Goal: Task Accomplishment & Management: Manage account settings

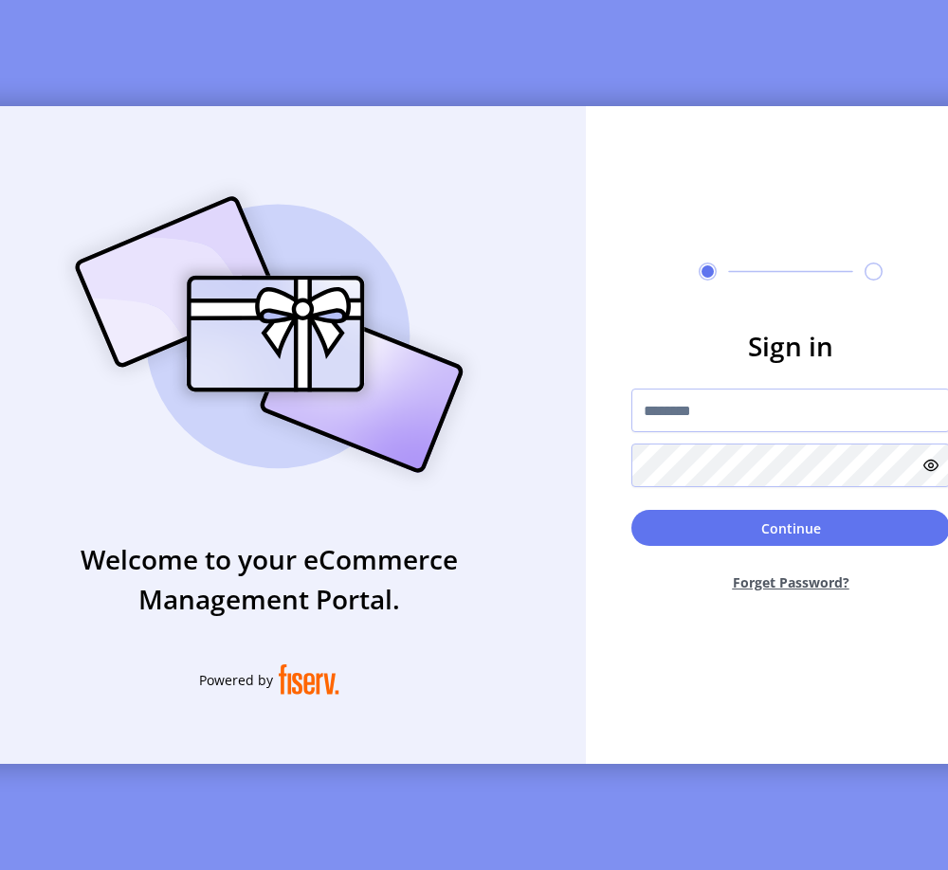
click at [686, 447] on div at bounding box center [790, 438] width 319 height 99
click at [686, 432] on input "text" at bounding box center [790, 411] width 319 height 44
type input "**********"
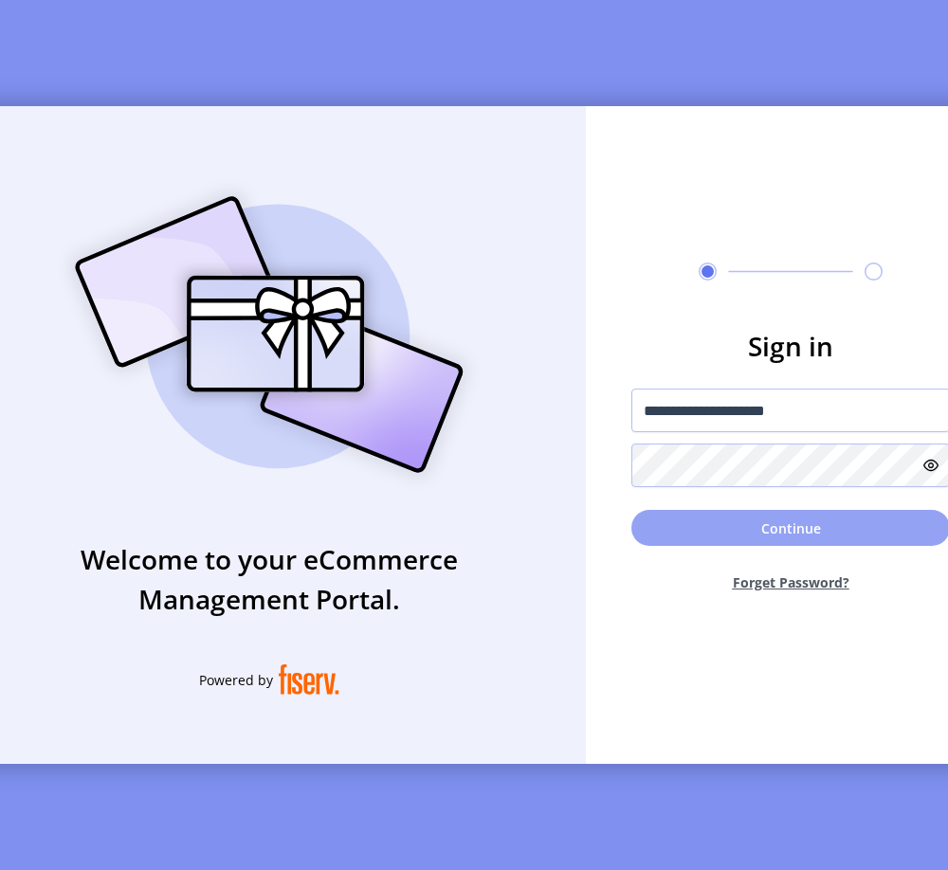
click at [688, 520] on button "Continue" at bounding box center [790, 528] width 319 height 36
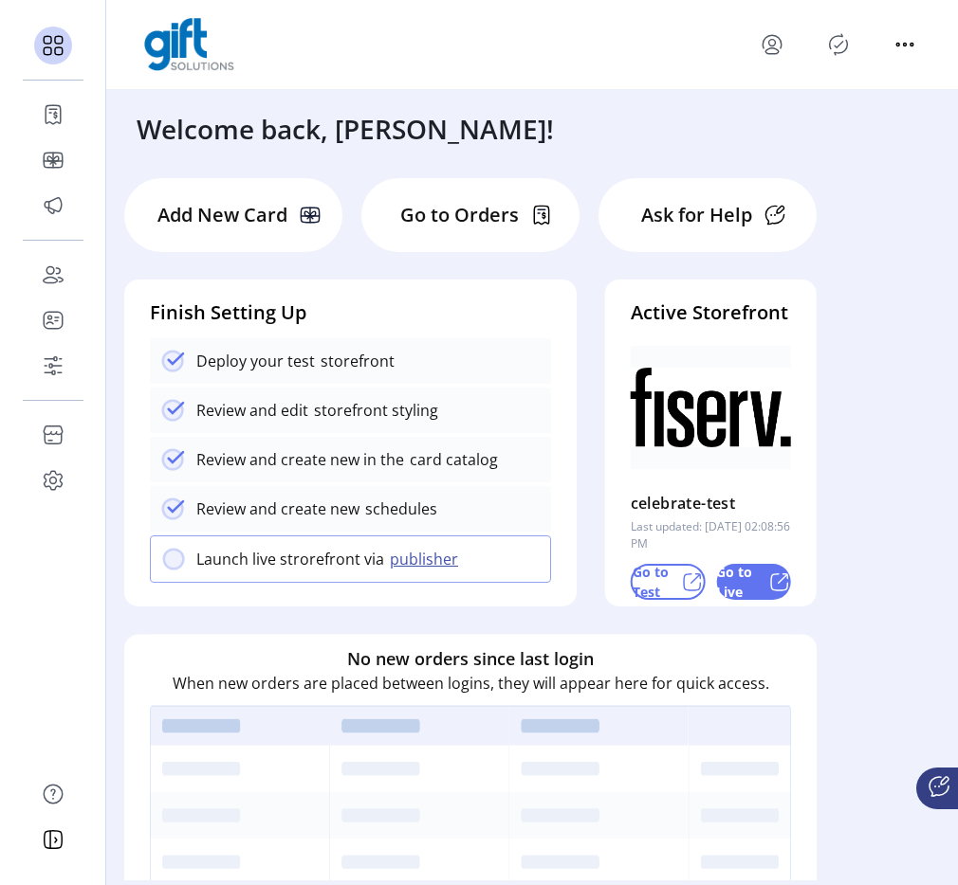
click at [762, 41] on icon "menu" at bounding box center [771, 41] width 18 height 13
click at [819, 107] on link "Sign Out" at bounding box center [839, 119] width 165 height 30
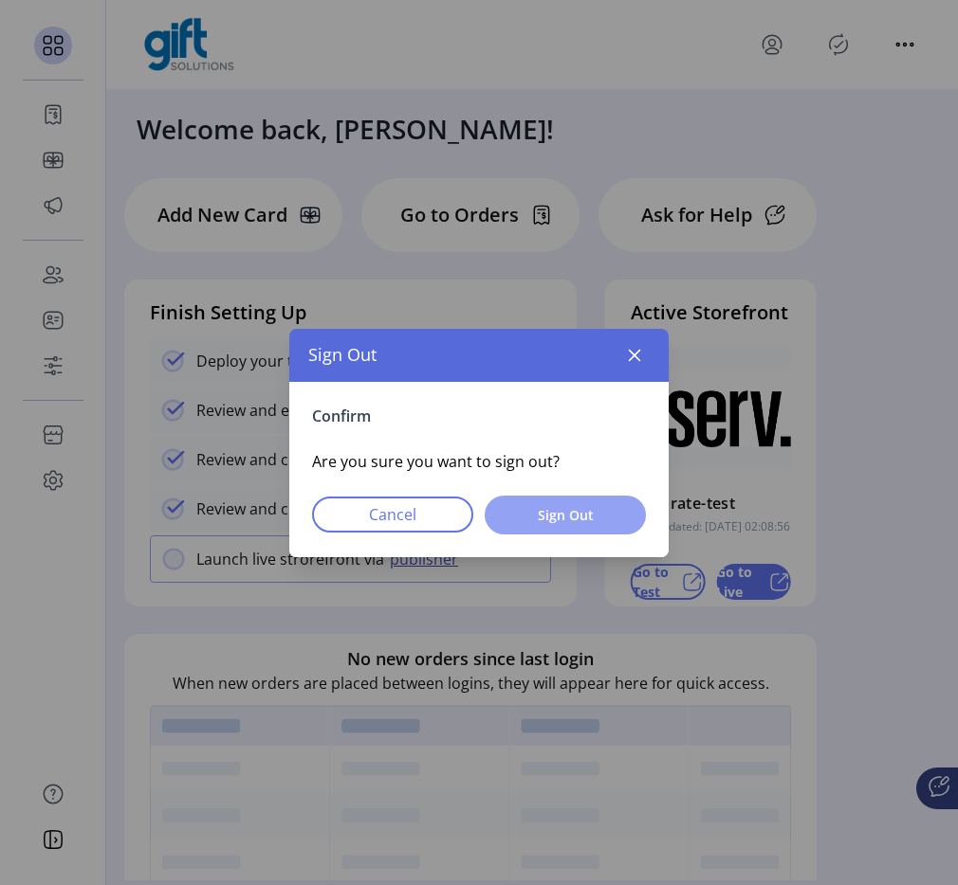
click at [636, 523] on button "Sign Out" at bounding box center [564, 515] width 161 height 39
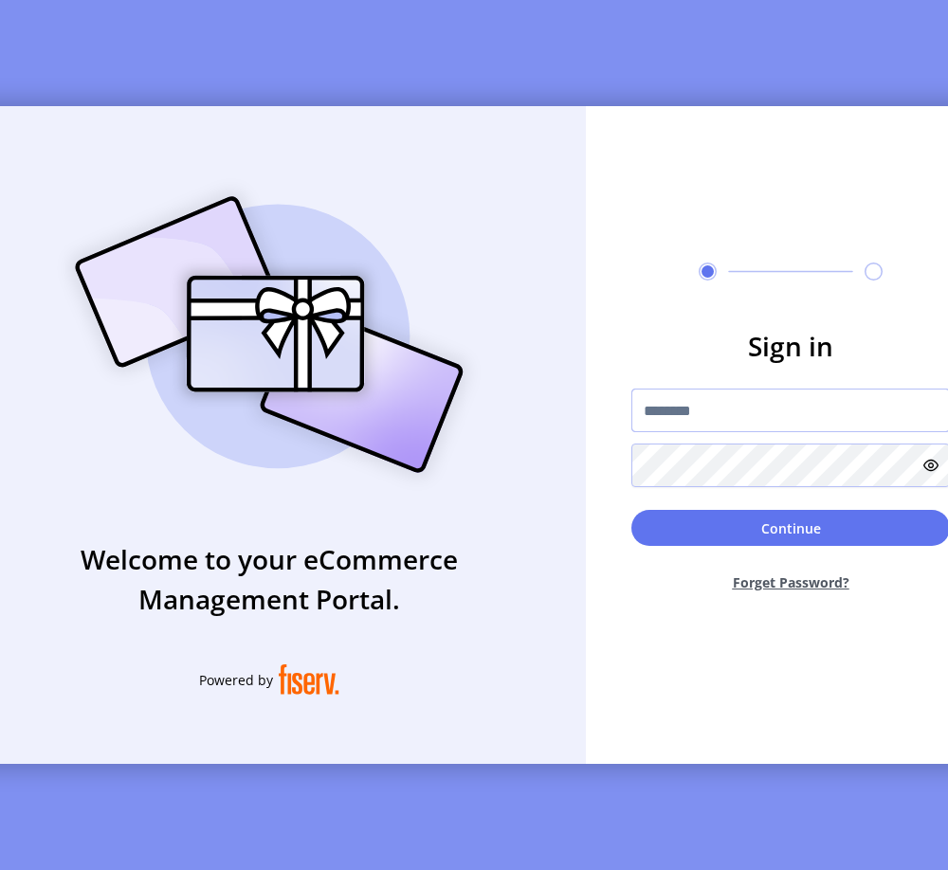
click at [703, 408] on input "text" at bounding box center [790, 411] width 319 height 44
type input "**********"
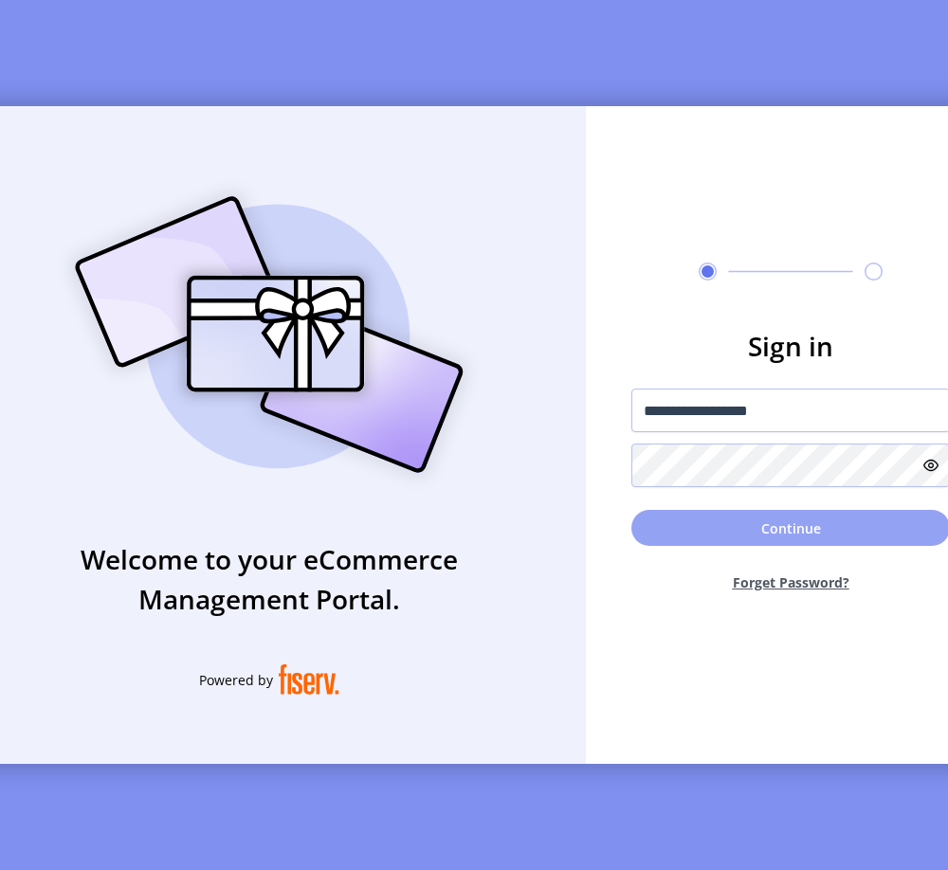
click at [722, 524] on button "Continue" at bounding box center [790, 528] width 319 height 36
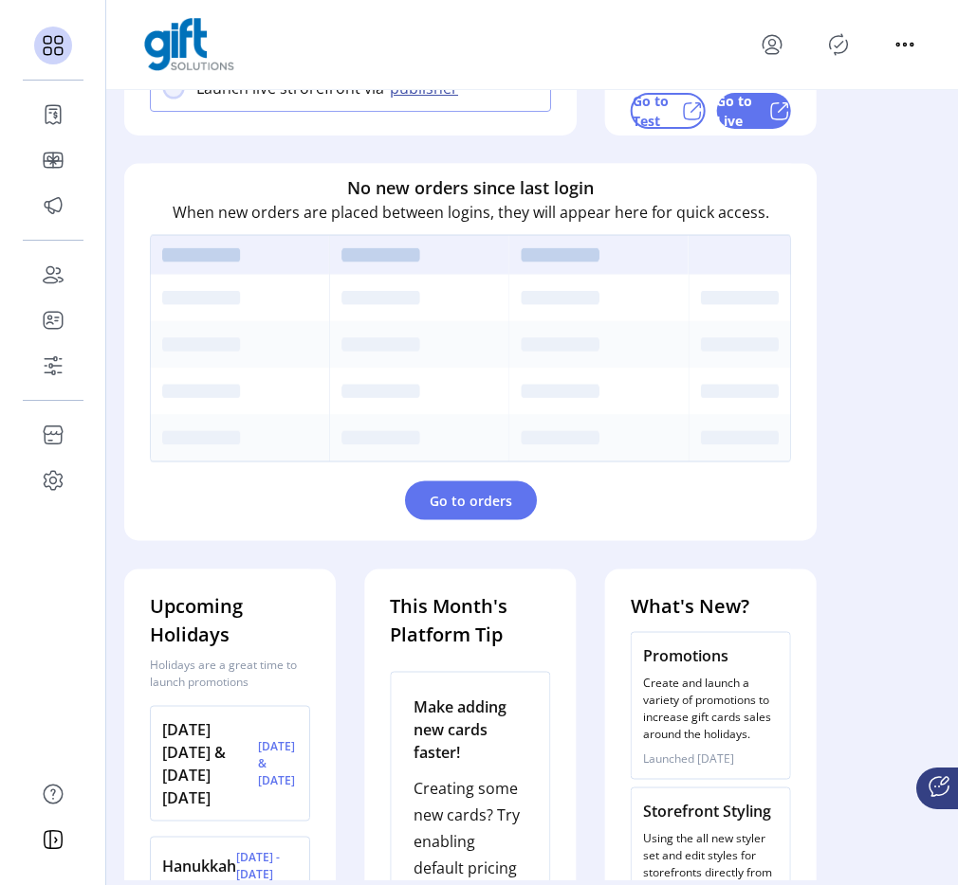
scroll to position [504, 0]
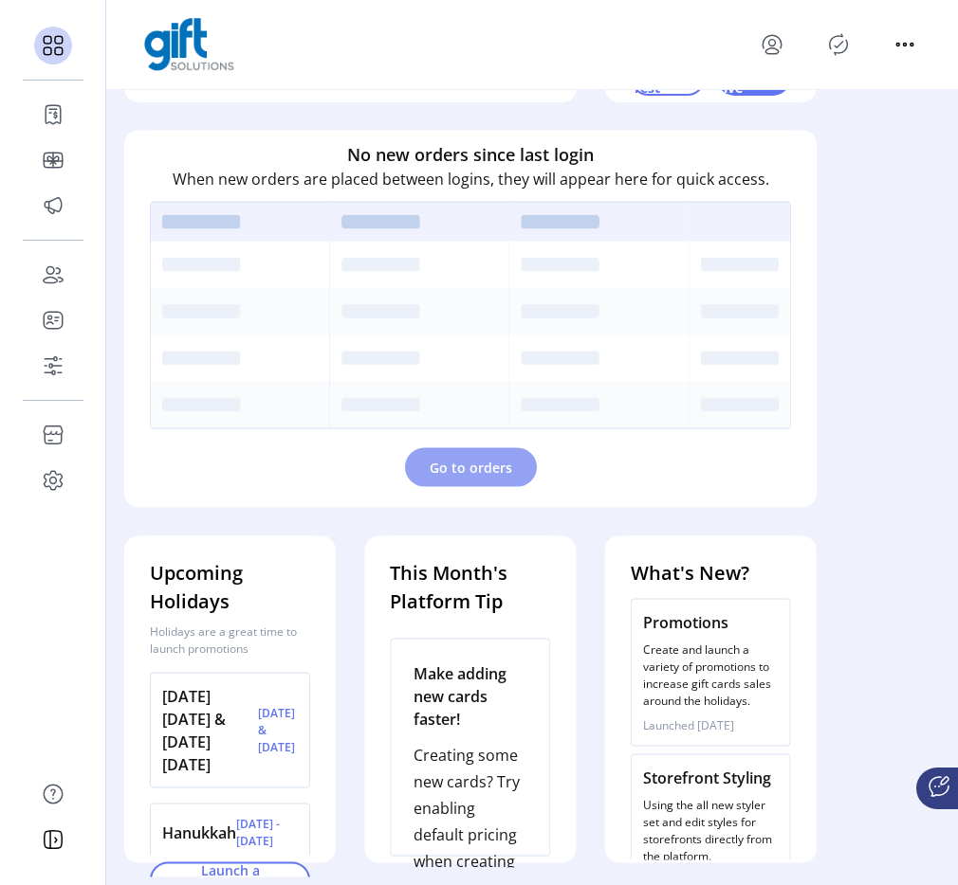
click at [467, 484] on button "Go to orders" at bounding box center [471, 467] width 132 height 39
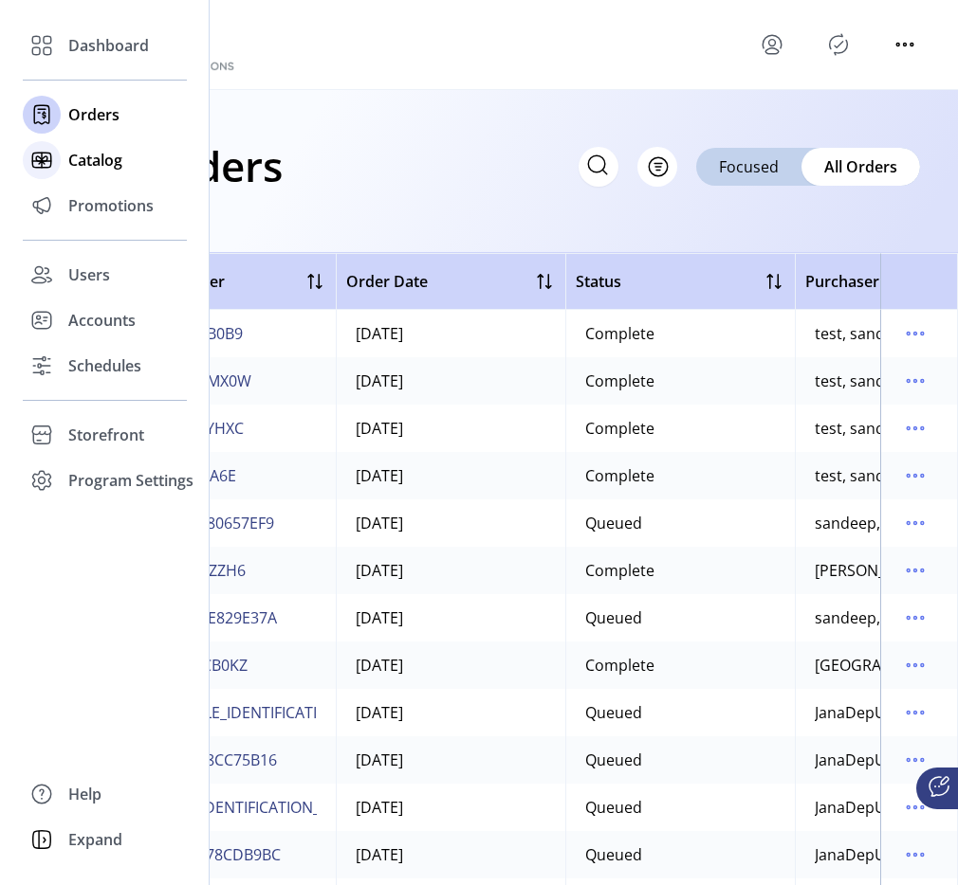
click at [87, 161] on span "Catalog" at bounding box center [95, 160] width 54 height 23
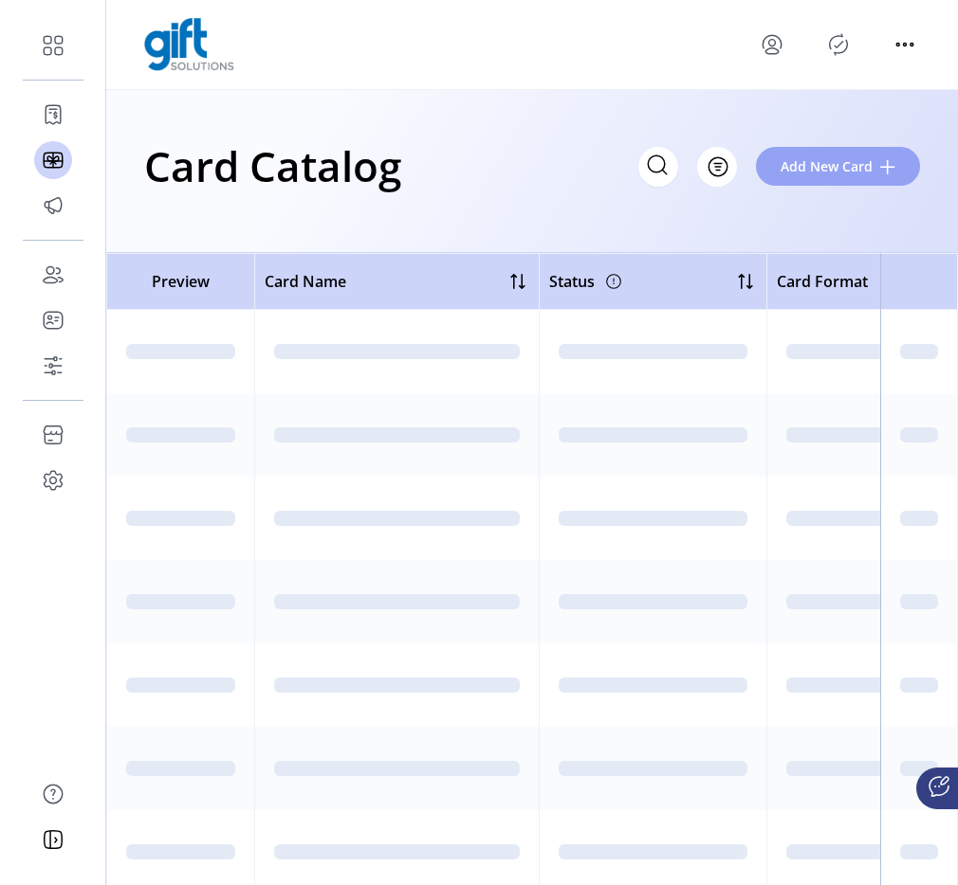
click at [808, 168] on span "Add New Card" at bounding box center [826, 166] width 92 height 20
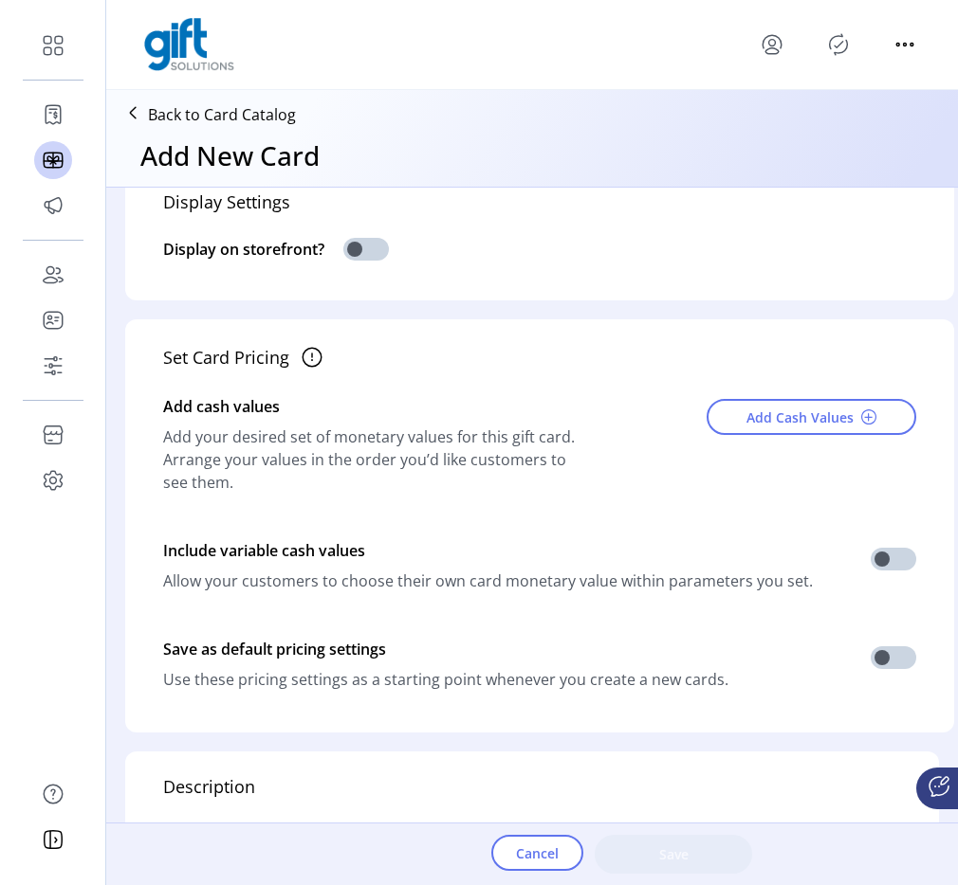
scroll to position [530, 0]
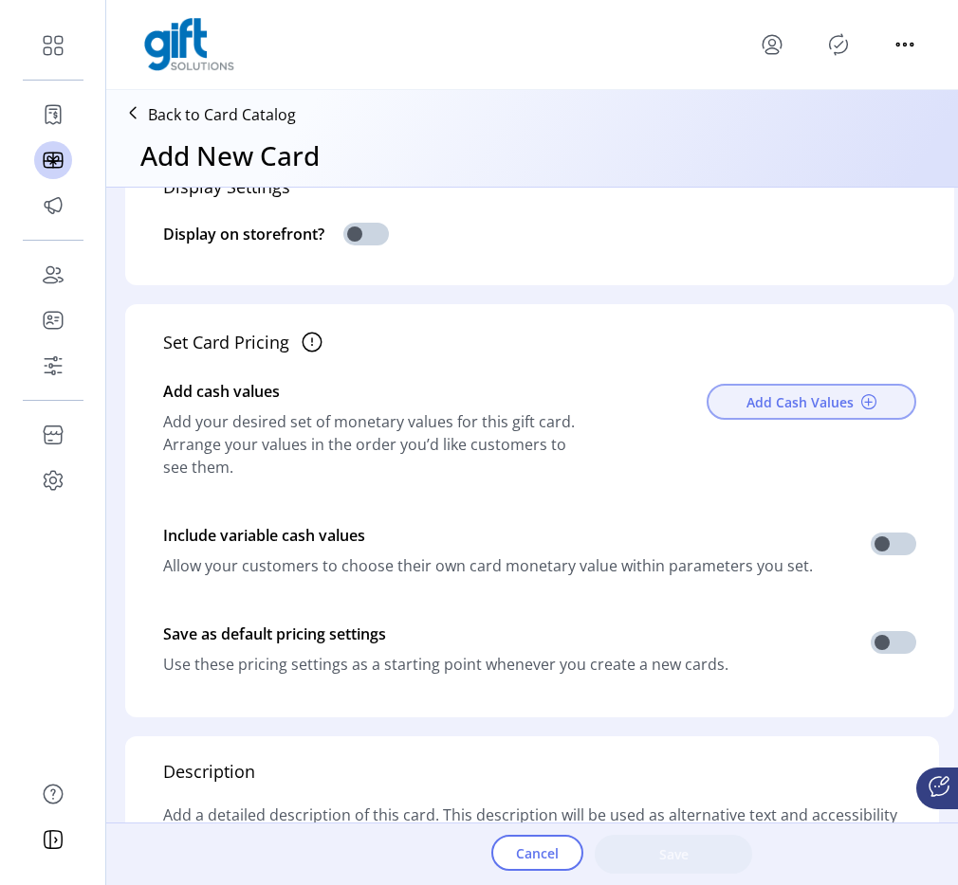
click at [752, 387] on button "Add Cash Values" at bounding box center [811, 402] width 210 height 36
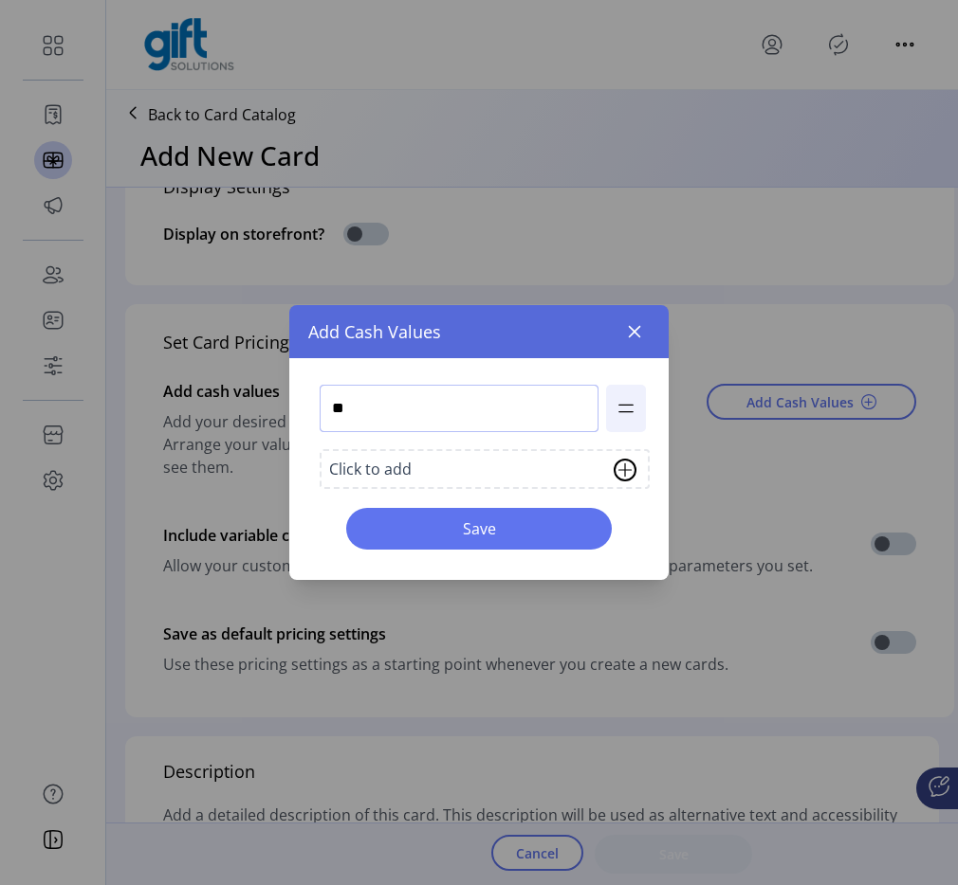
click at [523, 425] on input "**" at bounding box center [458, 408] width 279 height 47
click at [614, 329] on div "Add Cash Values" at bounding box center [478, 331] width 379 height 53
click at [638, 329] on icon "button" at bounding box center [634, 331] width 15 height 15
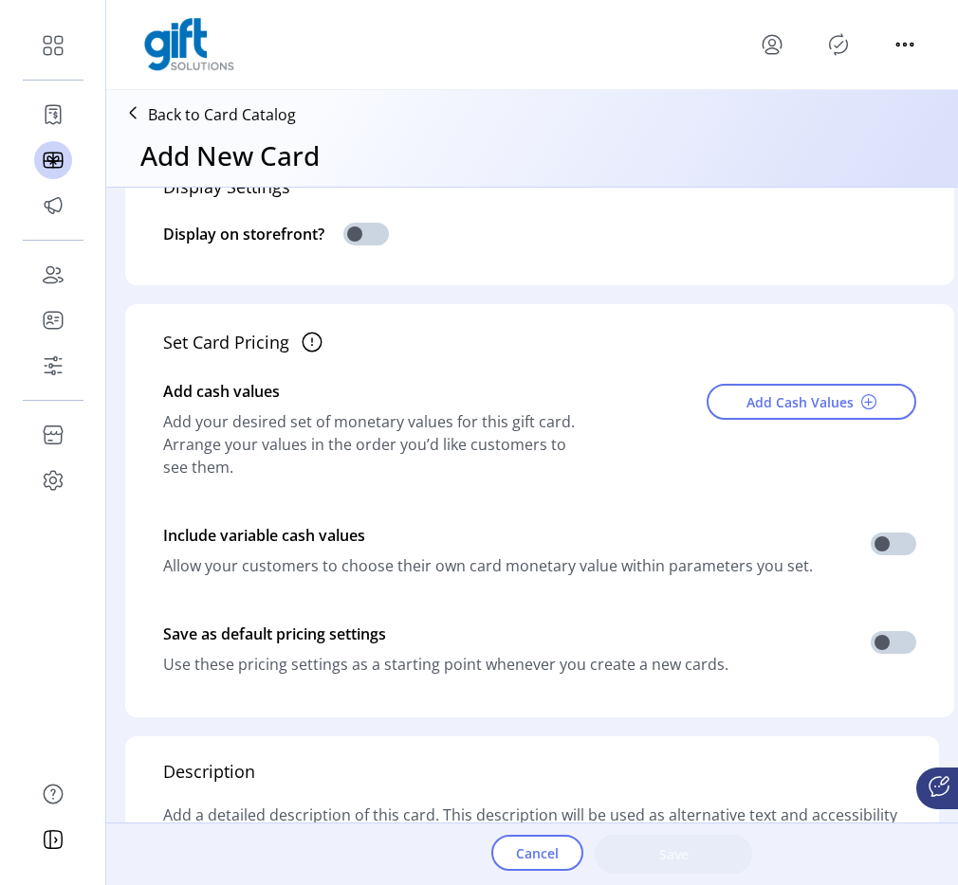
scroll to position [0, 0]
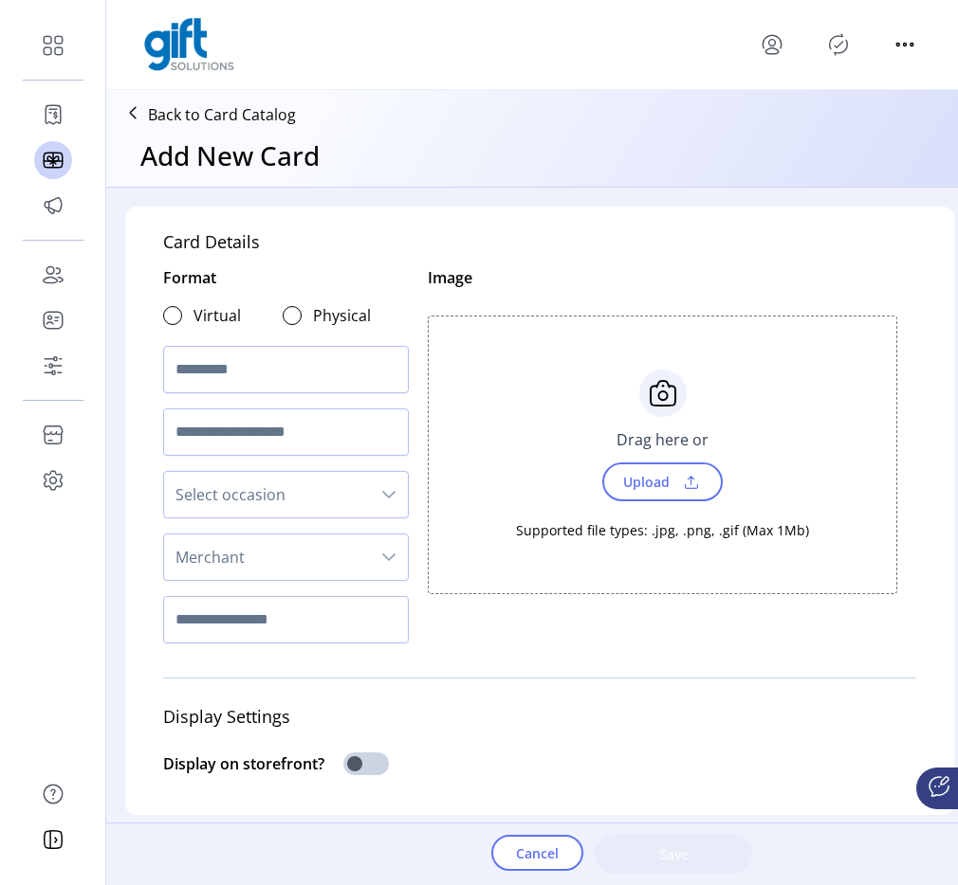
click at [359, 534] on div "Merchant" at bounding box center [286, 557] width 246 height 47
click at [352, 557] on span "Merchant" at bounding box center [267, 558] width 206 height 46
click at [334, 569] on span "Merchant" at bounding box center [267, 558] width 206 height 46
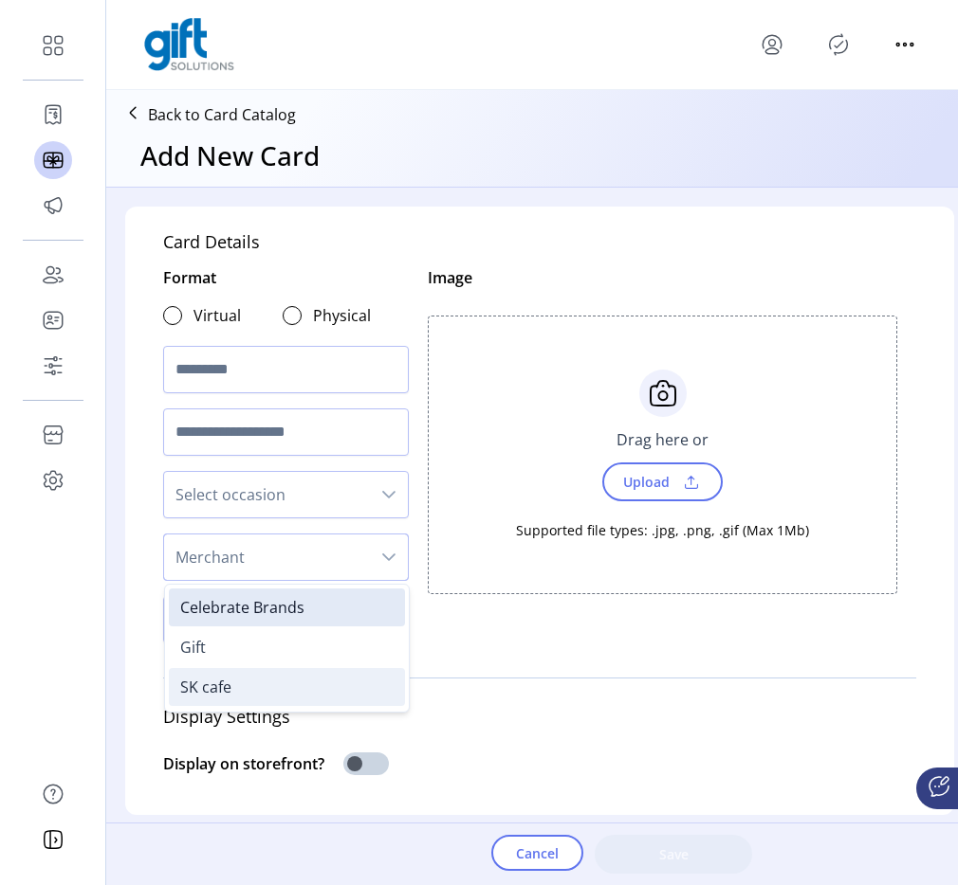
click at [320, 678] on li "SK cafe" at bounding box center [287, 687] width 236 height 38
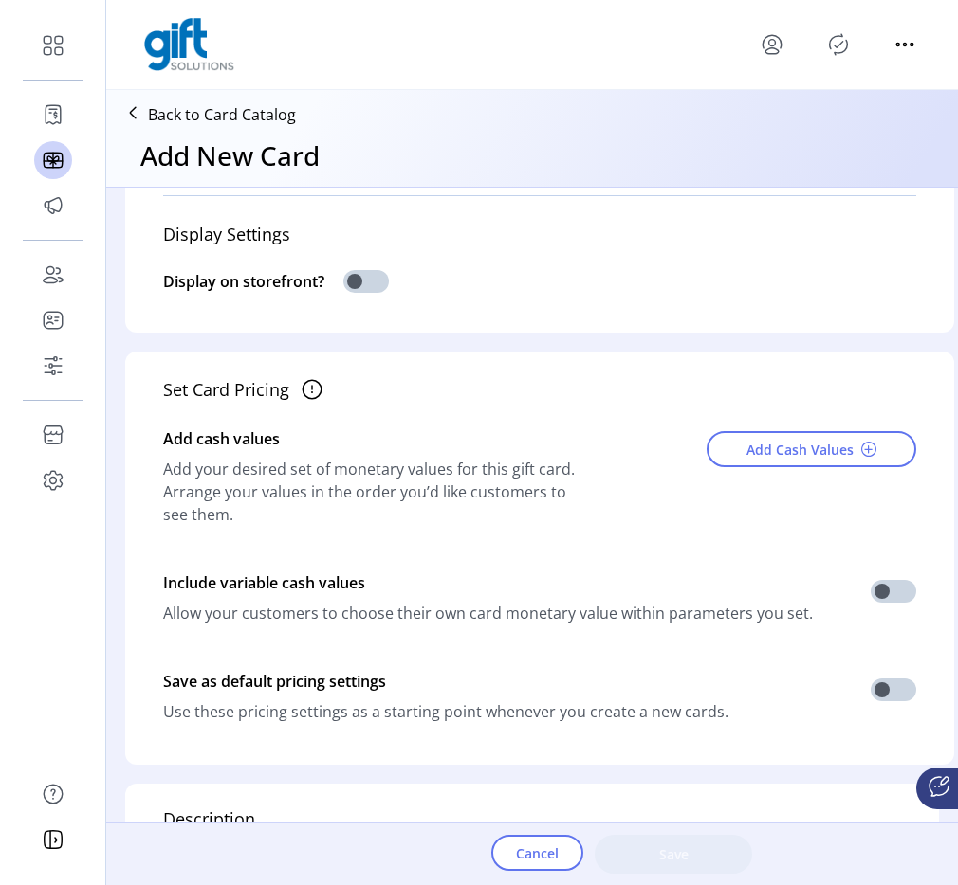
scroll to position [461, 0]
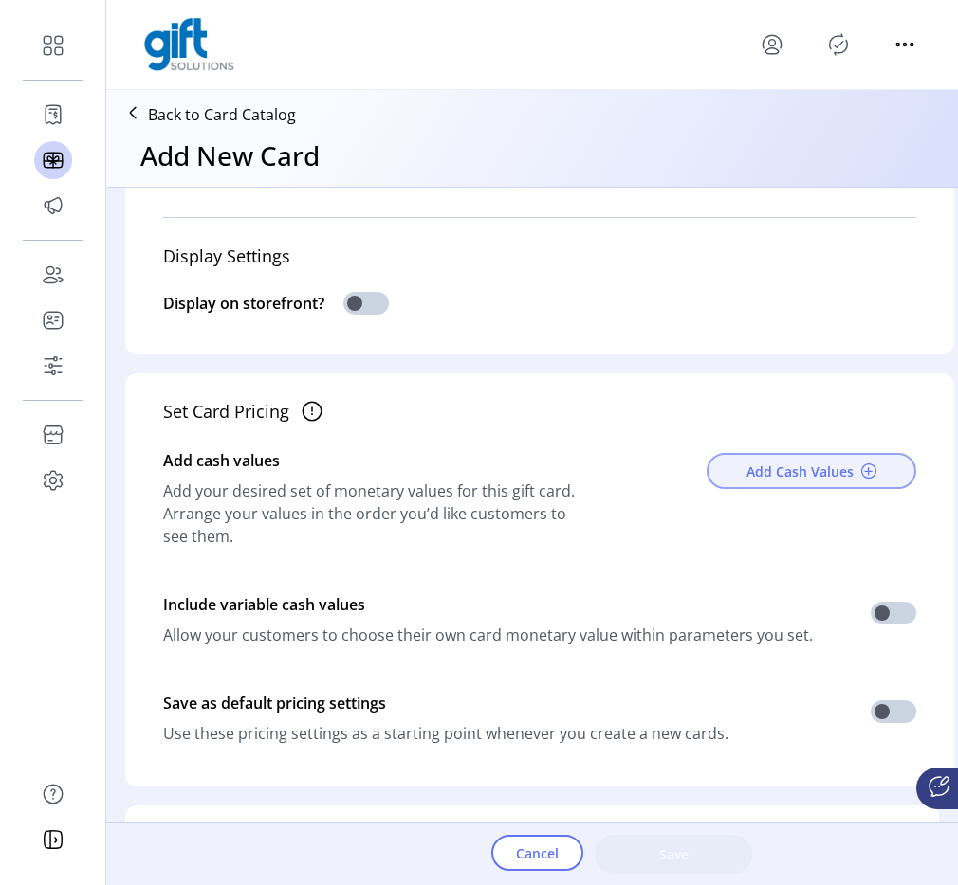
click at [773, 469] on span "Add Cash Values" at bounding box center [799, 472] width 107 height 20
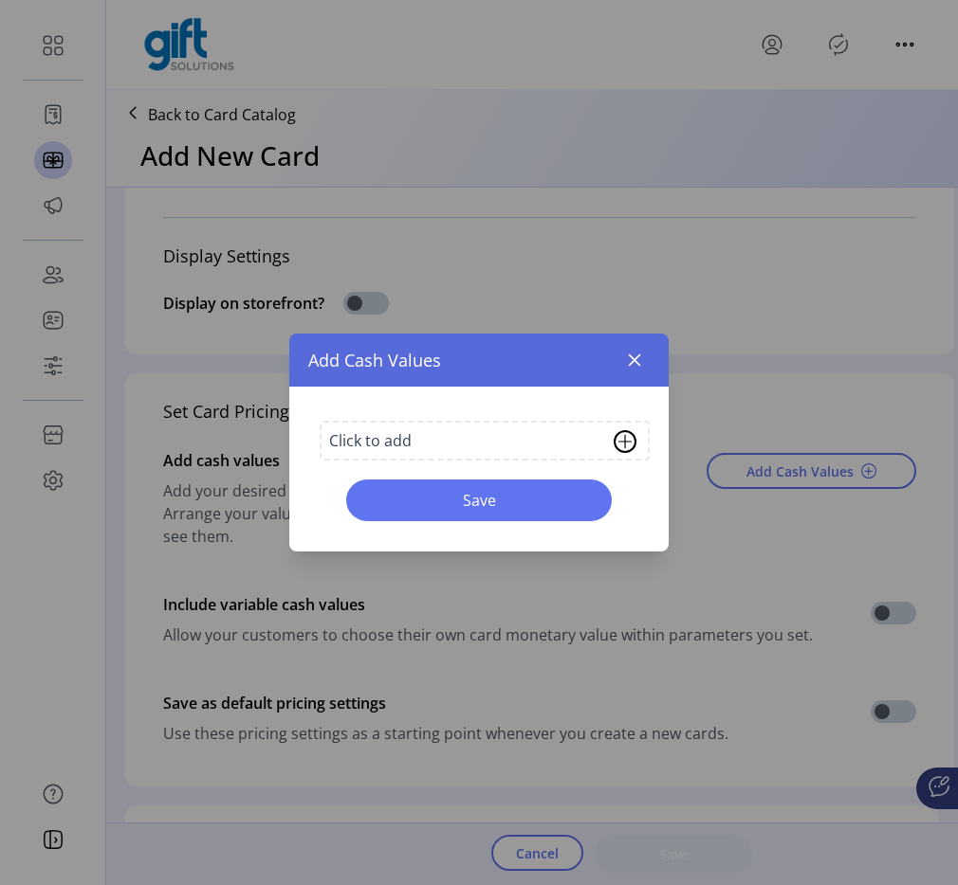
click at [573, 453] on div "Click to add" at bounding box center [484, 441] width 330 height 40
click at [622, 361] on button "button" at bounding box center [634, 360] width 30 height 30
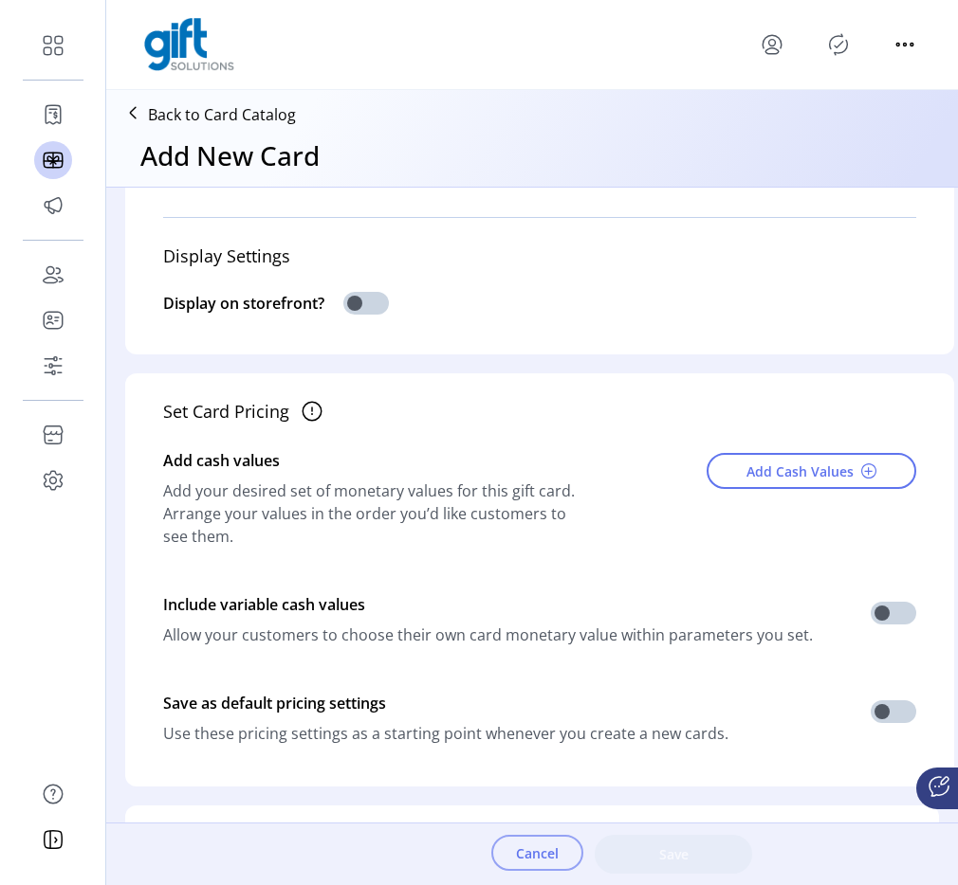
click at [557, 859] on span "Cancel" at bounding box center [537, 854] width 43 height 20
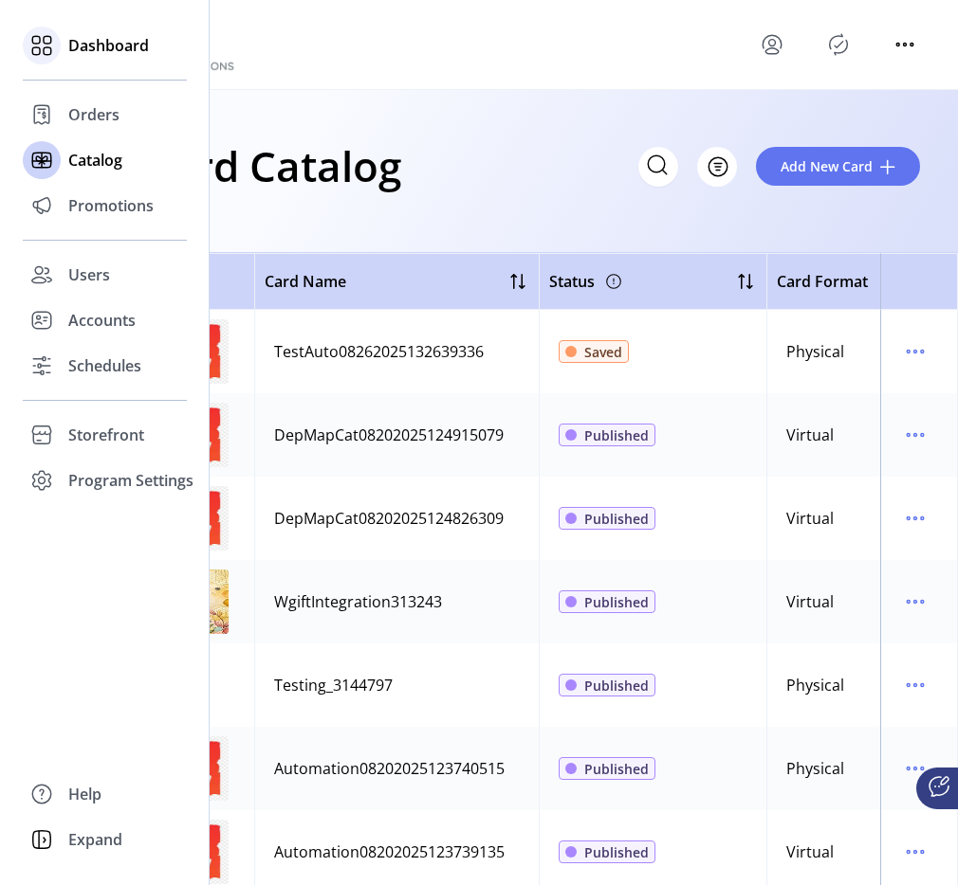
click at [73, 53] on span "Dashboard" at bounding box center [108, 45] width 81 height 23
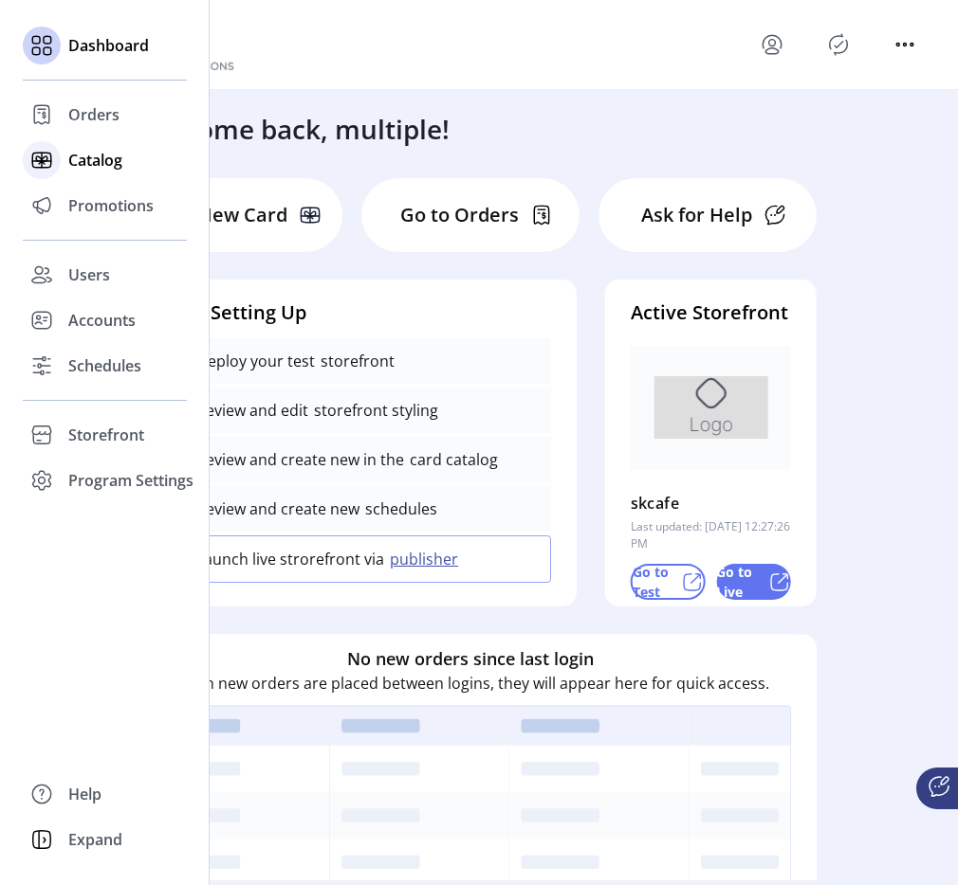
click at [90, 164] on span "Catalog" at bounding box center [95, 160] width 54 height 23
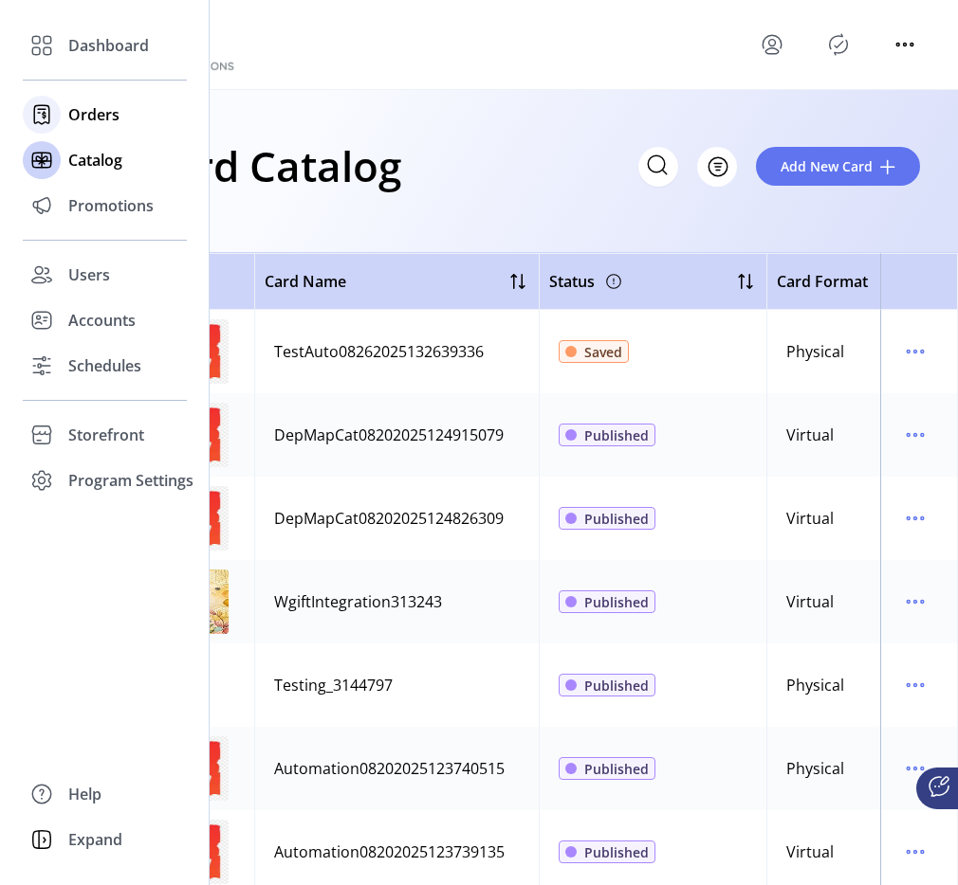
click at [75, 130] on div "Orders" at bounding box center [105, 115] width 164 height 46
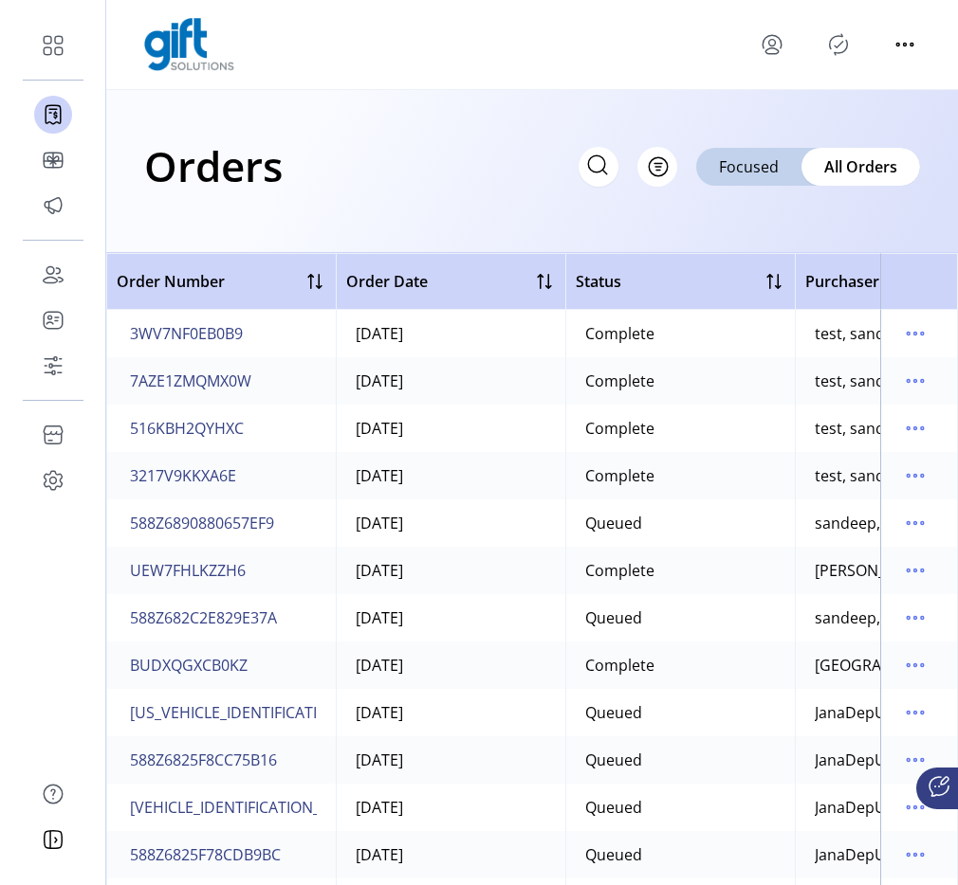
click at [443, 221] on div "Orders Filter Focused All Orders" at bounding box center [531, 171] width 851 height 163
drag, startPoint x: 443, startPoint y: 221, endPoint x: 173, endPoint y: 326, distance: 289.1
click at [176, 335] on app-order-list "Orders Filter Focused All Orders Order Number Order Date Status Purchaser Name …" at bounding box center [531, 487] width 851 height 795
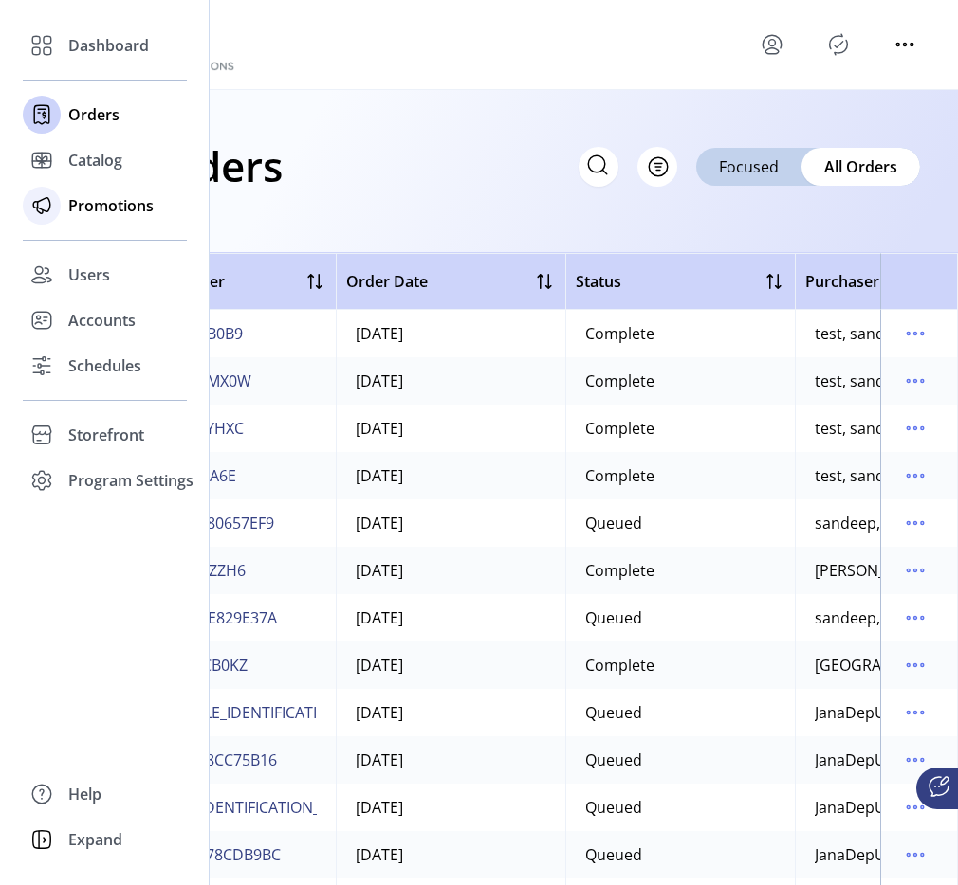
click at [63, 196] on div "Promotions" at bounding box center [105, 206] width 164 height 46
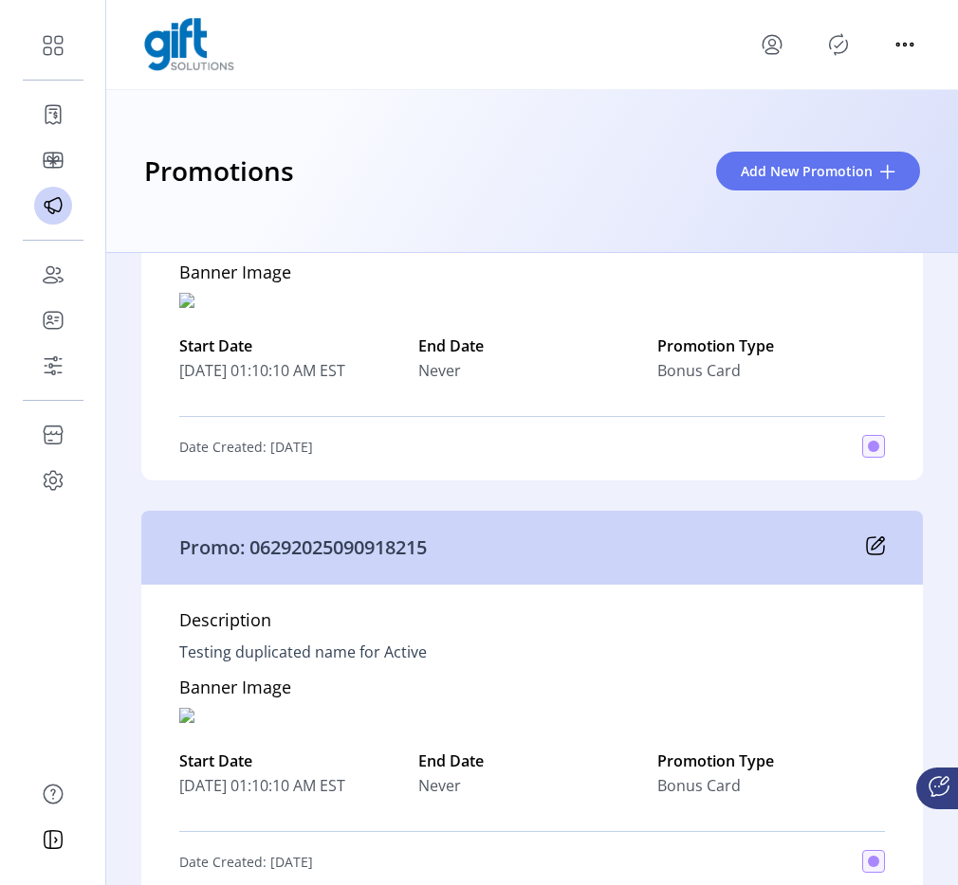
scroll to position [1791, 0]
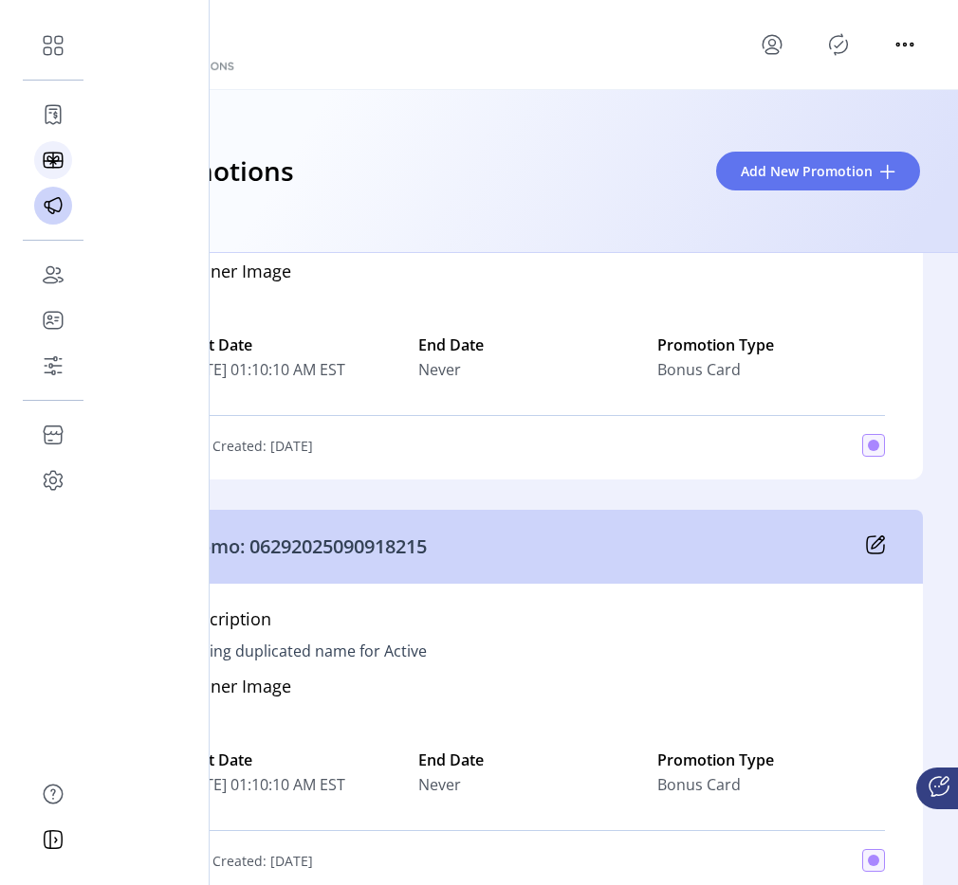
click at [46, 167] on icon at bounding box center [53, 160] width 18 height 15
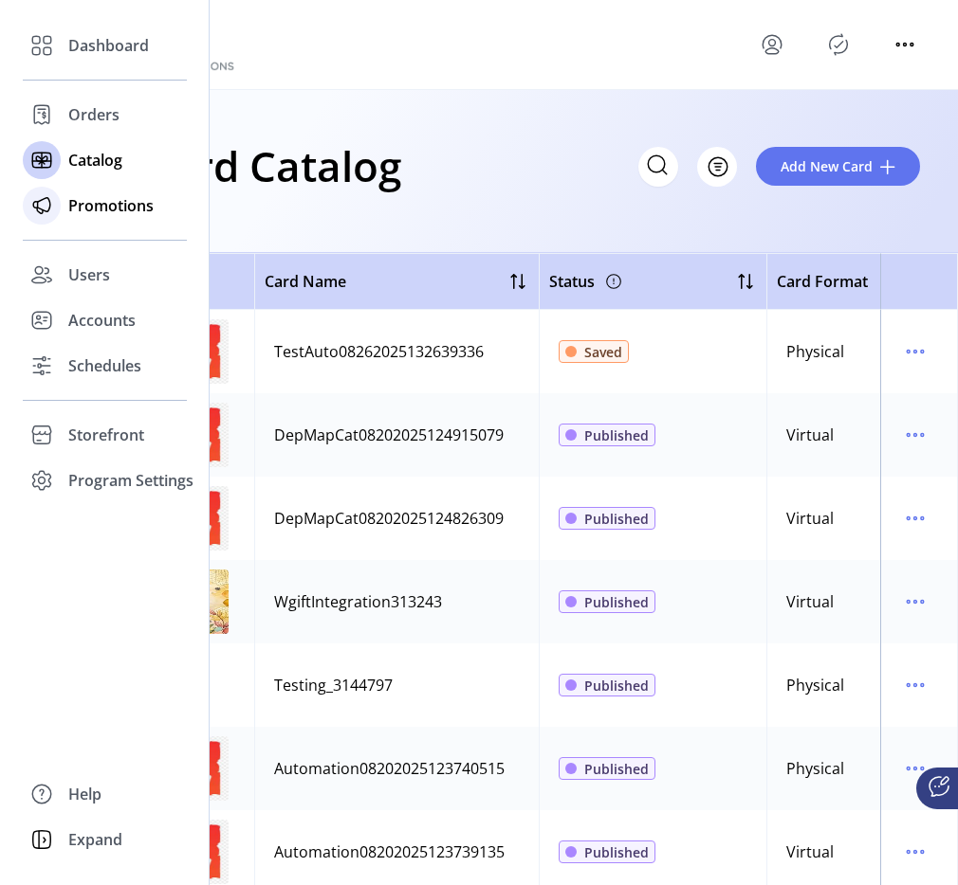
click at [92, 199] on span "Promotions" at bounding box center [110, 205] width 85 height 23
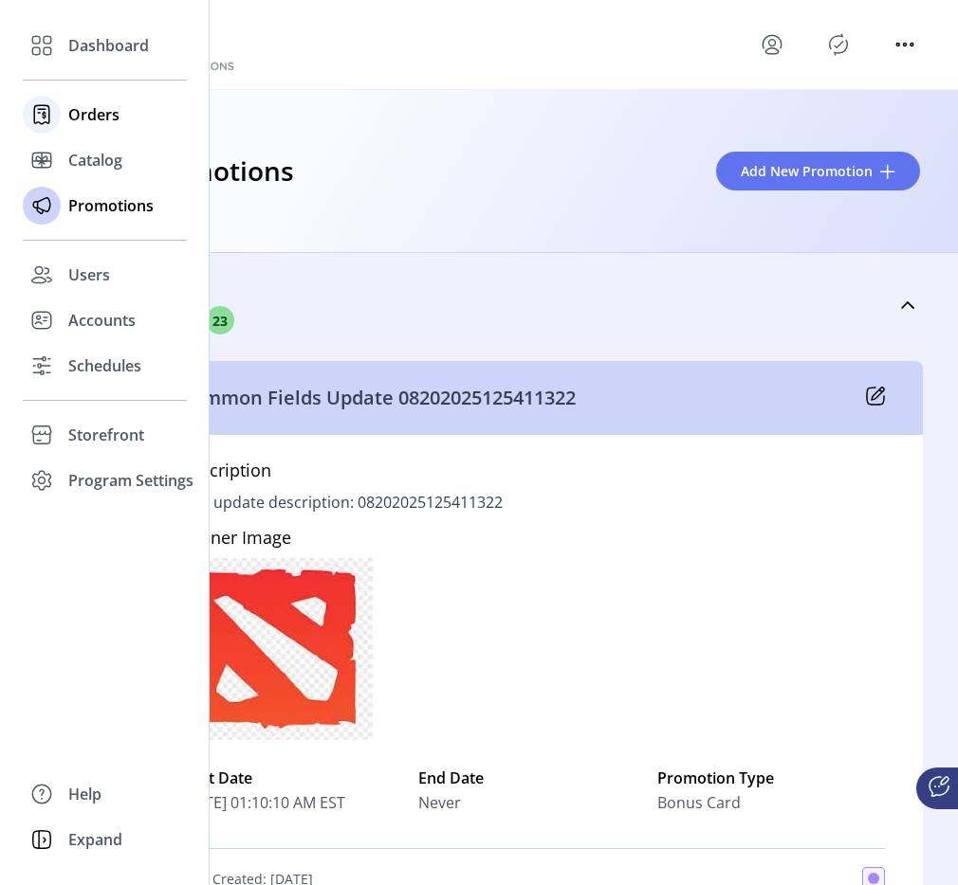
click at [99, 127] on div "Orders" at bounding box center [105, 115] width 164 height 46
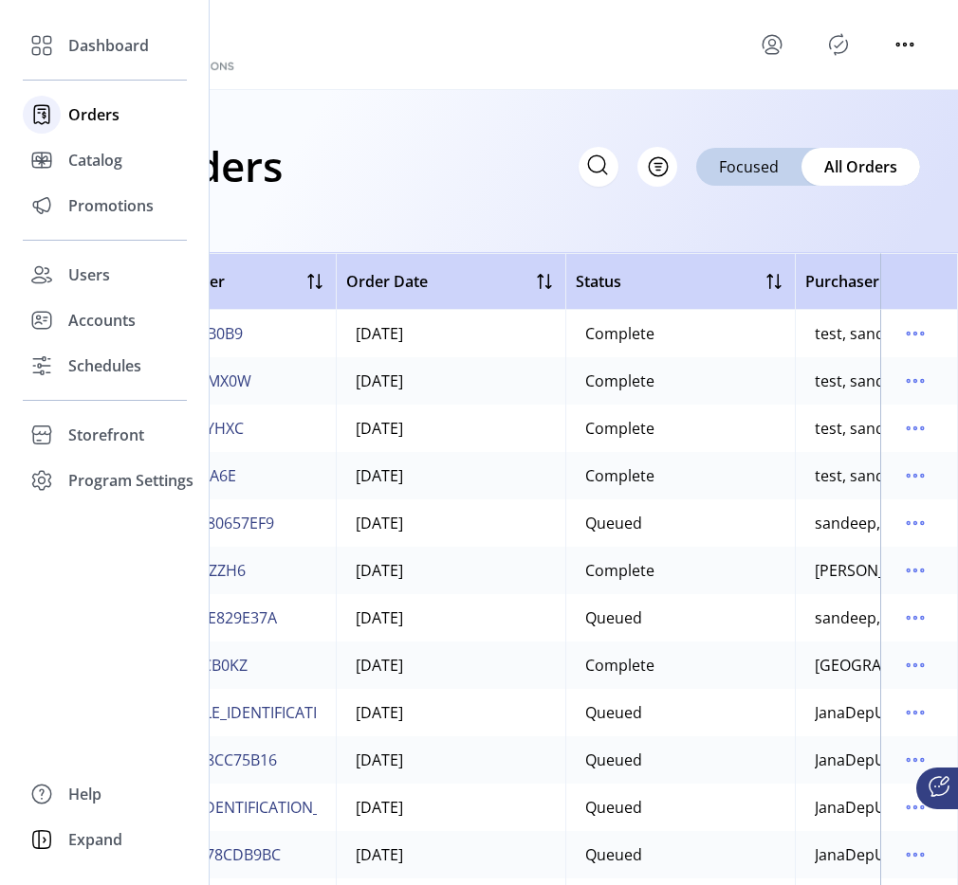
click at [94, 110] on span "Orders" at bounding box center [93, 114] width 51 height 23
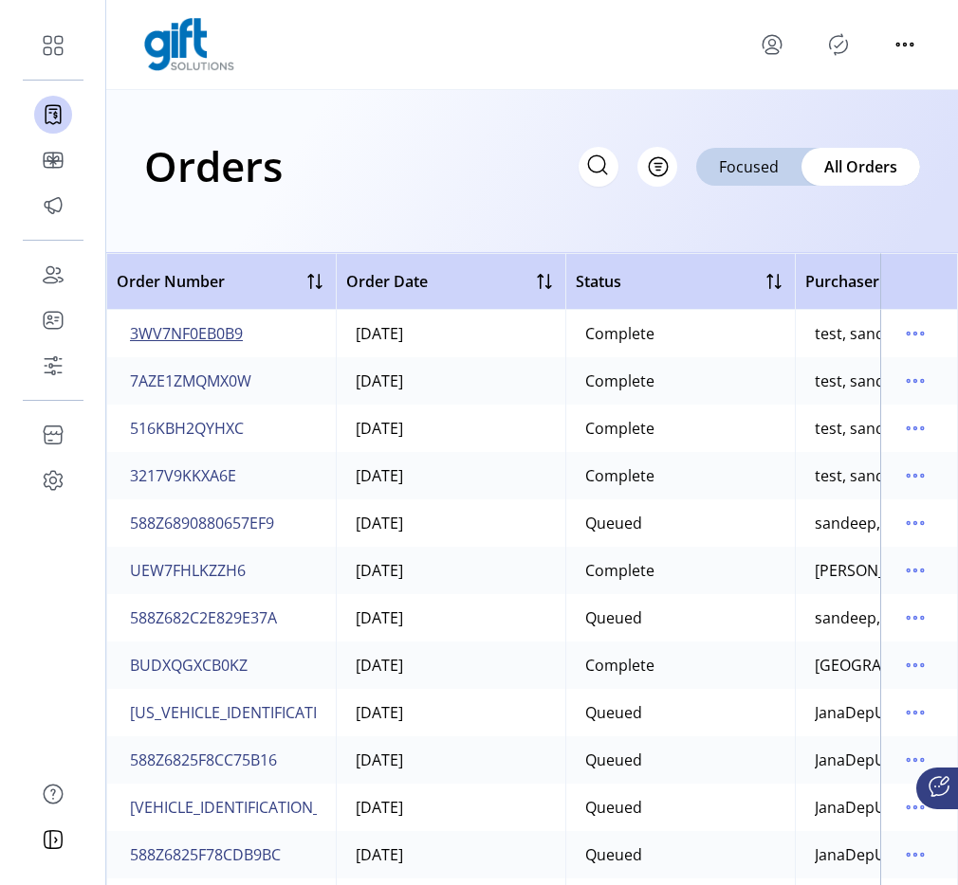
click at [234, 320] on button "3WV7NF0EB0B9" at bounding box center [186, 334] width 120 height 30
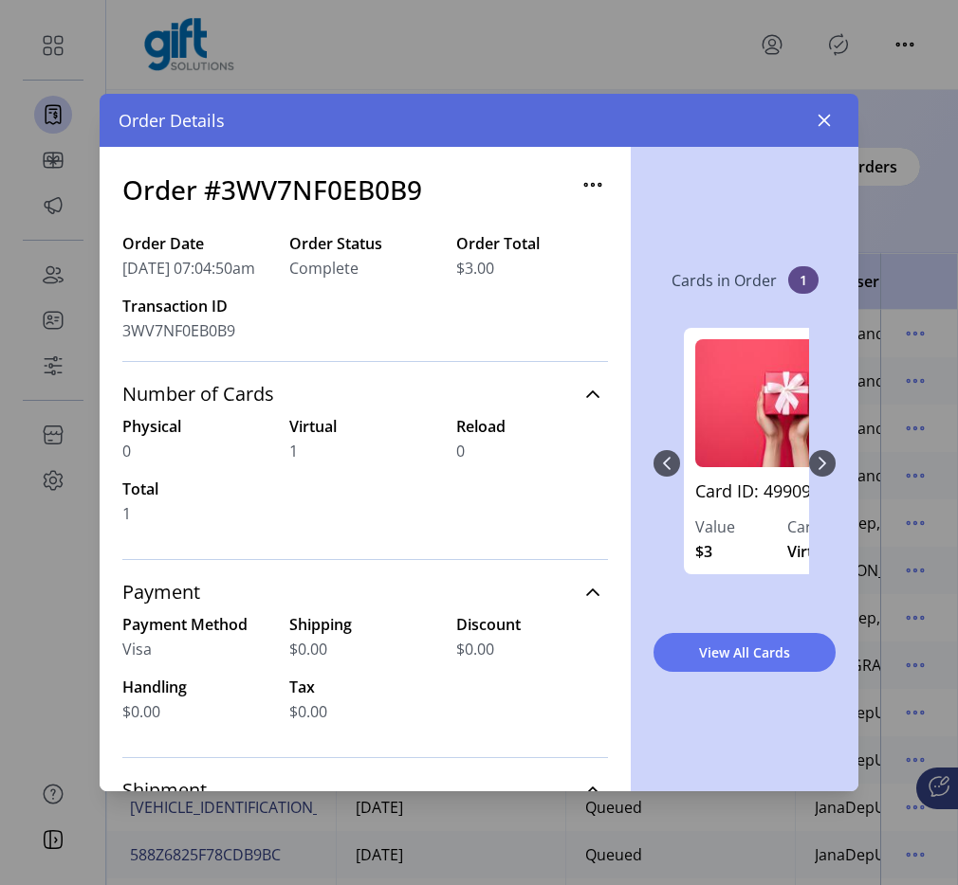
click at [822, 469] on div "Card ID: 4990988 Value $3 Card Format Virtual" at bounding box center [744, 463] width 182 height 309
click at [677, 463] on div "Card ID: 4990988 Value $3 Card Format Virtual" at bounding box center [744, 463] width 182 height 309
click at [828, 122] on icon "button" at bounding box center [823, 120] width 15 height 15
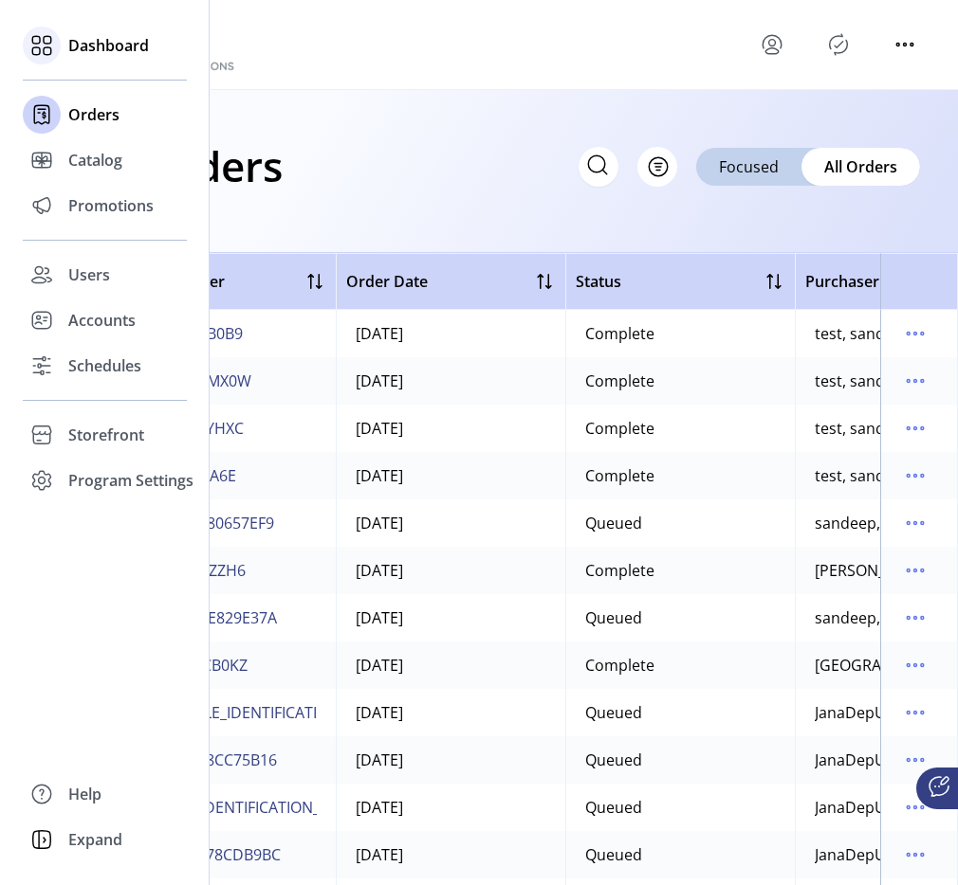
click at [50, 63] on div at bounding box center [42, 46] width 38 height 46
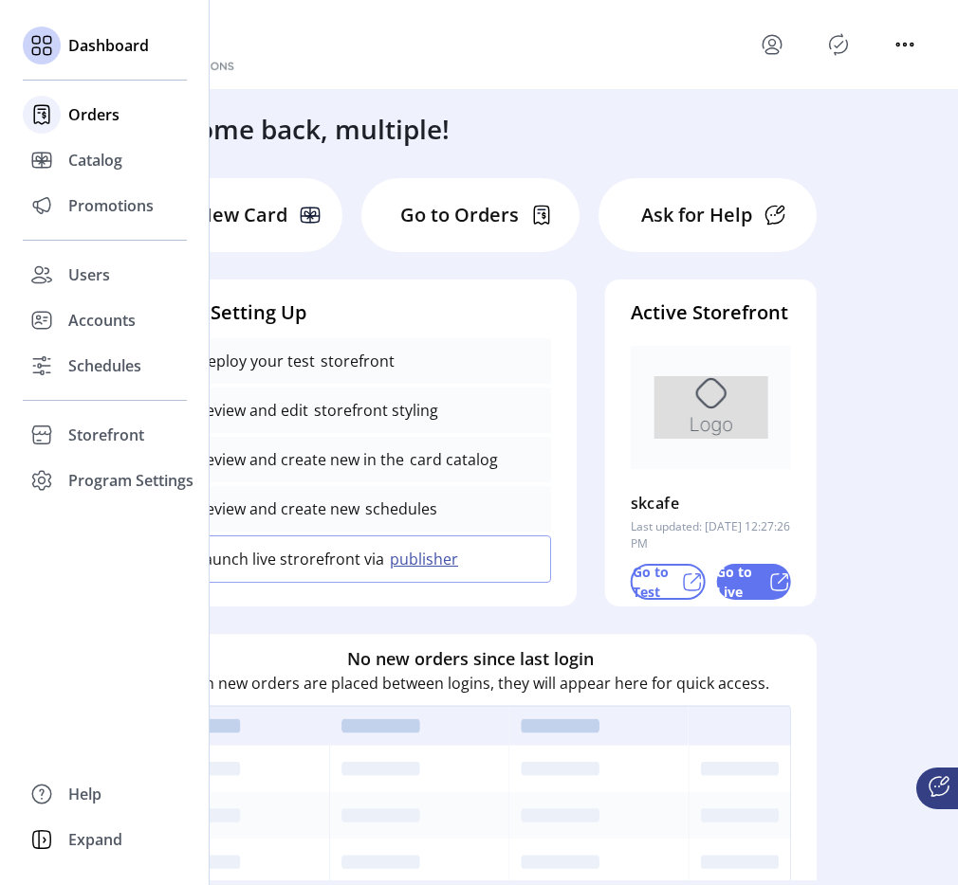
click at [42, 132] on div at bounding box center [42, 115] width 38 height 38
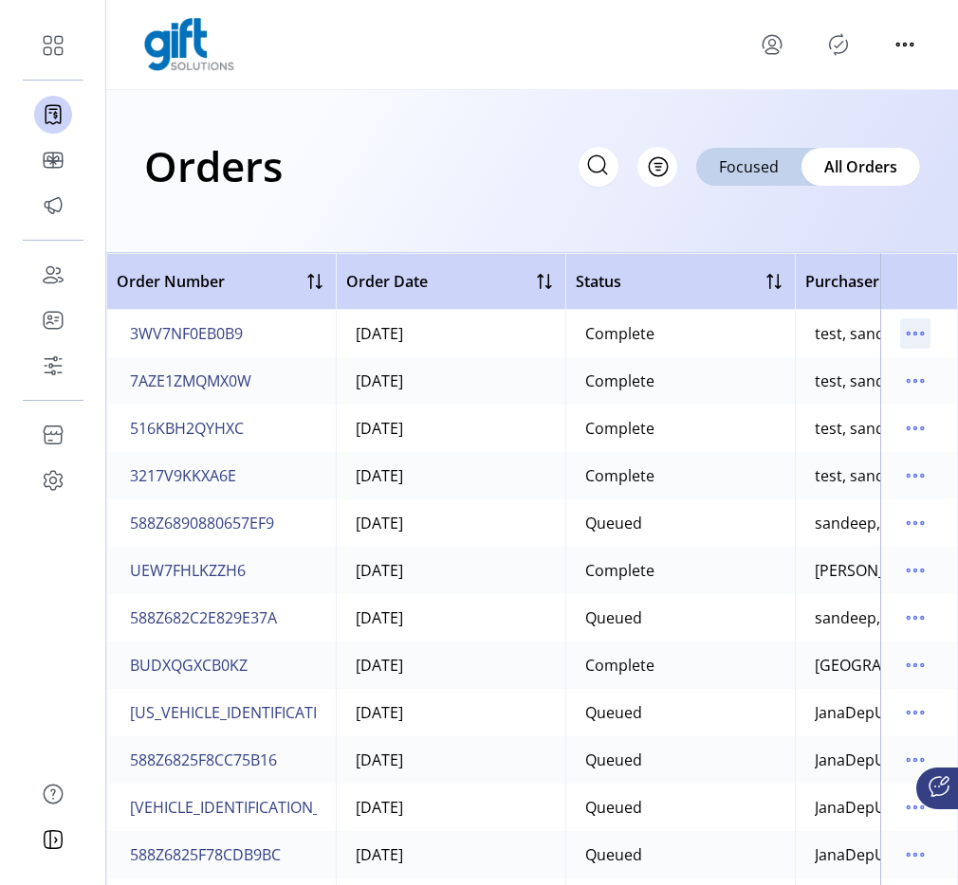
click at [900, 330] on icon "menu" at bounding box center [915, 334] width 30 height 30
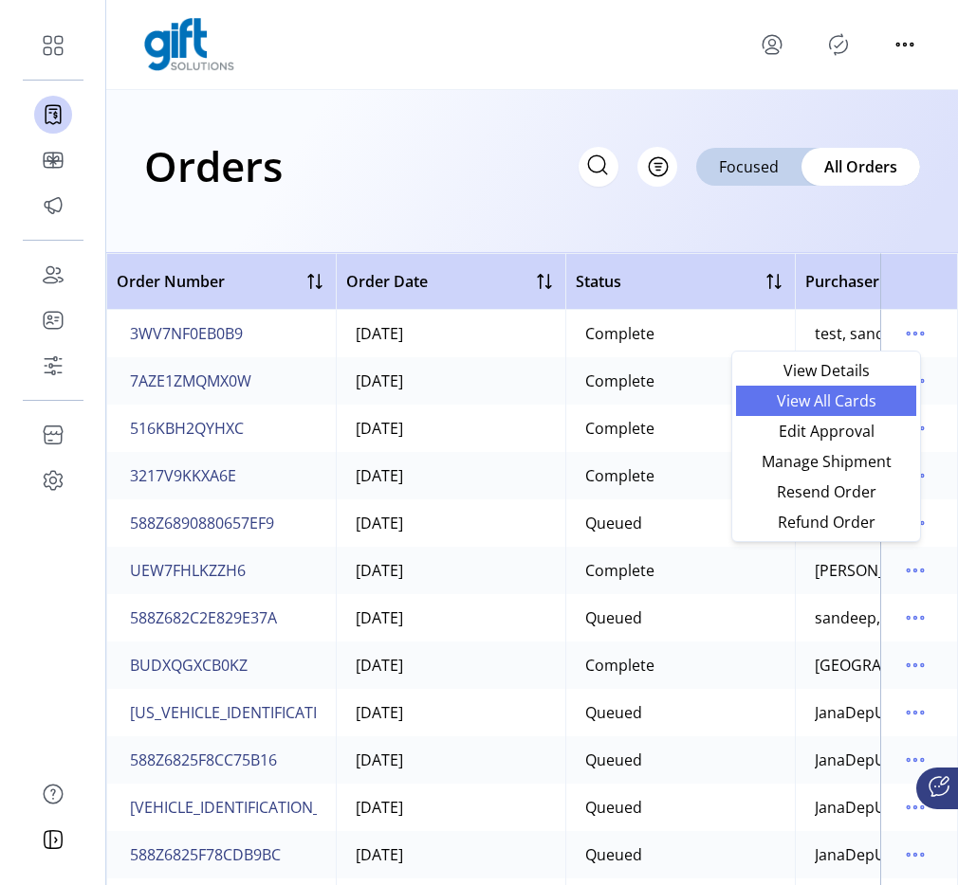
click at [880, 407] on span "View All Cards" at bounding box center [825, 400] width 157 height 15
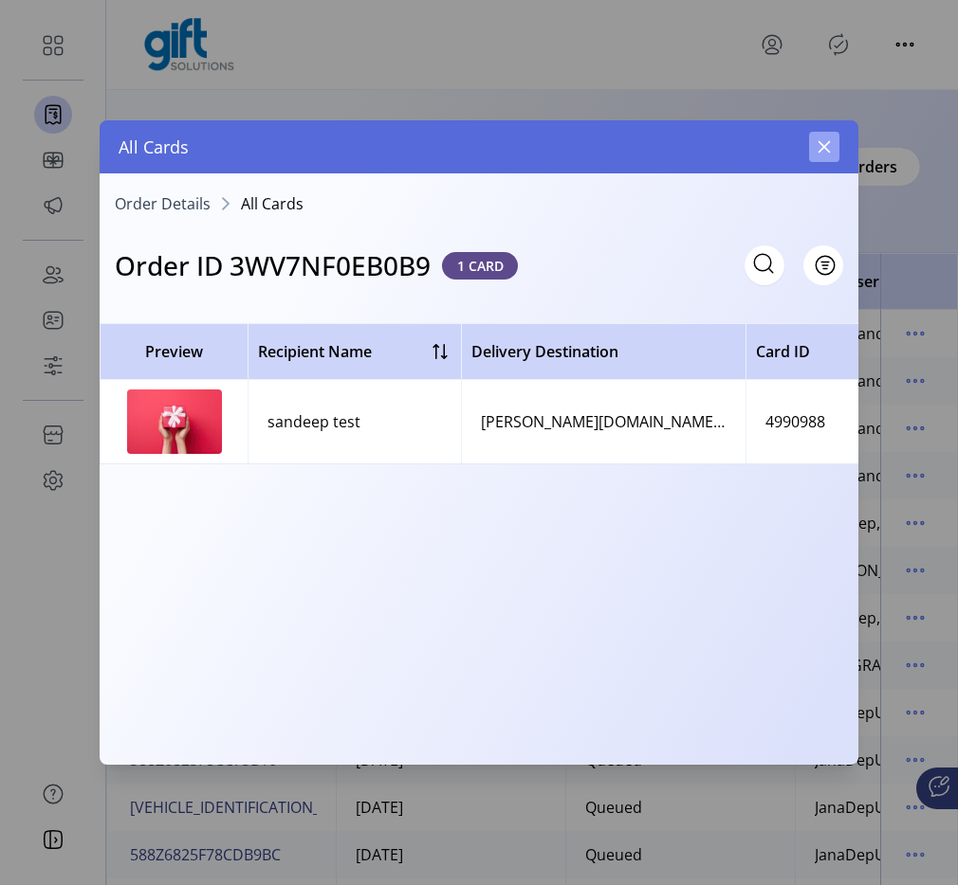
click at [829, 143] on icon "button" at bounding box center [823, 146] width 15 height 15
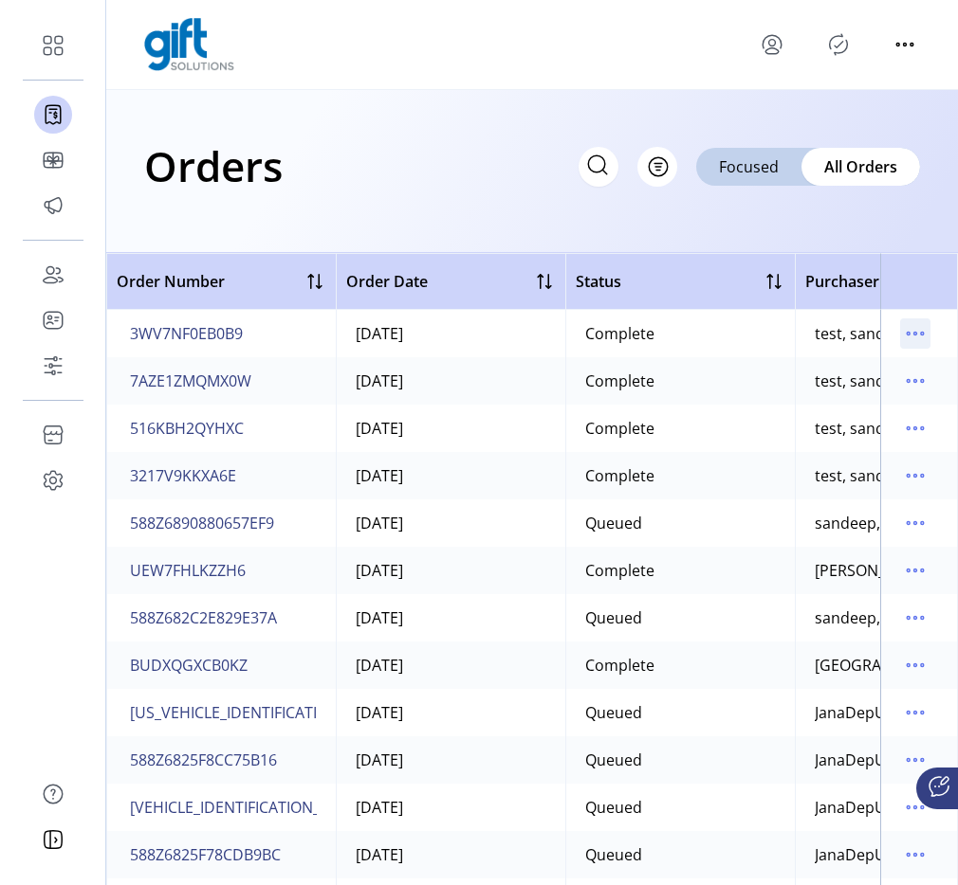
click at [906, 333] on icon "menu" at bounding box center [907, 334] width 3 height 3
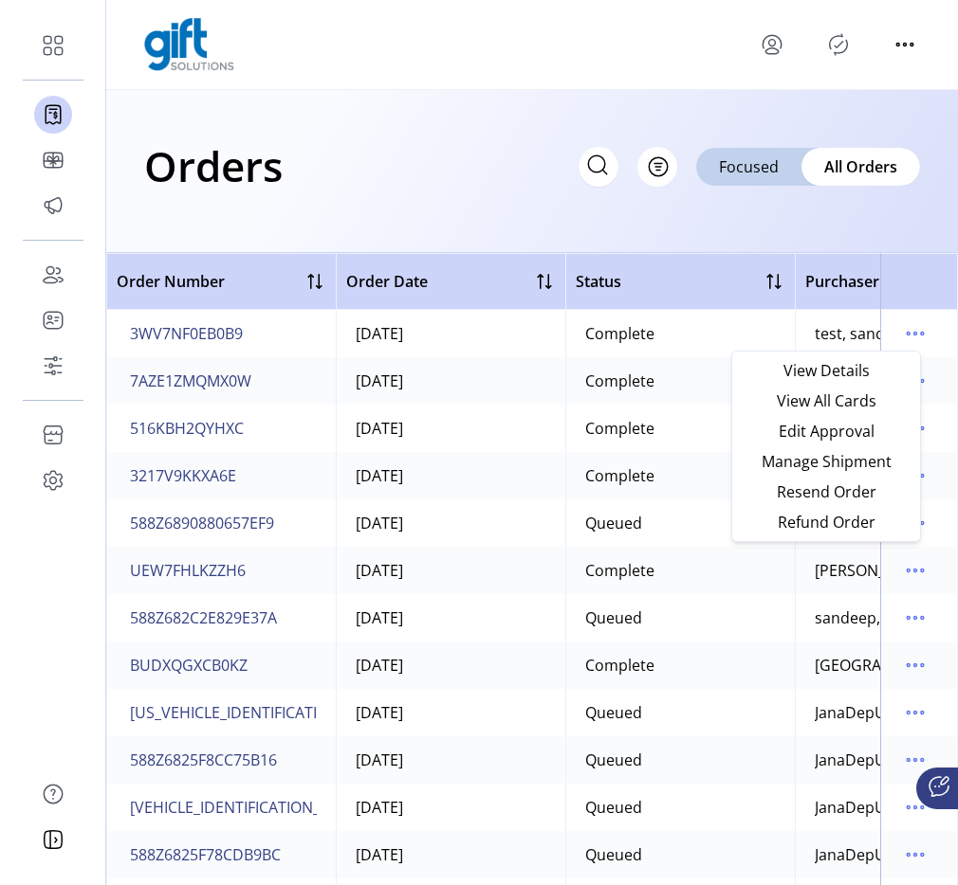
drag, startPoint x: 869, startPoint y: 360, endPoint x: 859, endPoint y: 342, distance: 20.8
click at [859, 342] on body "Dashboard Orders Catalog Promotions Users Accounts Schedules Storefront Configu…" at bounding box center [479, 442] width 958 height 885
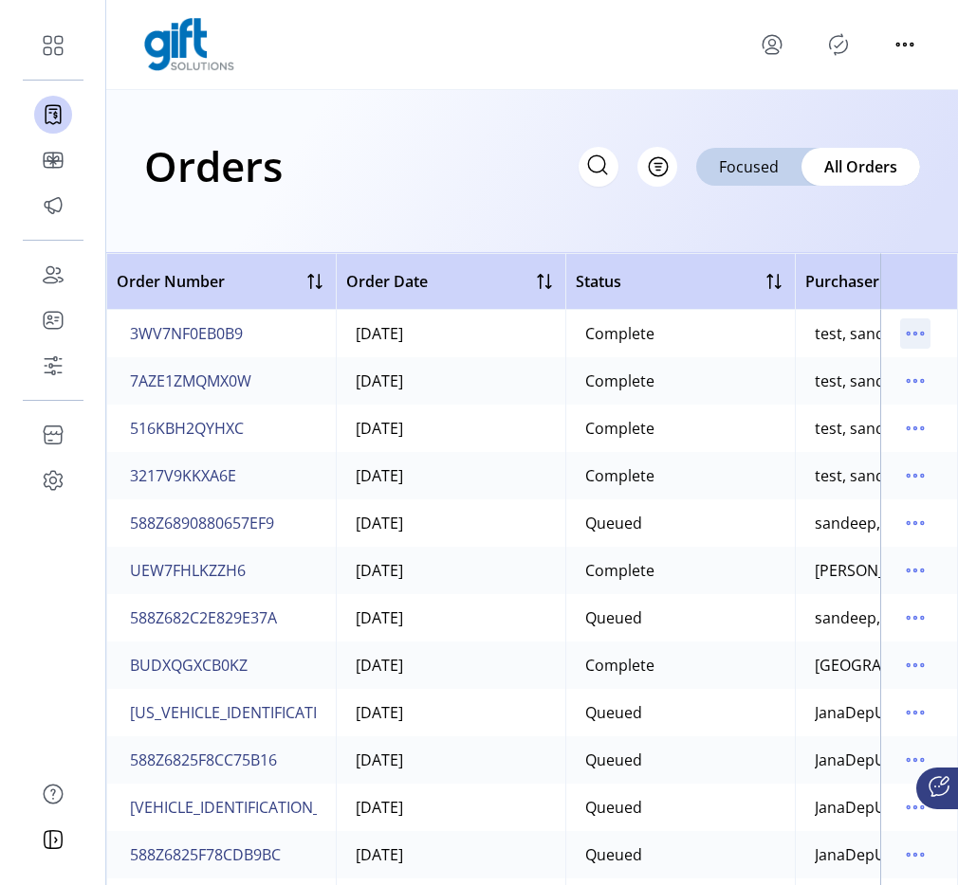
click at [900, 322] on icon "menu" at bounding box center [915, 334] width 30 height 30
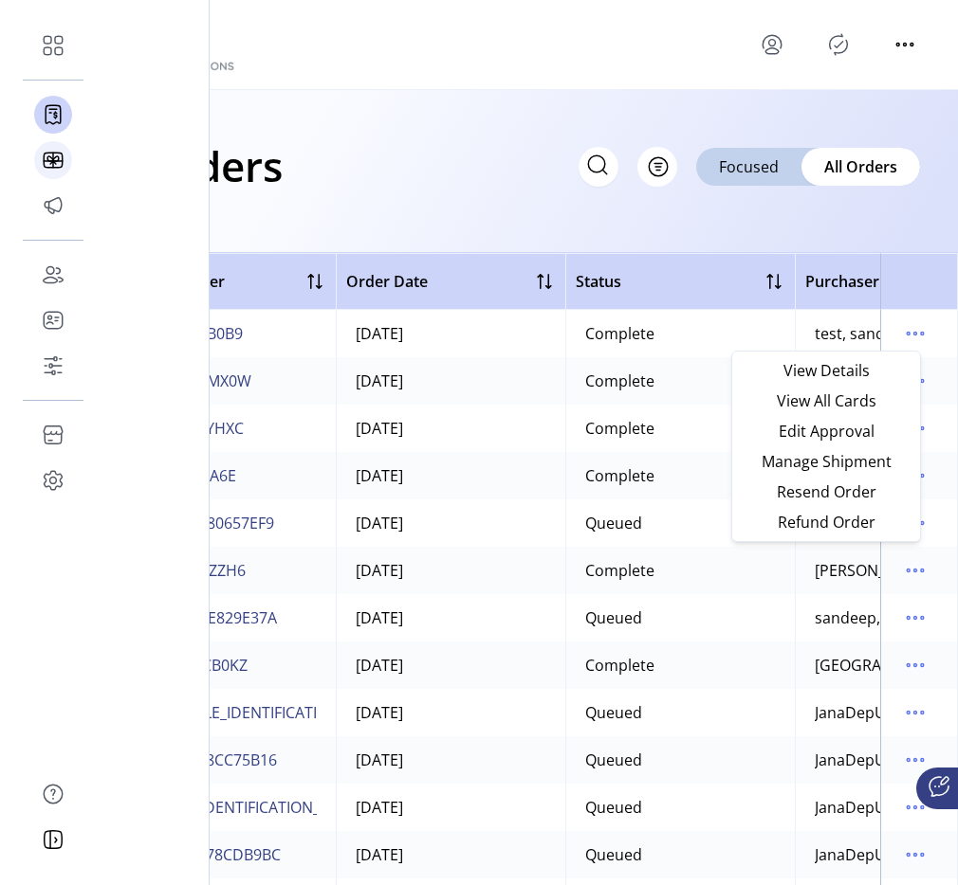
click at [60, 166] on div at bounding box center [53, 160] width 38 height 46
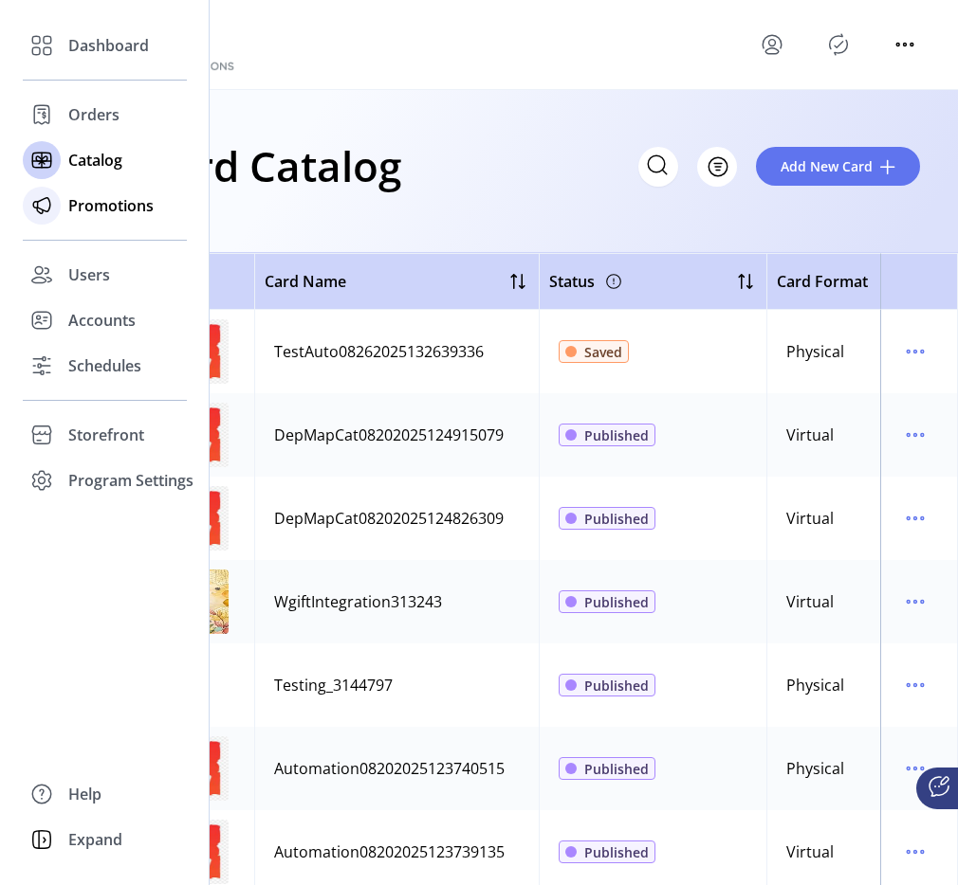
click at [91, 204] on span "Promotions" at bounding box center [110, 205] width 85 height 23
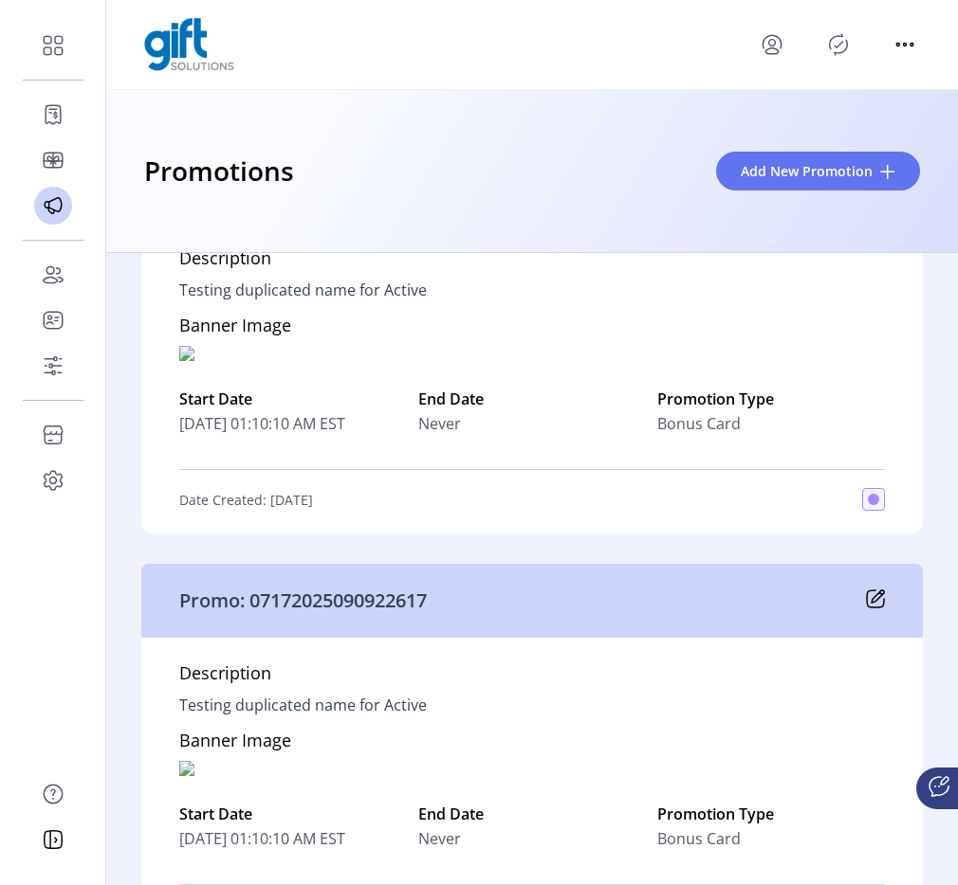
scroll to position [2591, 0]
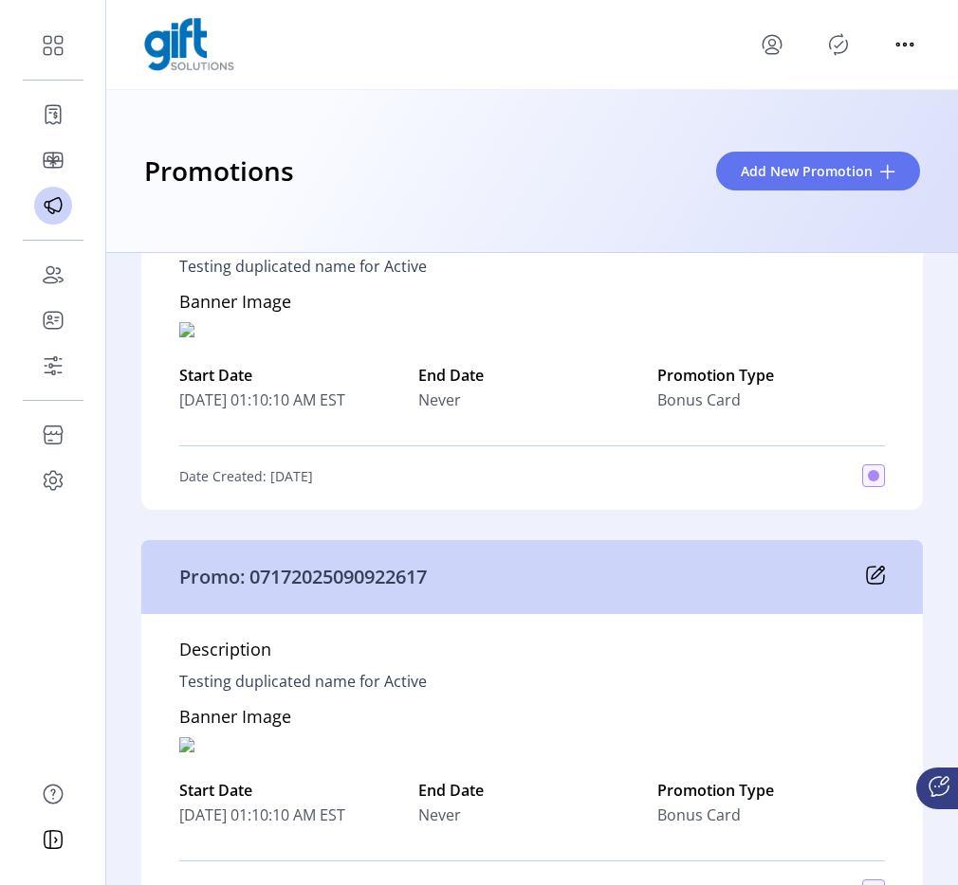
click at [788, 328] on div "Description Testing duplicated name for Active Banner Image Start Date 01/08/20…" at bounding box center [531, 354] width 781 height 311
click at [721, 217] on div "Promotions Add New Promotion" at bounding box center [531, 171] width 851 height 163
click at [735, 181] on div "Add New Promotion" at bounding box center [818, 171] width 204 height 39
click at [737, 200] on div "Promotions Add New Promotion" at bounding box center [531, 171] width 851 height 163
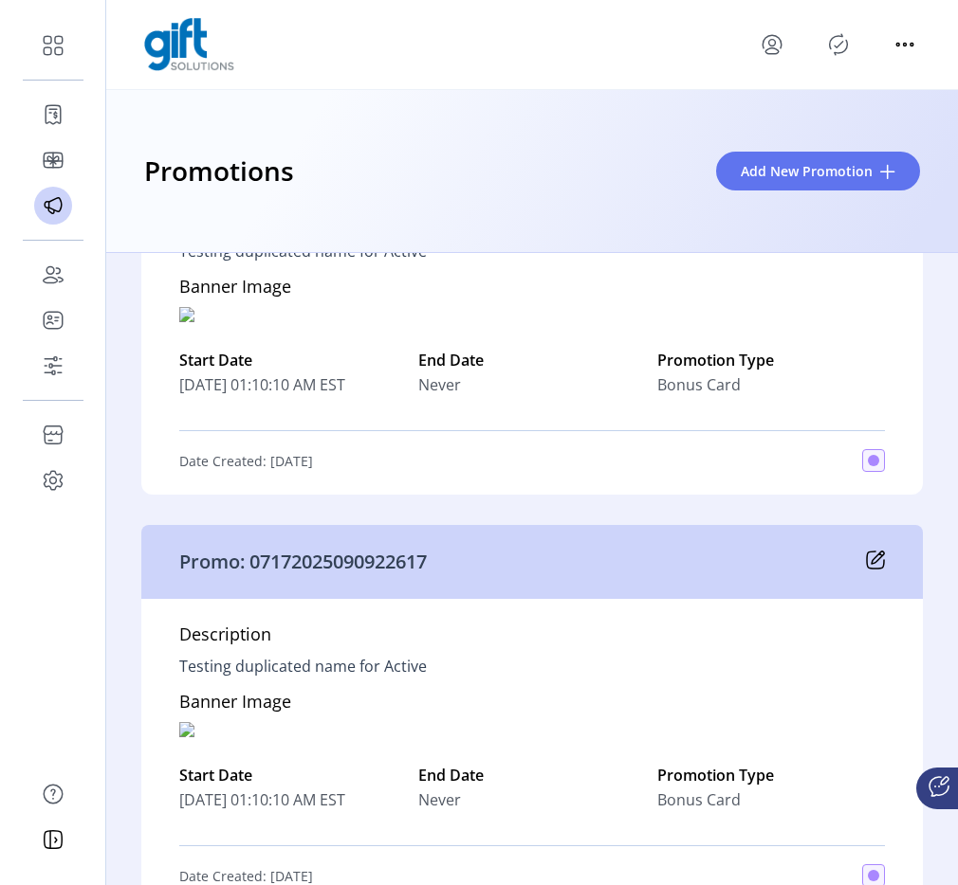
click at [748, 193] on div "Promotions Add New Promotion" at bounding box center [531, 171] width 851 height 163
click at [748, 164] on span "Add New Promotion" at bounding box center [806, 171] width 132 height 20
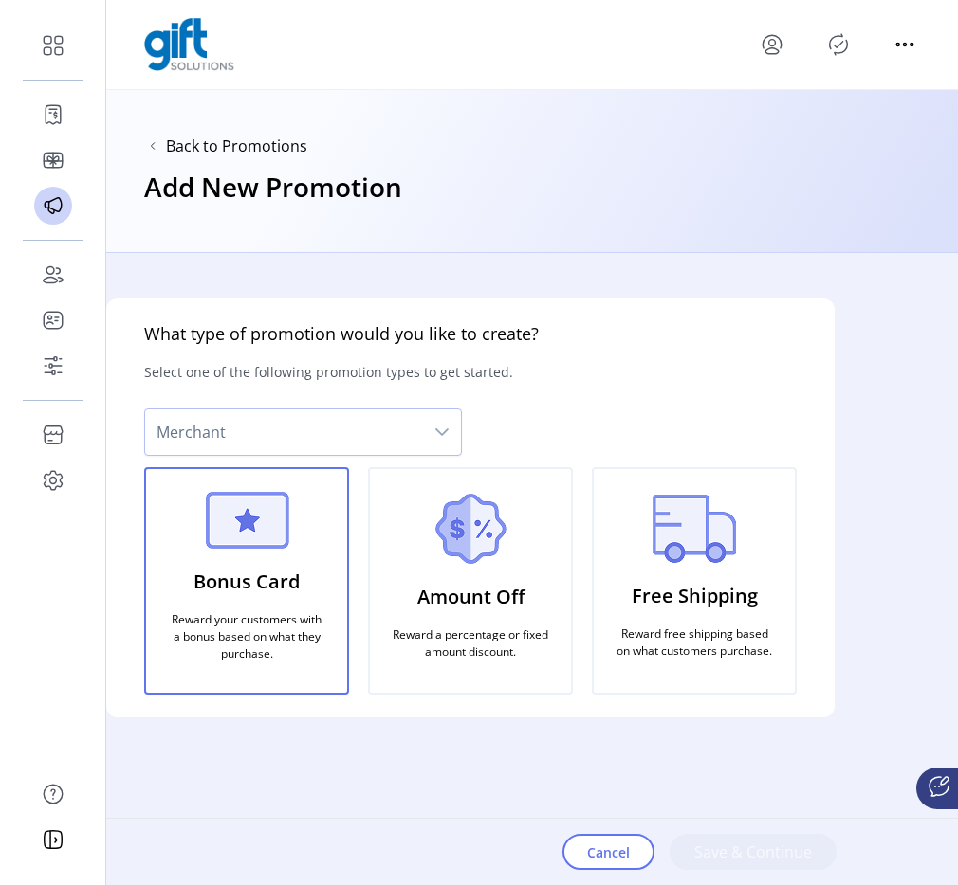
click at [401, 432] on span "Merchant" at bounding box center [284, 433] width 278 height 46
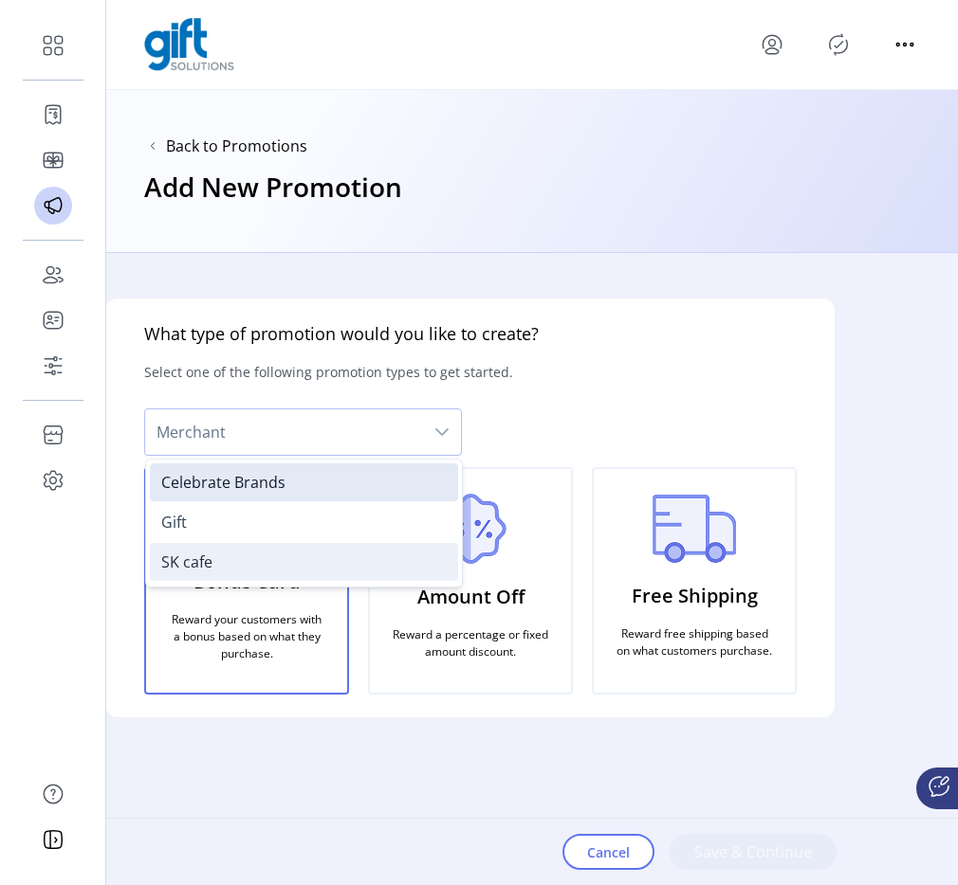
click at [351, 563] on li "SK cafe" at bounding box center [304, 562] width 308 height 38
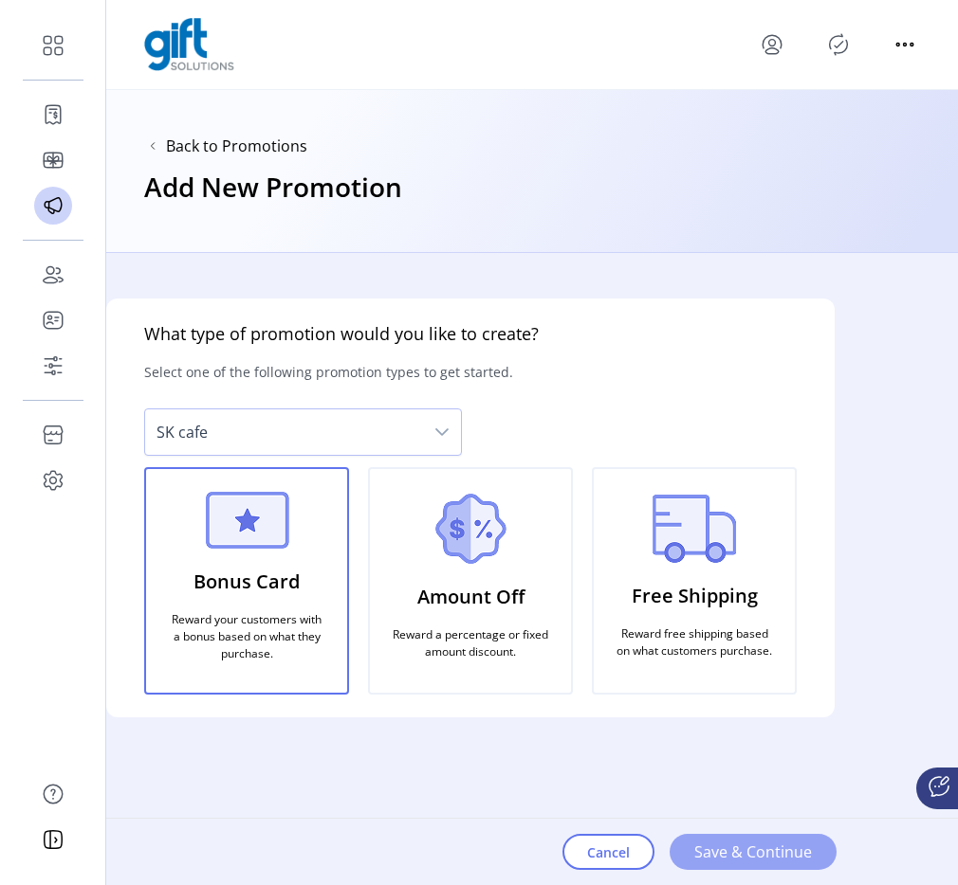
click at [757, 852] on span "Save & Continue" at bounding box center [753, 852] width 118 height 23
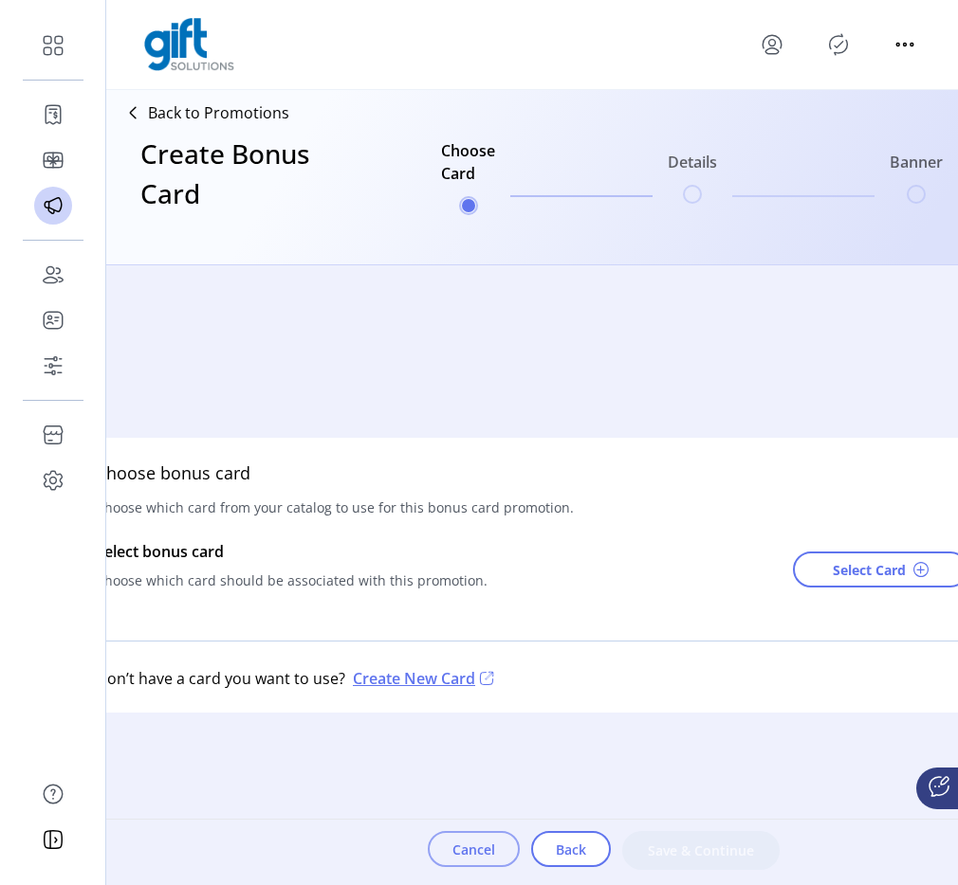
click at [475, 848] on span "Cancel" at bounding box center [473, 850] width 43 height 20
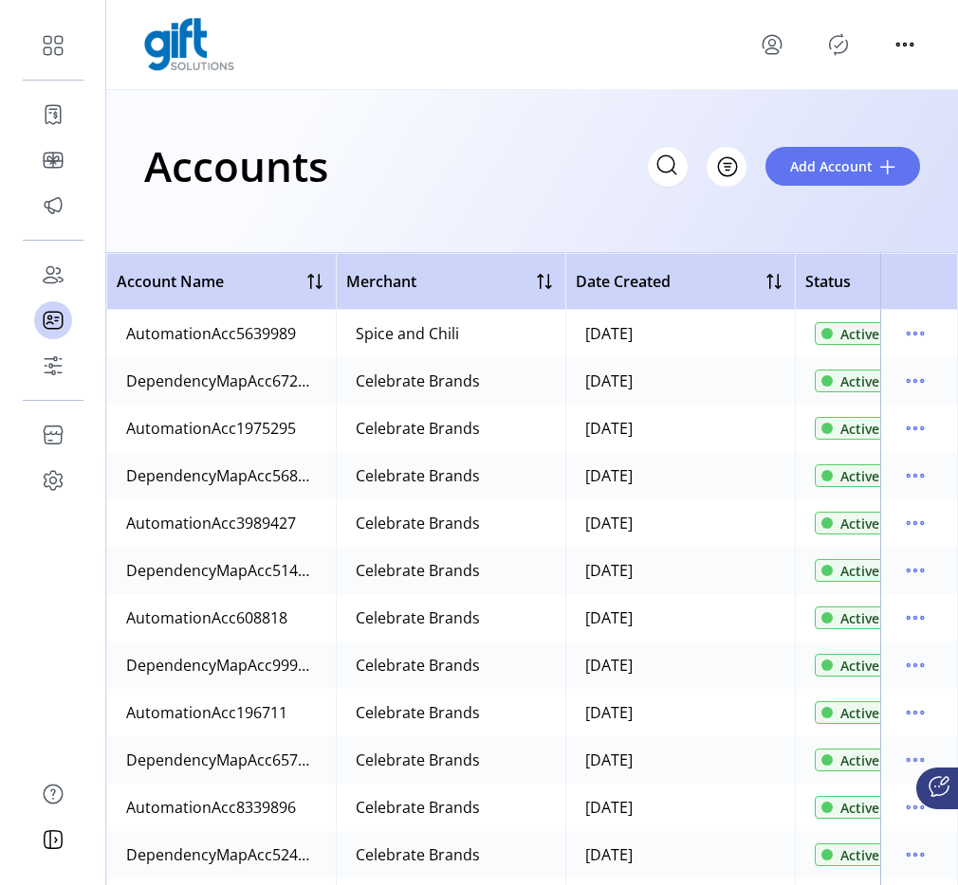
click at [535, 191] on div "Accounts Filter Add Account" at bounding box center [532, 166] width 776 height 66
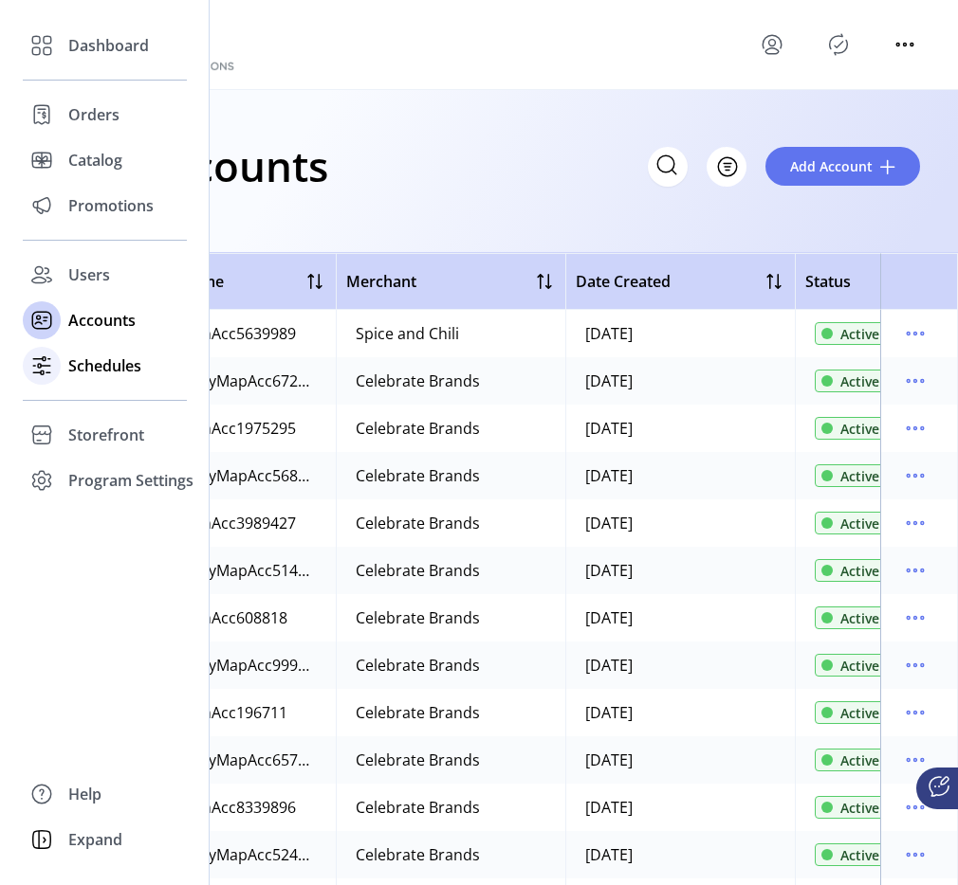
click at [82, 363] on span "Schedules" at bounding box center [104, 366] width 73 height 23
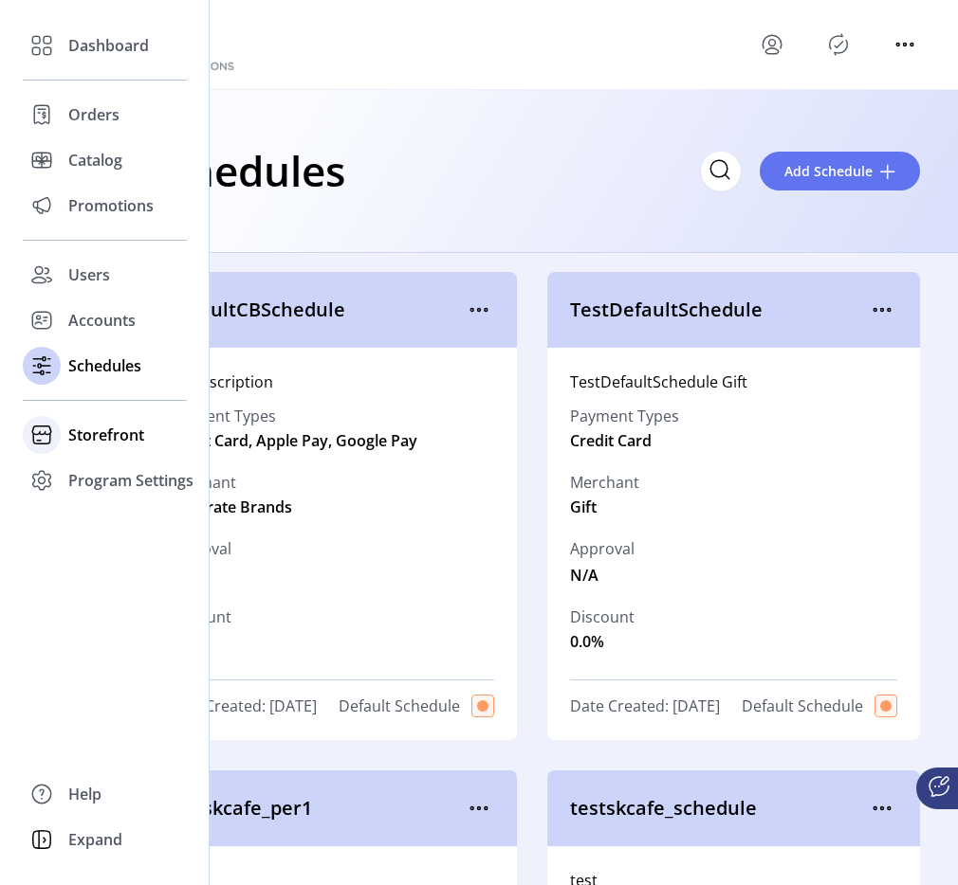
click at [80, 431] on span "Storefront" at bounding box center [106, 435] width 76 height 23
click at [117, 474] on span "Configuration" at bounding box center [118, 473] width 100 height 23
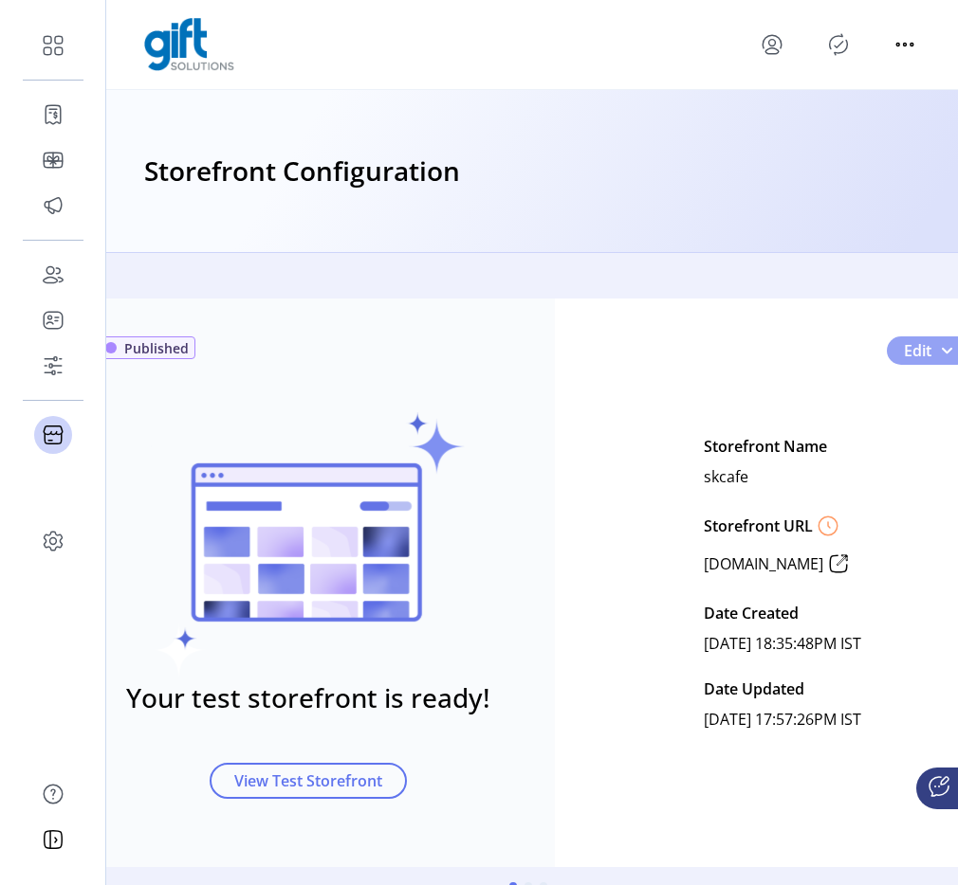
click at [940, 359] on button "Edit" at bounding box center [928, 351] width 84 height 28
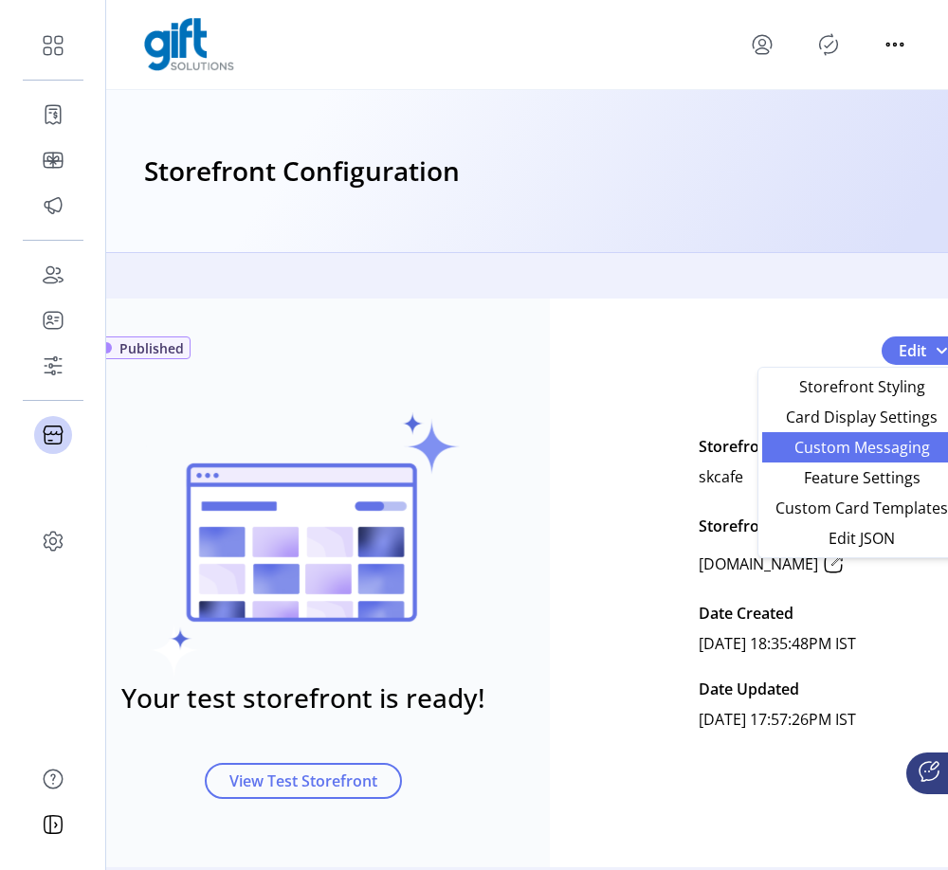
click at [795, 440] on span "Custom Messaging" at bounding box center [862, 447] width 176 height 15
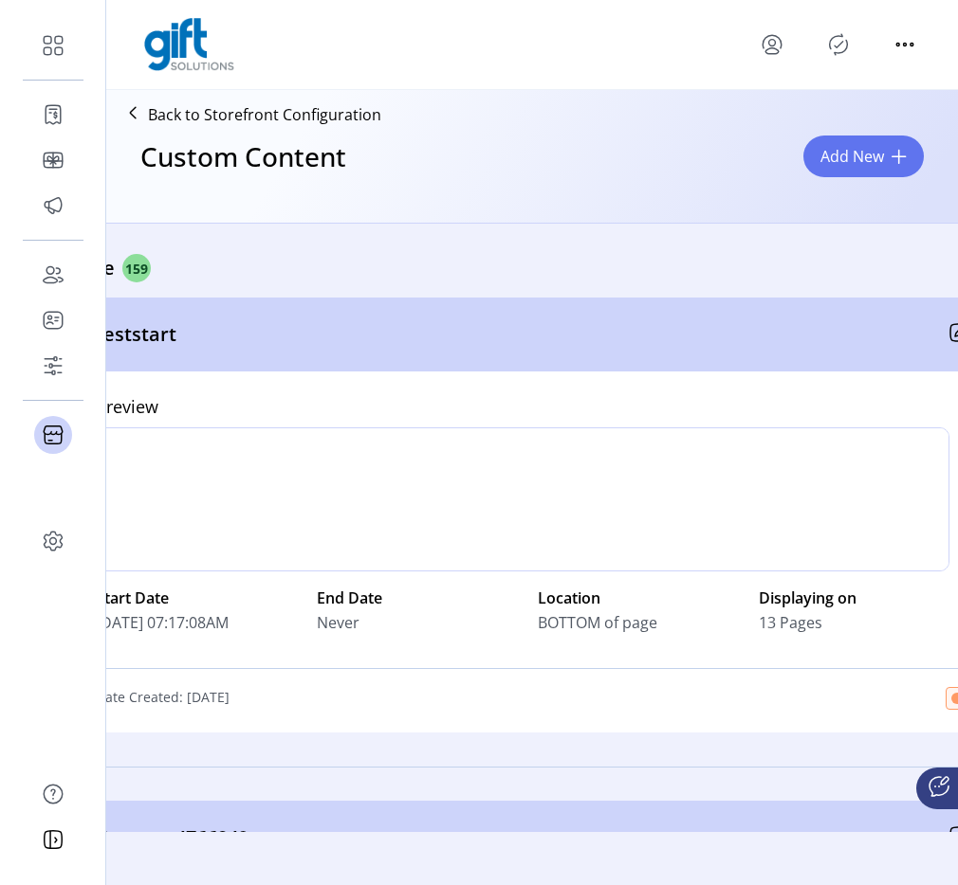
click at [849, 163] on span "Add New" at bounding box center [852, 156] width 64 height 23
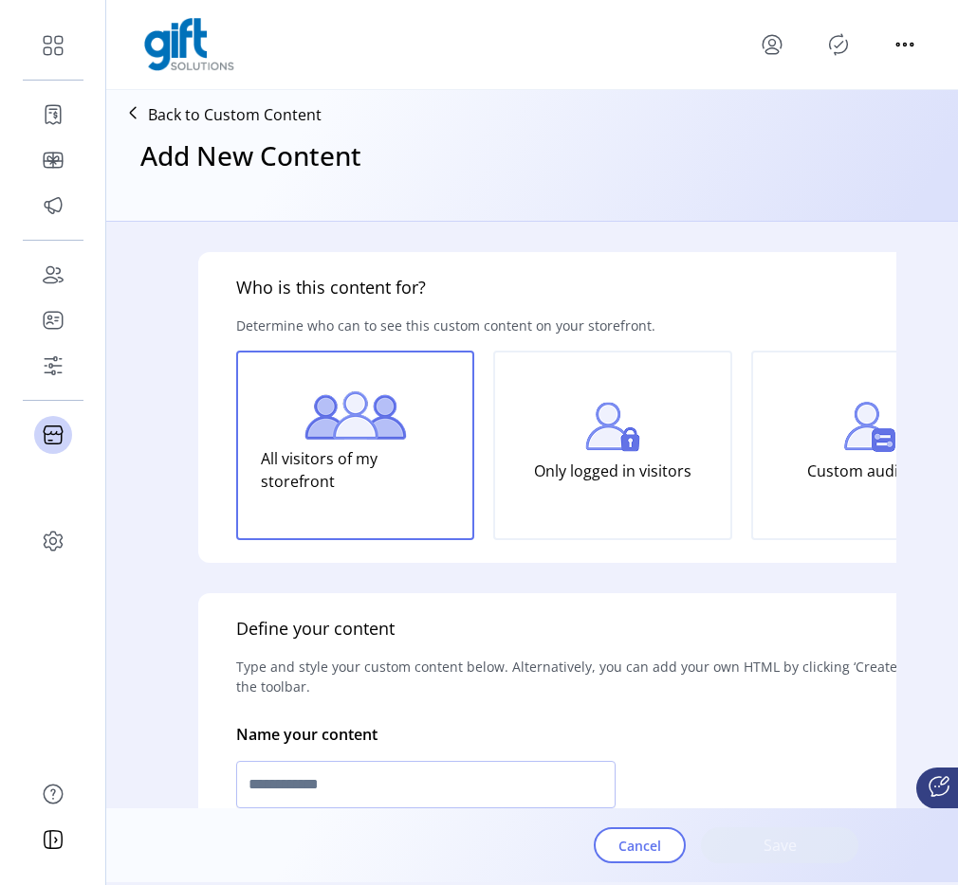
click at [648, 421] on div "Only logged in visitors" at bounding box center [612, 446] width 238 height 190
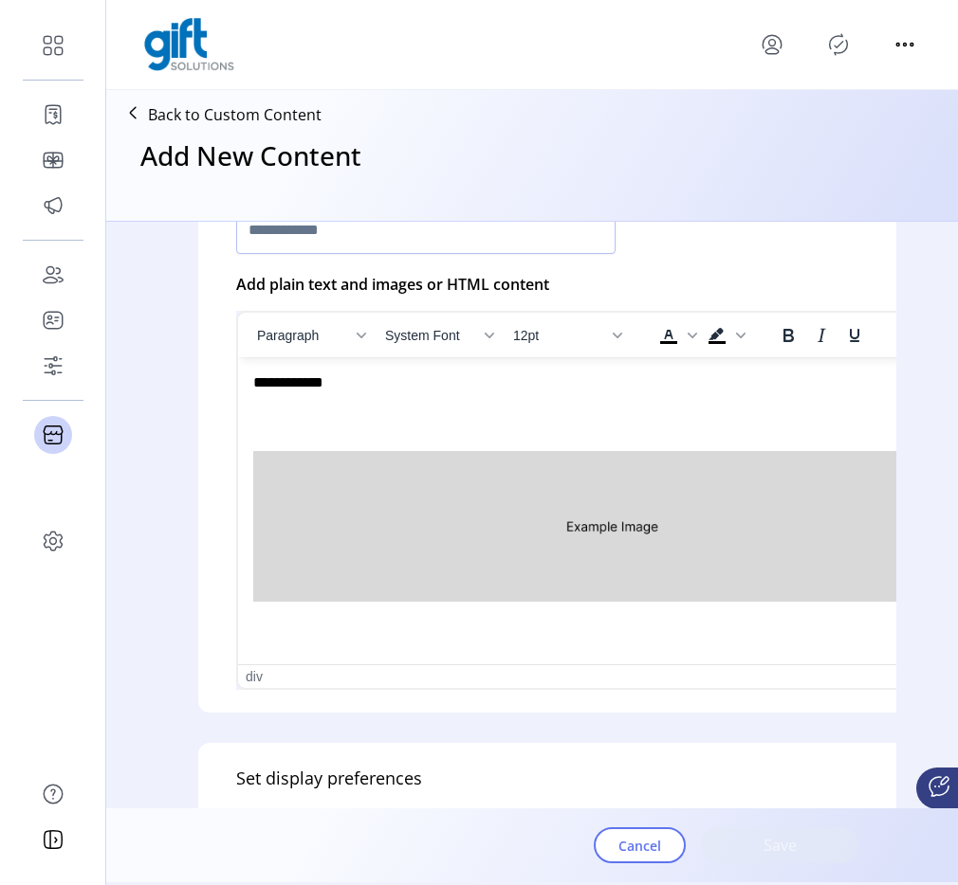
scroll to position [575, 0]
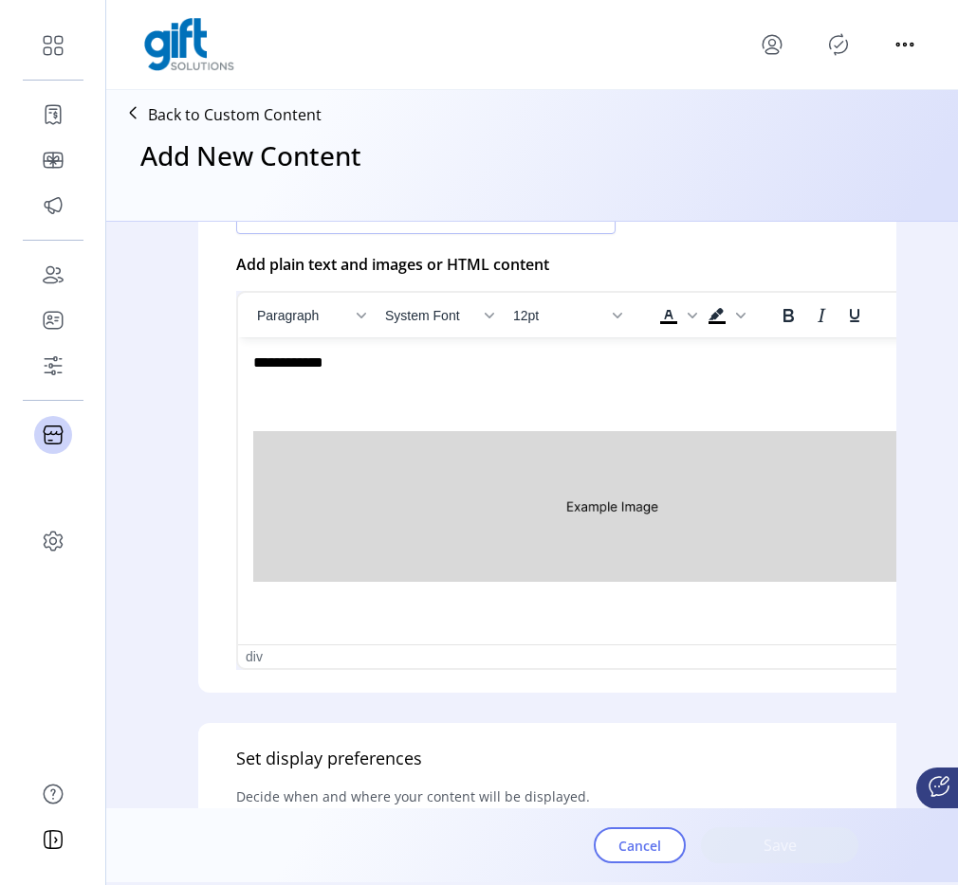
click at [660, 499] on img "Rich Text Area. Press ALT-0 for help." at bounding box center [612, 506] width 719 height 151
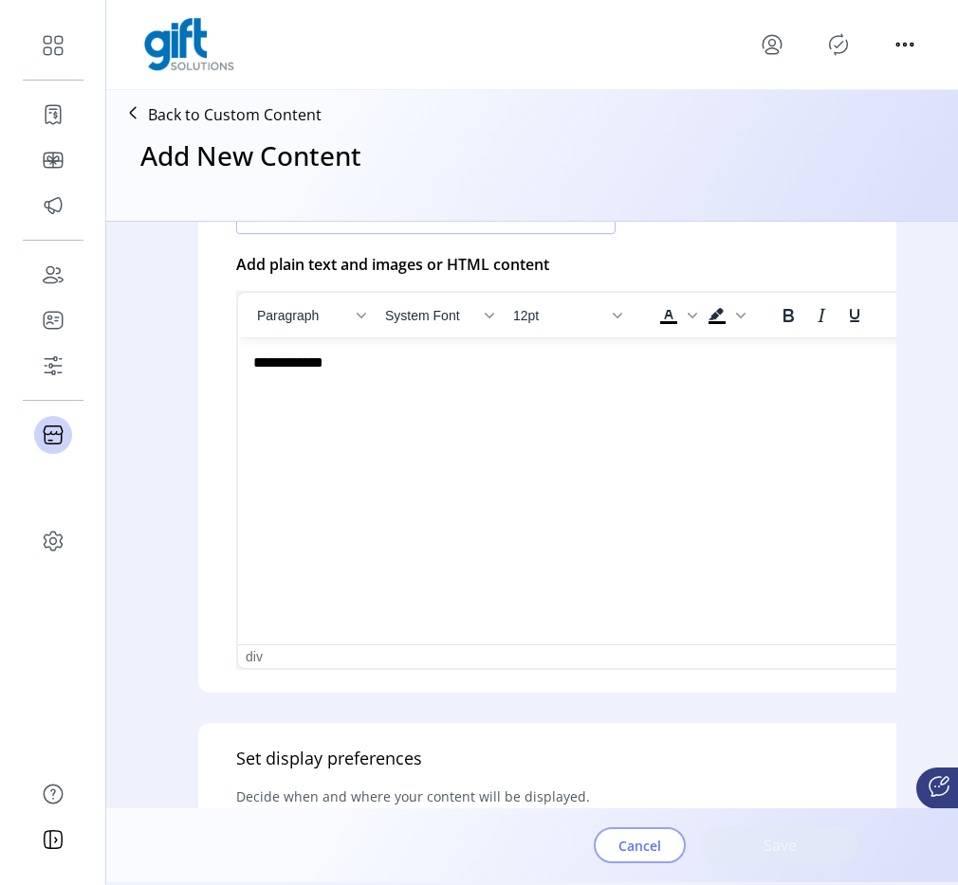
click at [662, 856] on button "Cancel" at bounding box center [639, 846] width 92 height 36
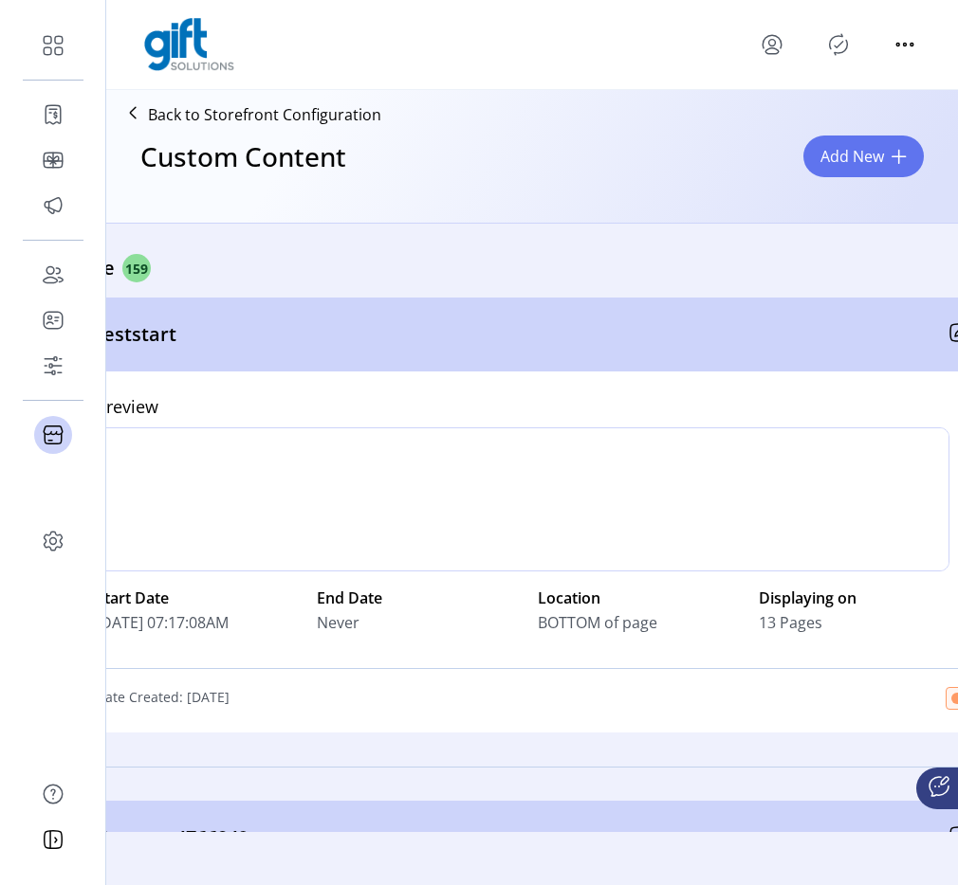
click at [177, 114] on p "Back to Storefront Configuration" at bounding box center [264, 114] width 233 height 23
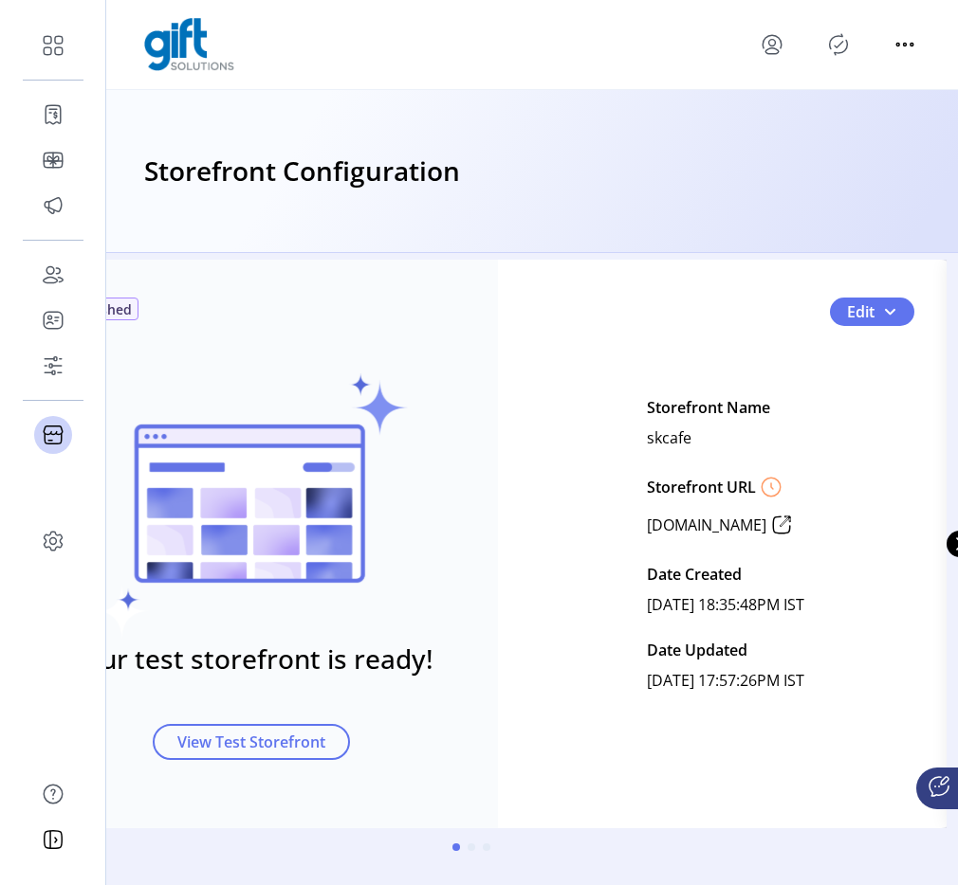
scroll to position [39, 77]
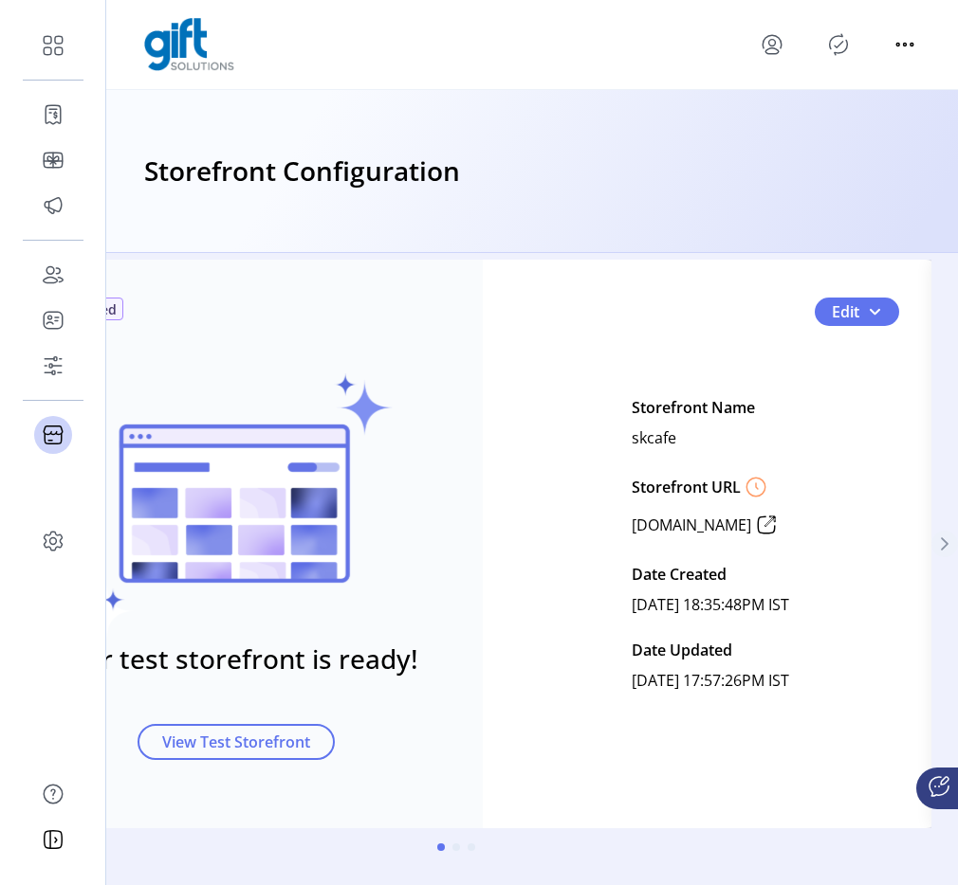
click at [945, 543] on button "Next Page" at bounding box center [944, 544] width 27 height 27
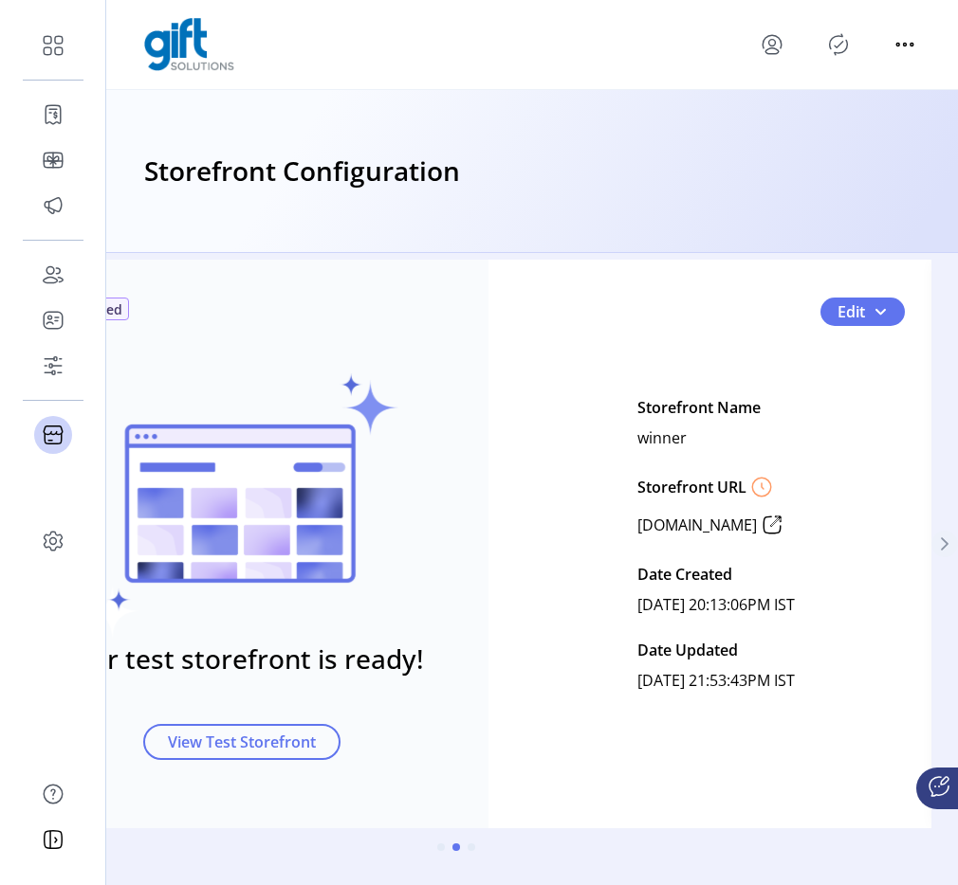
click at [943, 544] on button "Next Page" at bounding box center [944, 544] width 27 height 27
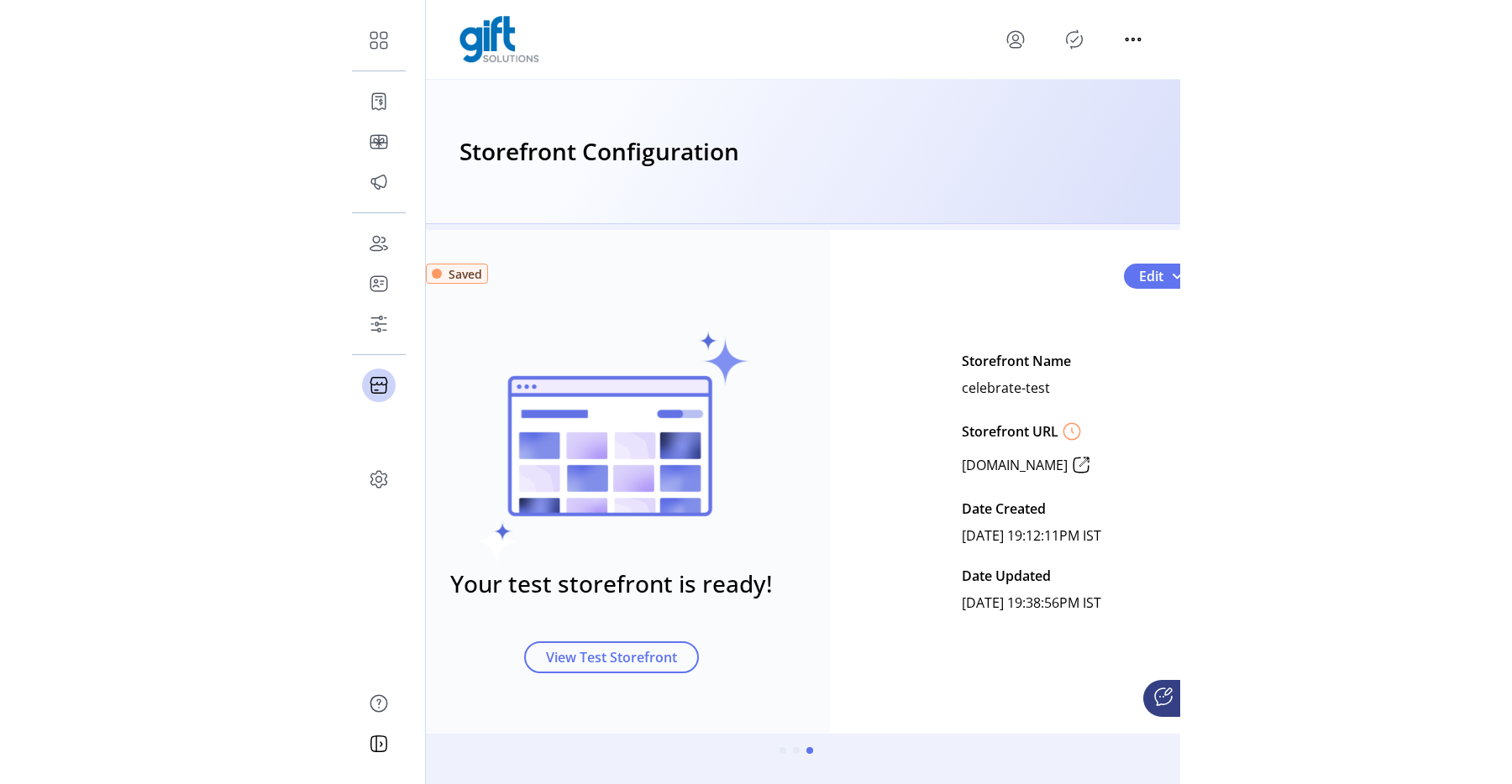
scroll to position [35, 0]
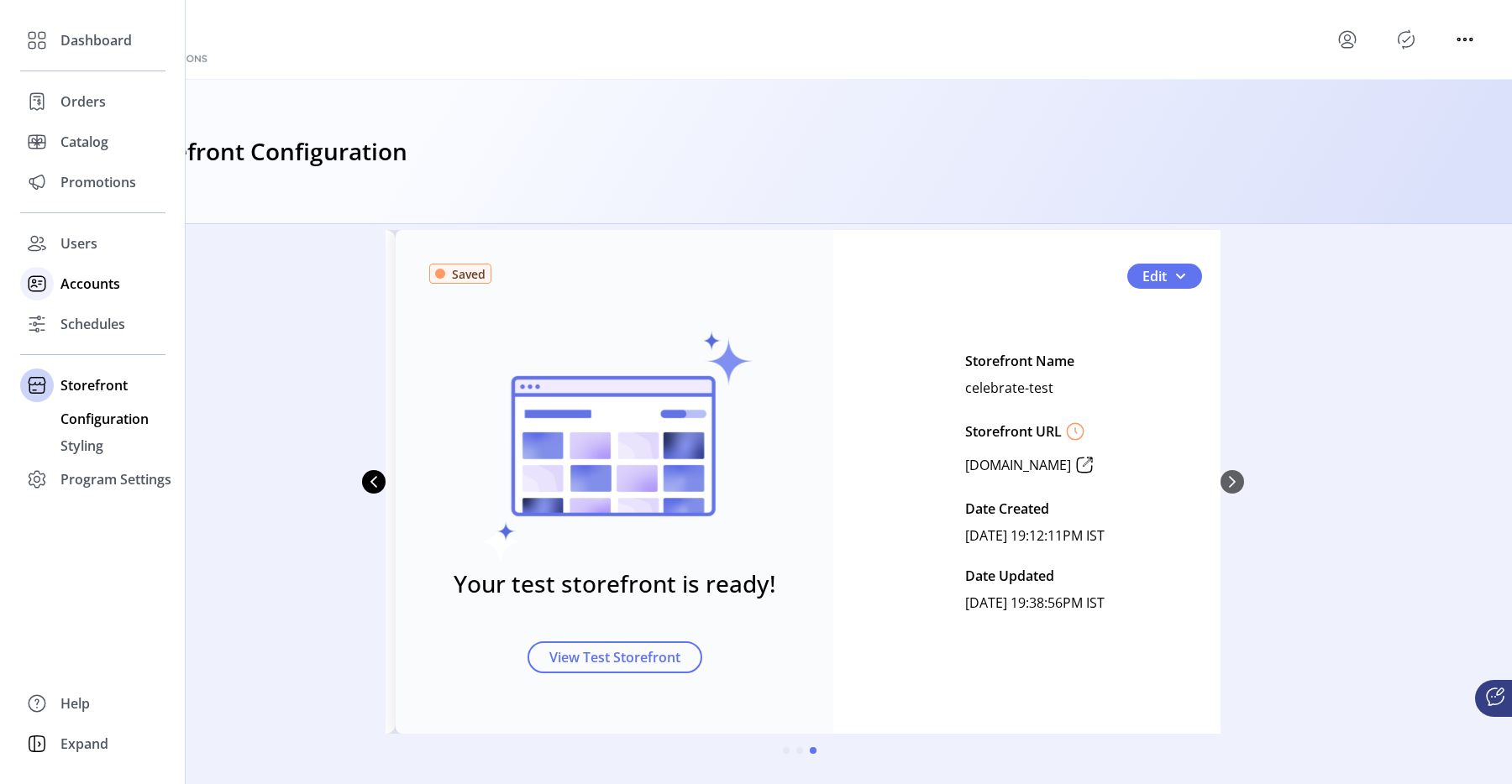
click at [89, 294] on div "Accounts" at bounding box center [93, 284] width 145 height 41
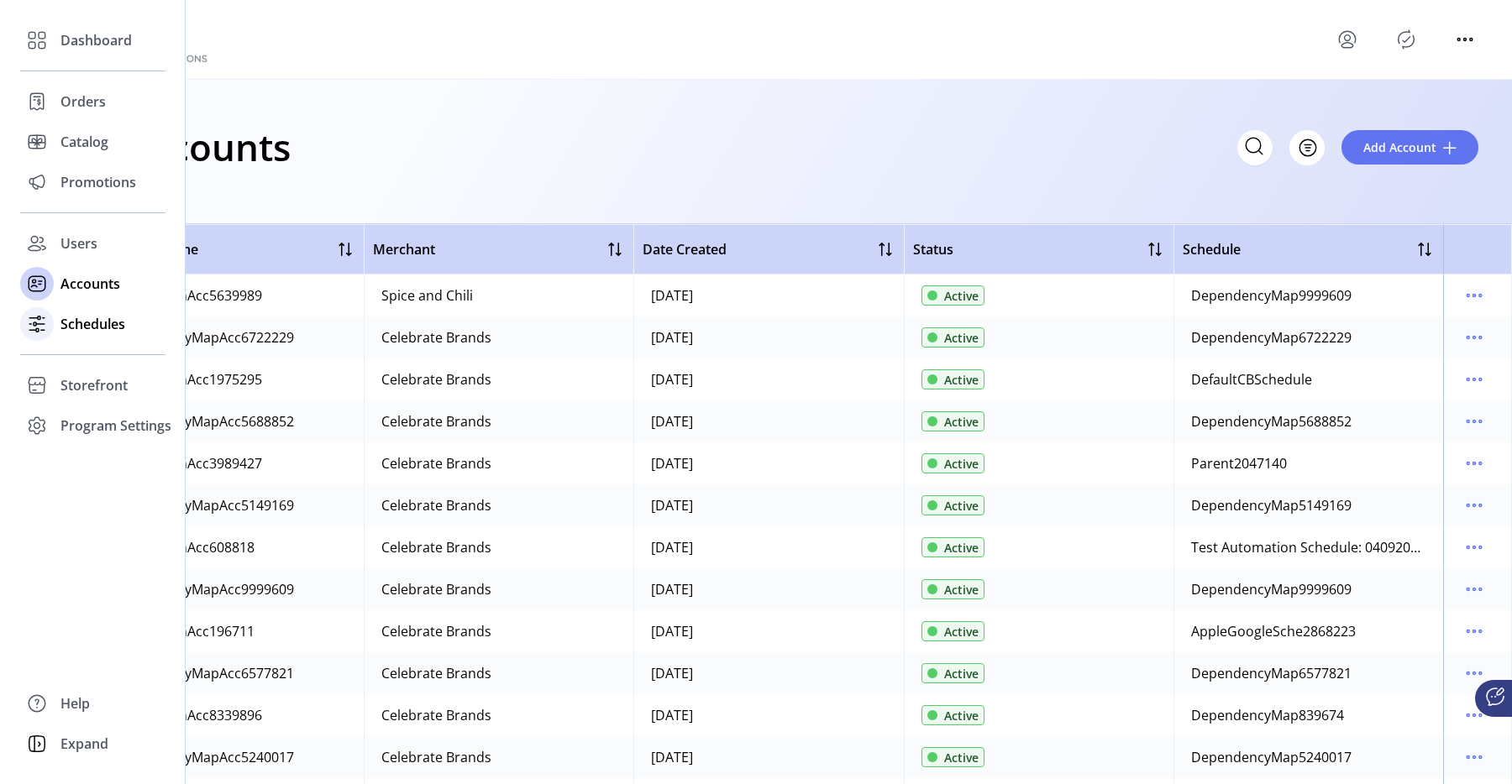
click at [94, 336] on div "Schedules" at bounding box center [93, 324] width 145 height 41
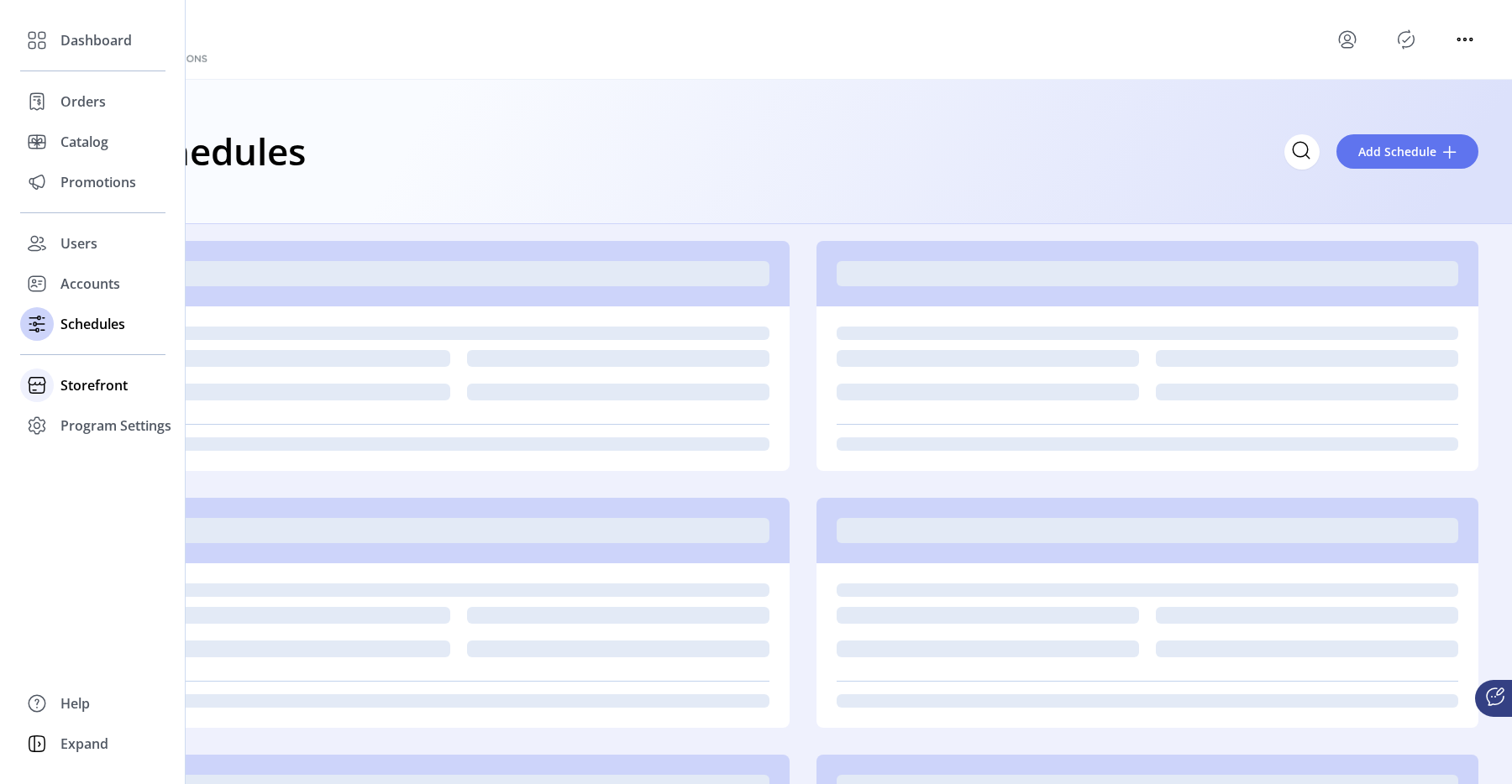
click at [121, 376] on span "Storefront" at bounding box center [94, 385] width 67 height 20
click at [121, 405] on div "Storefront" at bounding box center [93, 385] width 145 height 41
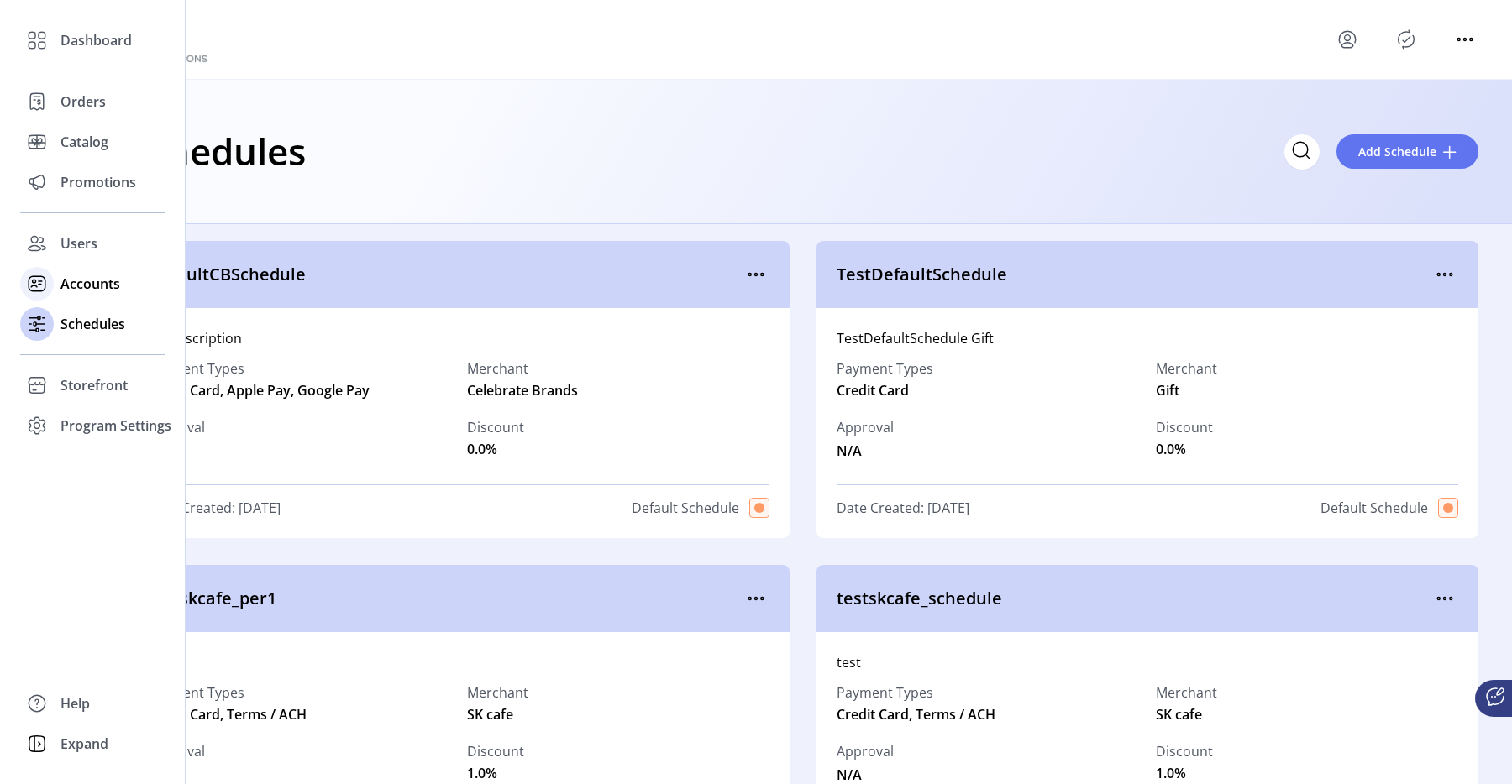
click at [109, 289] on span "Accounts" at bounding box center [90, 283] width 59 height 20
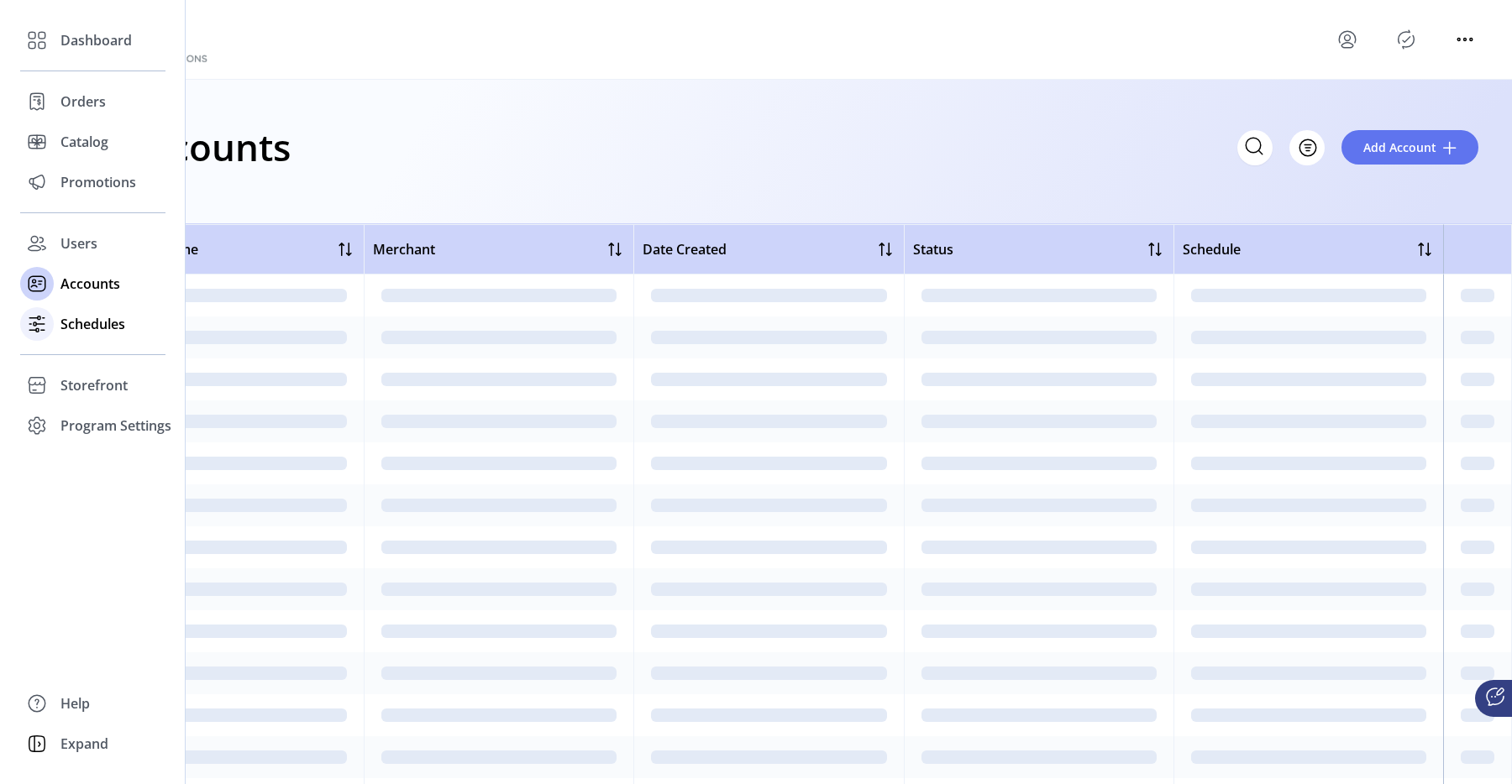
click at [113, 329] on span "Schedules" at bounding box center [92, 324] width 65 height 20
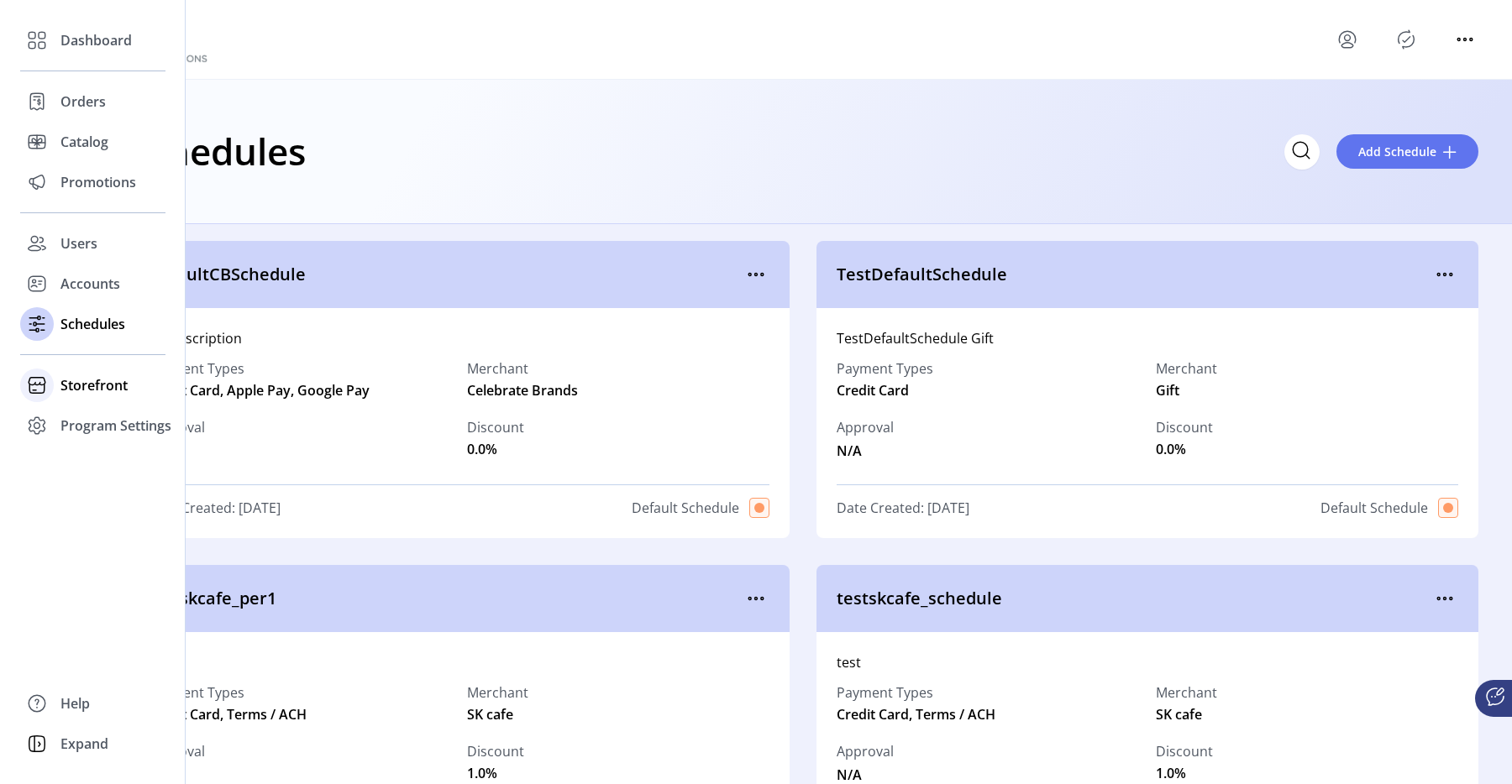
click at [100, 400] on div "Storefront" at bounding box center [93, 385] width 145 height 41
click at [116, 420] on span "Configuration" at bounding box center [105, 419] width 89 height 20
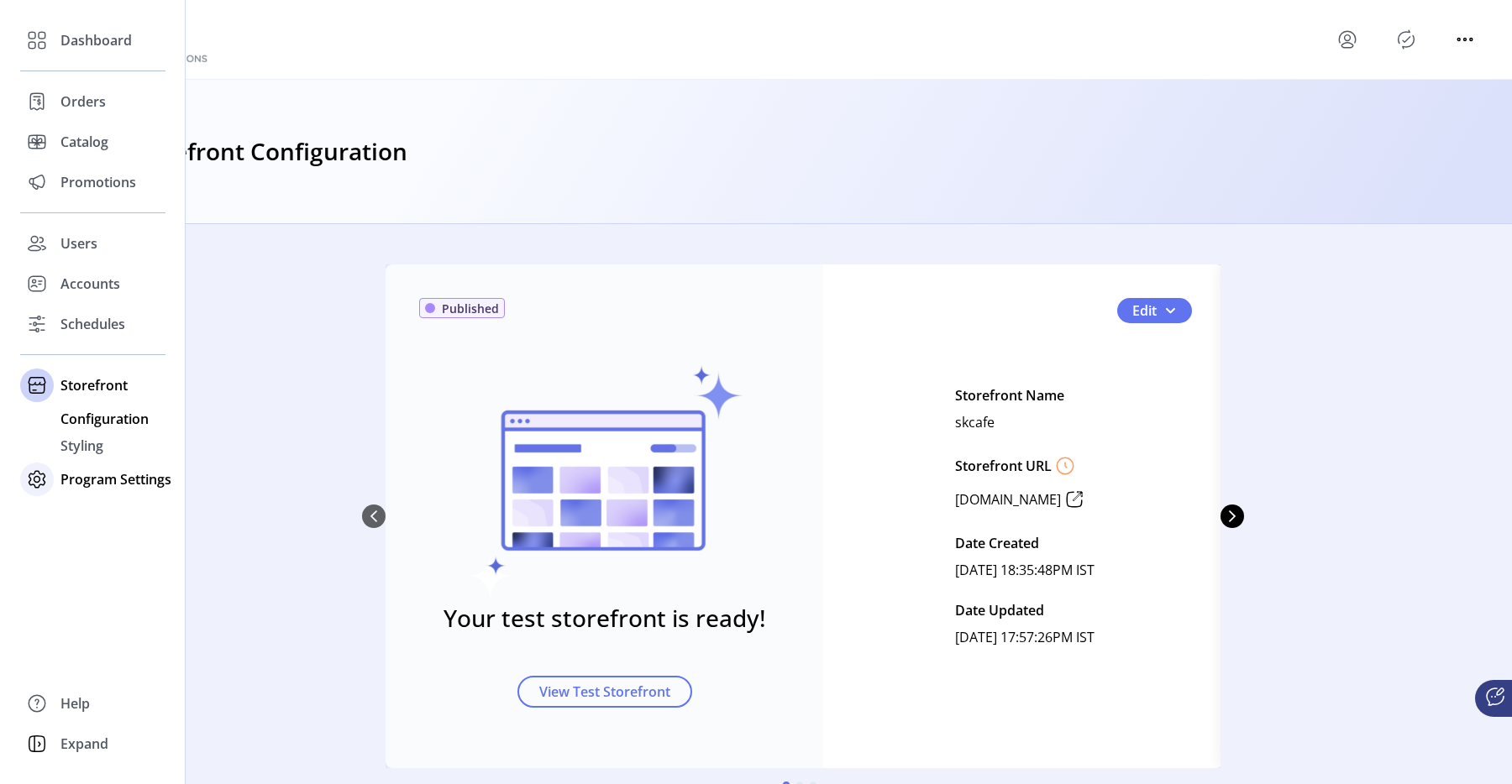
click at [91, 485] on span "Program Settings" at bounding box center [115, 479] width 111 height 20
click at [105, 455] on span "Templates" at bounding box center [93, 459] width 66 height 20
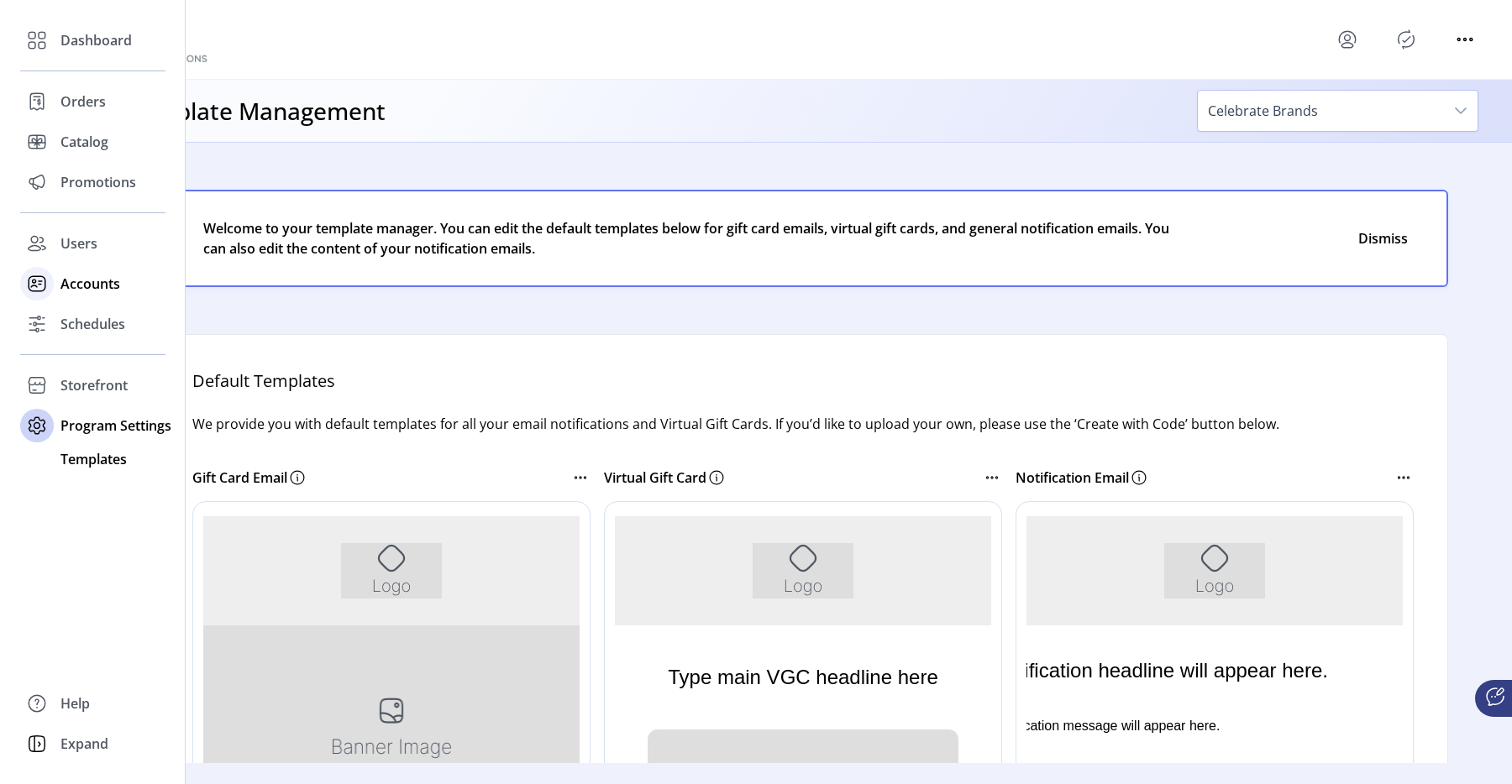
click at [70, 274] on span "Accounts" at bounding box center [90, 283] width 59 height 20
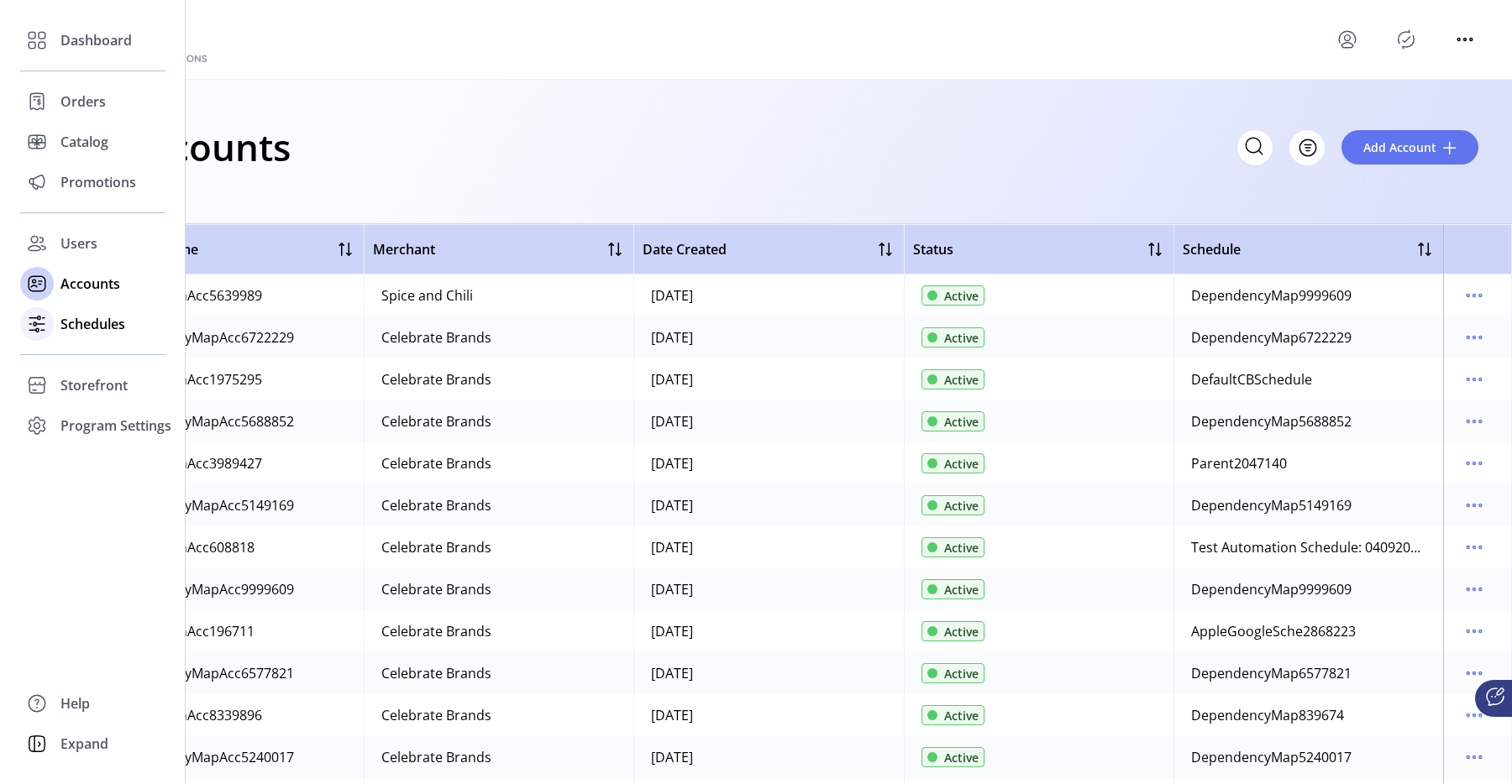
click at [90, 316] on span "Schedules" at bounding box center [92, 324] width 65 height 20
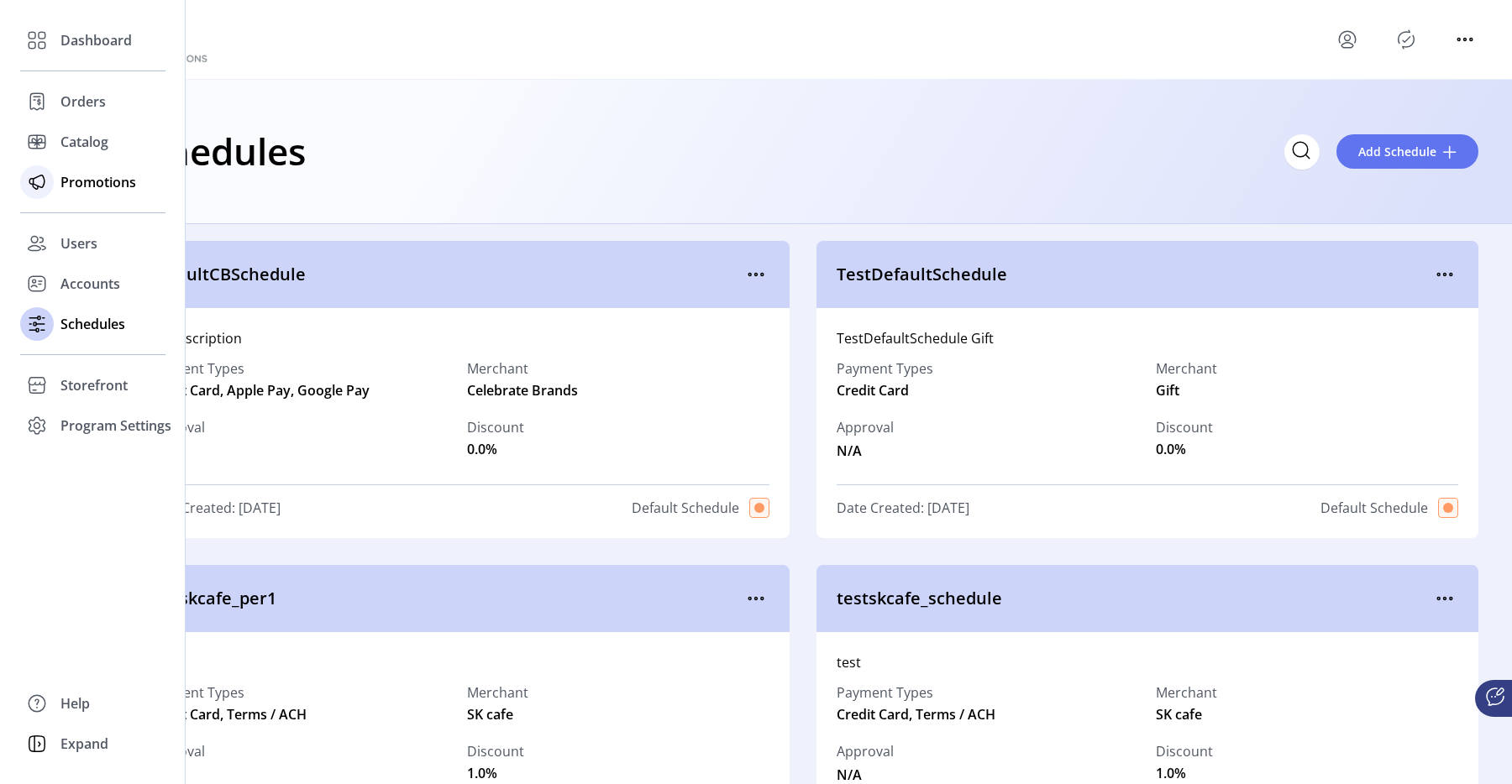
click at [73, 175] on span "Promotions" at bounding box center [97, 182] width 75 height 20
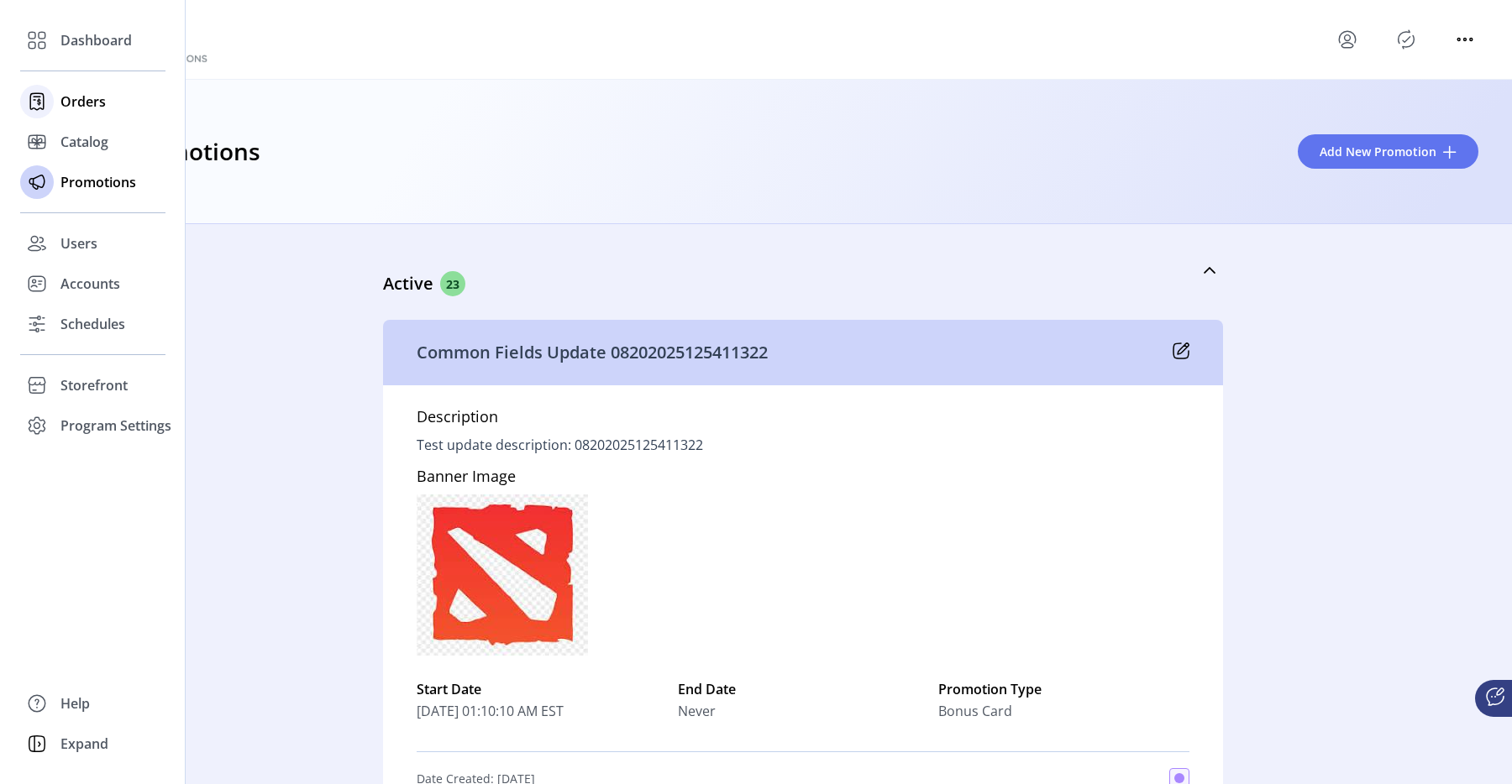
click at [100, 108] on span "Orders" at bounding box center [82, 101] width 45 height 20
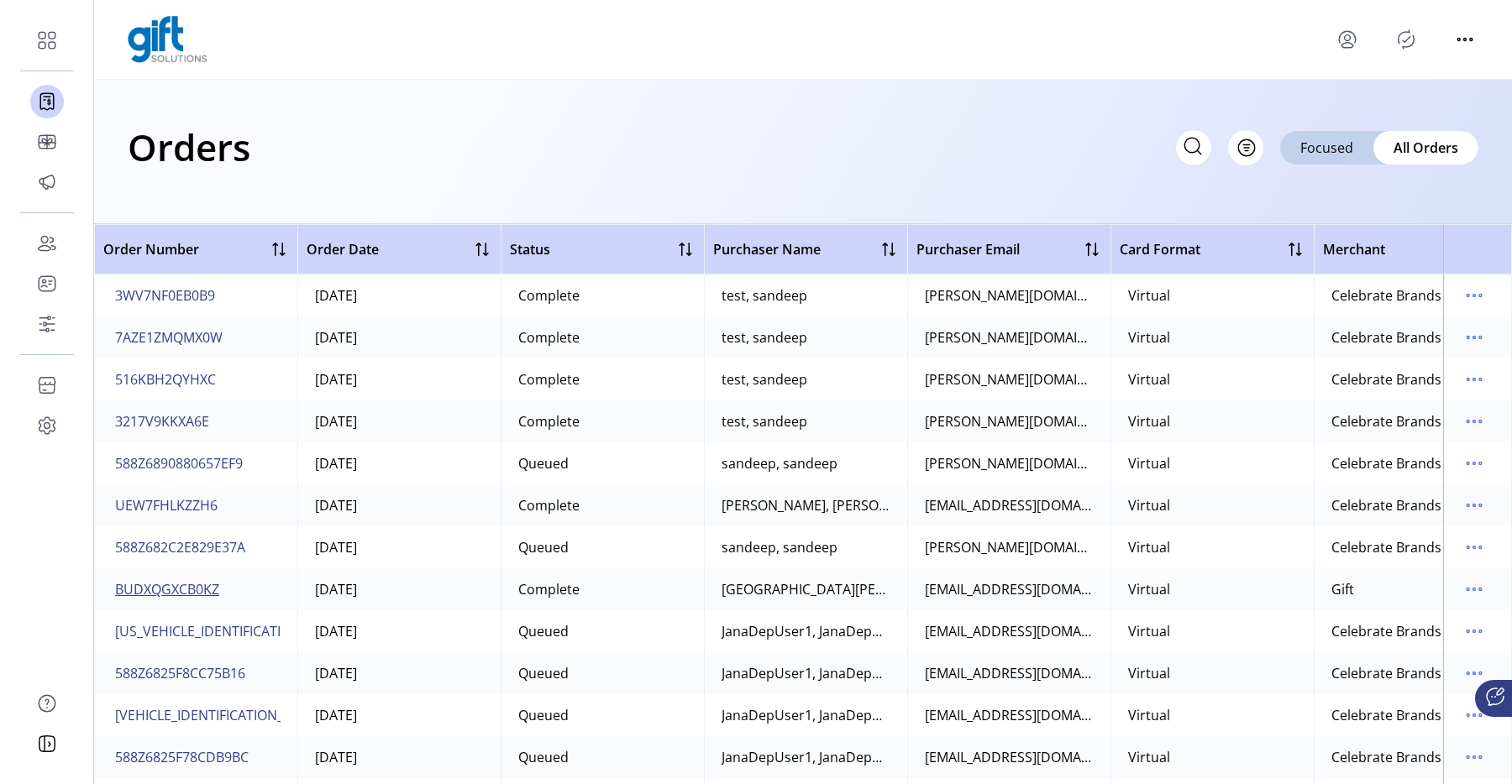
click at [202, 593] on span "BUDXQGXCB0KZ" at bounding box center [168, 589] width 105 height 20
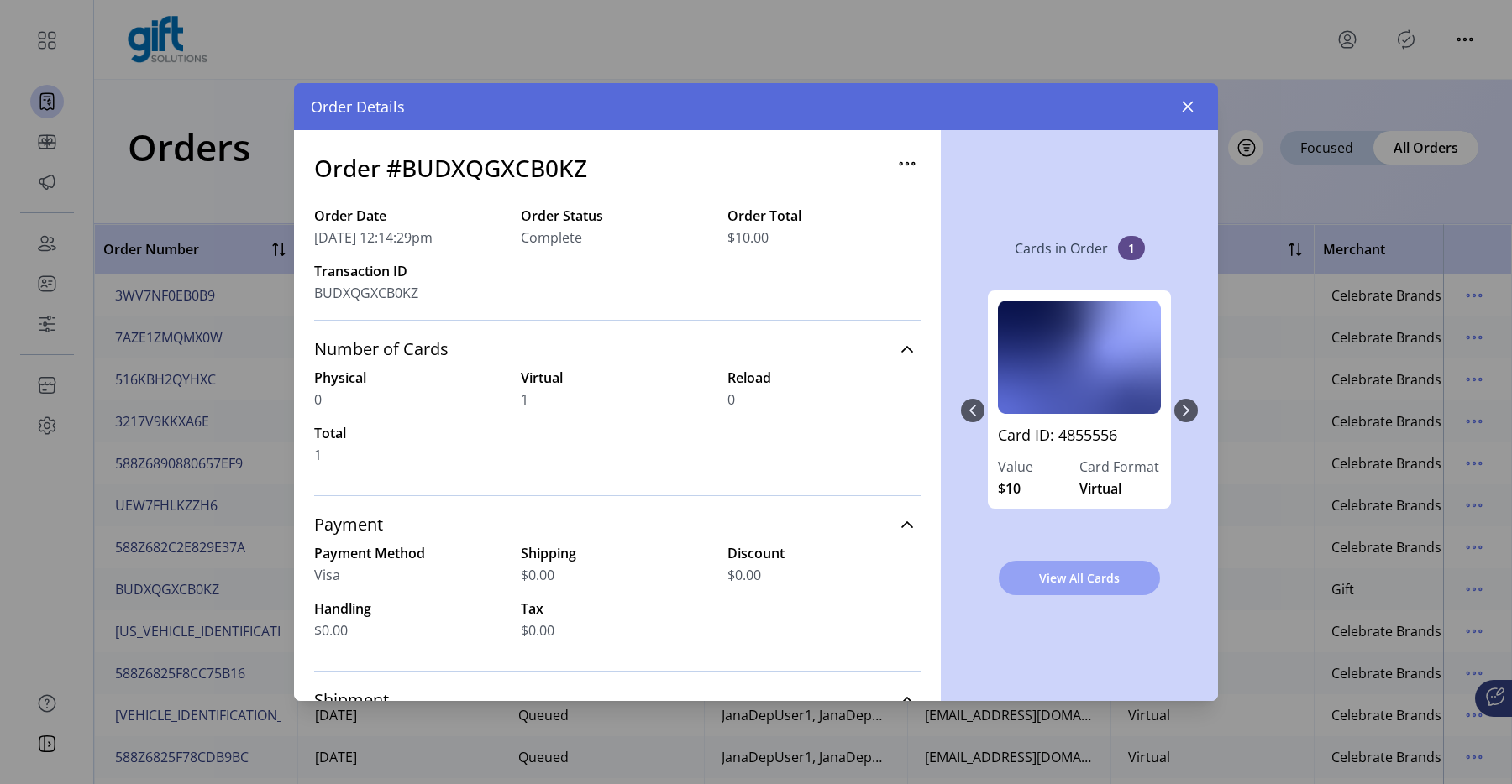
click at [1065, 570] on span "View All Cards" at bounding box center [1079, 578] width 118 height 18
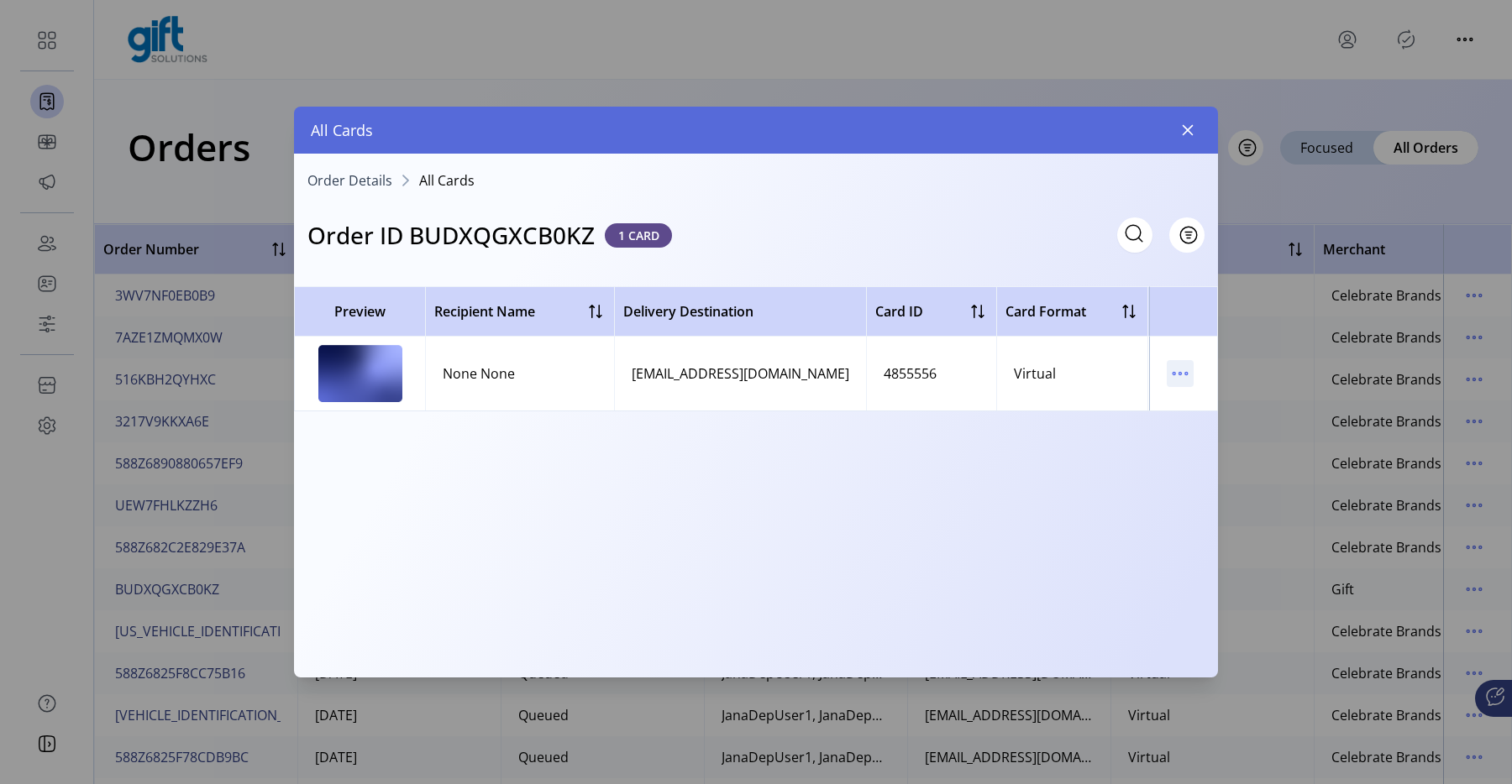
click at [1174, 379] on icon "menu" at bounding box center [1181, 374] width 27 height 27
click at [1228, 400] on span "View Card Details" at bounding box center [1251, 406] width 139 height 13
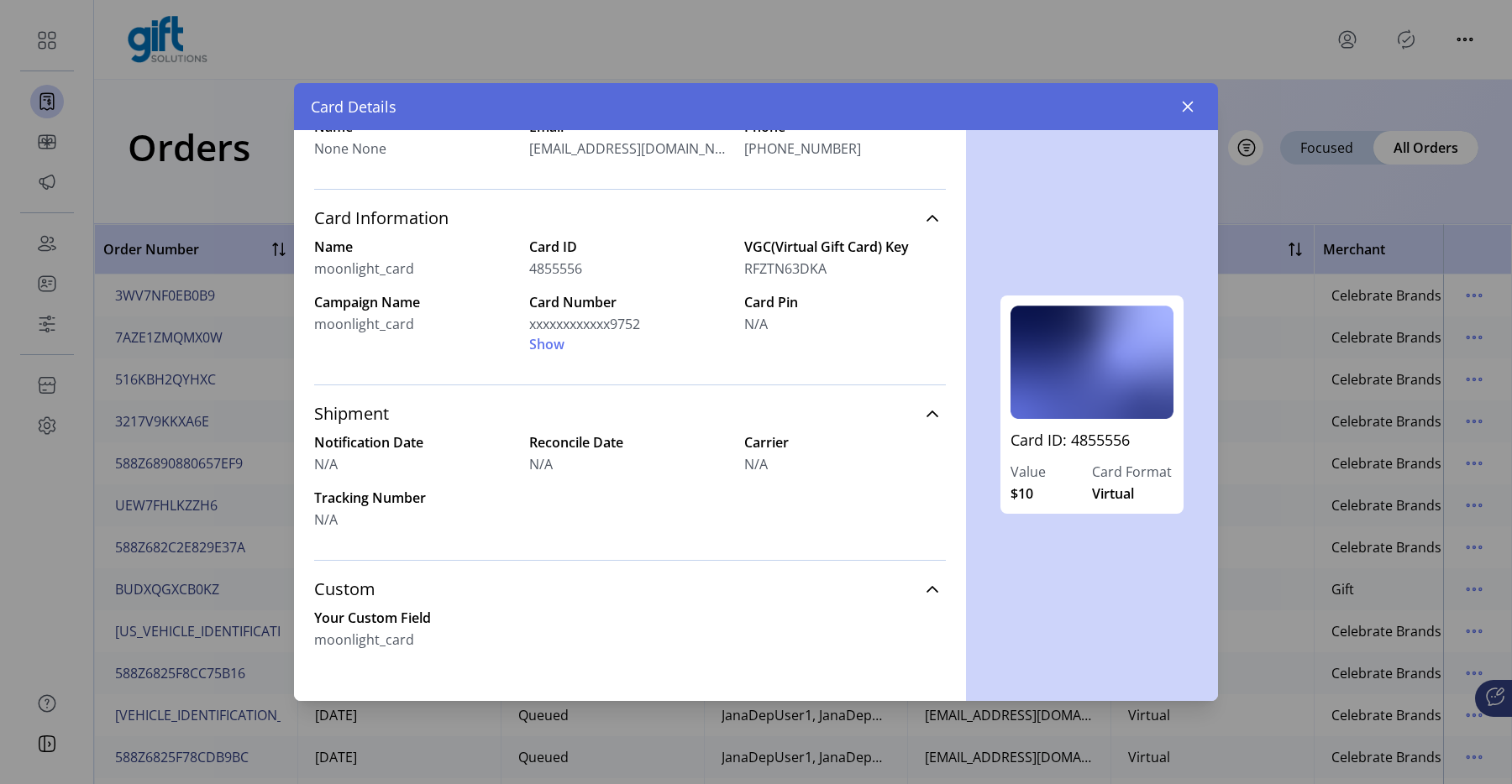
scroll to position [321, 0]
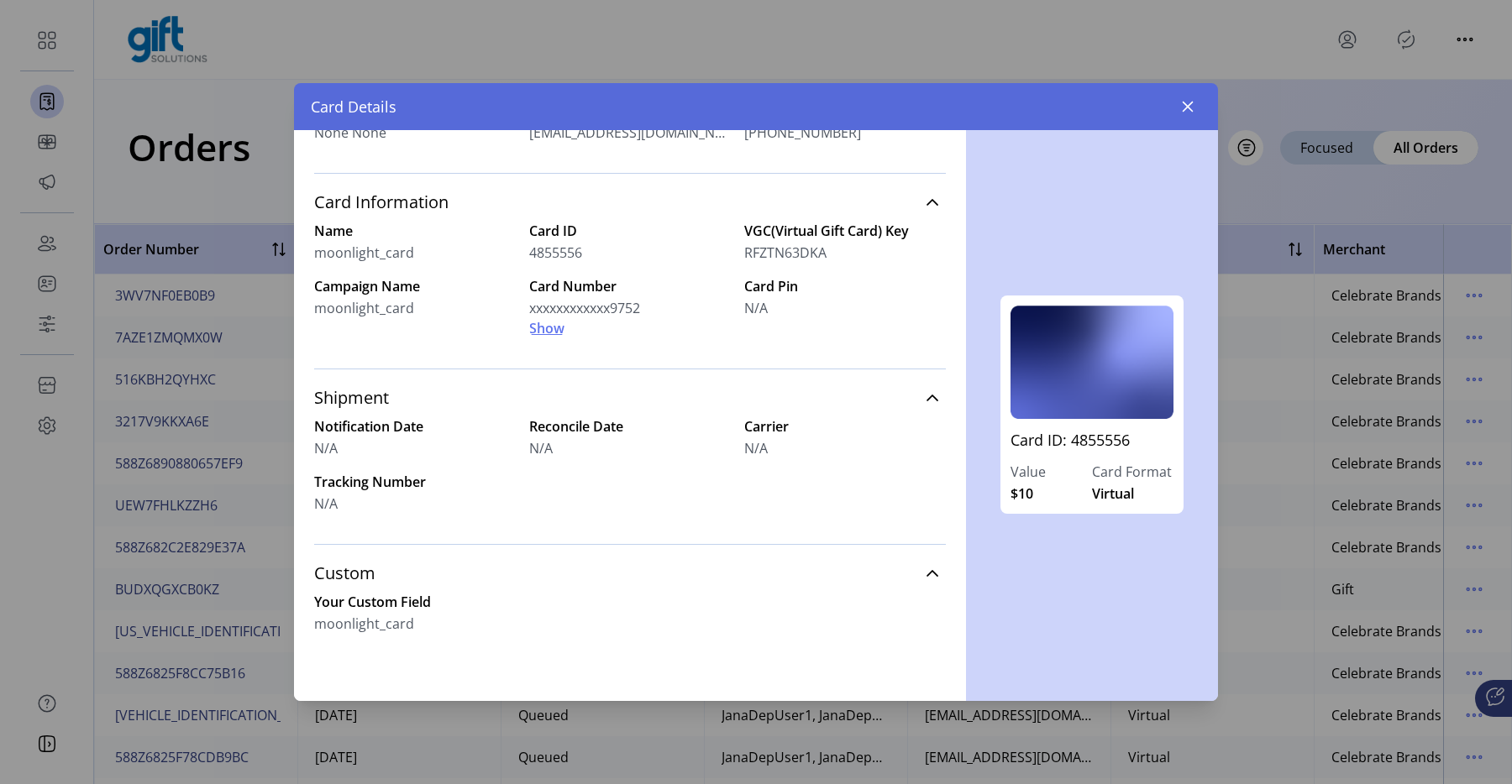
click at [546, 322] on span "Show" at bounding box center [547, 328] width 35 height 20
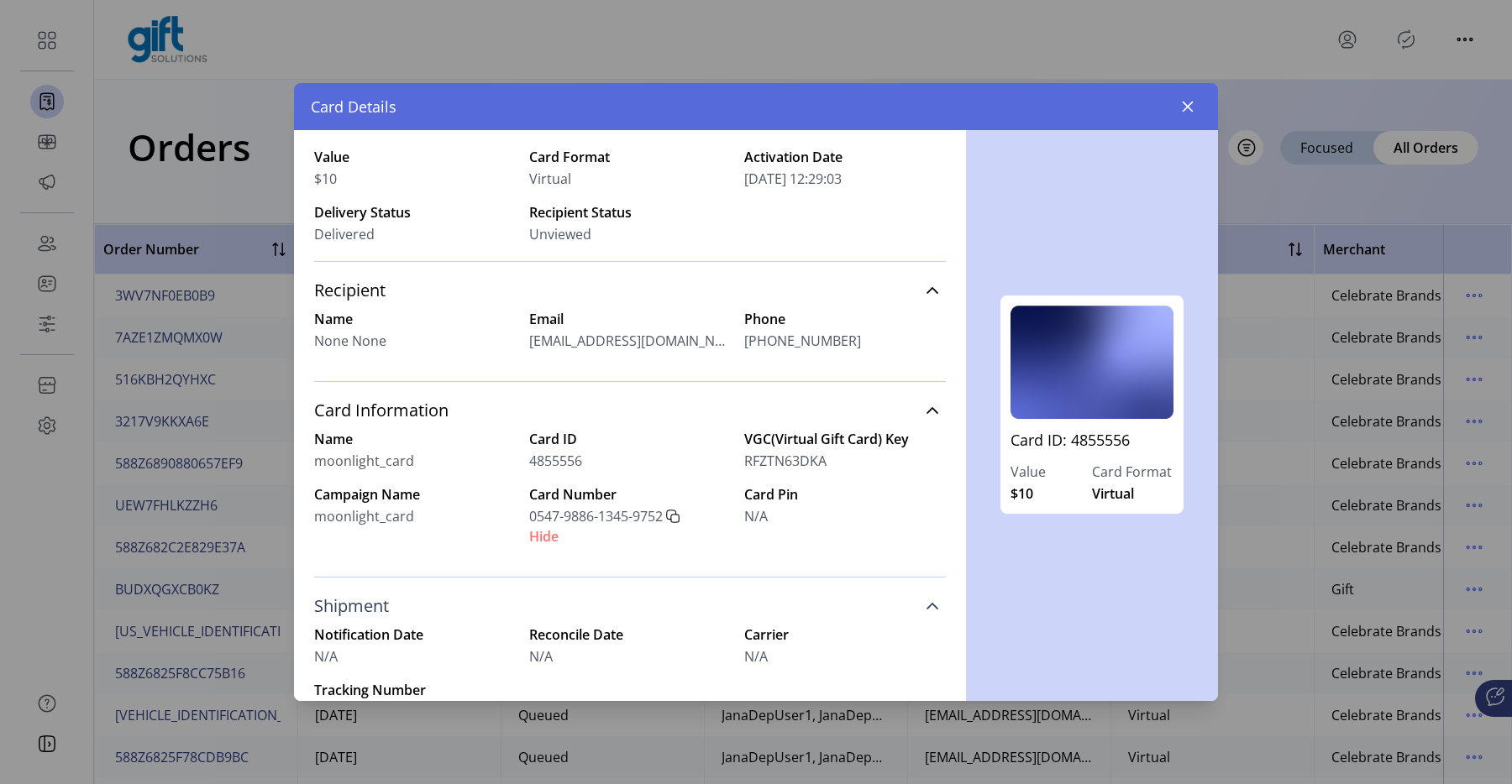
scroll to position [0, 0]
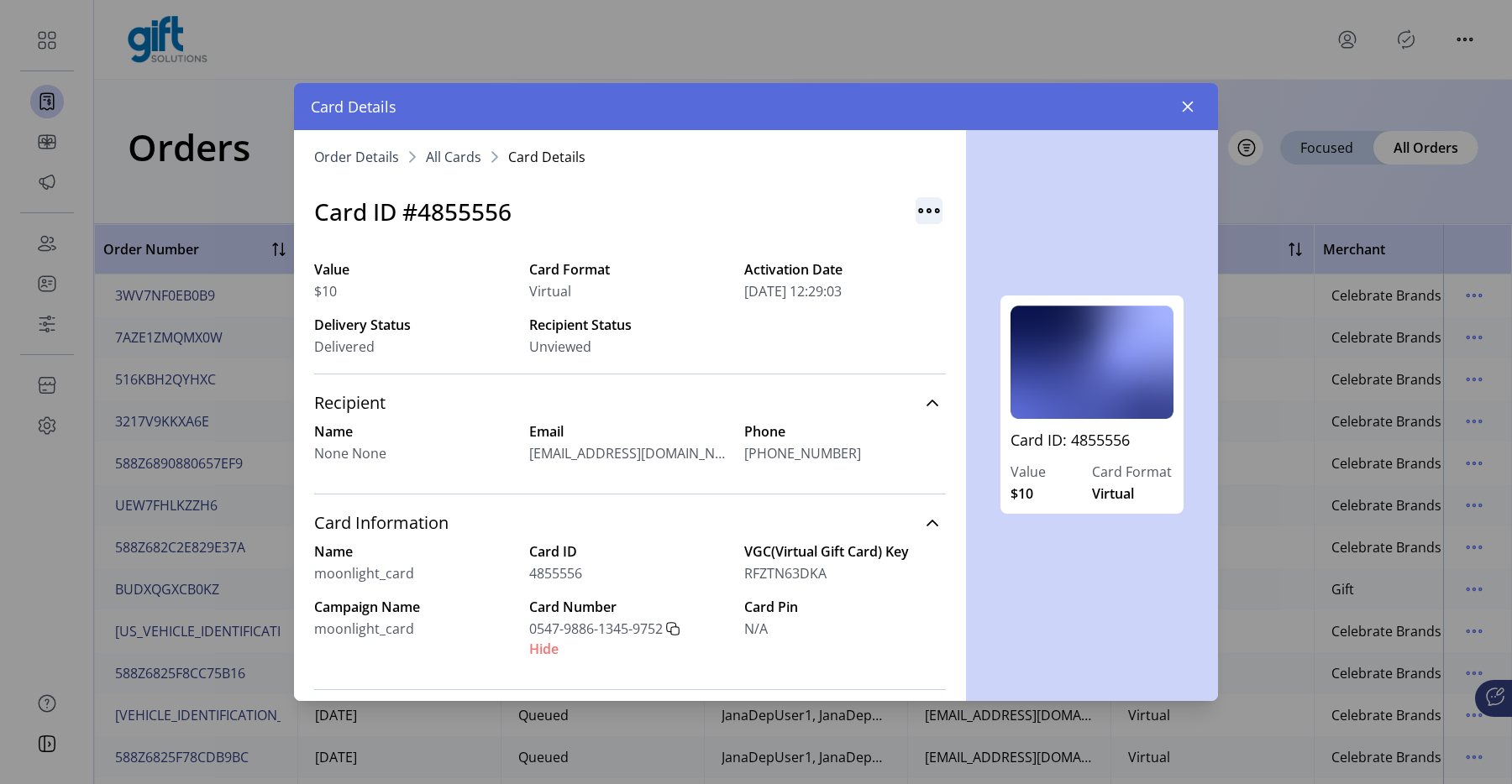
click at [916, 208] on img "button" at bounding box center [929, 211] width 27 height 27
click at [995, 240] on span "Resend Card" at bounding box center [987, 246] width 139 height 13
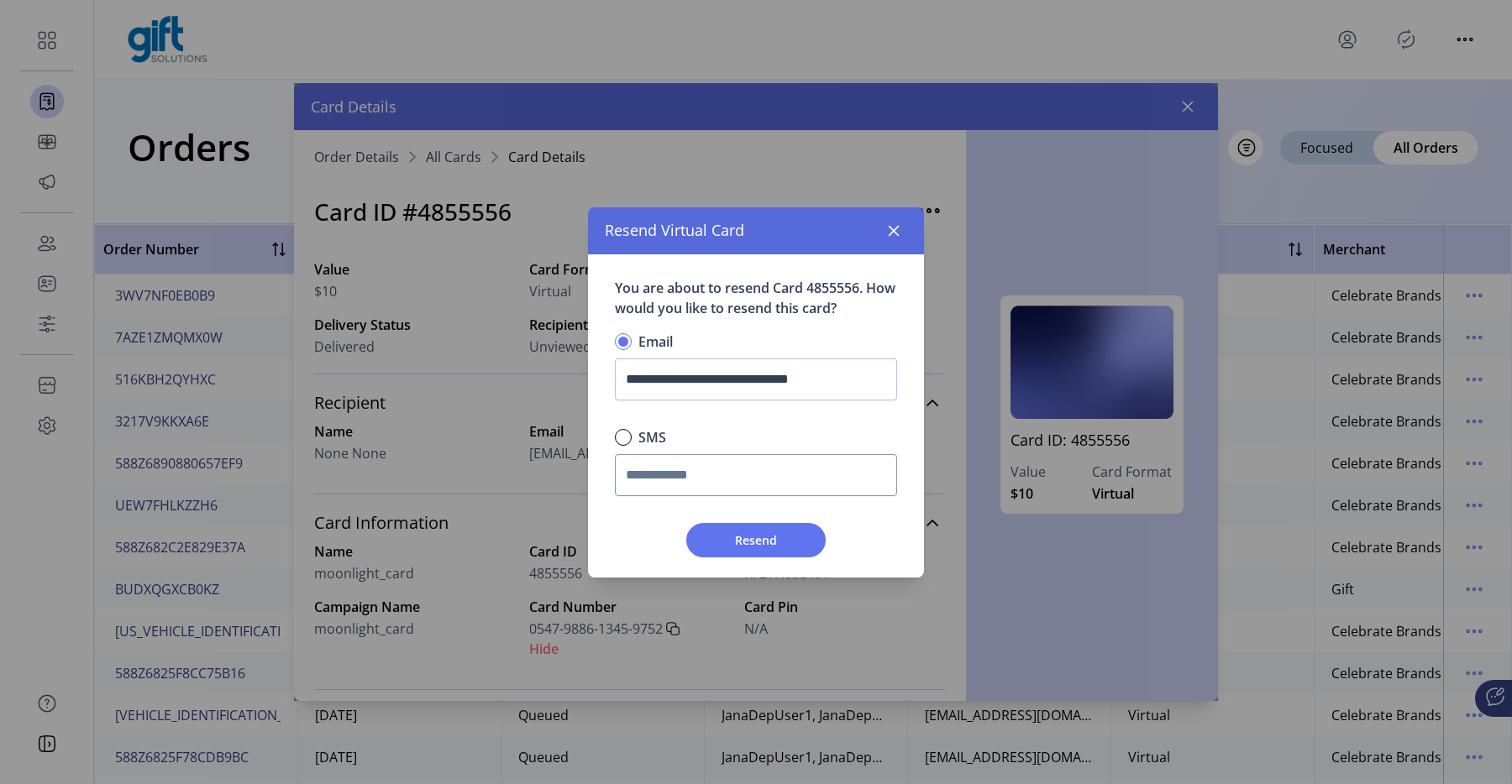
scroll to position [9, 5]
click at [892, 239] on button "button" at bounding box center [894, 231] width 27 height 27
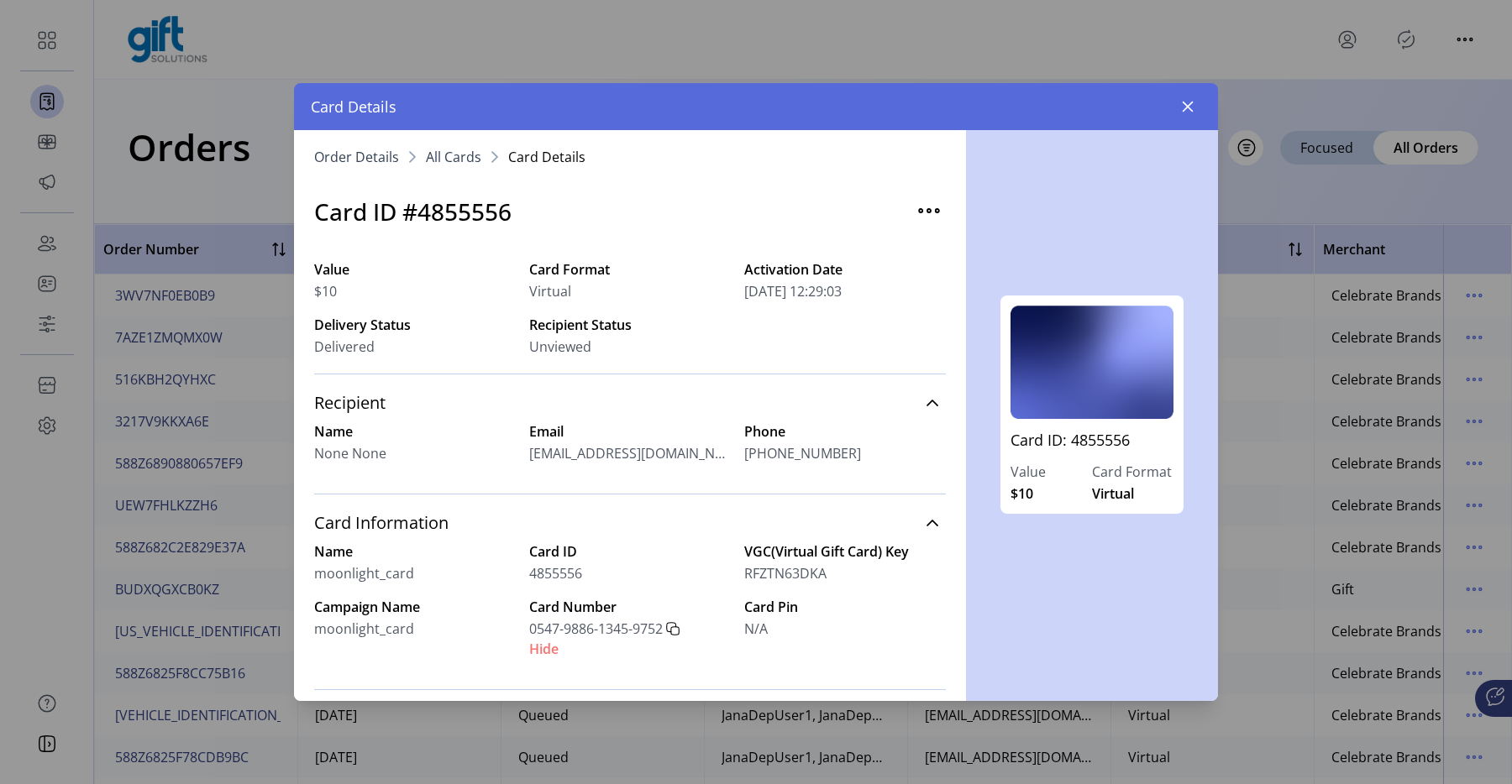
click at [365, 150] on div "Order Details All Cards Card Details Card ID #4855556 Value $10 Card Format Vir…" at bounding box center [630, 415] width 672 height 571
click at [378, 161] on span "Order Details" at bounding box center [357, 157] width 85 height 13
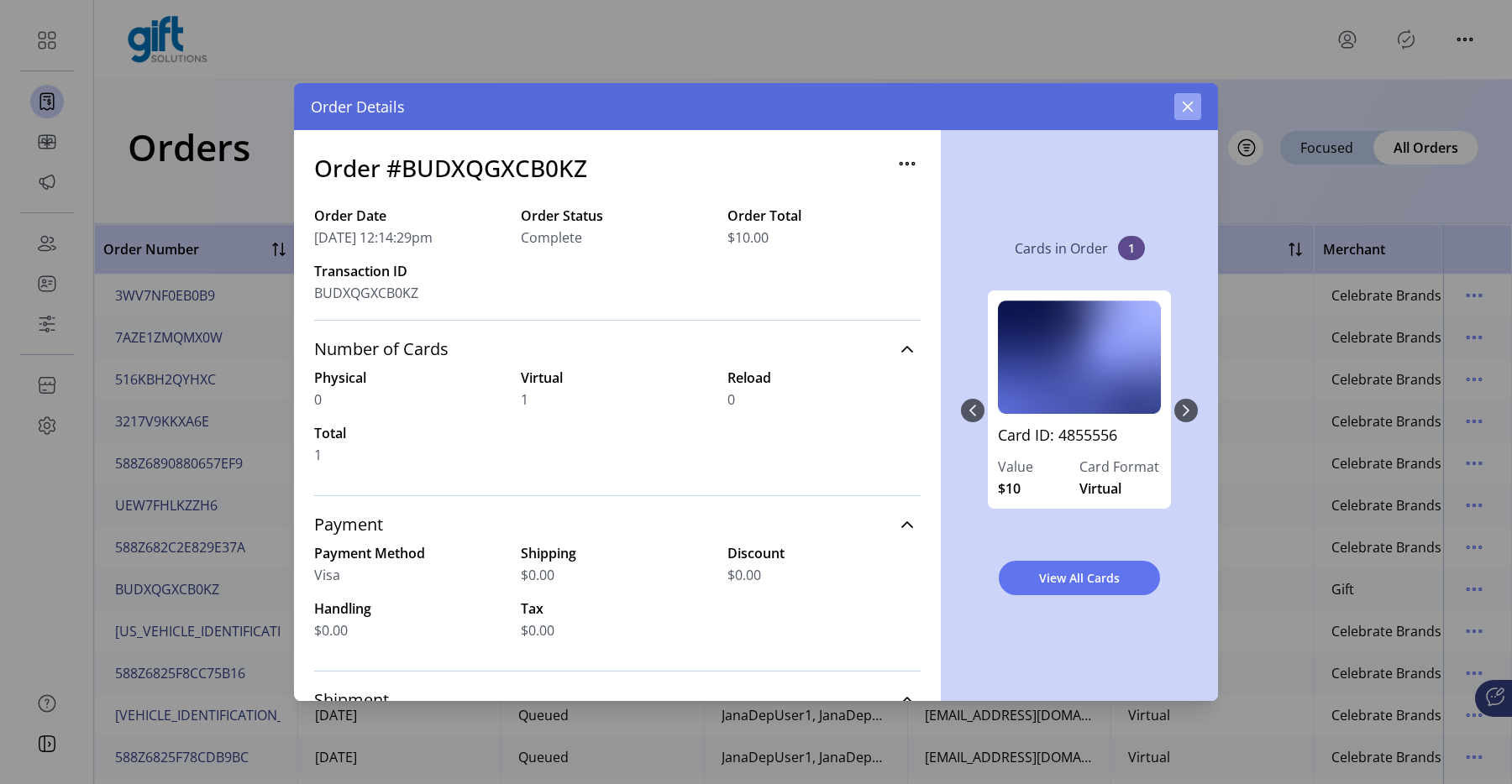
click at [1190, 113] on button "button" at bounding box center [1188, 106] width 27 height 27
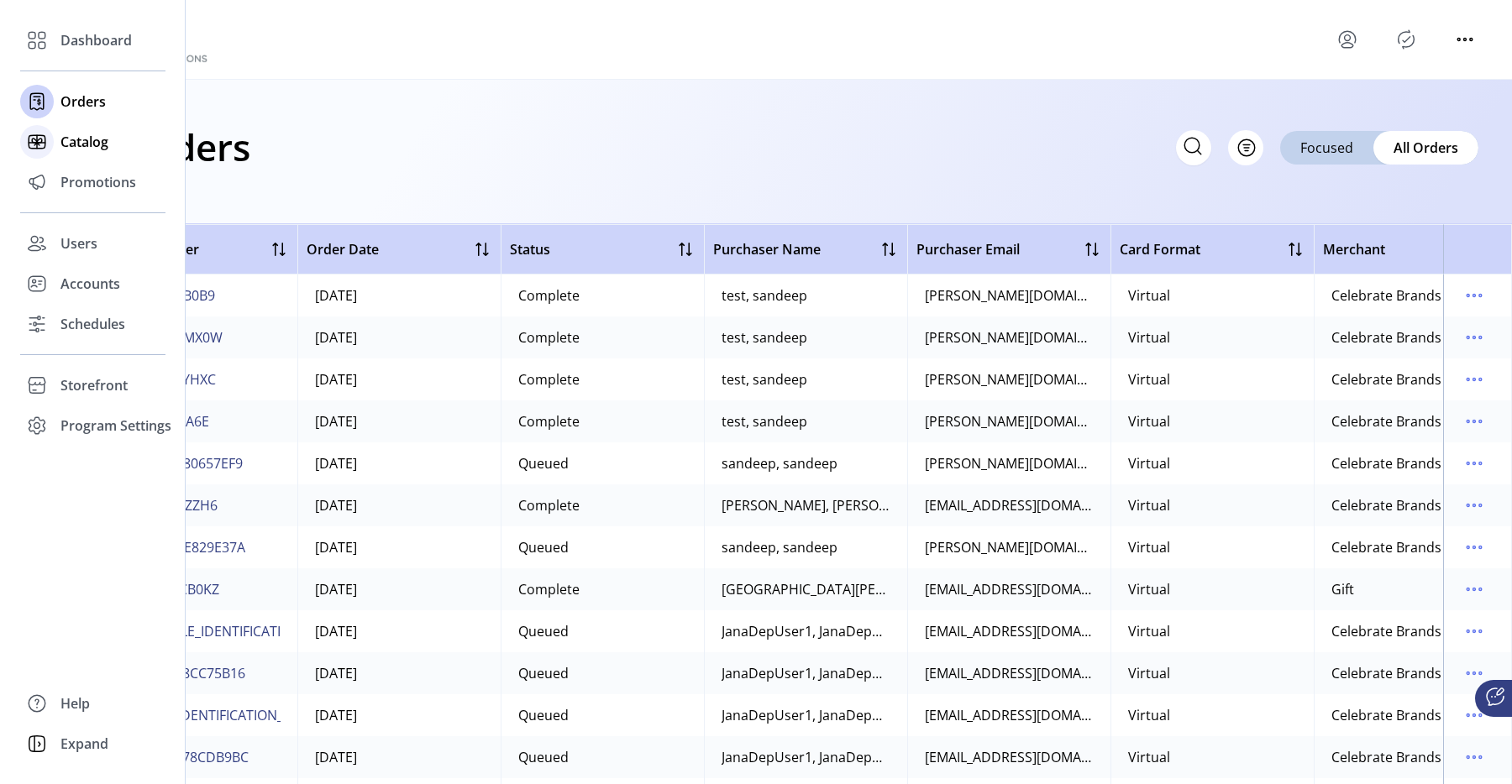
click at [52, 151] on div at bounding box center [37, 142] width 34 height 41
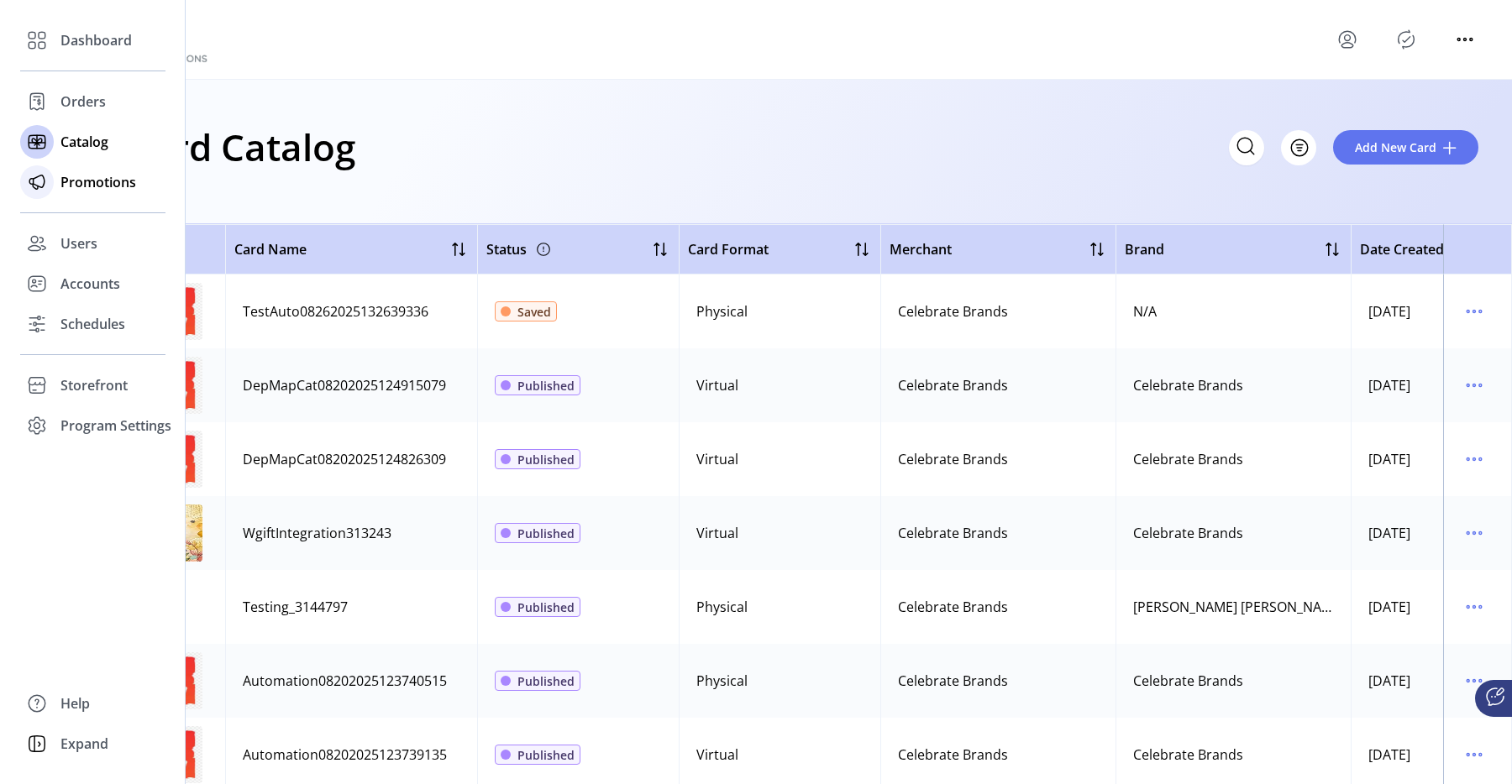
click at [78, 176] on span "Promotions" at bounding box center [97, 182] width 75 height 20
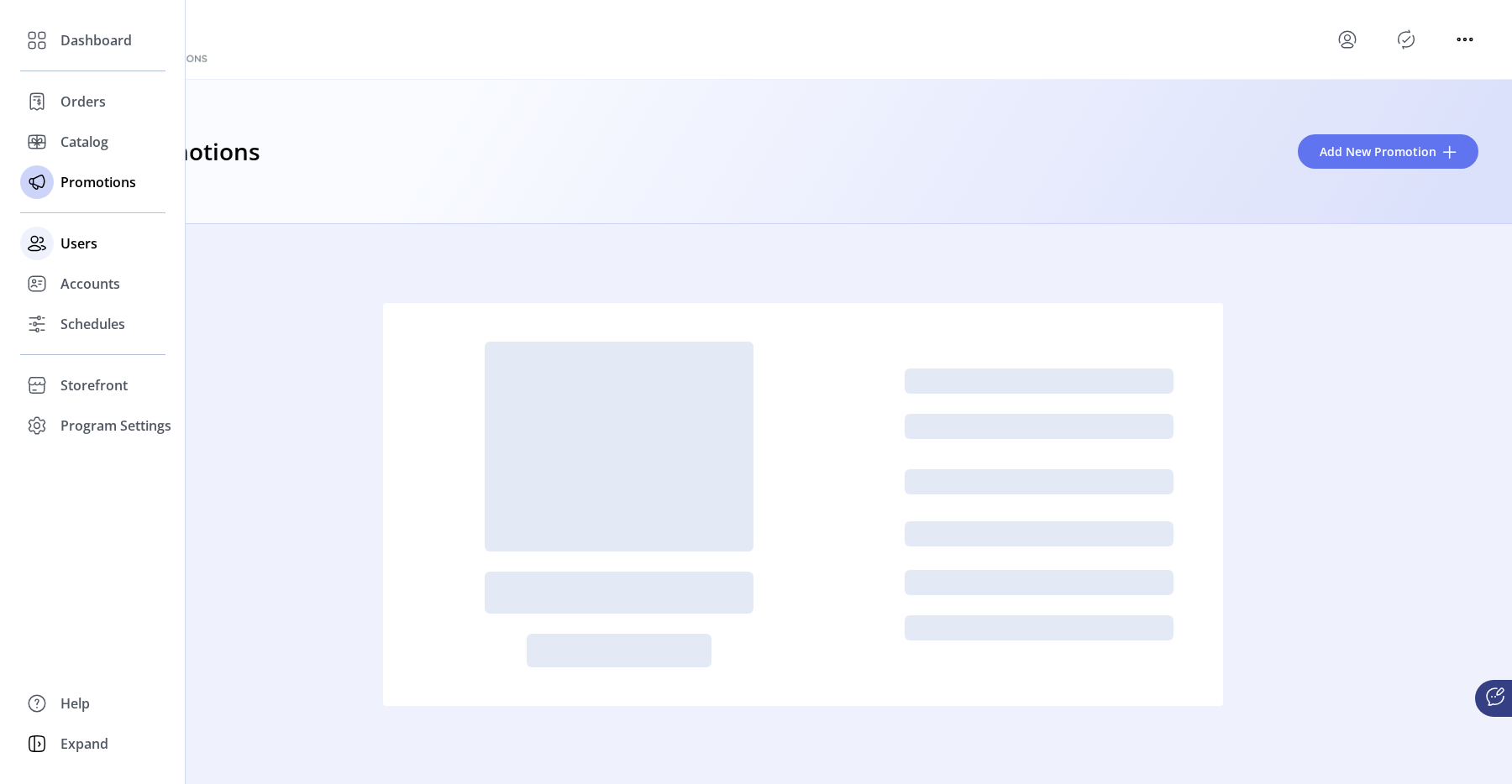
click at [77, 247] on span "Users" at bounding box center [79, 244] width 37 height 20
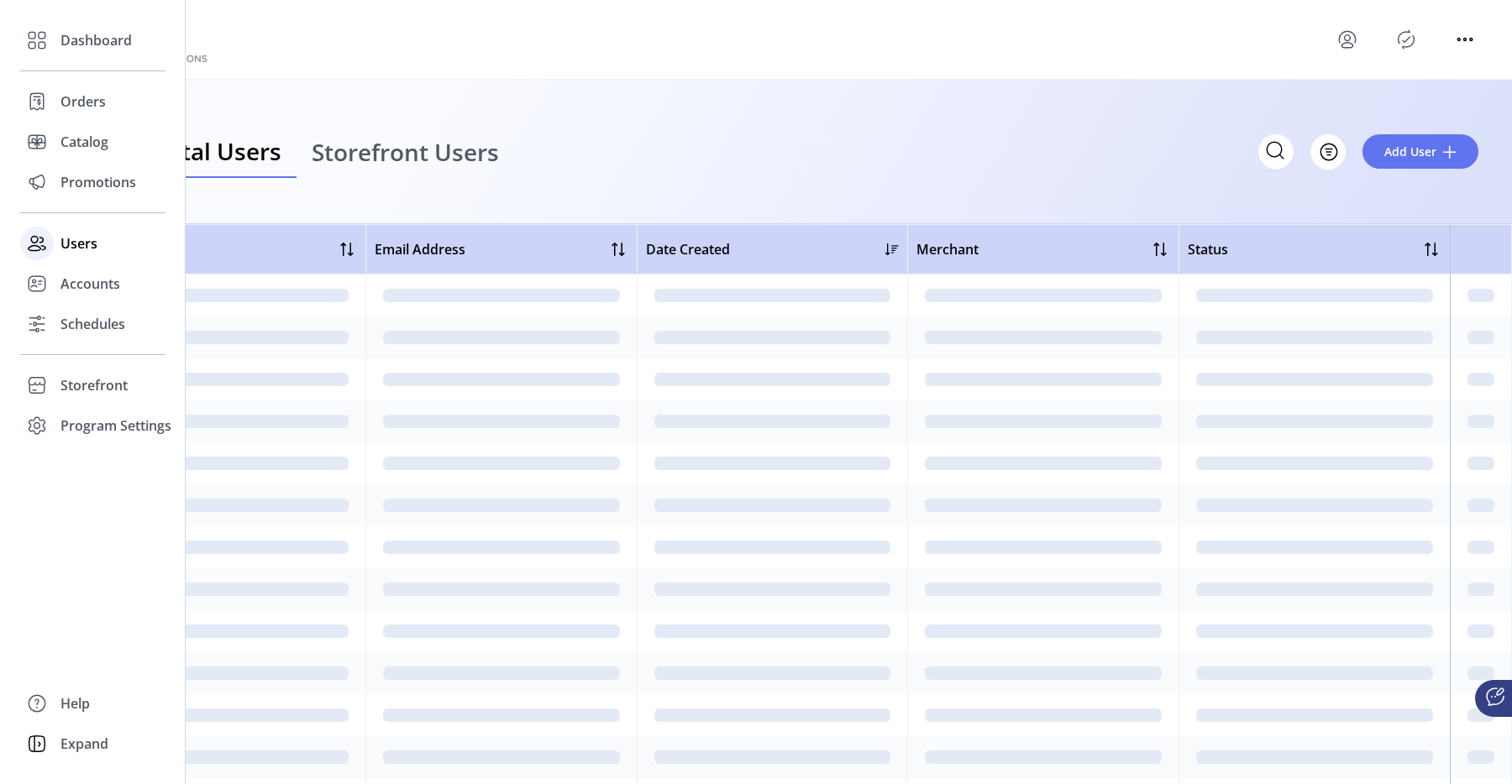
click at [72, 248] on span "Users" at bounding box center [79, 244] width 37 height 20
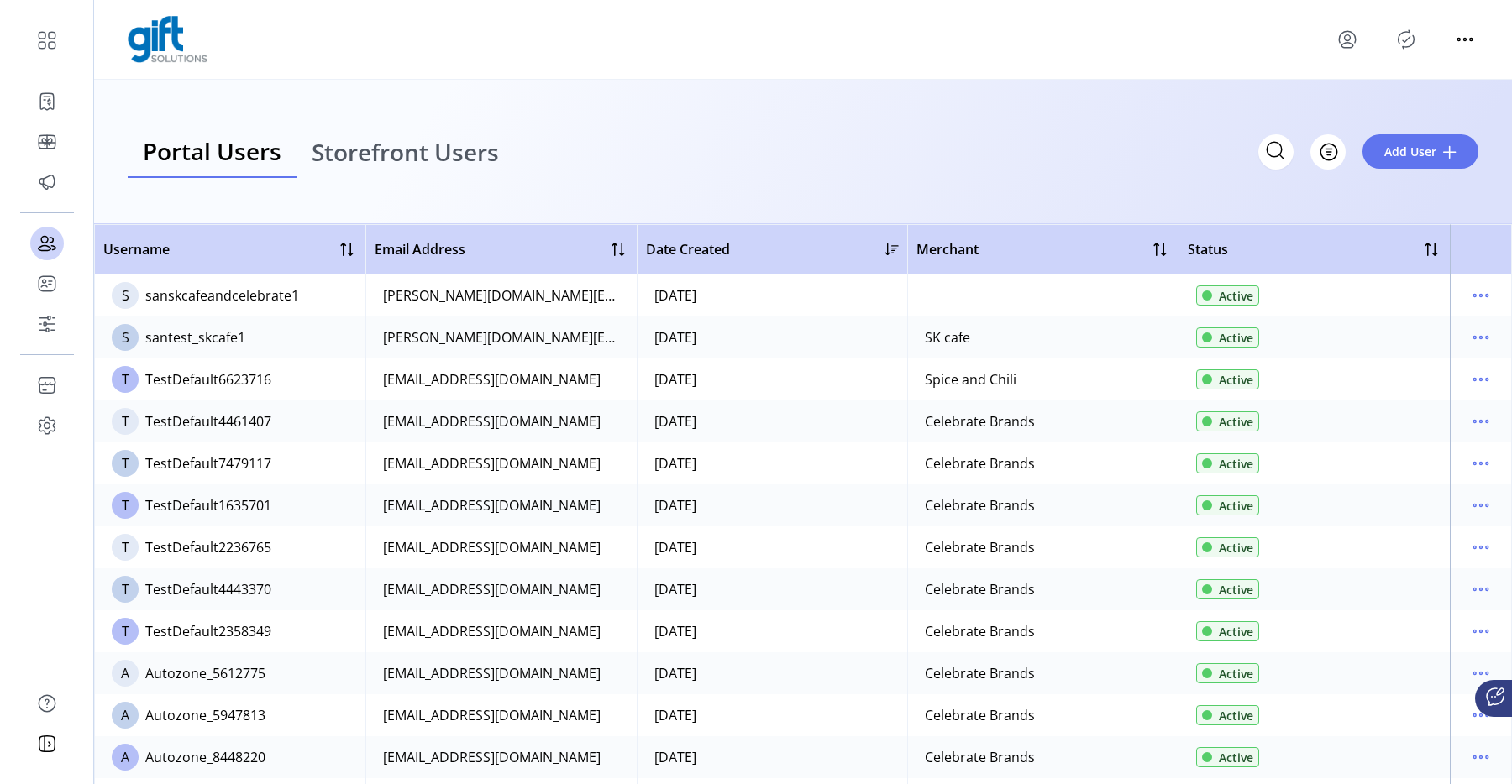
click at [370, 153] on span "Storefront Users" at bounding box center [405, 151] width 187 height 24
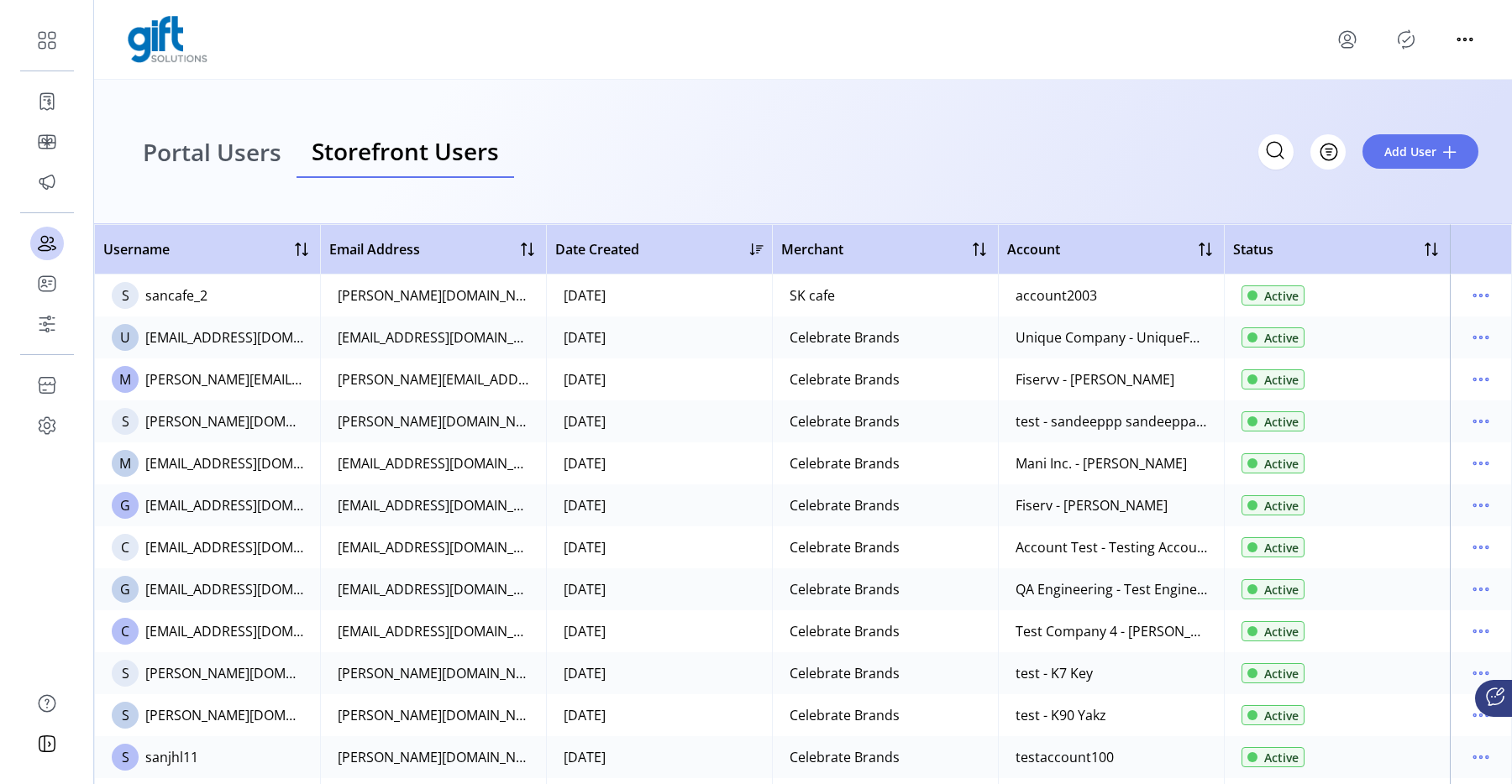
click at [243, 162] on span "Portal Users" at bounding box center [212, 151] width 138 height 24
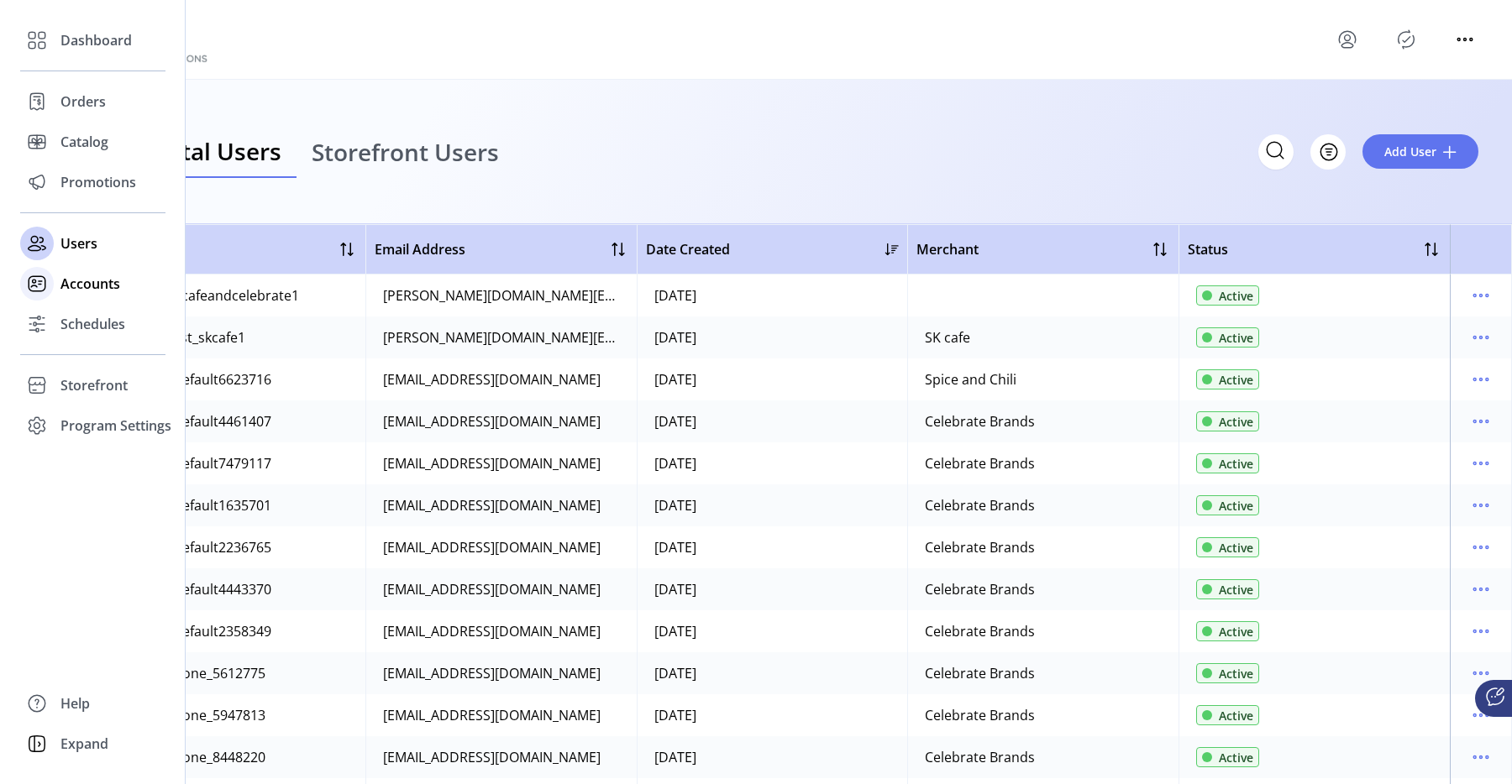
click at [73, 283] on span "Accounts" at bounding box center [90, 283] width 59 height 20
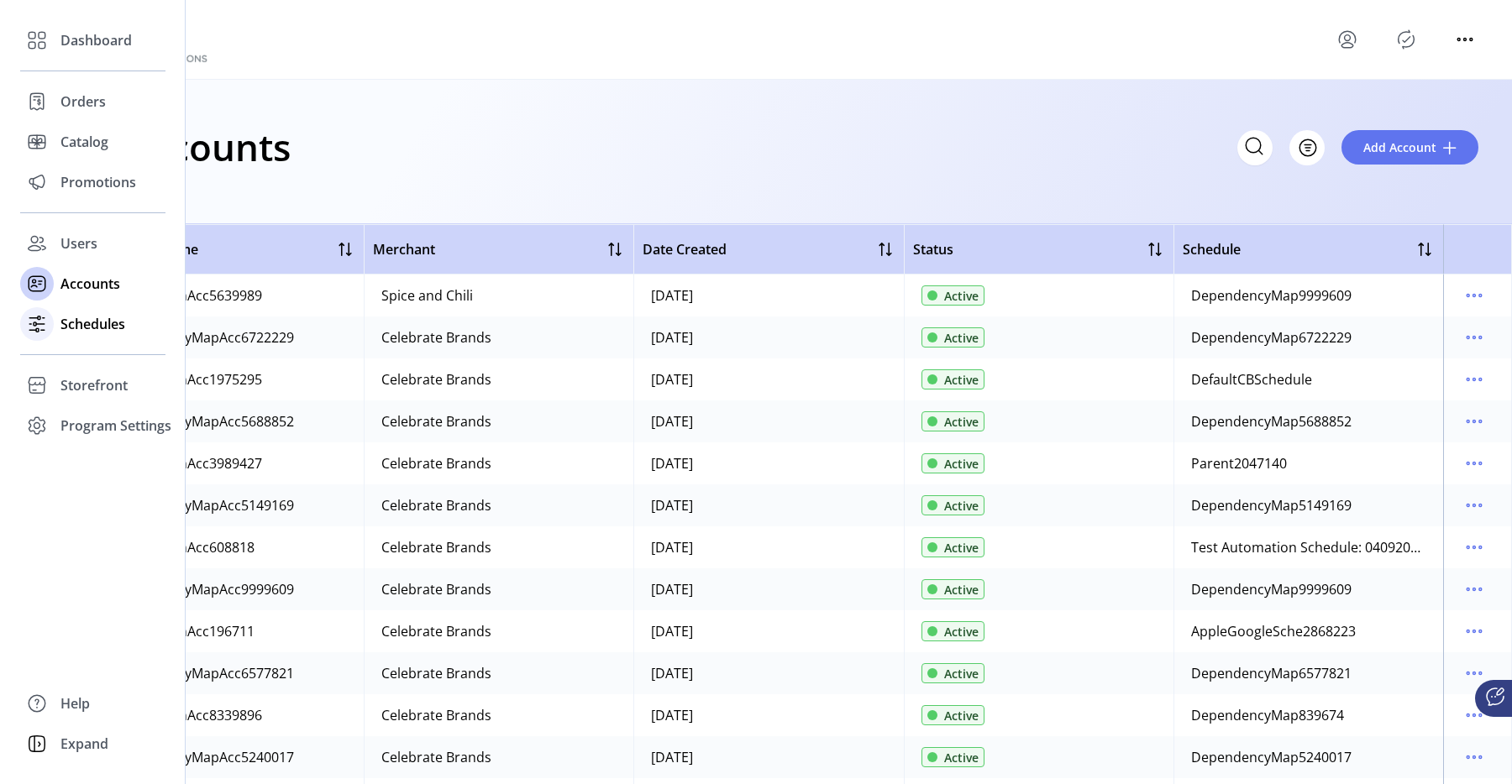
click at [109, 325] on span "Schedules" at bounding box center [92, 324] width 65 height 20
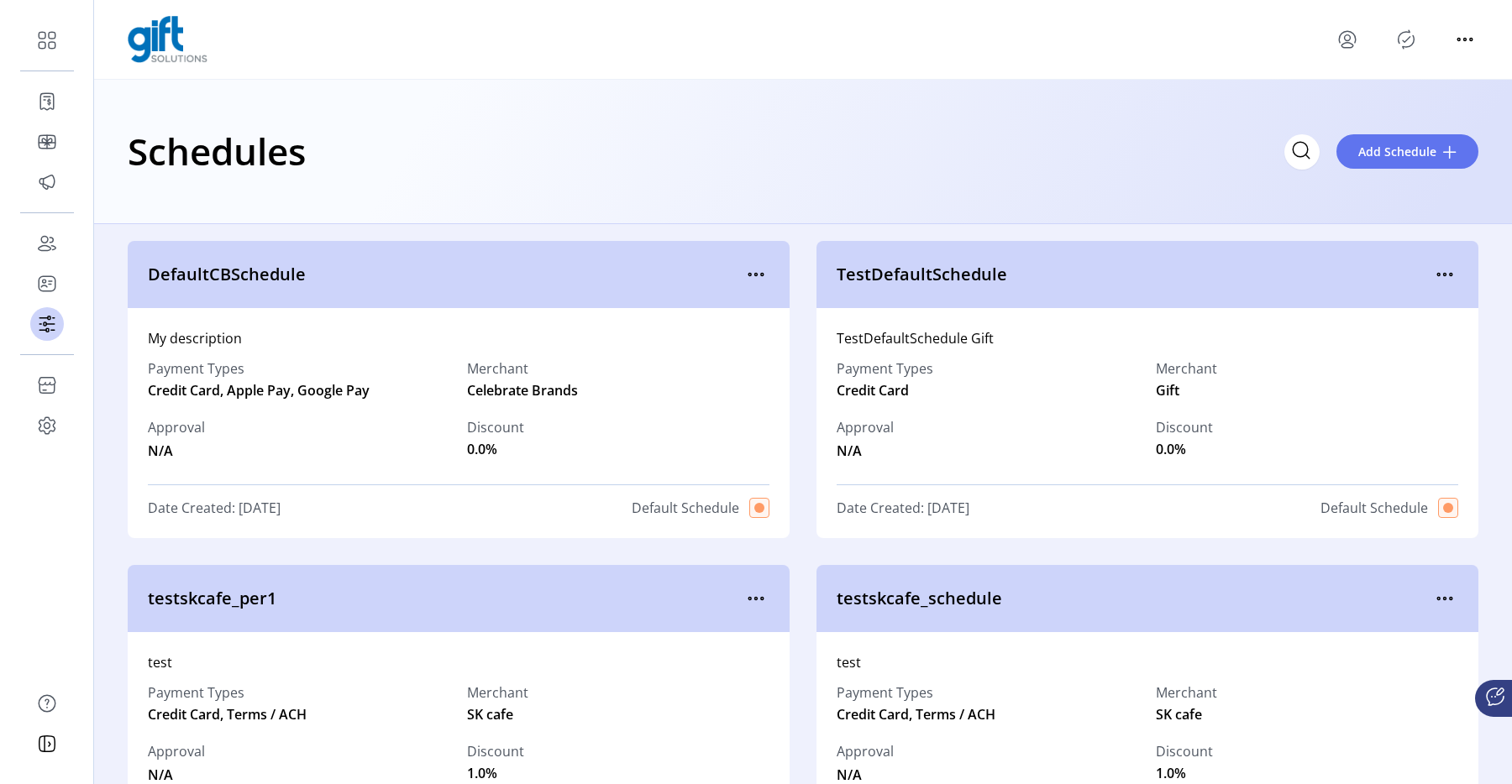
click at [1125, 169] on div "Schedules Add Schedule" at bounding box center [803, 151] width 1351 height 58
click at [1368, 157] on span "Add Schedule" at bounding box center [1398, 151] width 78 height 18
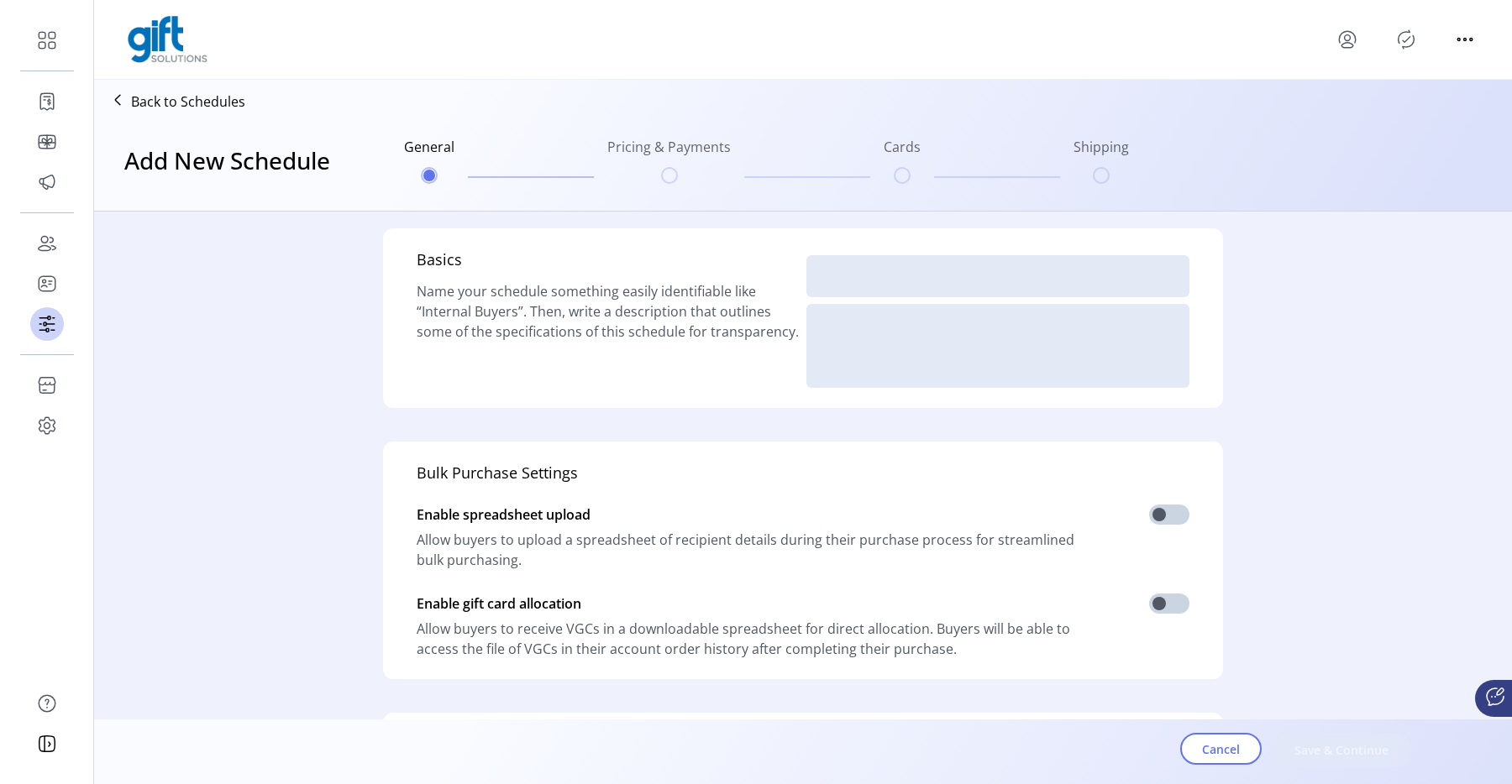
click at [186, 103] on p "Back to Schedules" at bounding box center [188, 101] width 114 height 20
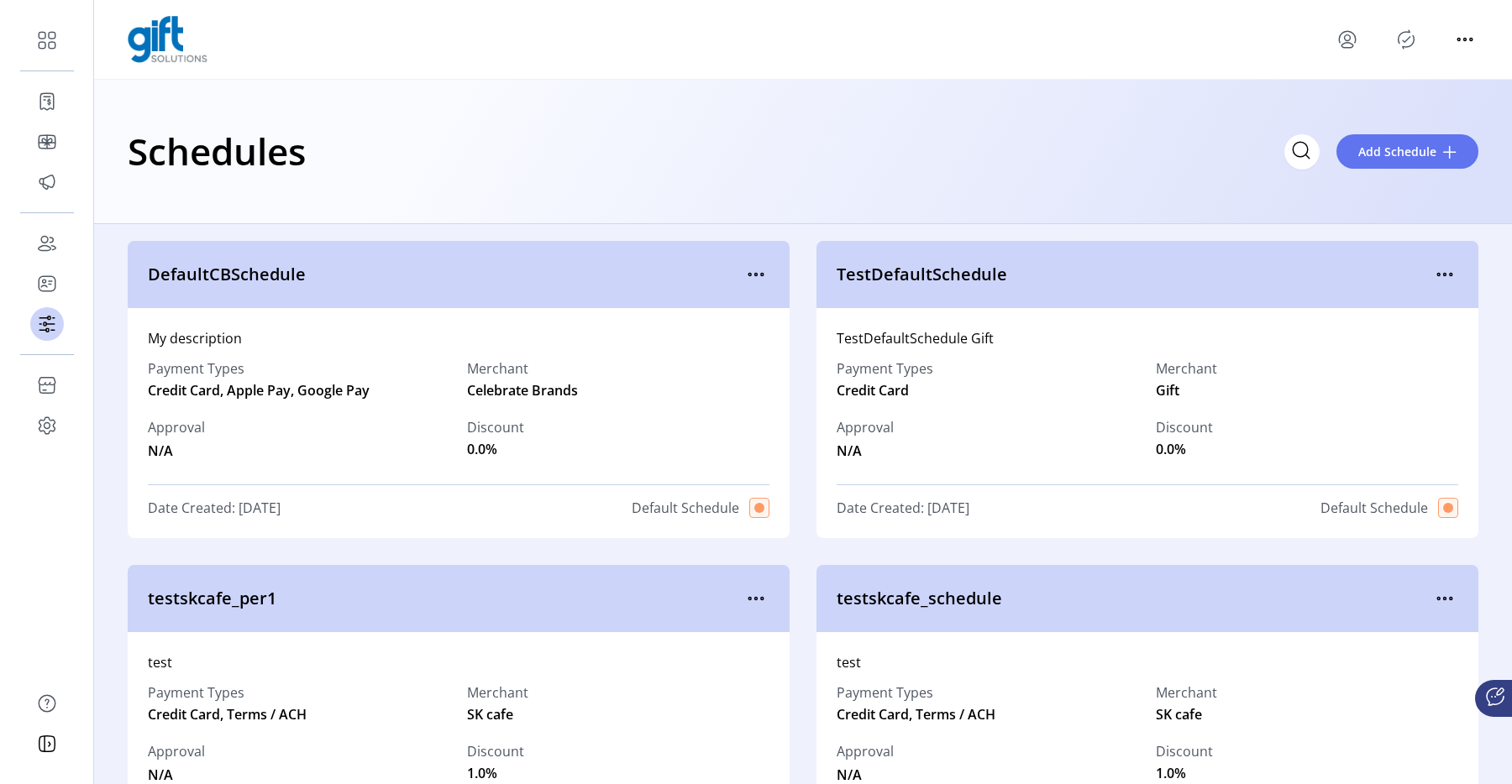
click at [854, 186] on div "Schedules Add Schedule" at bounding box center [803, 151] width 1418 height 144
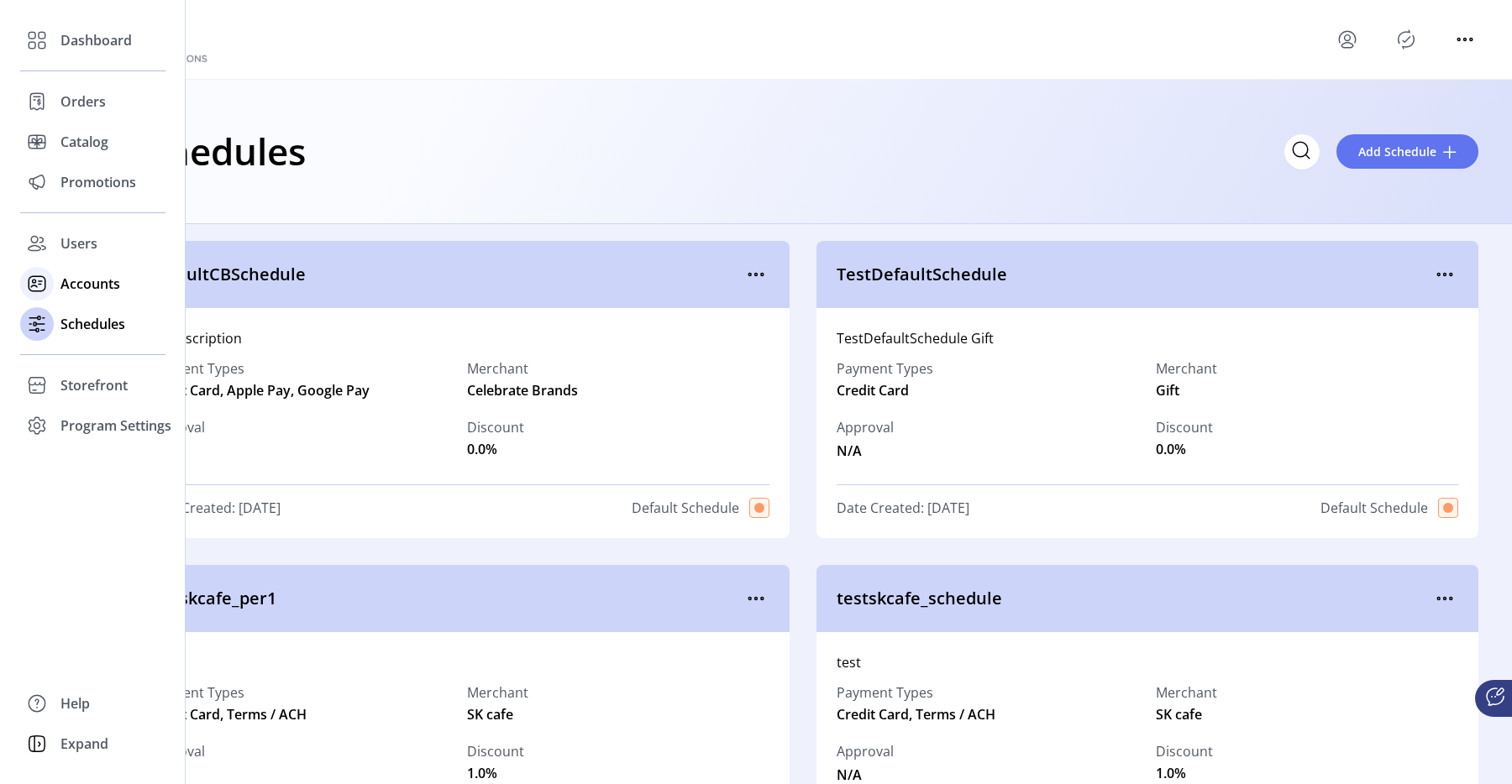
click at [89, 291] on span "Accounts" at bounding box center [90, 283] width 59 height 20
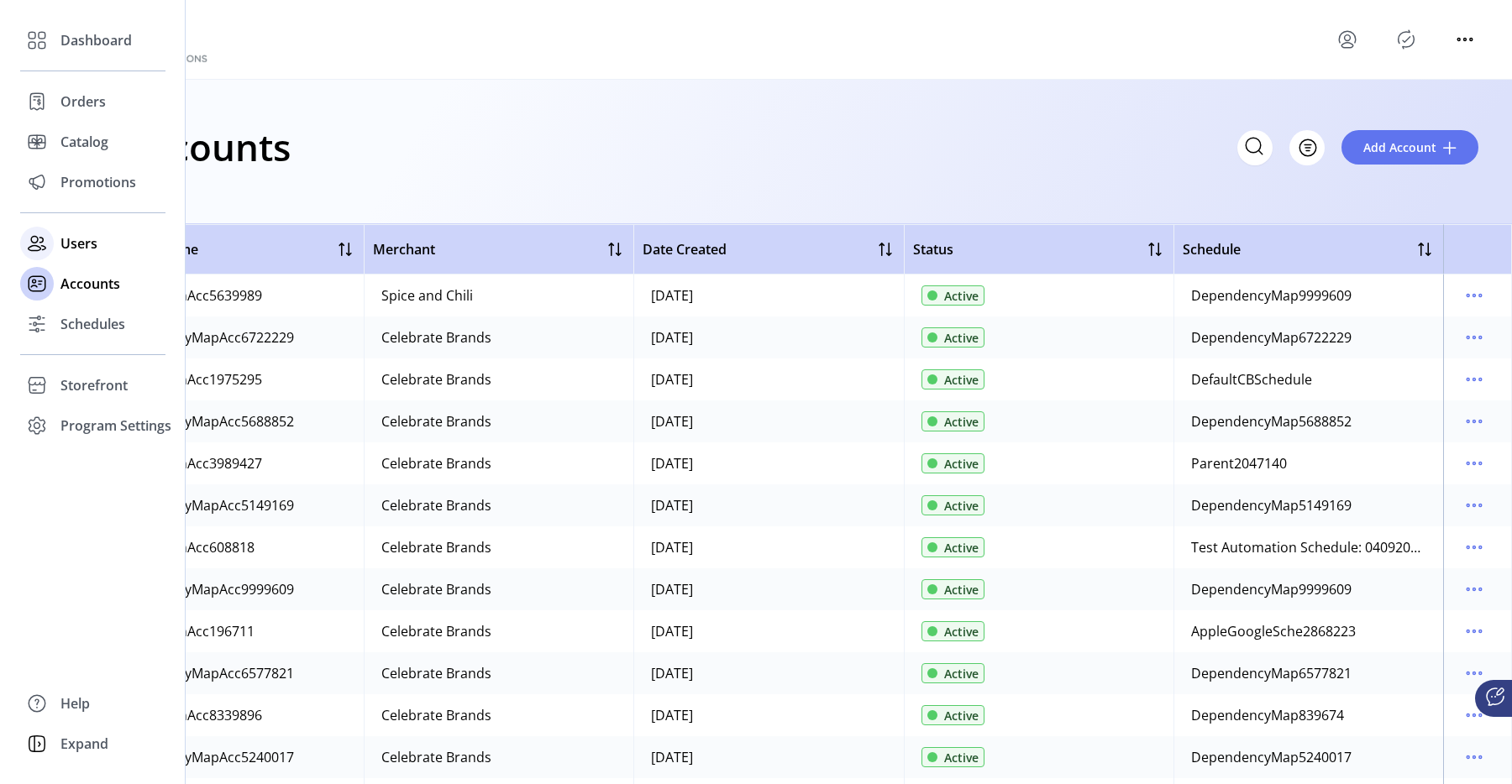
click at [66, 243] on span "Users" at bounding box center [79, 244] width 37 height 20
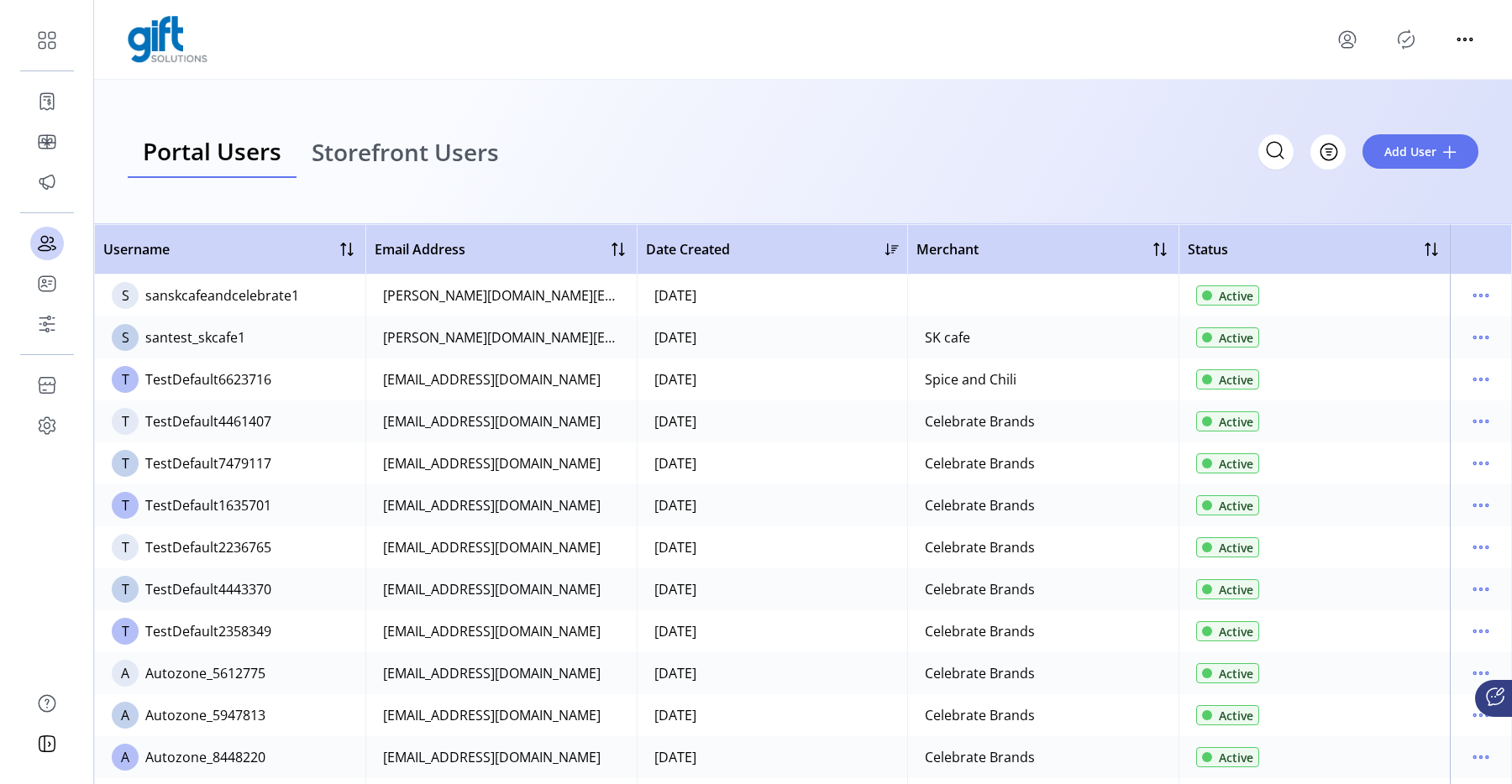
click at [363, 140] on span "Storefront Users" at bounding box center [405, 151] width 187 height 24
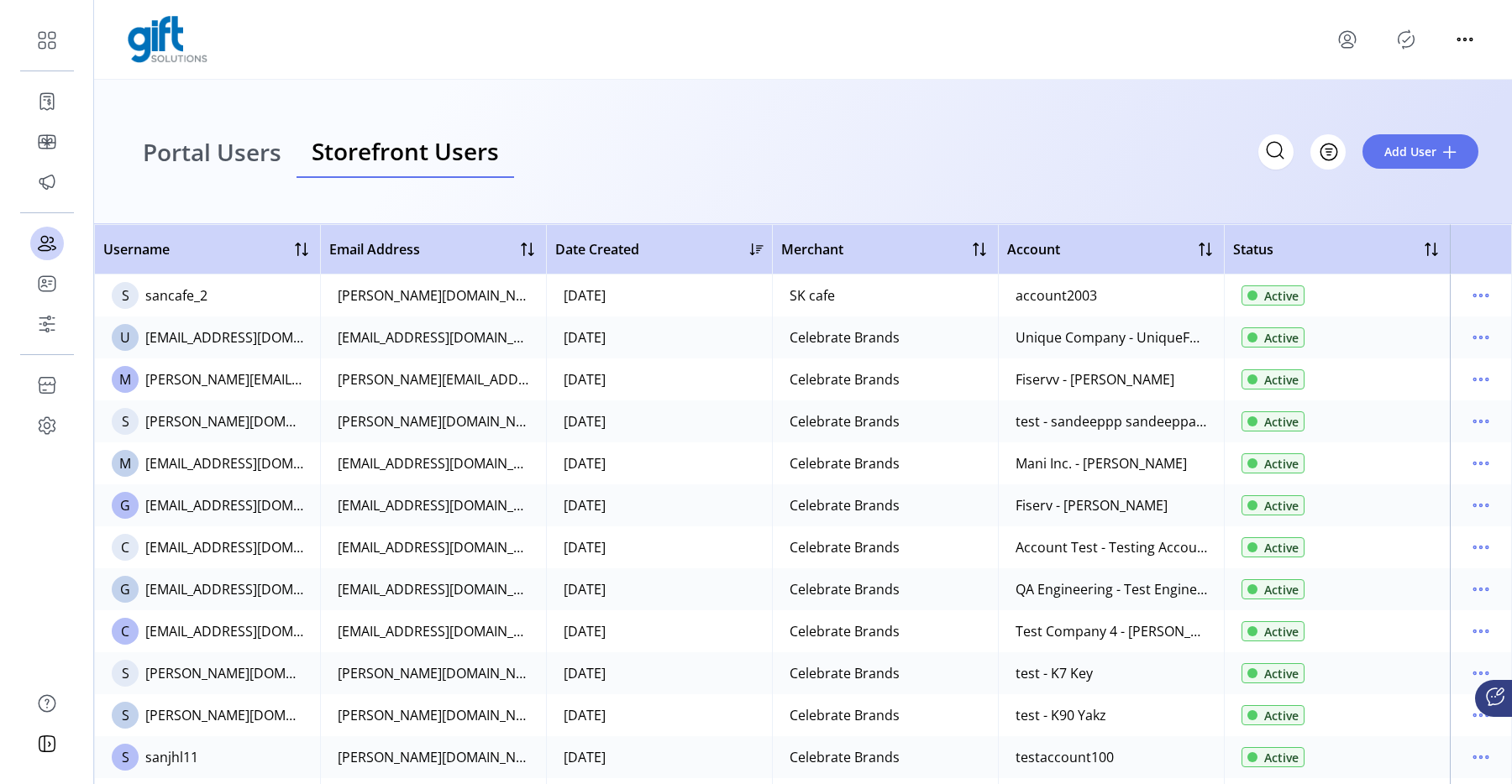
click at [215, 152] on span "Portal Users" at bounding box center [212, 151] width 138 height 24
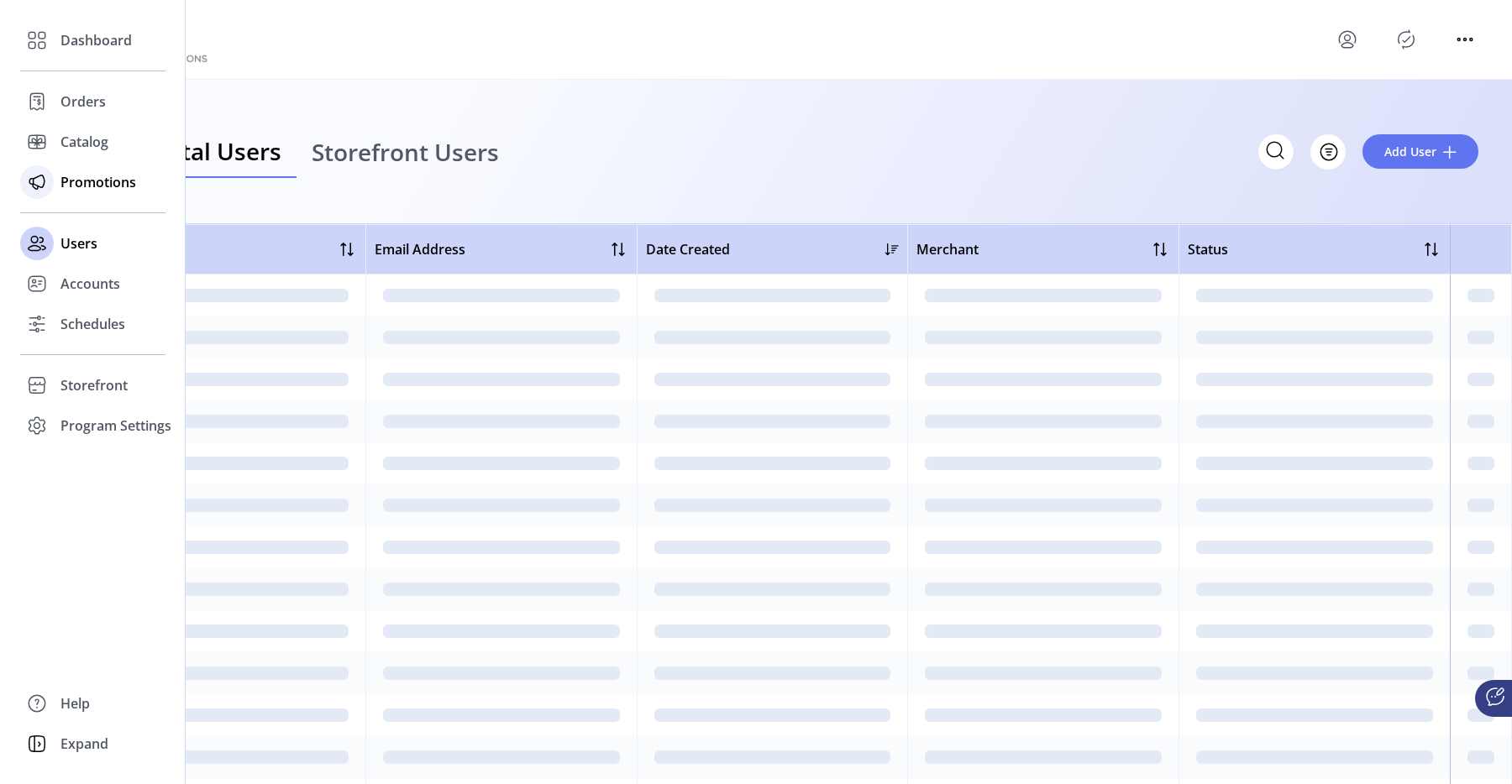
click at [66, 186] on span "Promotions" at bounding box center [97, 182] width 75 height 20
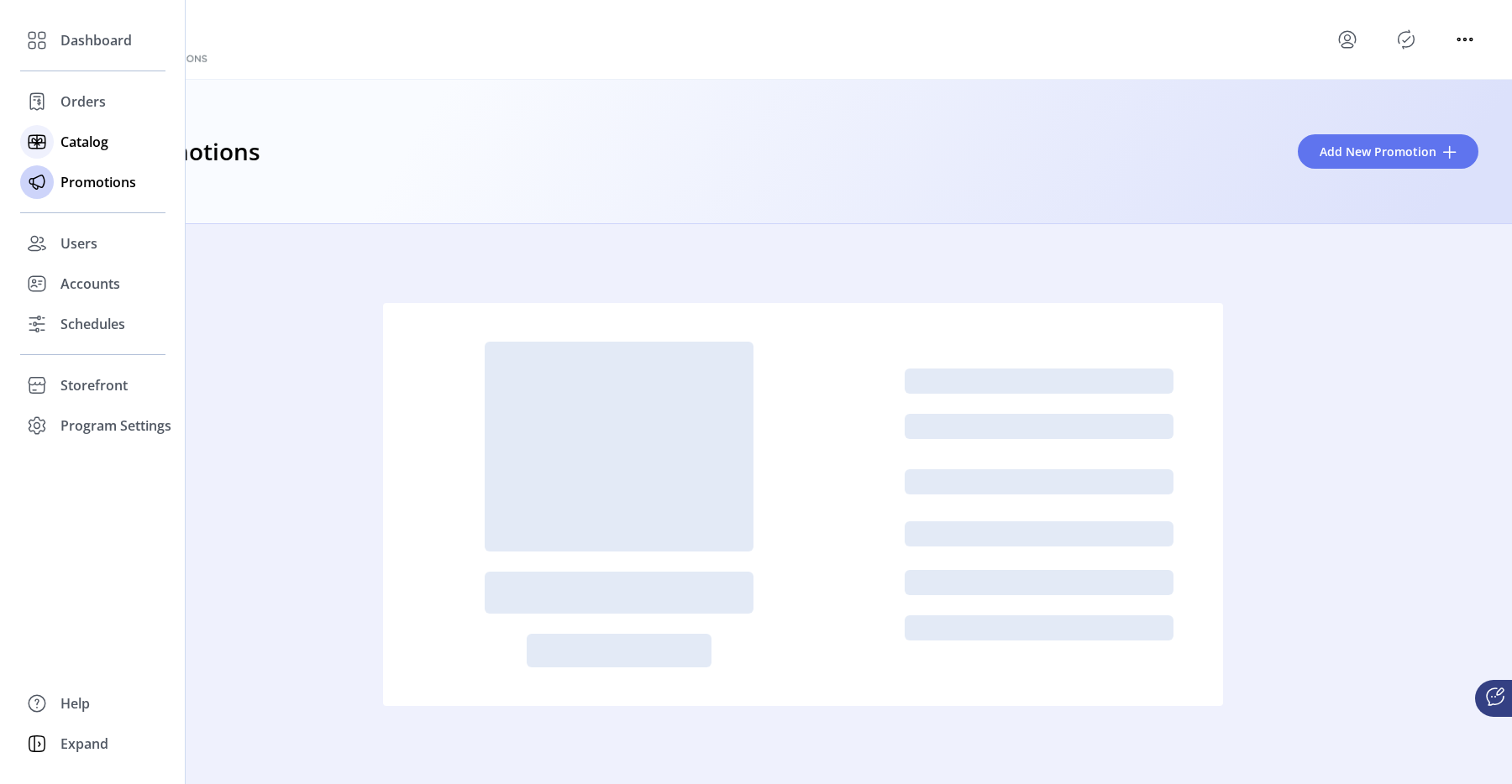
click at [39, 140] on icon at bounding box center [37, 142] width 27 height 27
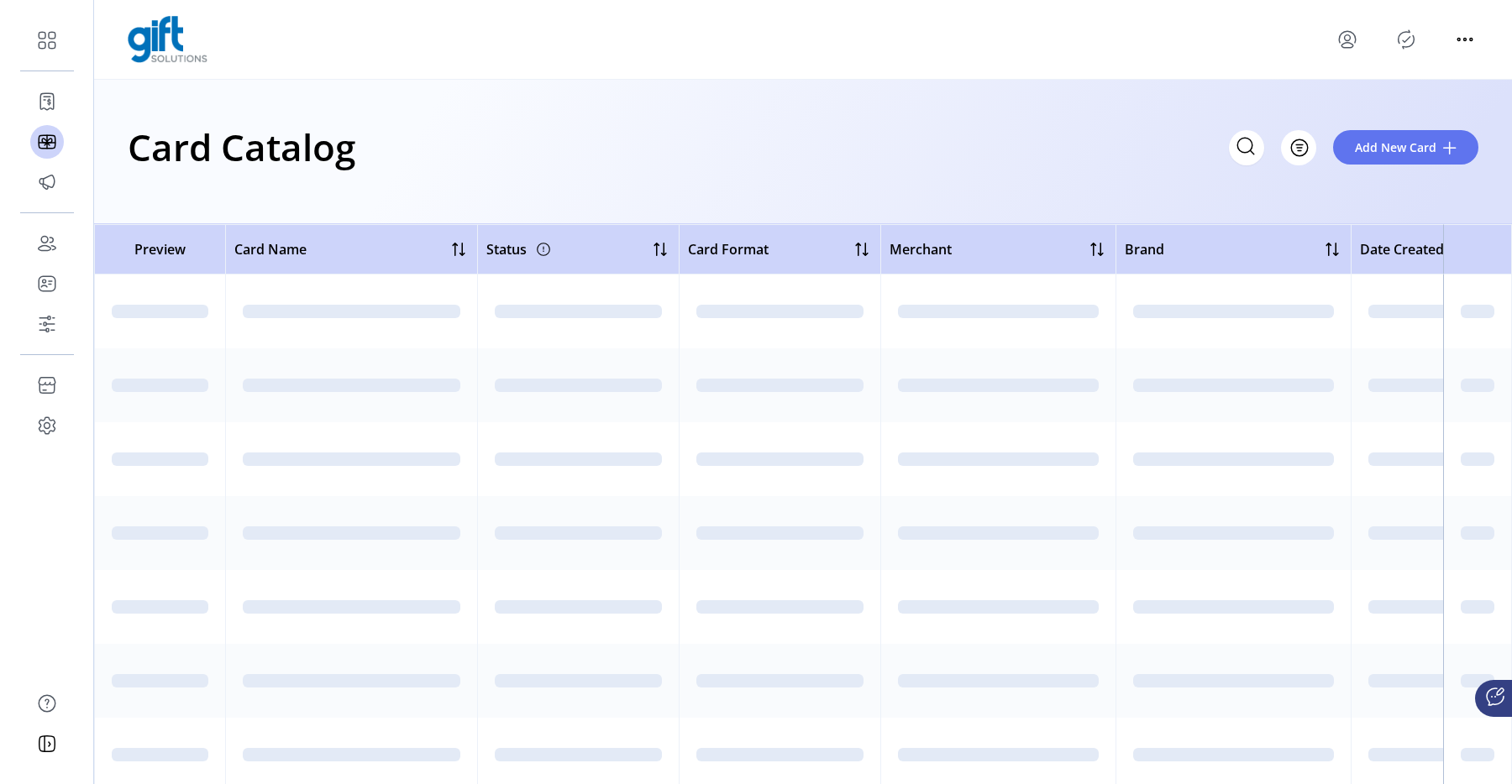
click at [501, 144] on div "Card Catalog Filter Add New Card" at bounding box center [803, 147] width 1351 height 58
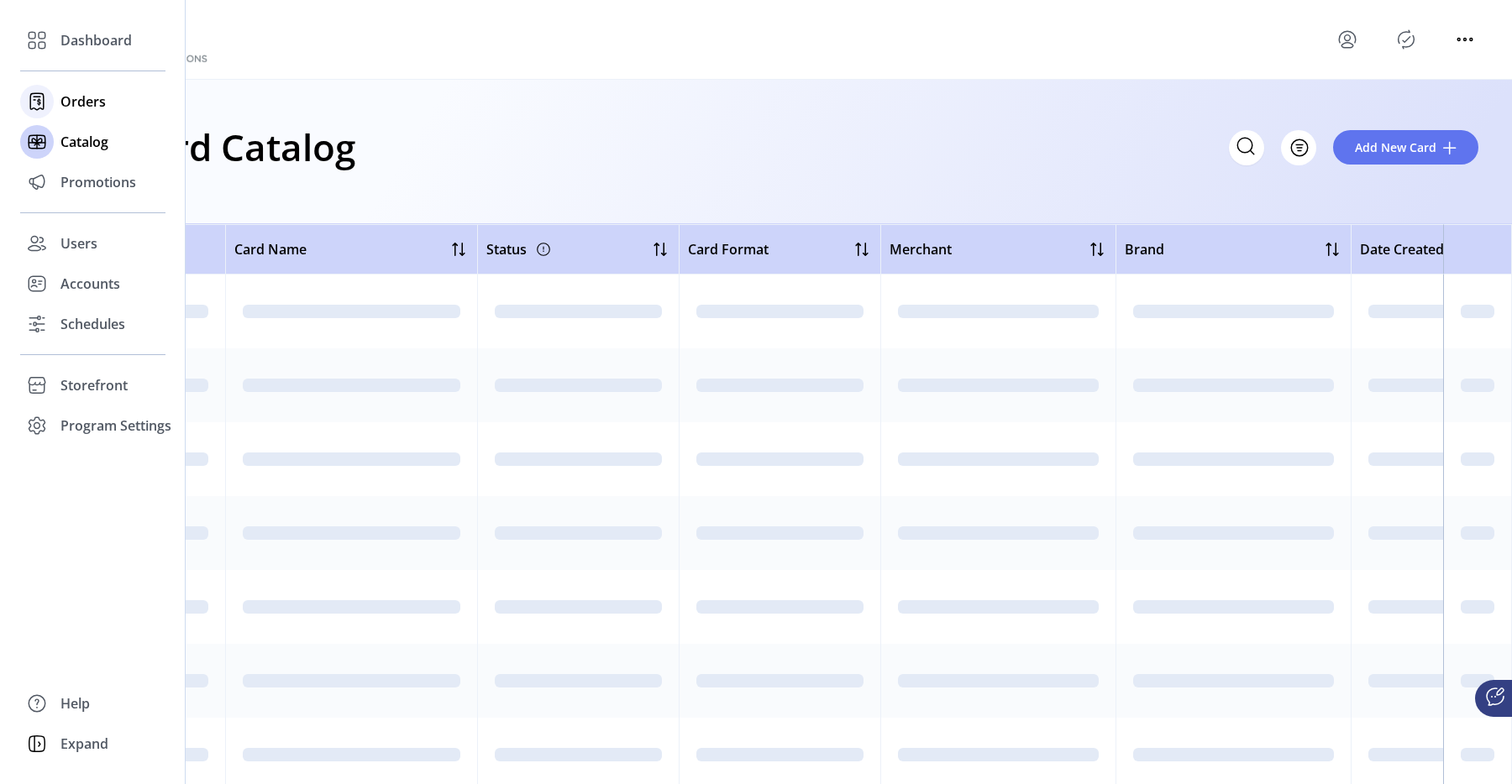
click at [63, 104] on span "Orders" at bounding box center [82, 101] width 45 height 20
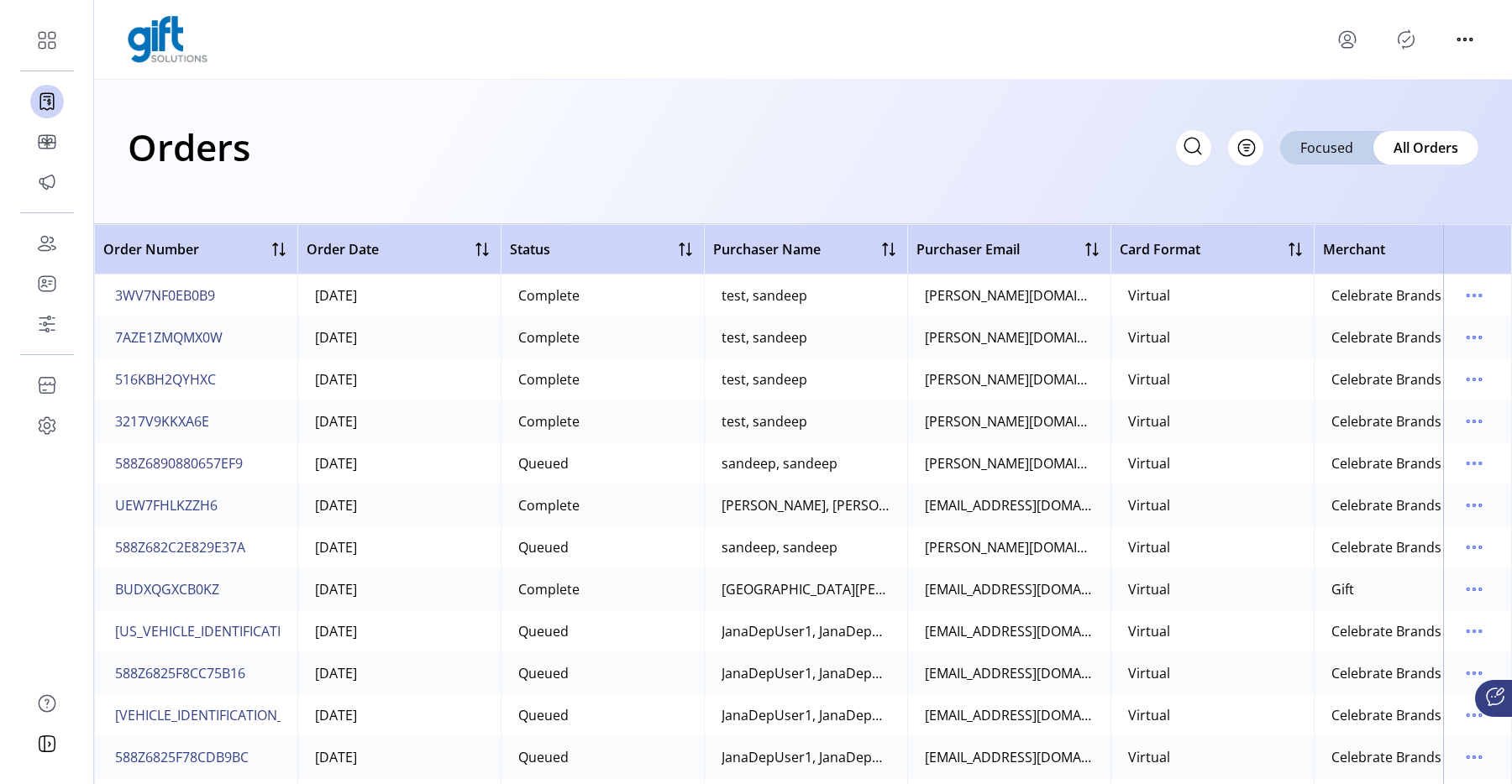
click at [403, 170] on div "Orders Filter Focused All Orders" at bounding box center [803, 147] width 1351 height 58
click at [1461, 290] on icon "menu" at bounding box center [1475, 296] width 27 height 27
click at [1384, 322] on span "View Details" at bounding box center [1395, 328] width 139 height 13
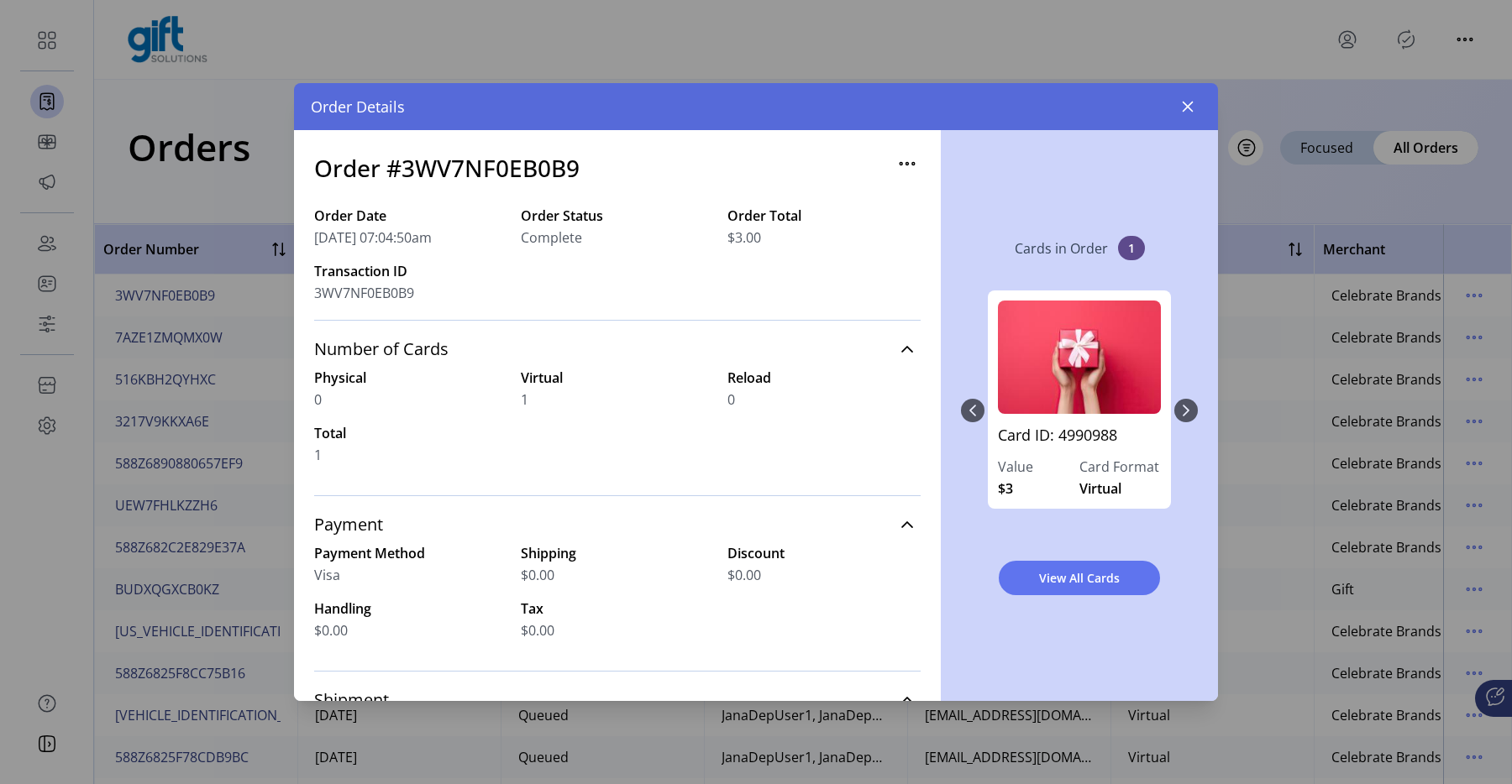
click at [1184, 412] on div "Card ID: 4990988 Value $3 Card Format Virtual" at bounding box center [1079, 410] width 237 height 274
click at [1188, 88] on div "Order Details" at bounding box center [756, 106] width 924 height 47
click at [1191, 107] on icon "button" at bounding box center [1188, 106] width 13 height 13
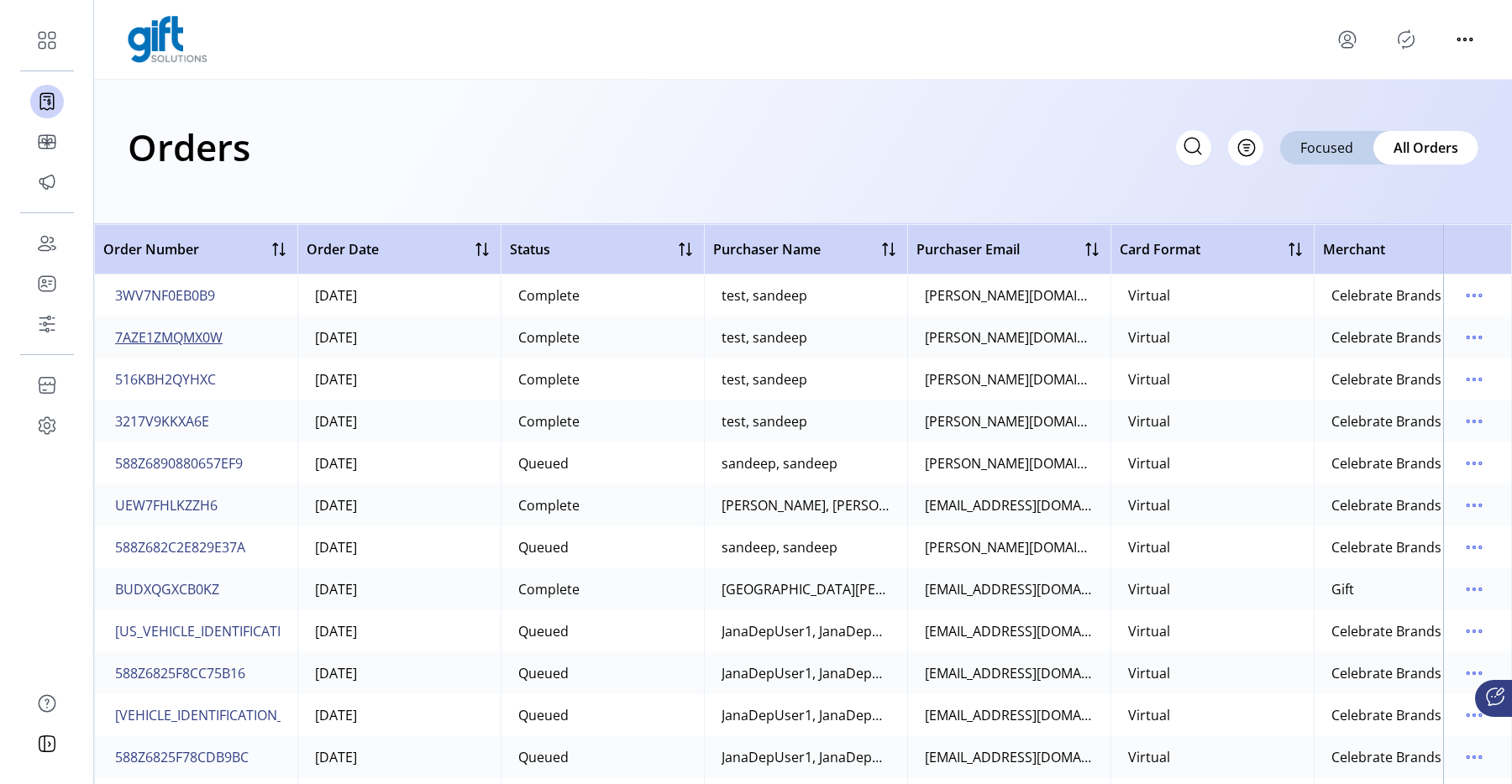
click at [182, 331] on span "7AZE1ZMQMX0W" at bounding box center [168, 338] width 107 height 20
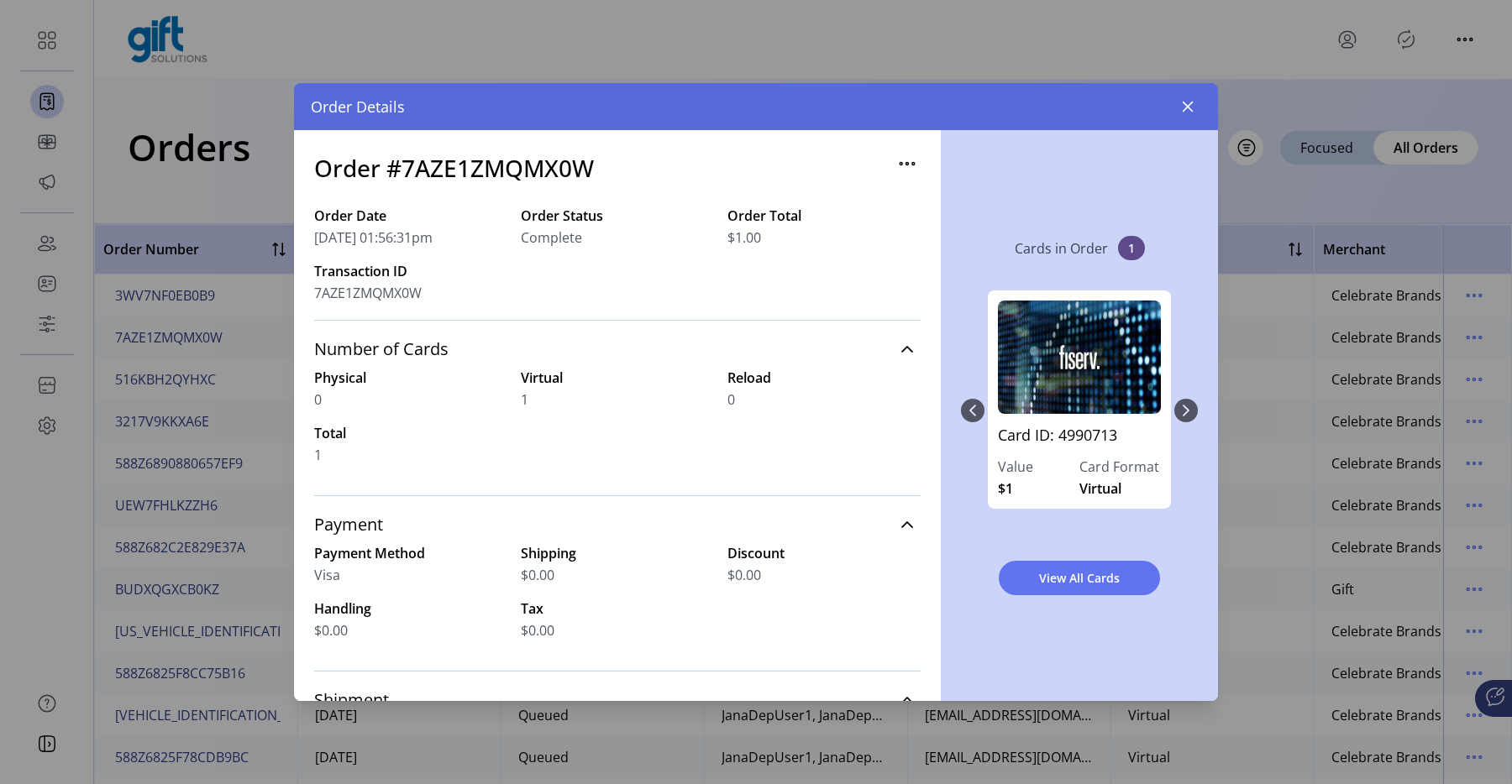
click at [1186, 403] on div "Card ID: 4990713 Value $1 Card Format Virtual" at bounding box center [1079, 410] width 237 height 274
click at [1187, 110] on icon "button" at bounding box center [1188, 106] width 13 height 13
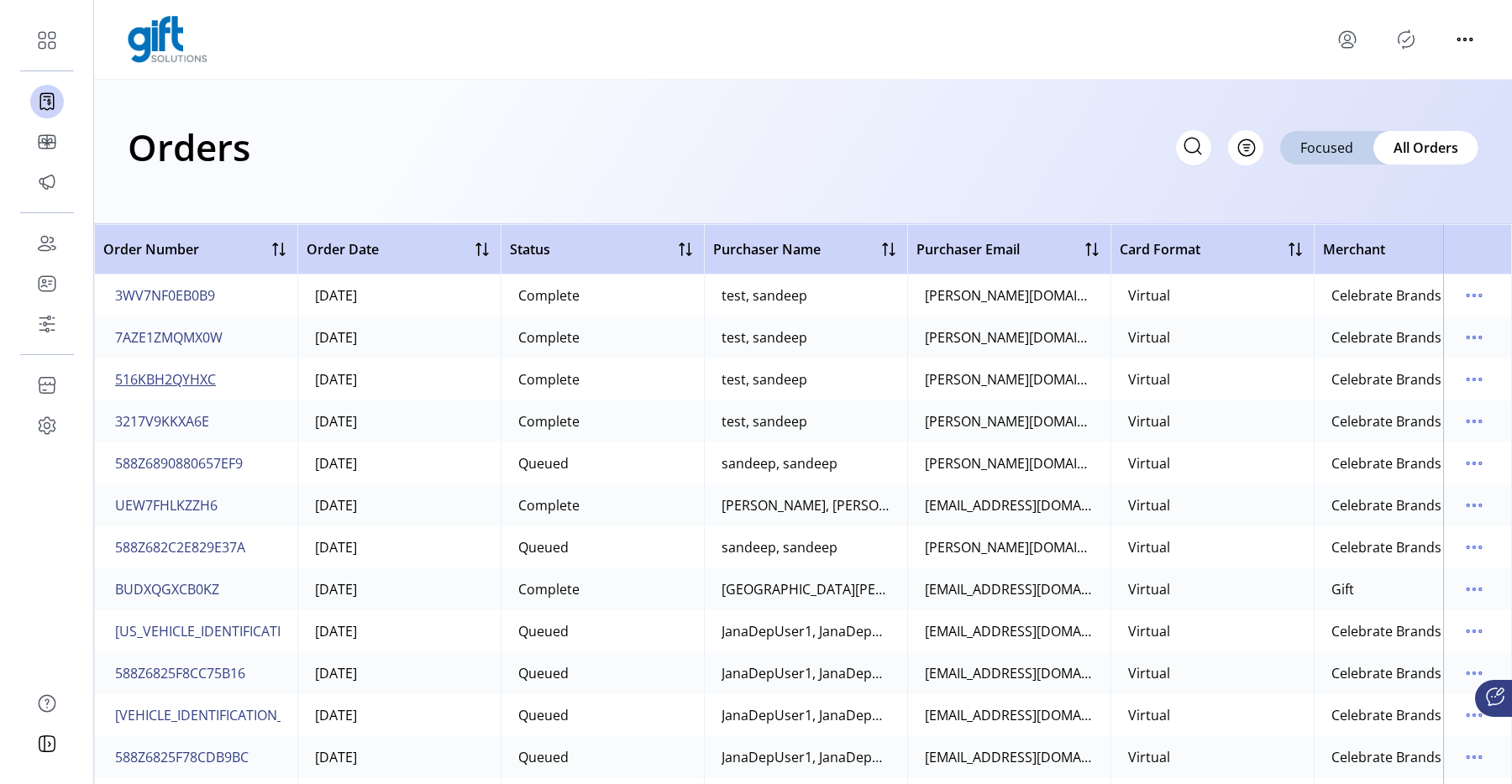
click at [191, 385] on span "516KBH2QYHXC" at bounding box center [166, 379] width 101 height 20
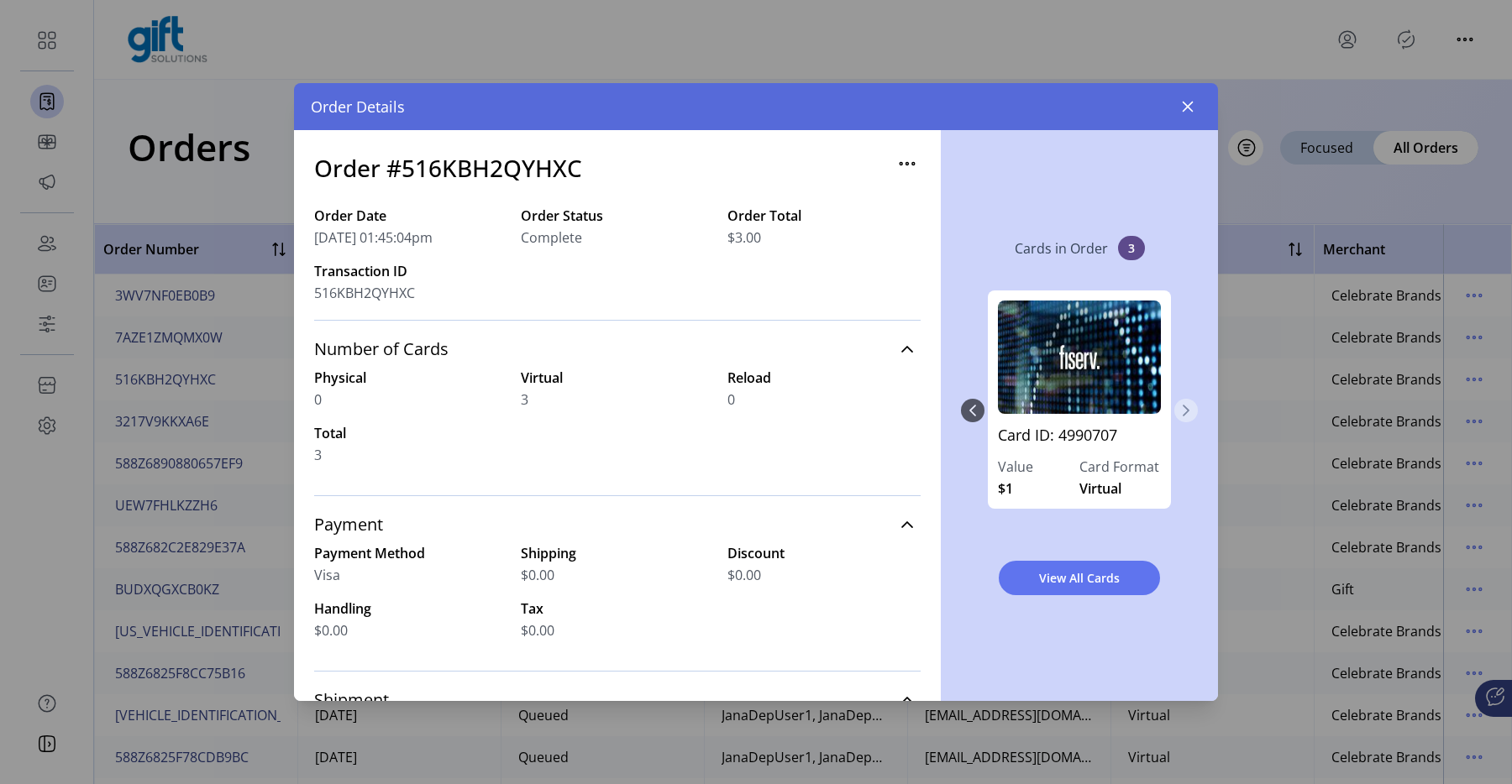
click at [1195, 409] on button "Next Page" at bounding box center [1186, 410] width 24 height 24
click at [1192, 408] on div "Card ID: 4990707 Value $1 Card Format Virtual Card ID: 4990708 Value $1 Card Fo…" at bounding box center [1079, 410] width 237 height 274
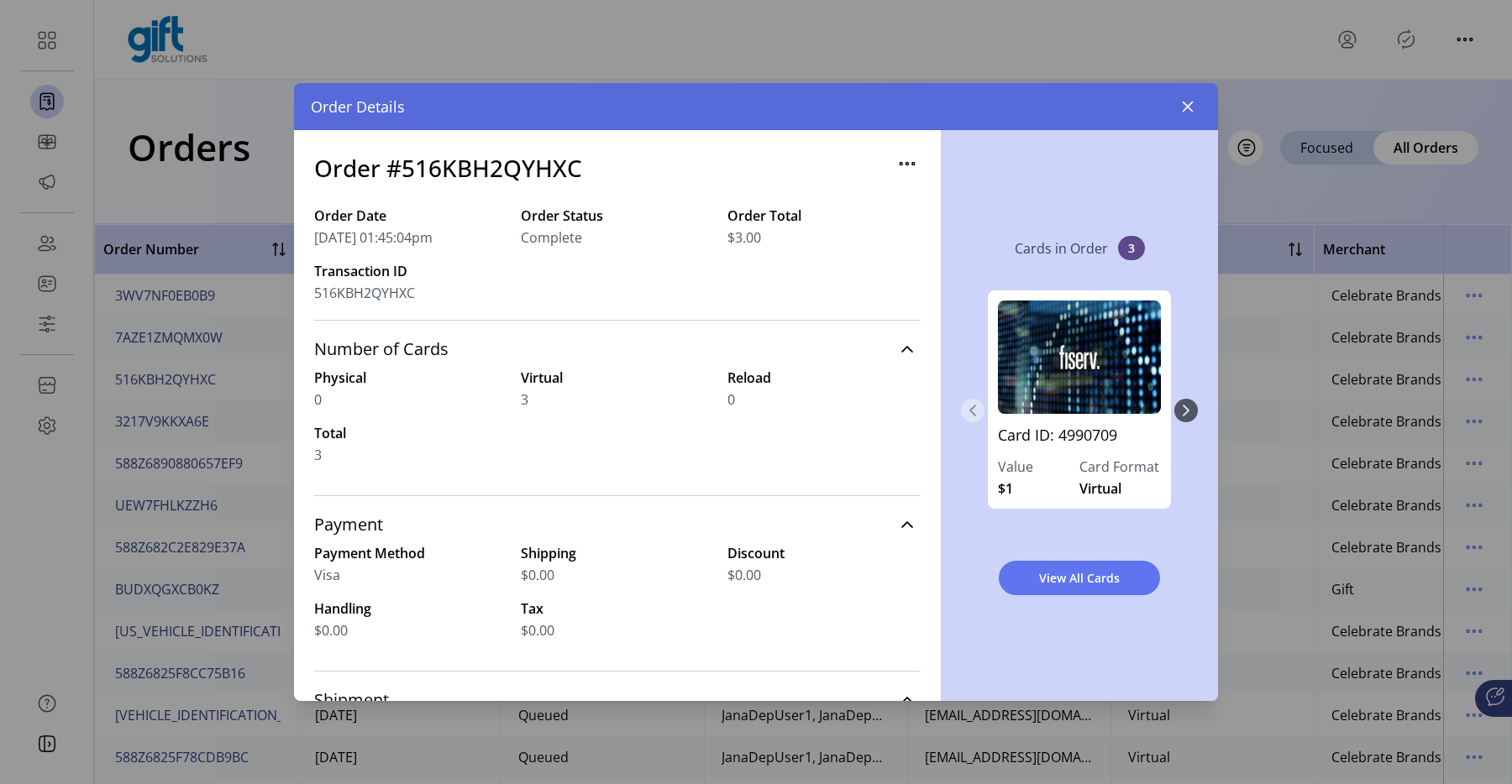
click at [976, 400] on button "Previous Page" at bounding box center [973, 410] width 24 height 24
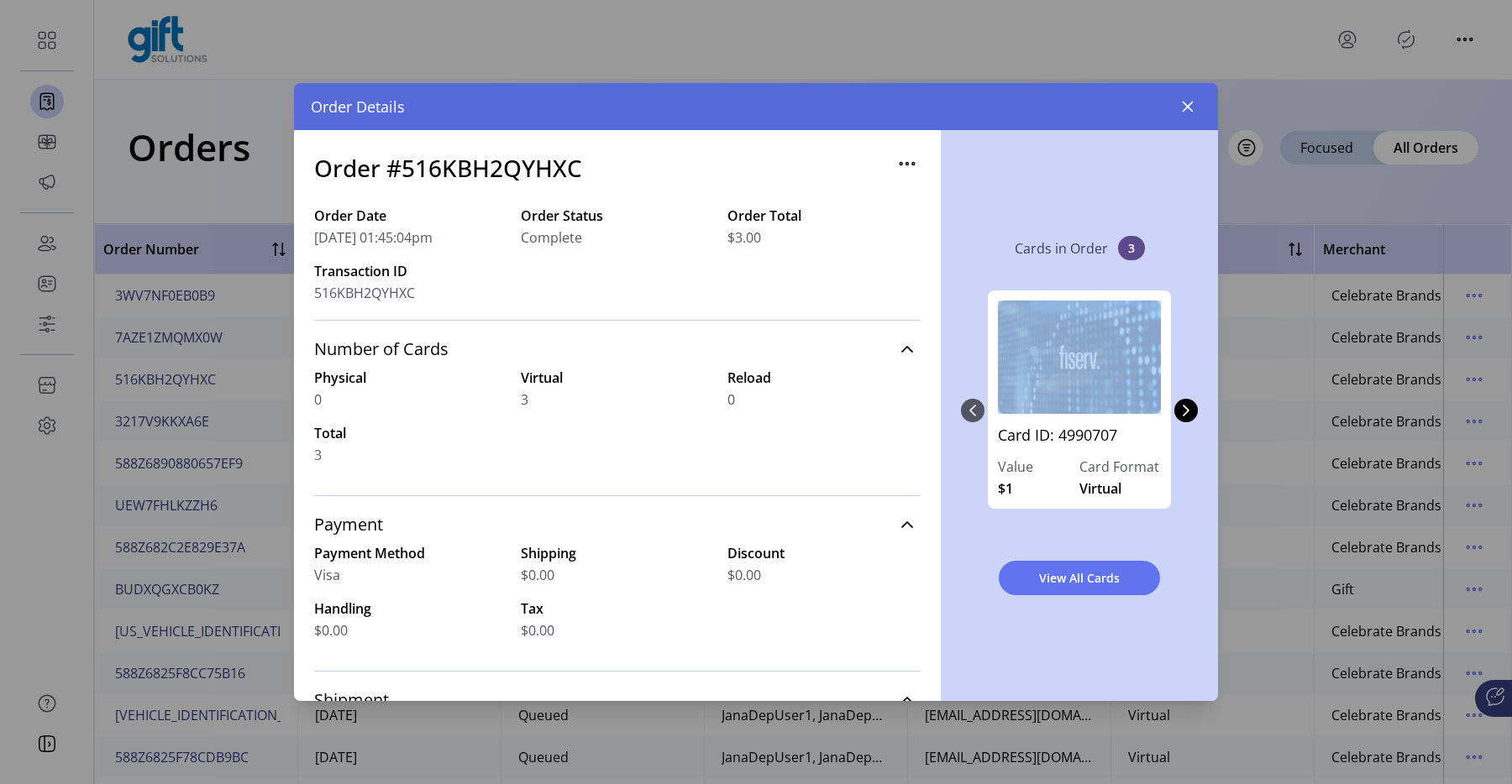
click at [976, 400] on div "Card ID: 4990707 Value $1 Card Format Virtual Card ID: 4990708 Value $1 Card Fo…" at bounding box center [1079, 410] width 237 height 274
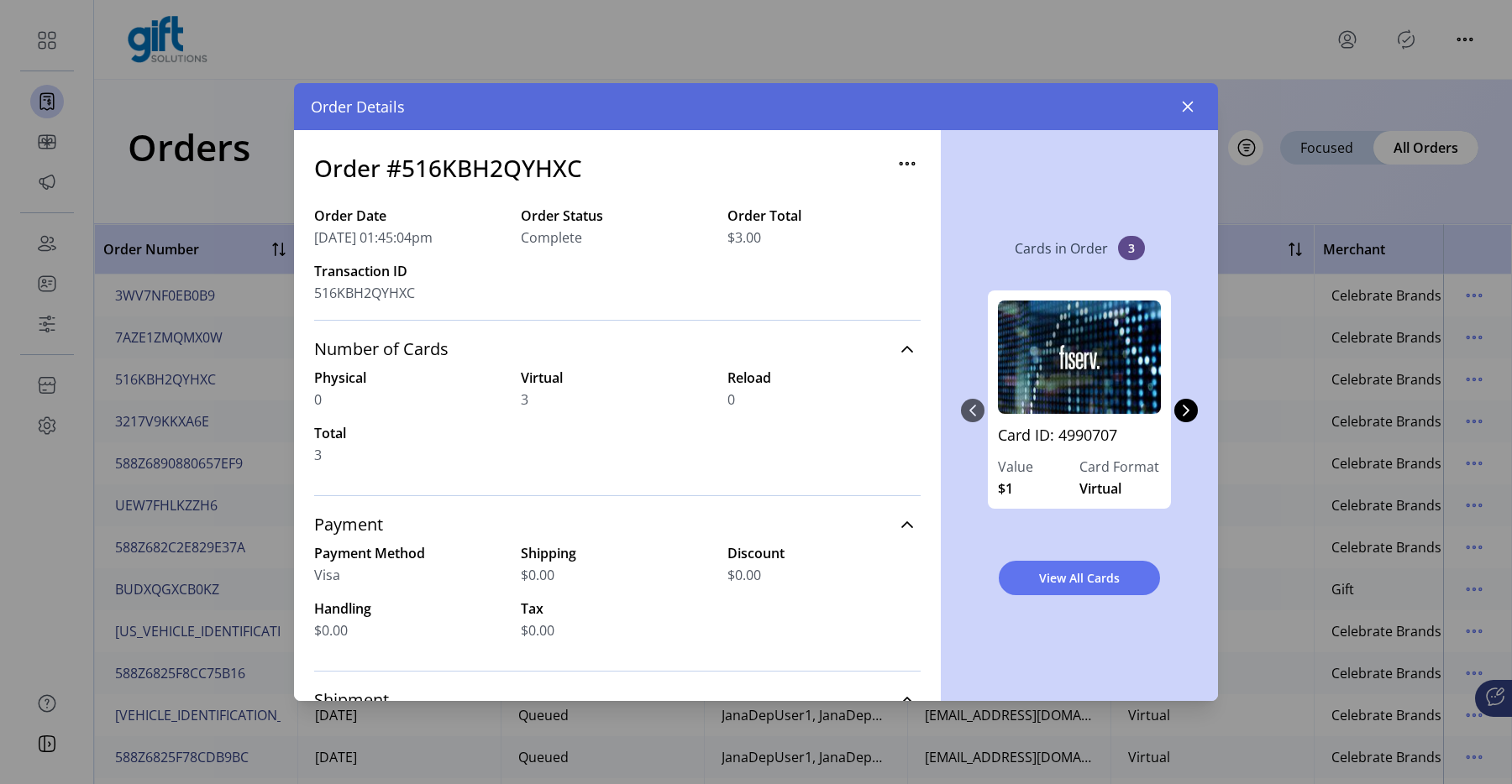
click at [976, 400] on div "Card ID: 4990707 Value $1 Card Format Virtual Card ID: 4990708 Value $1 Card Fo…" at bounding box center [1079, 410] width 237 height 274
click at [1194, 100] on icon "button" at bounding box center [1188, 106] width 13 height 13
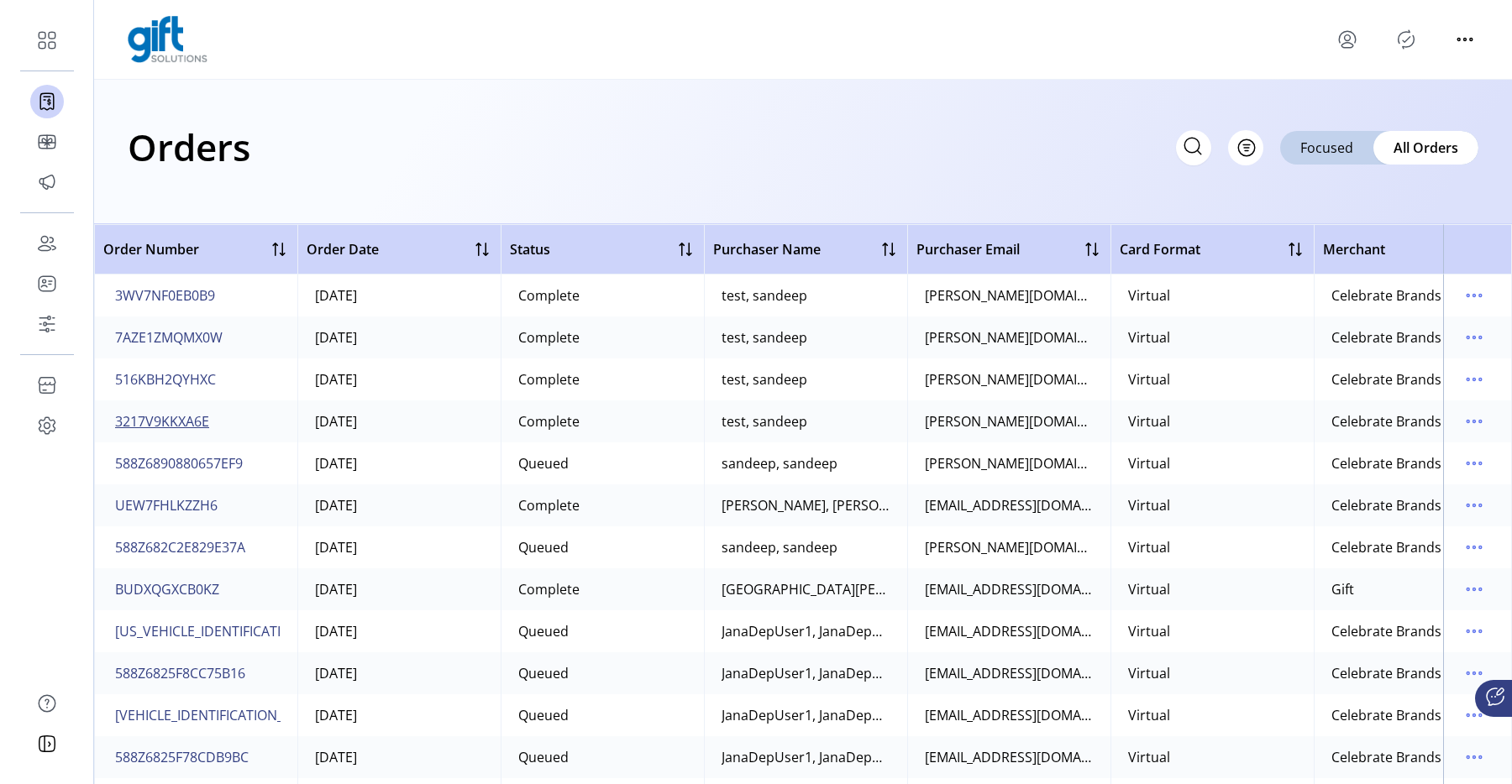
click at [186, 423] on span "3217V9KKXA6E" at bounding box center [162, 422] width 94 height 20
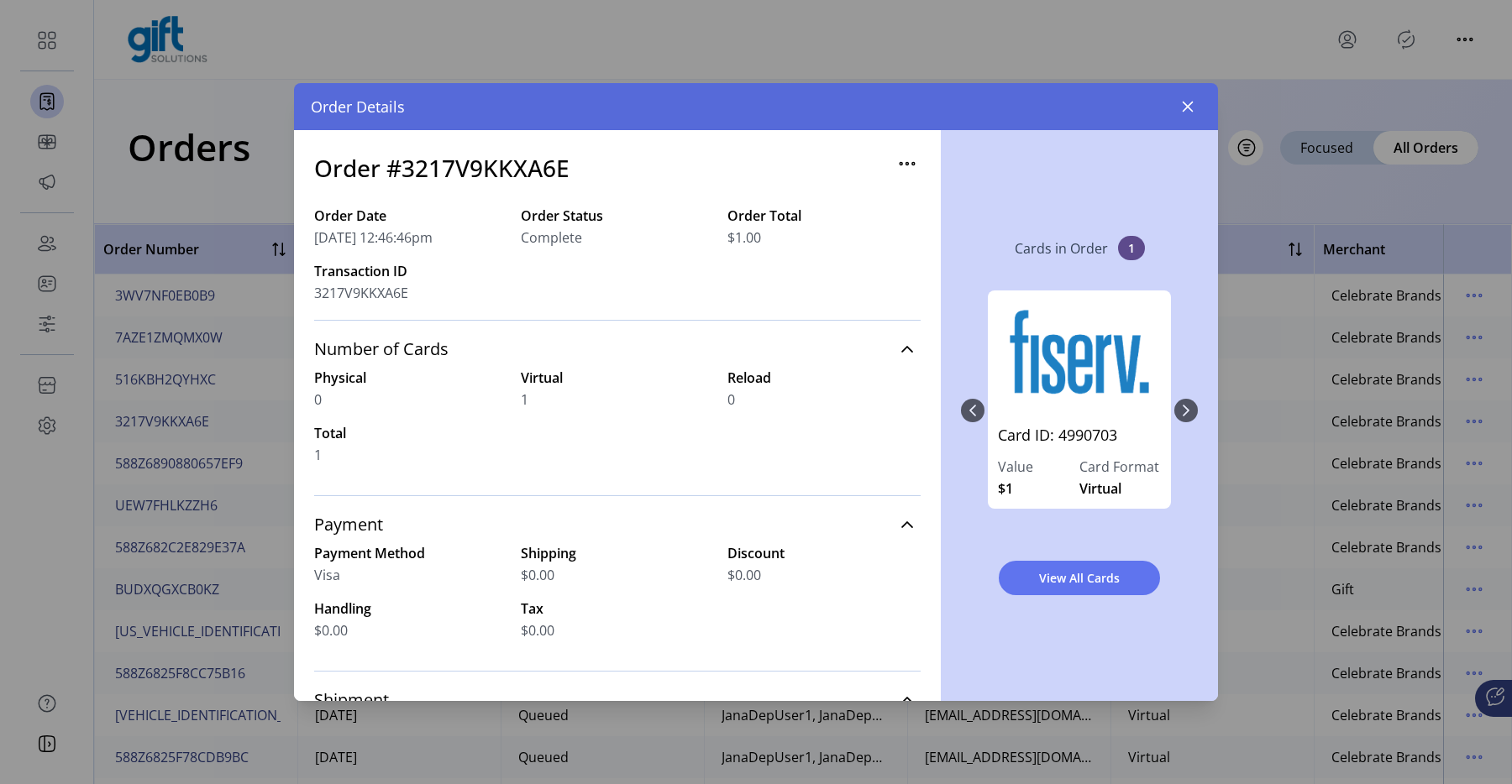
click at [1190, 407] on div "Card ID: 4990703 Value $1 Card Format Virtual" at bounding box center [1079, 410] width 237 height 274
click at [1188, 415] on div "Card ID: 4990703 Value $1 Card Format Virtual" at bounding box center [1079, 410] width 237 height 274
click at [894, 172] on icon "button" at bounding box center [908, 164] width 27 height 27
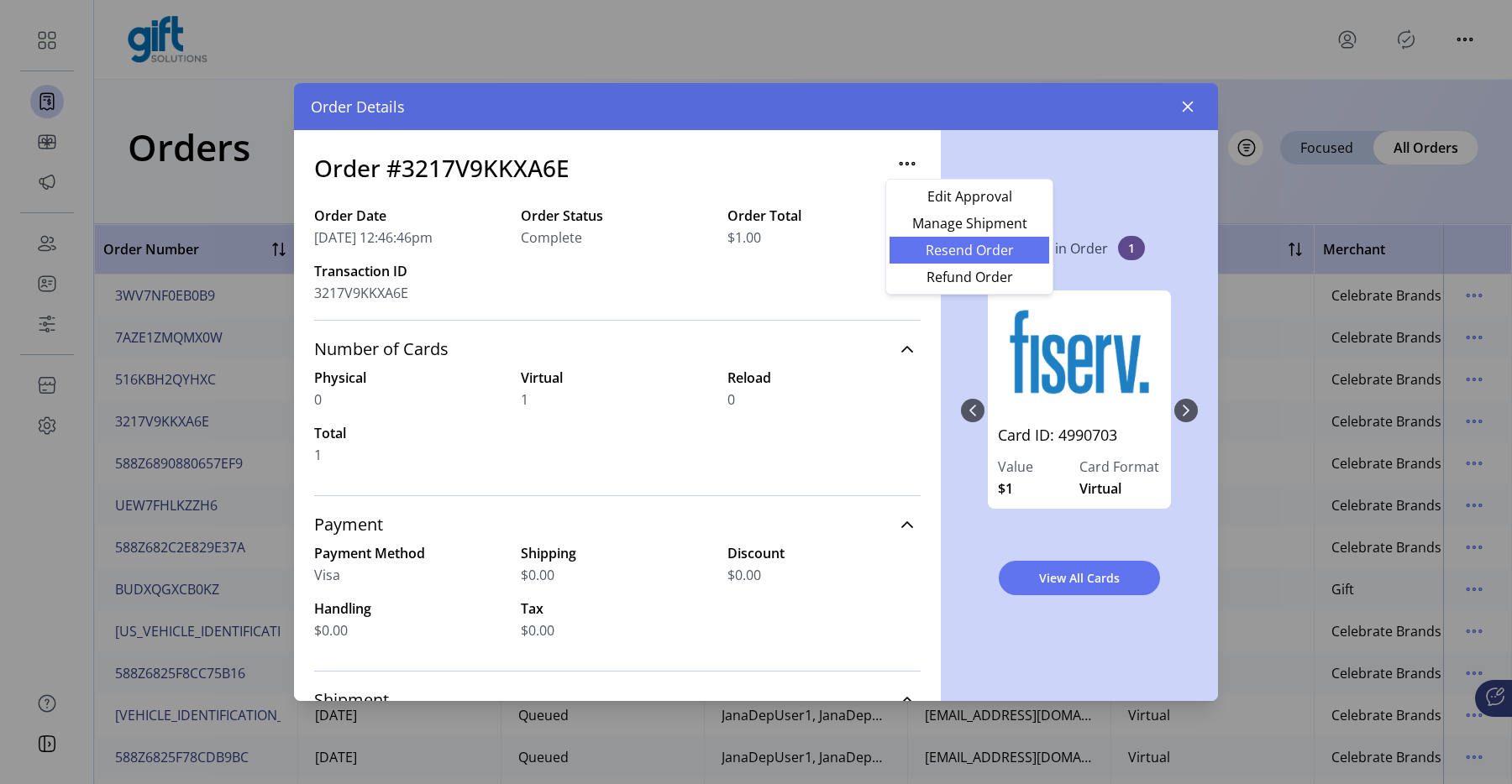
click at [934, 257] on span "Resend Order" at bounding box center [969, 250] width 139 height 13
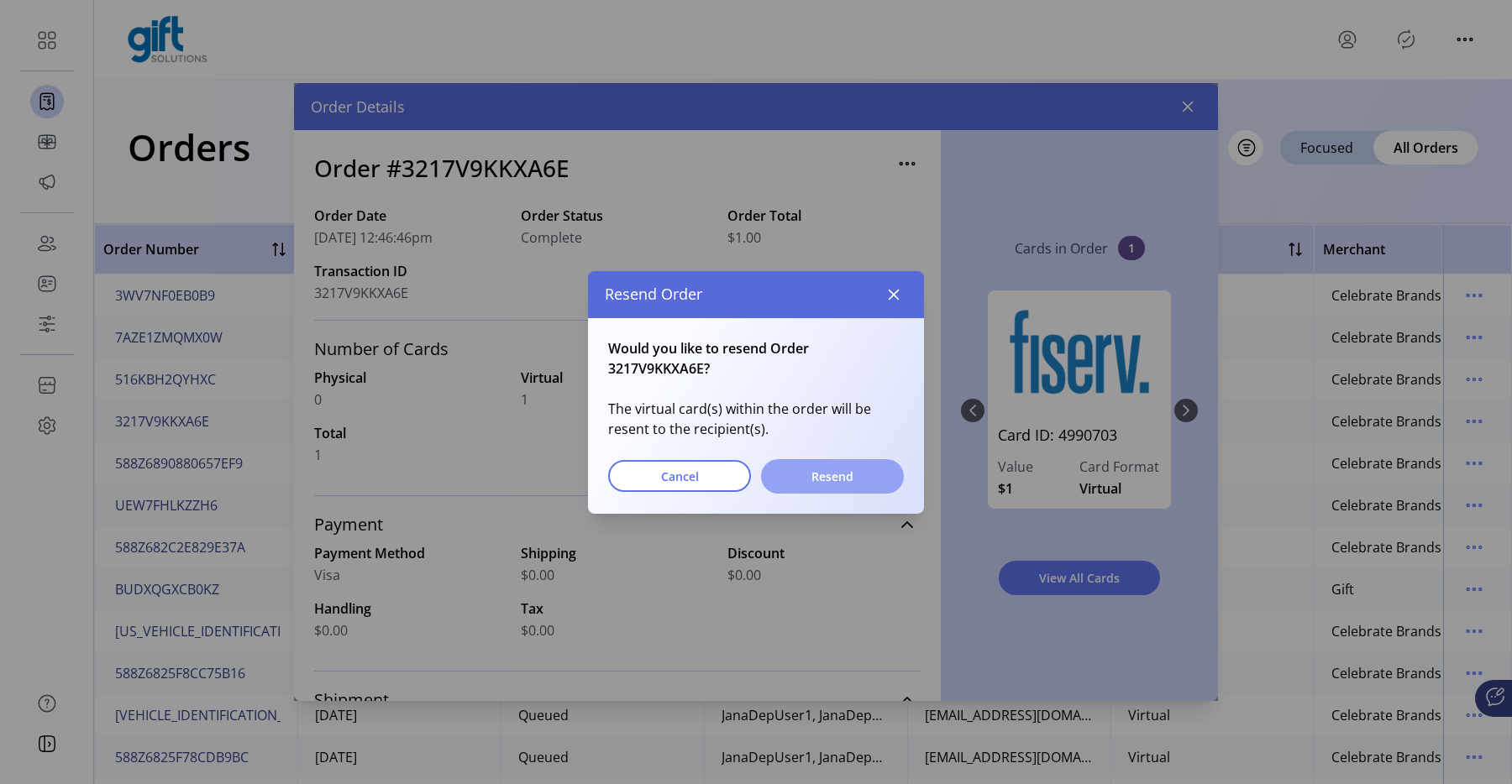
click at [812, 474] on span "Resend" at bounding box center [833, 477] width 99 height 18
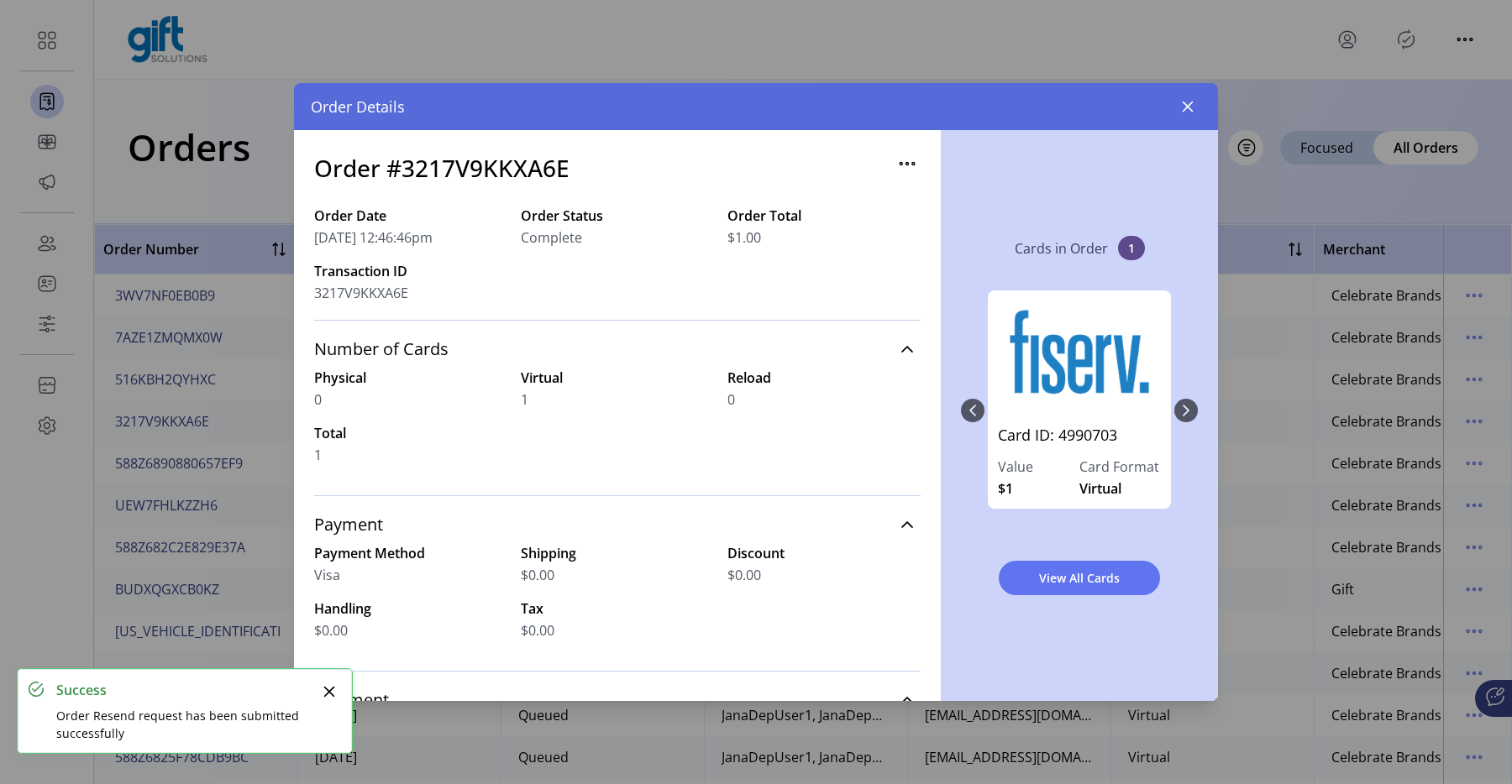
click at [907, 164] on icon "button" at bounding box center [908, 164] width 3 height 3
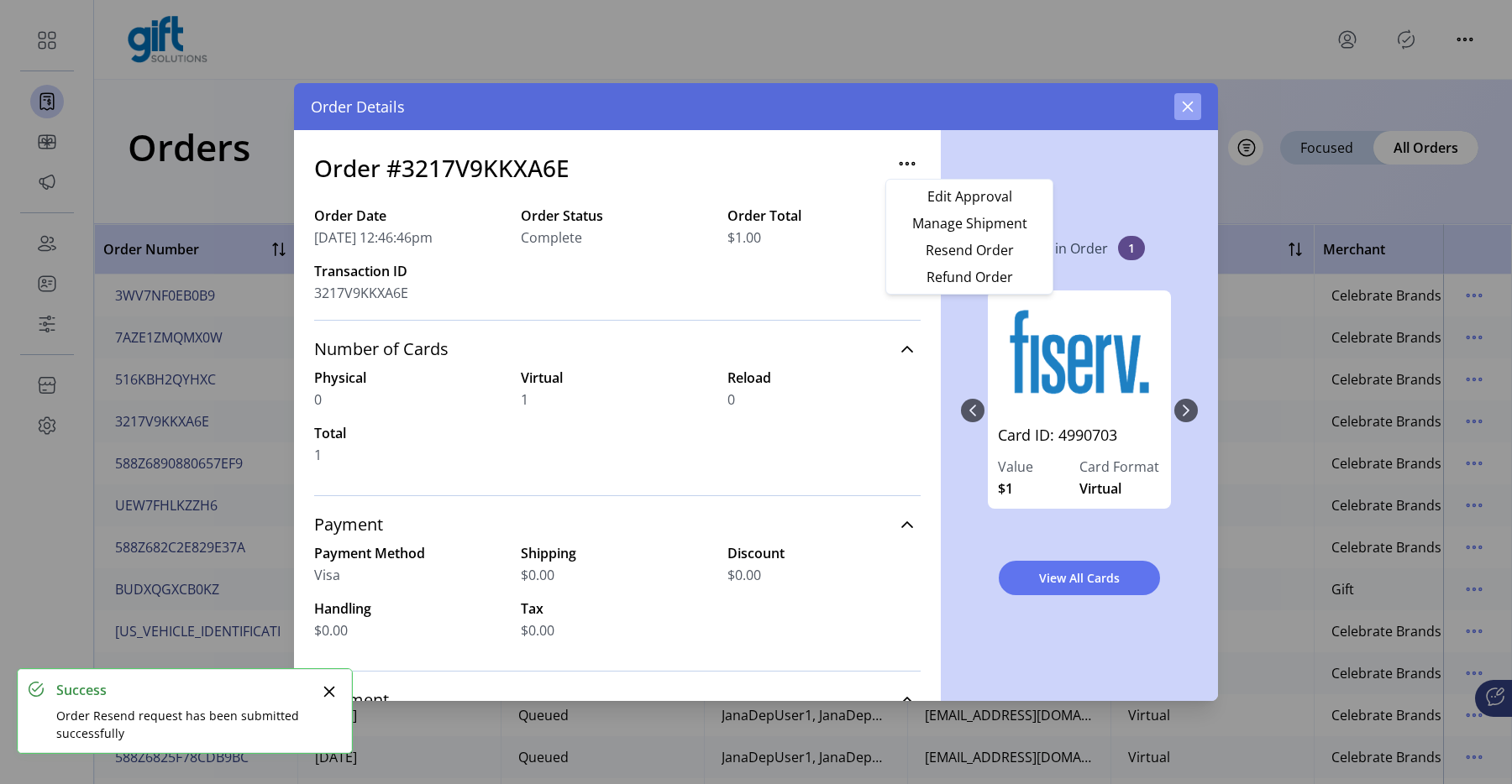
click at [1181, 110] on icon "button" at bounding box center [1188, 106] width 13 height 13
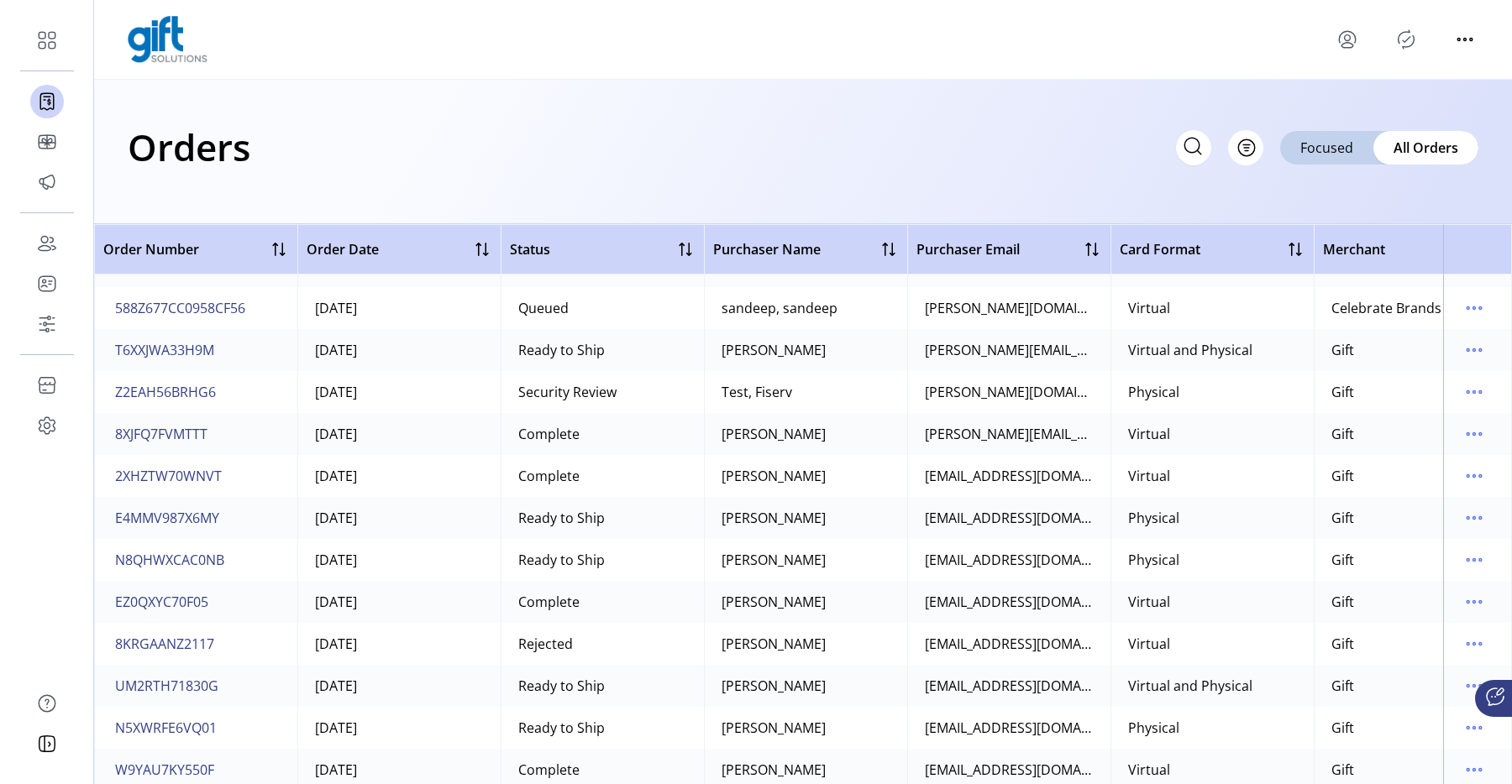
scroll to position [3129, 0]
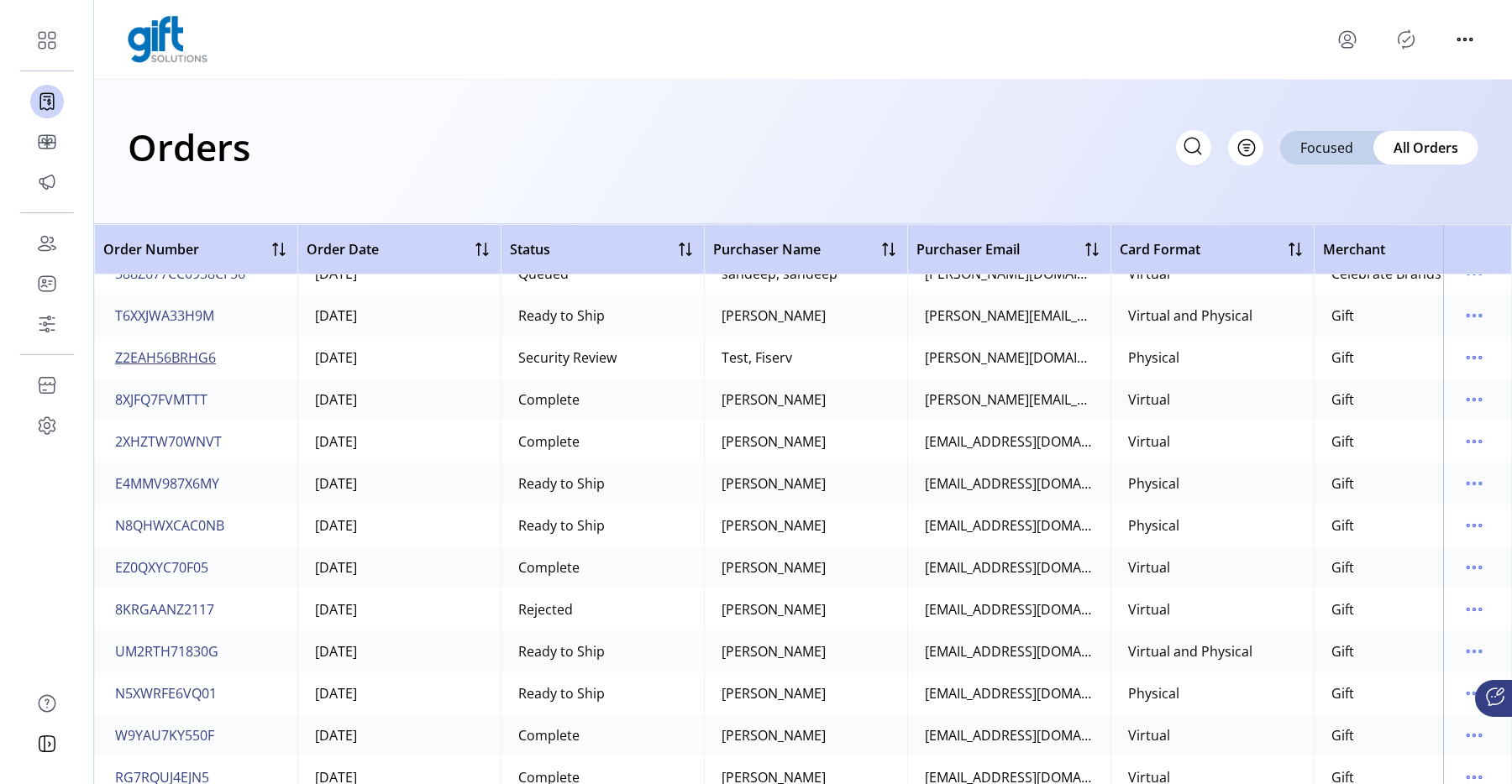
click at [198, 367] on span "Z2EAH56BRHG6" at bounding box center [166, 357] width 101 height 20
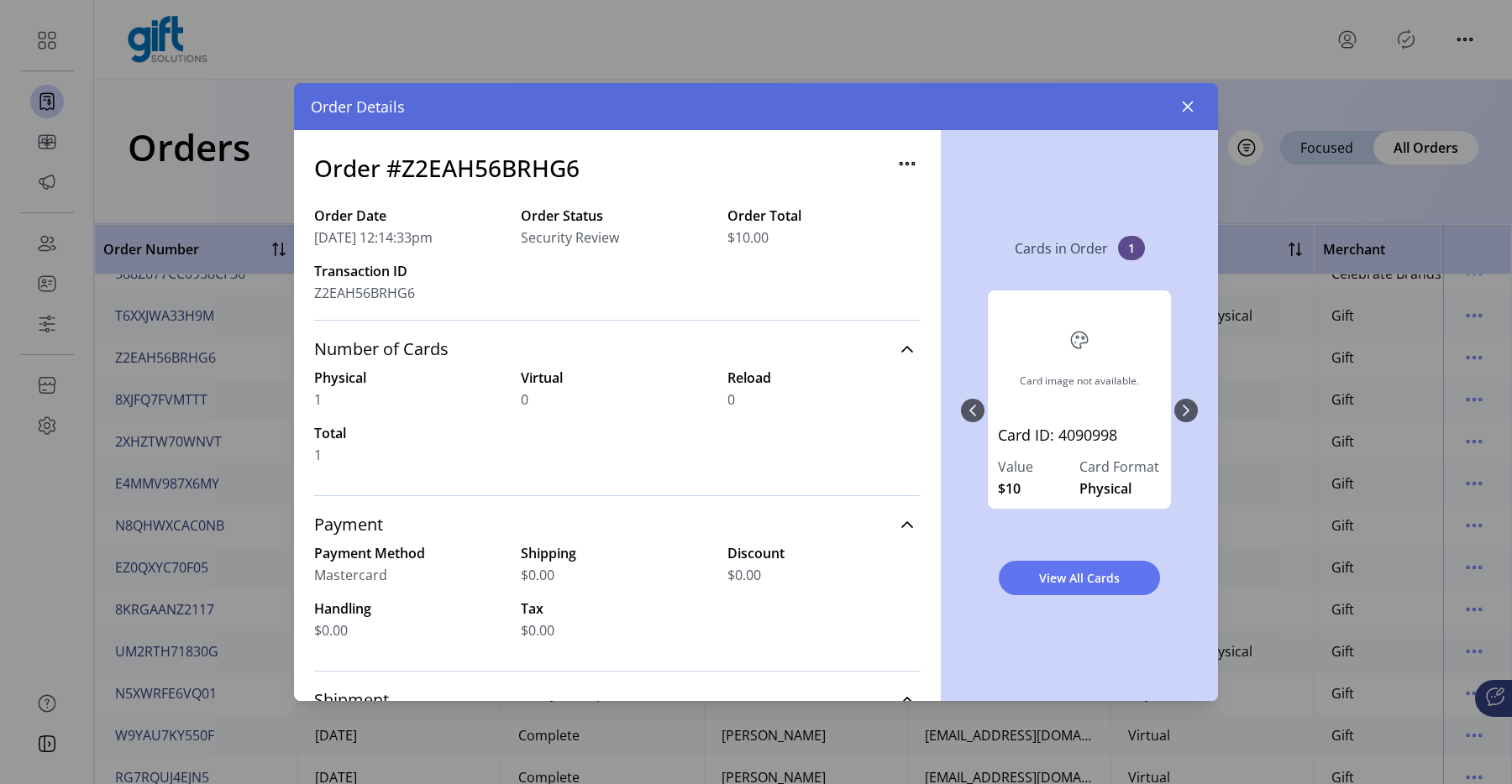
click at [560, 173] on h3 "Order #Z2EAH56BRHG6" at bounding box center [448, 168] width 266 height 35
copy h3 "Z2EAH56BRHG6"
click at [894, 164] on icon "button" at bounding box center [908, 164] width 27 height 27
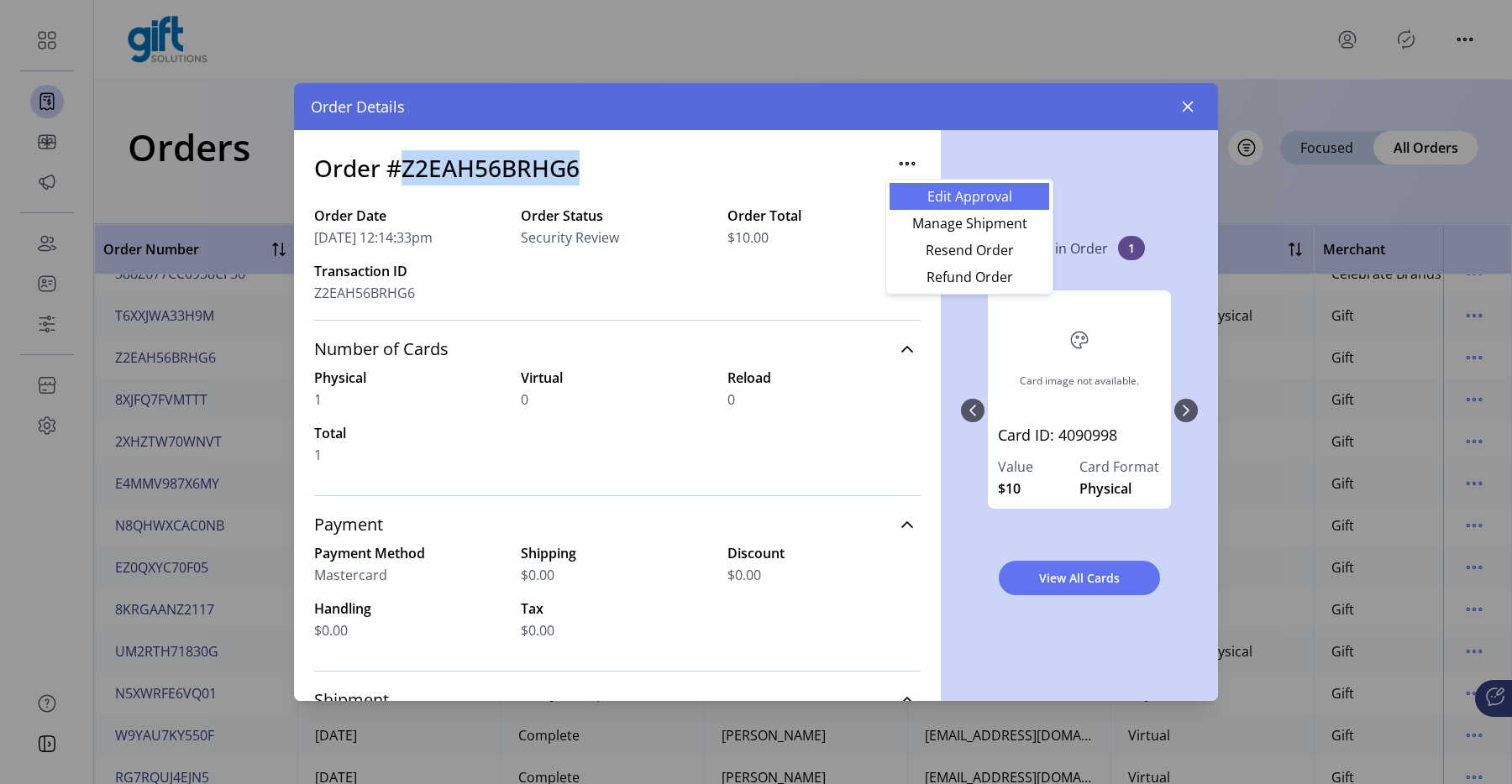
click at [938, 198] on span "Edit Approval" at bounding box center [969, 196] width 139 height 13
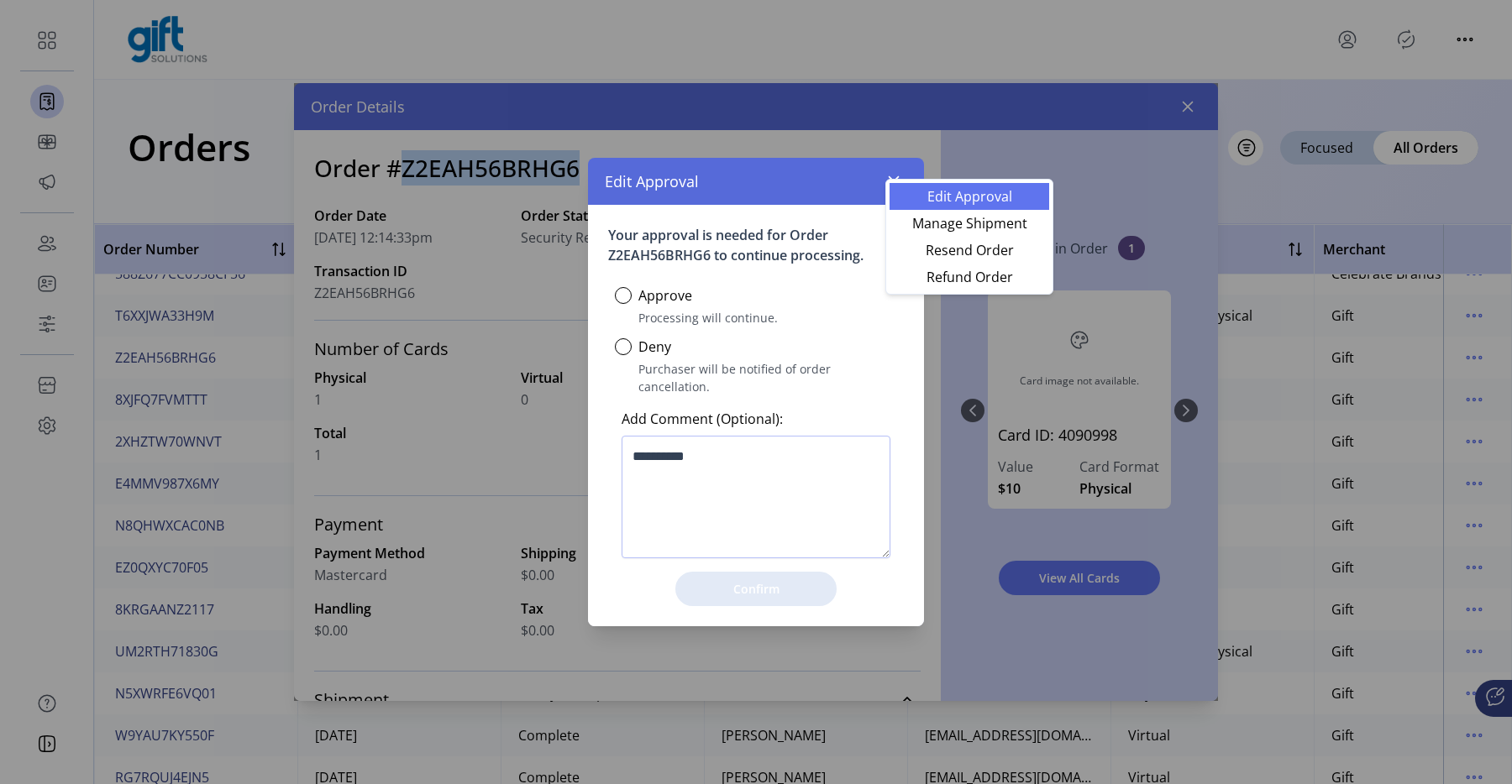
scroll to position [9, 5]
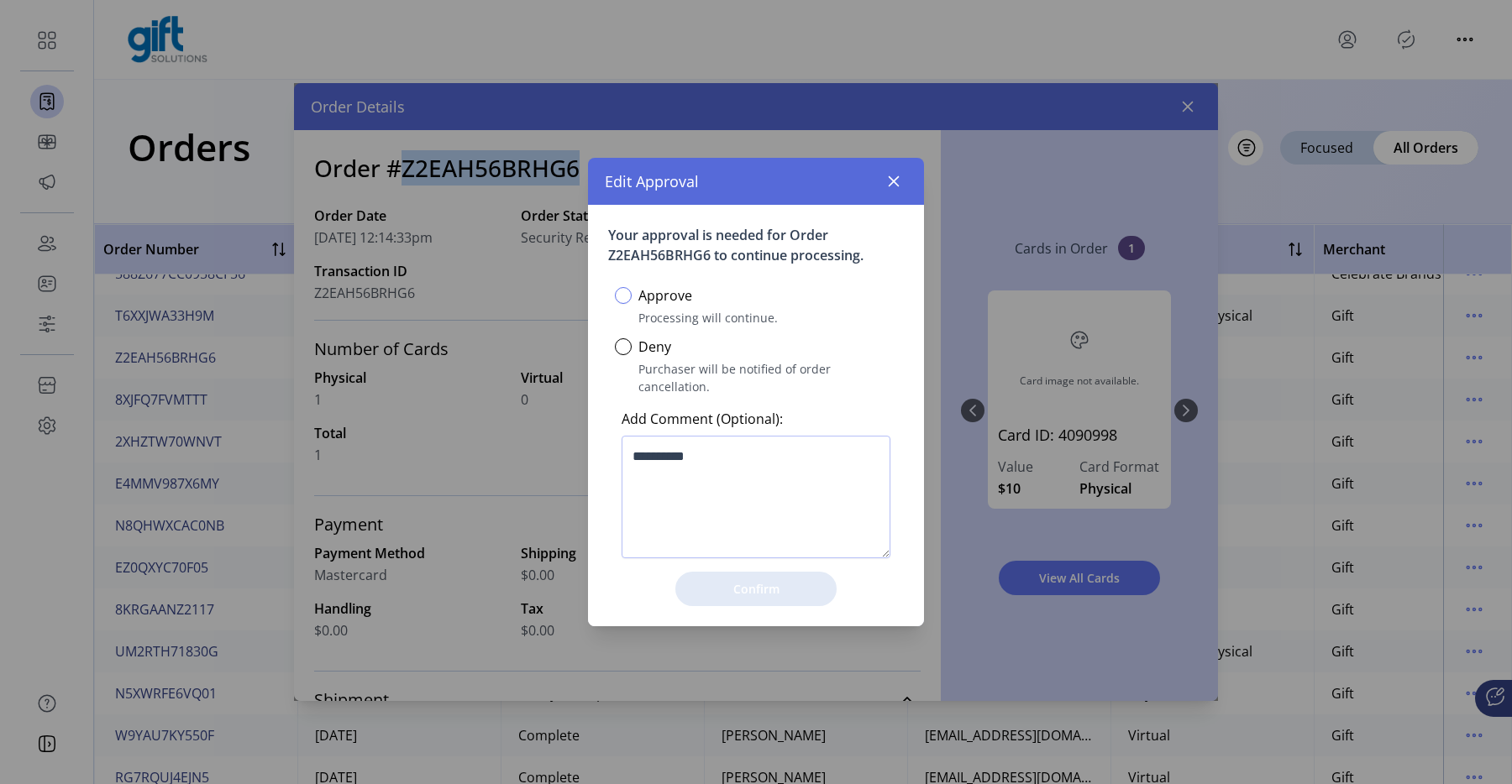
click at [627, 304] on div at bounding box center [623, 295] width 17 height 17
click at [717, 582] on span "Confirm" at bounding box center [756, 589] width 118 height 18
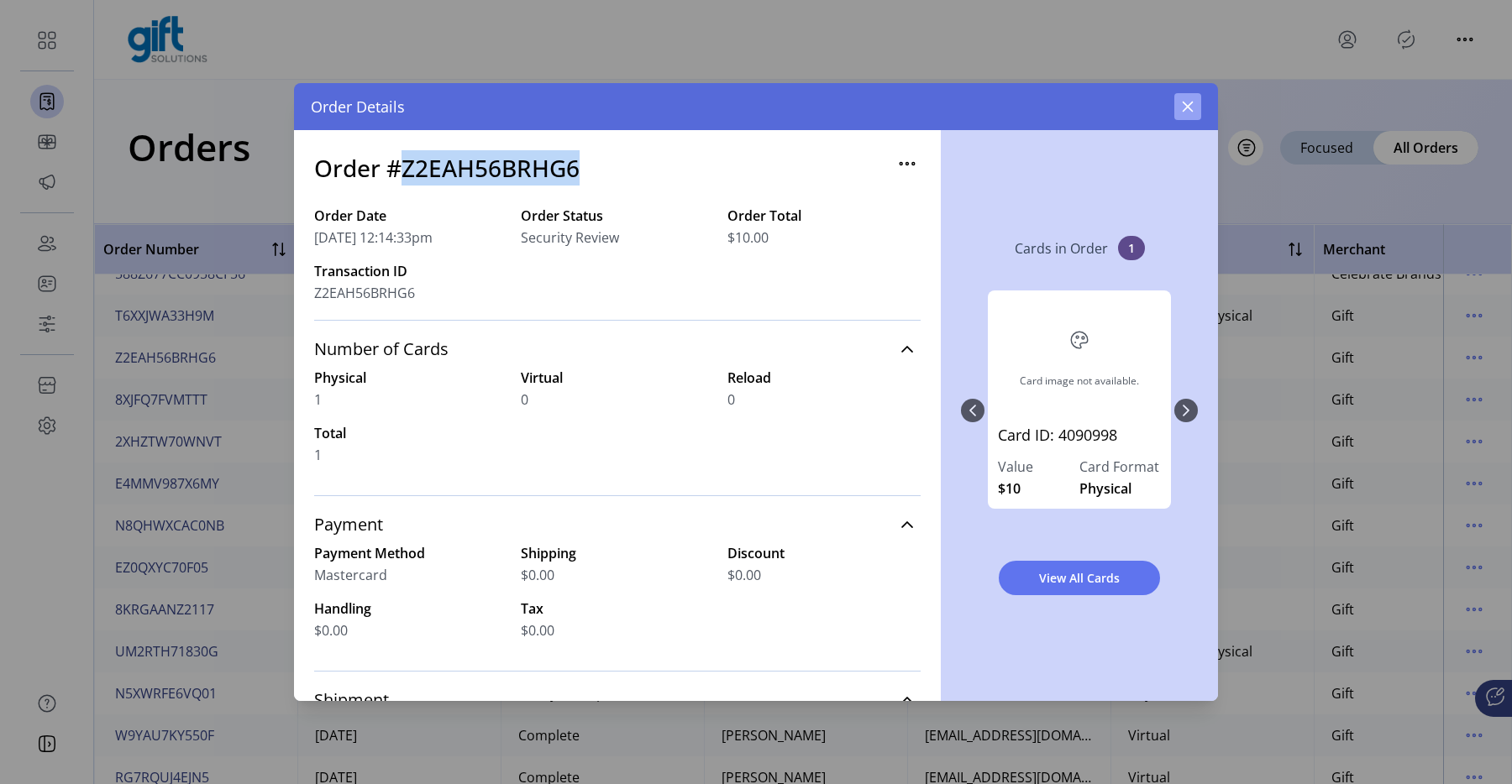
click at [1181, 95] on button "button" at bounding box center [1188, 106] width 27 height 27
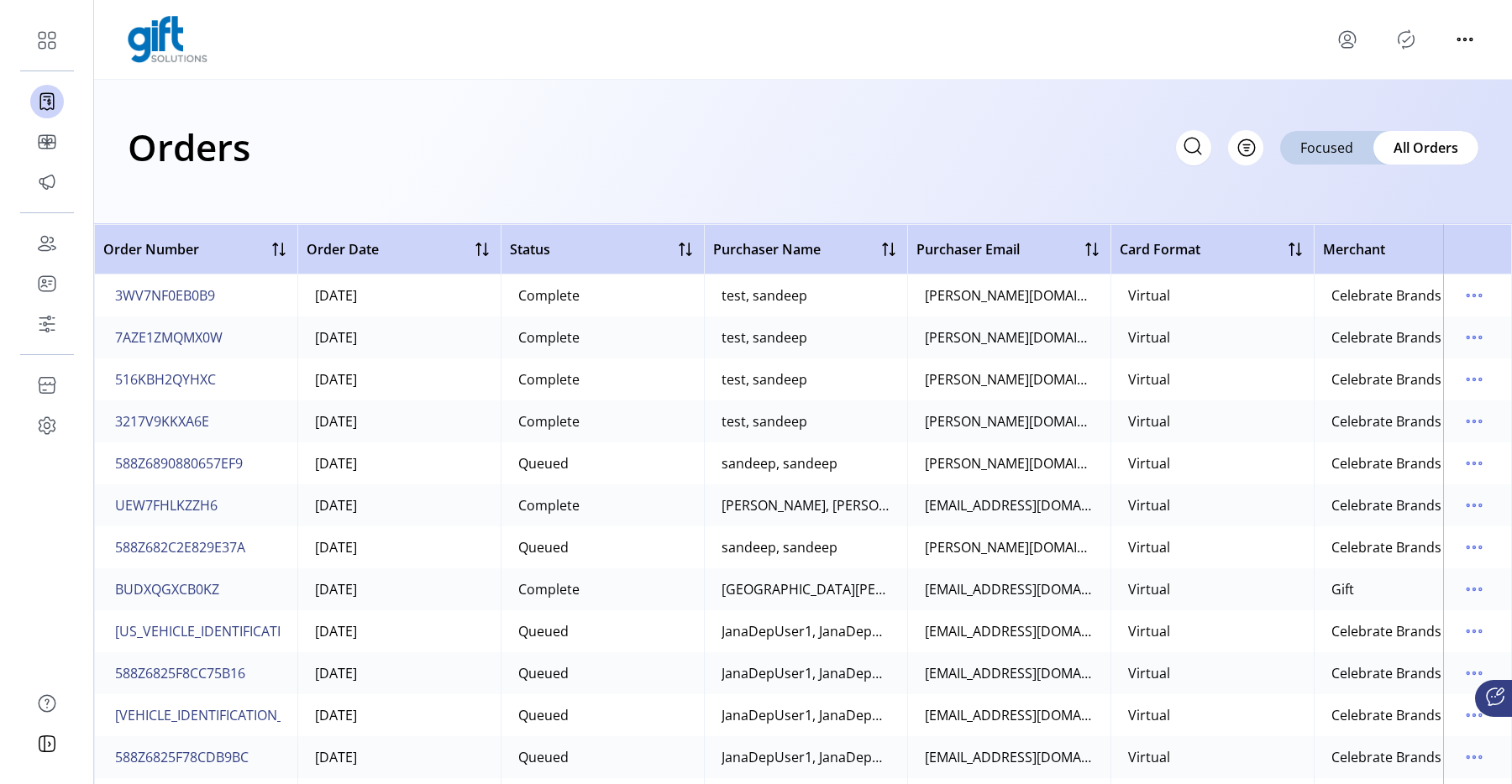
click at [1182, 137] on icon at bounding box center [1193, 146] width 27 height 27
click at [1101, 161] on input "text" at bounding box center [1043, 148] width 336 height 35
click at [1095, 154] on input "text" at bounding box center [1043, 148] width 336 height 35
paste input "**********"
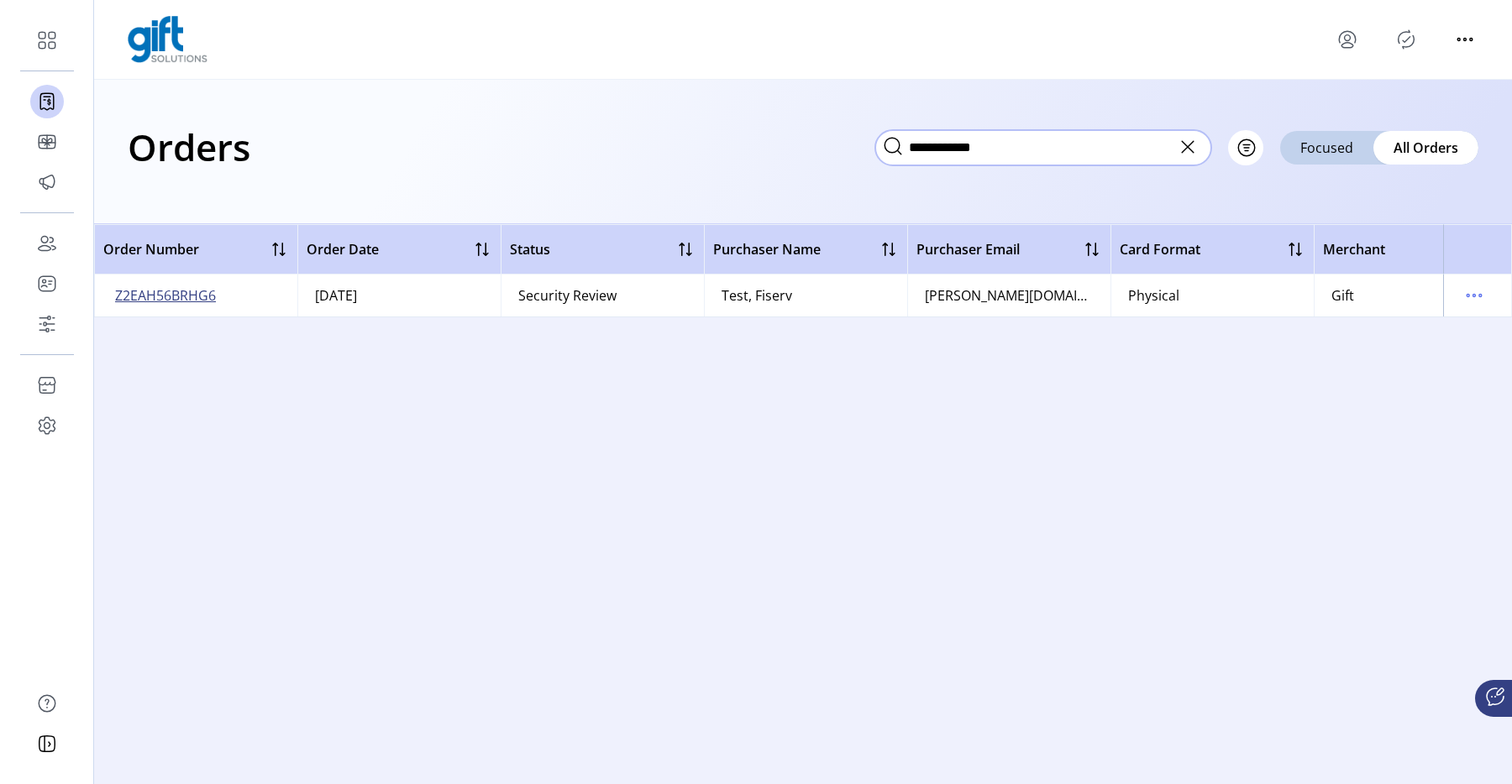
type input "**********"
click at [169, 291] on span "Z2EAH56BRHG6" at bounding box center [166, 295] width 101 height 20
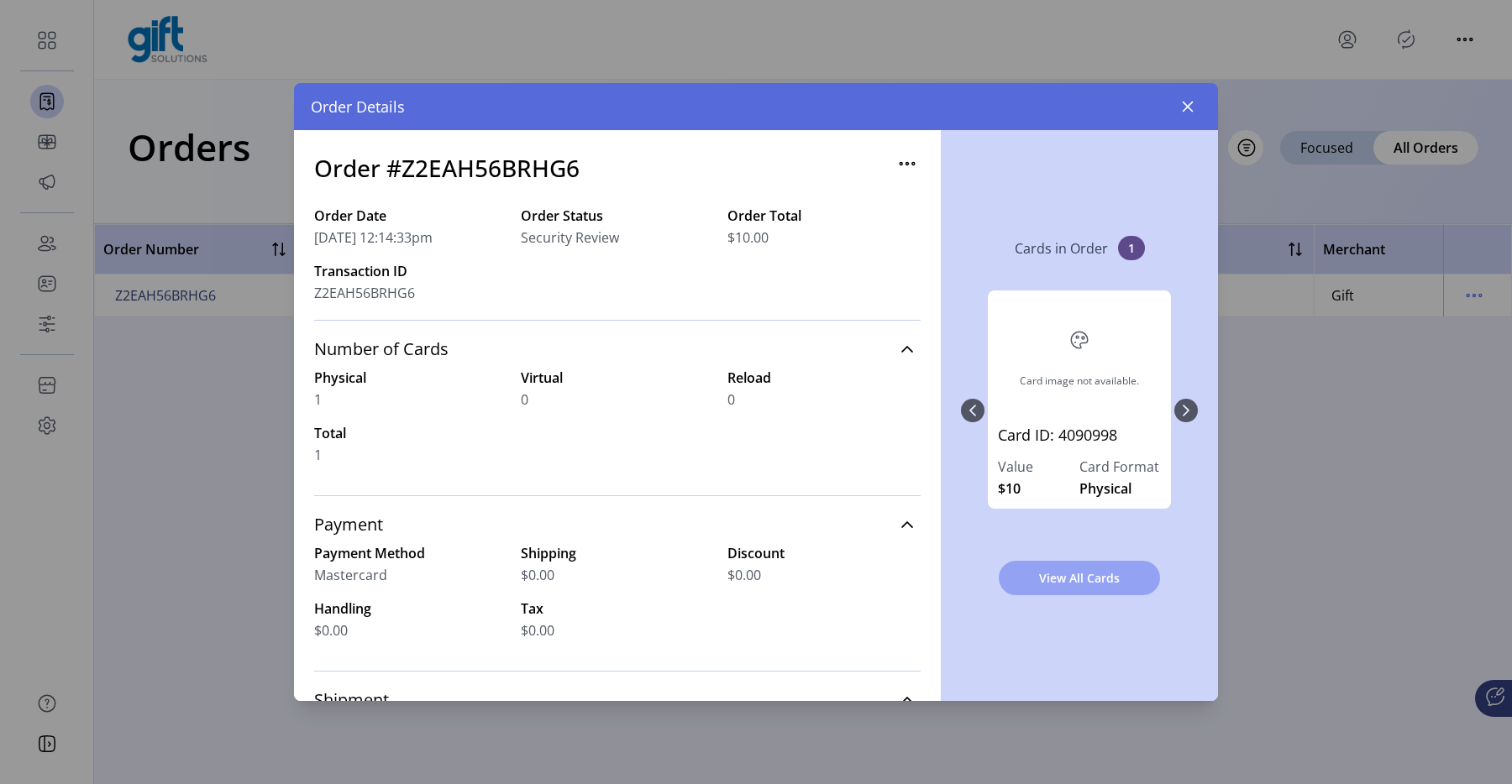
click at [1039, 562] on button "View All Cards" at bounding box center [1079, 578] width 161 height 35
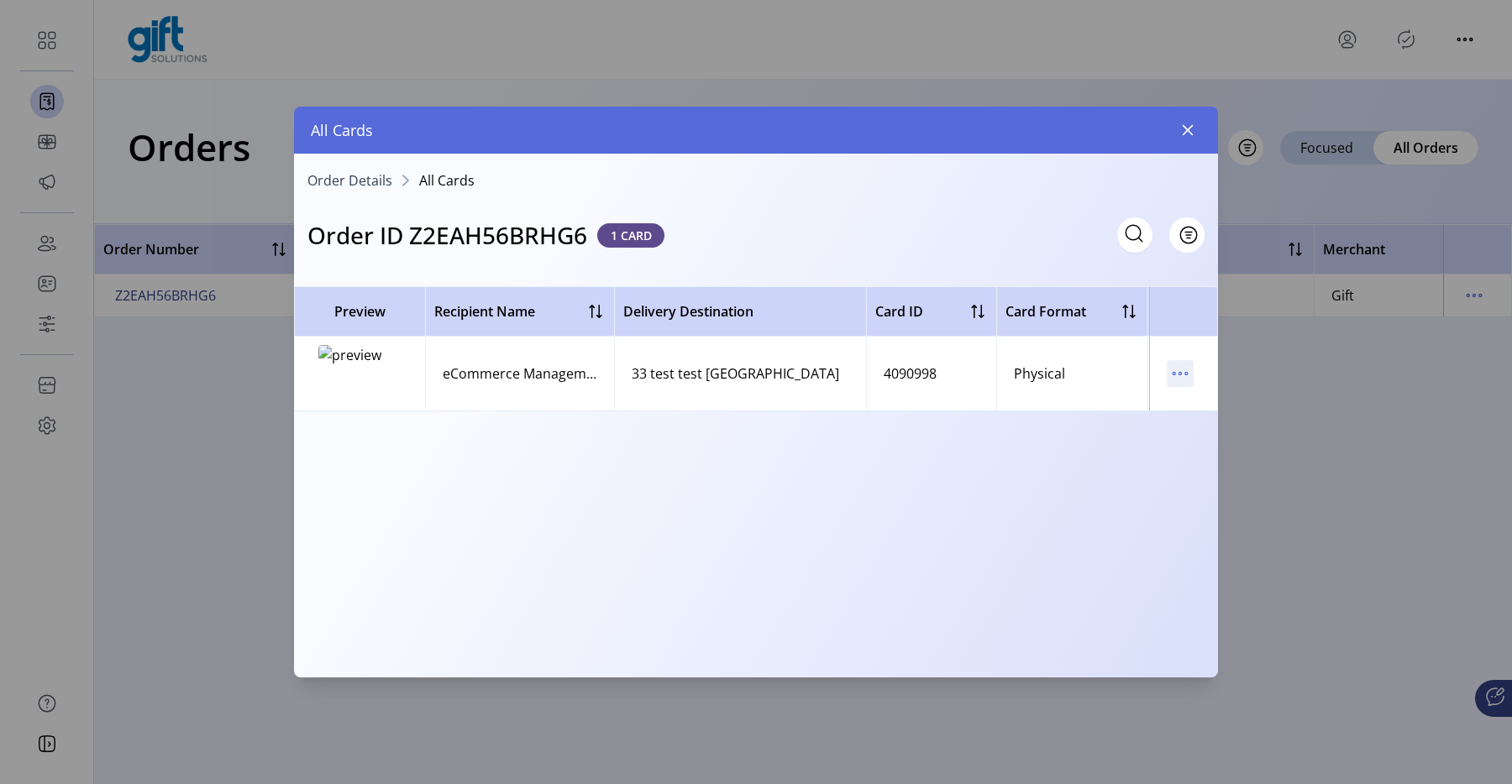
click at [1173, 375] on icon "menu" at bounding box center [1181, 374] width 27 height 27
click at [1208, 408] on span "View Card Details" at bounding box center [1251, 406] width 139 height 13
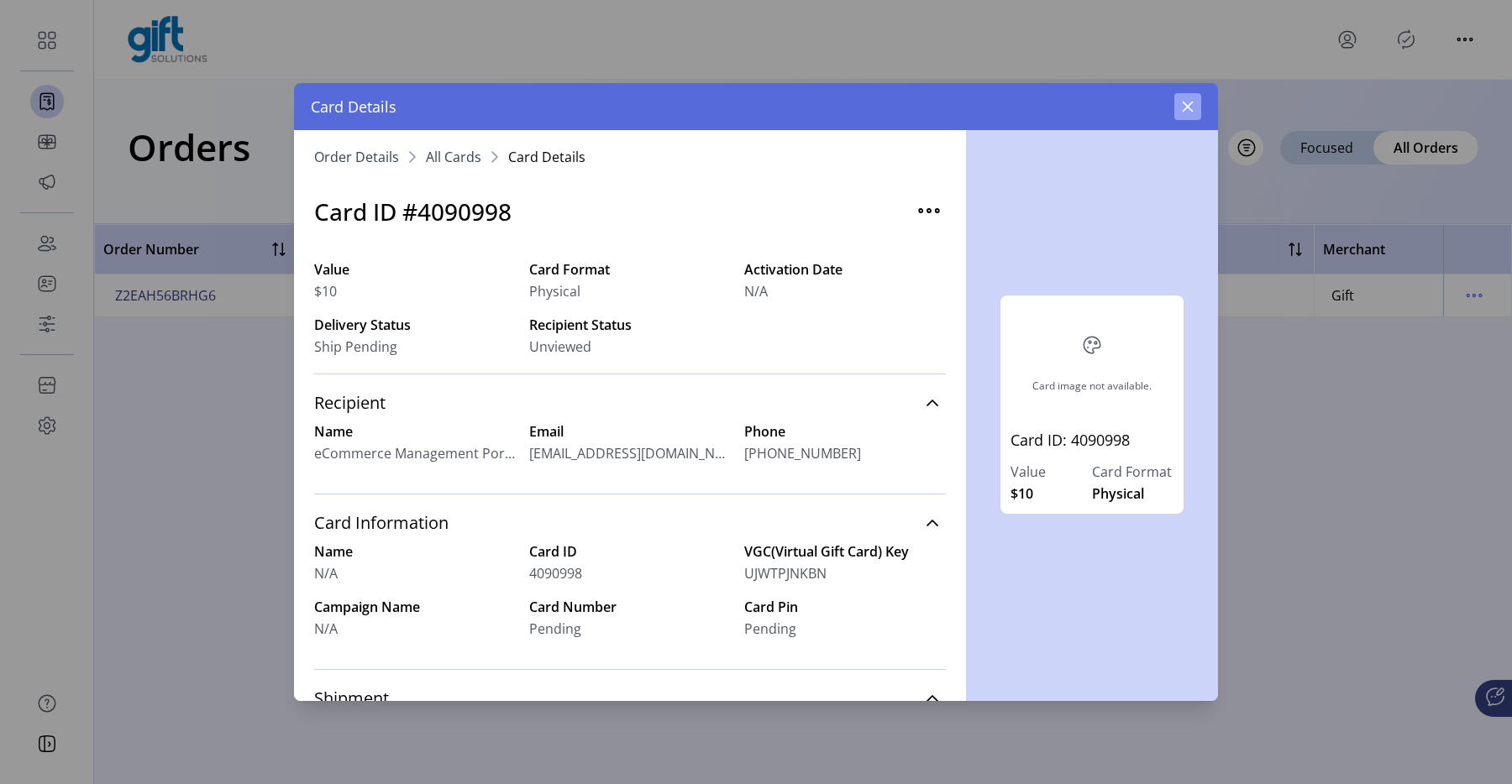
click at [1189, 110] on icon "button" at bounding box center [1188, 106] width 13 height 13
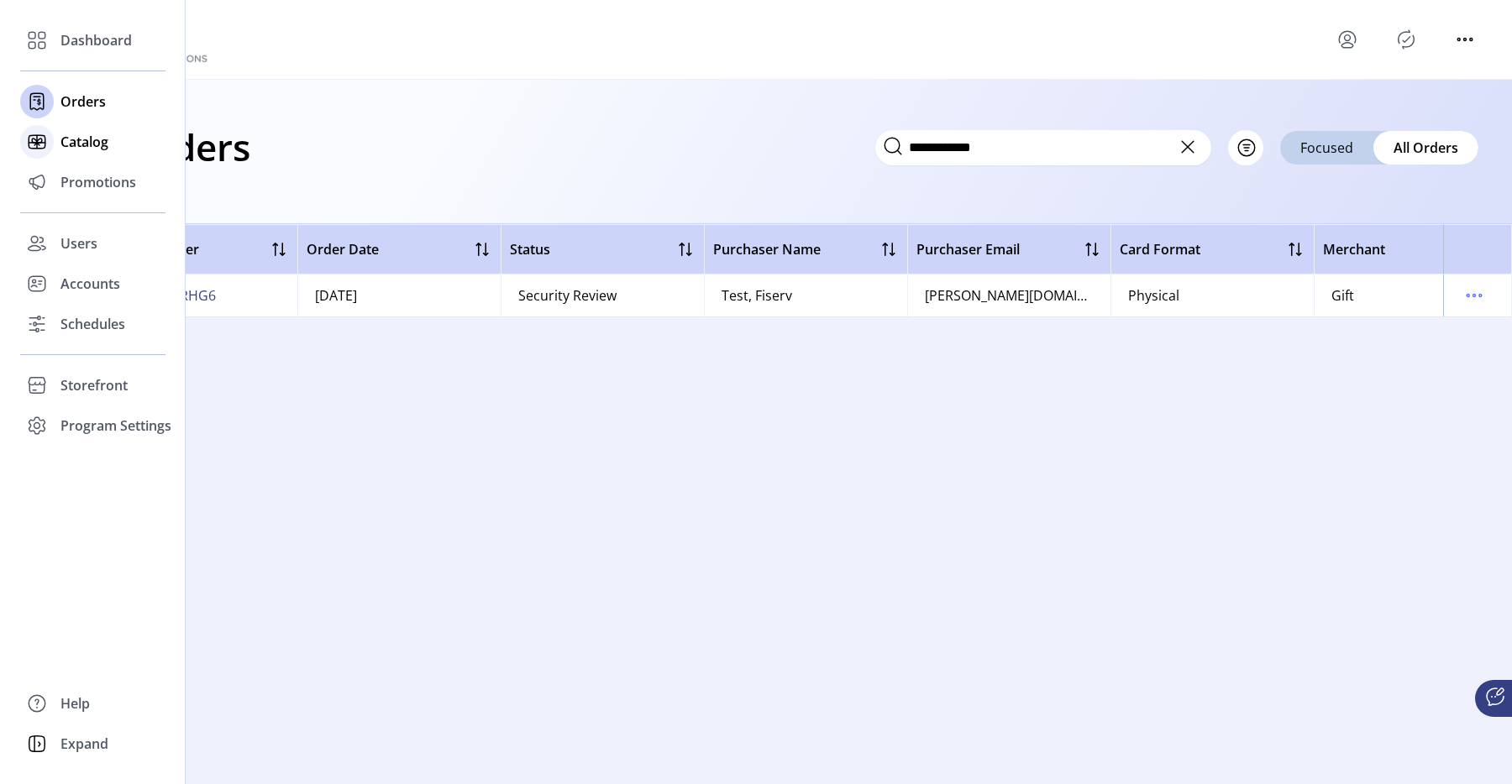
click at [95, 129] on div "Catalog" at bounding box center [93, 142] width 145 height 41
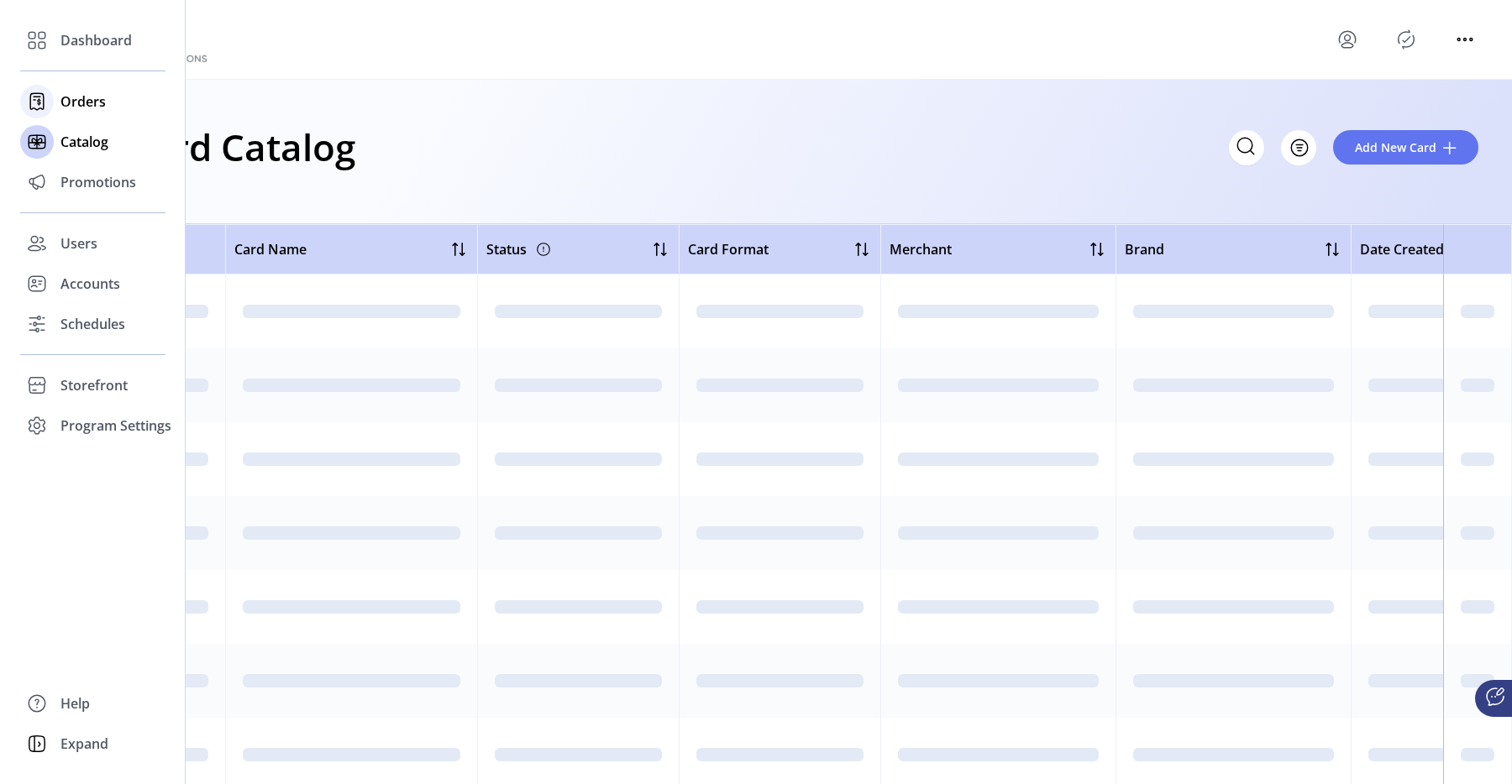
click at [90, 93] on span "Orders" at bounding box center [82, 101] width 45 height 20
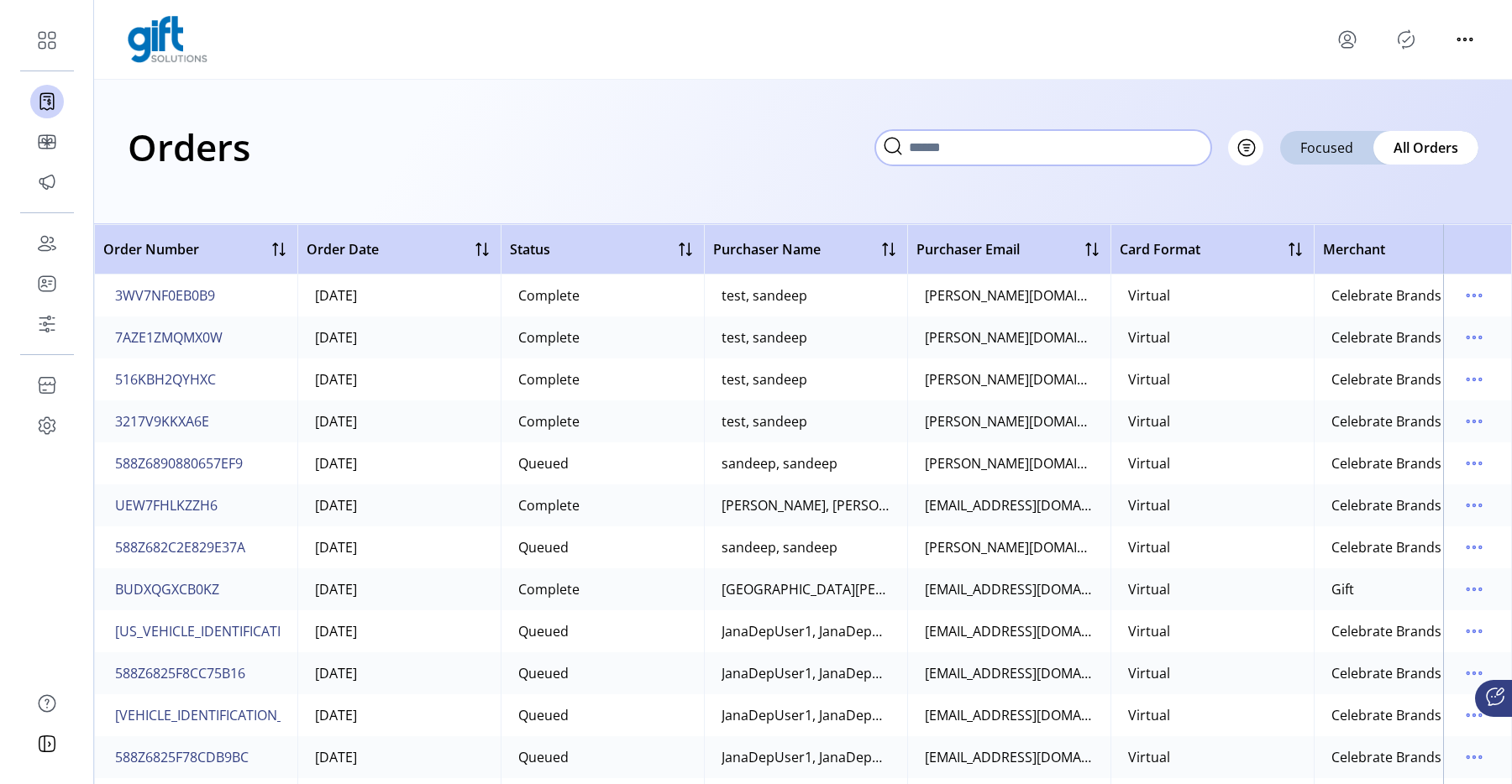
click at [1165, 158] on input "text" at bounding box center [1043, 148] width 336 height 35
paste input "**********"
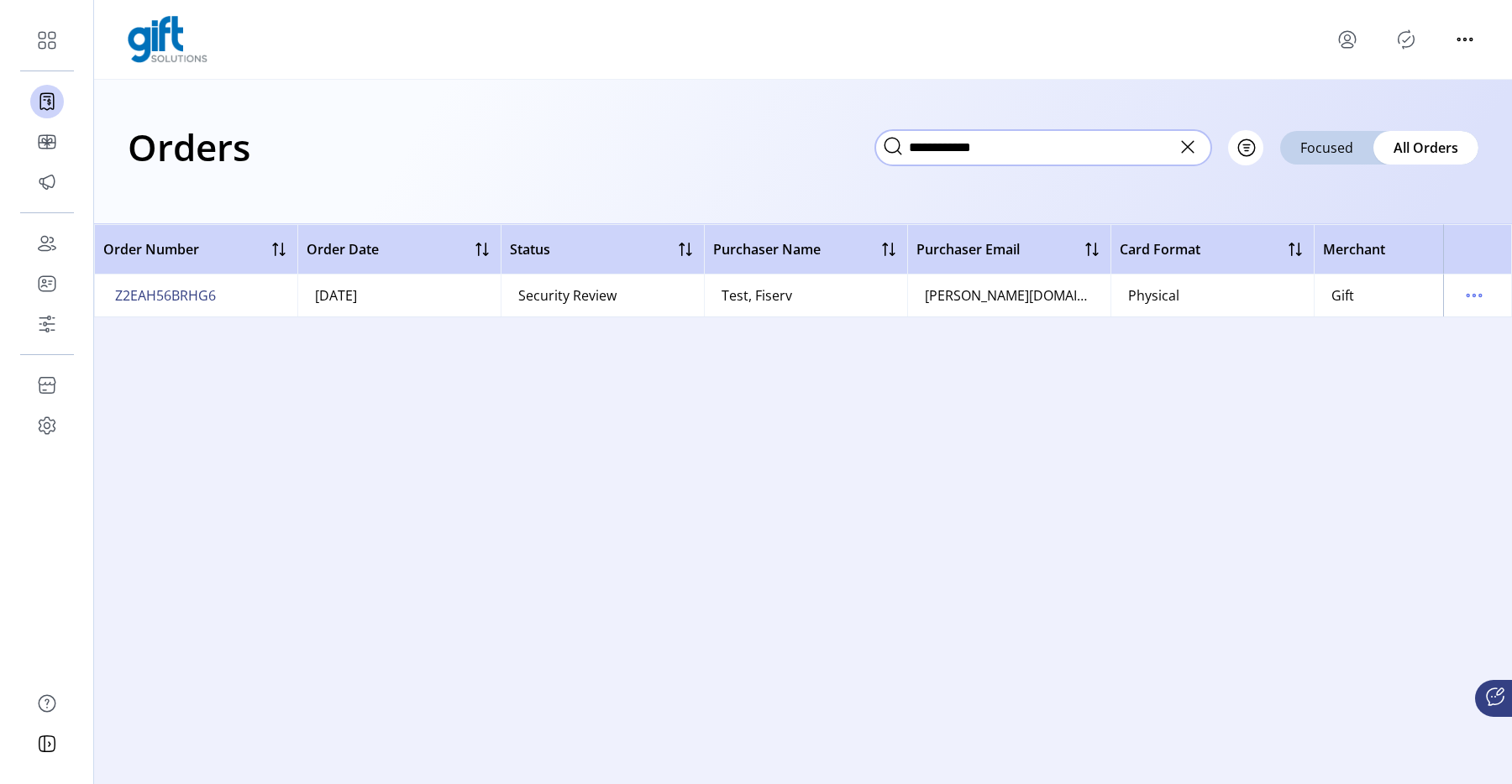
type input "**********"
click at [186, 334] on div "Order Number Order Date Status Purchaser Name Purchaser Email Card Format Merch…" at bounding box center [803, 504] width 1418 height 560
click at [189, 299] on span "Z2EAH56BRHG6" at bounding box center [166, 295] width 101 height 20
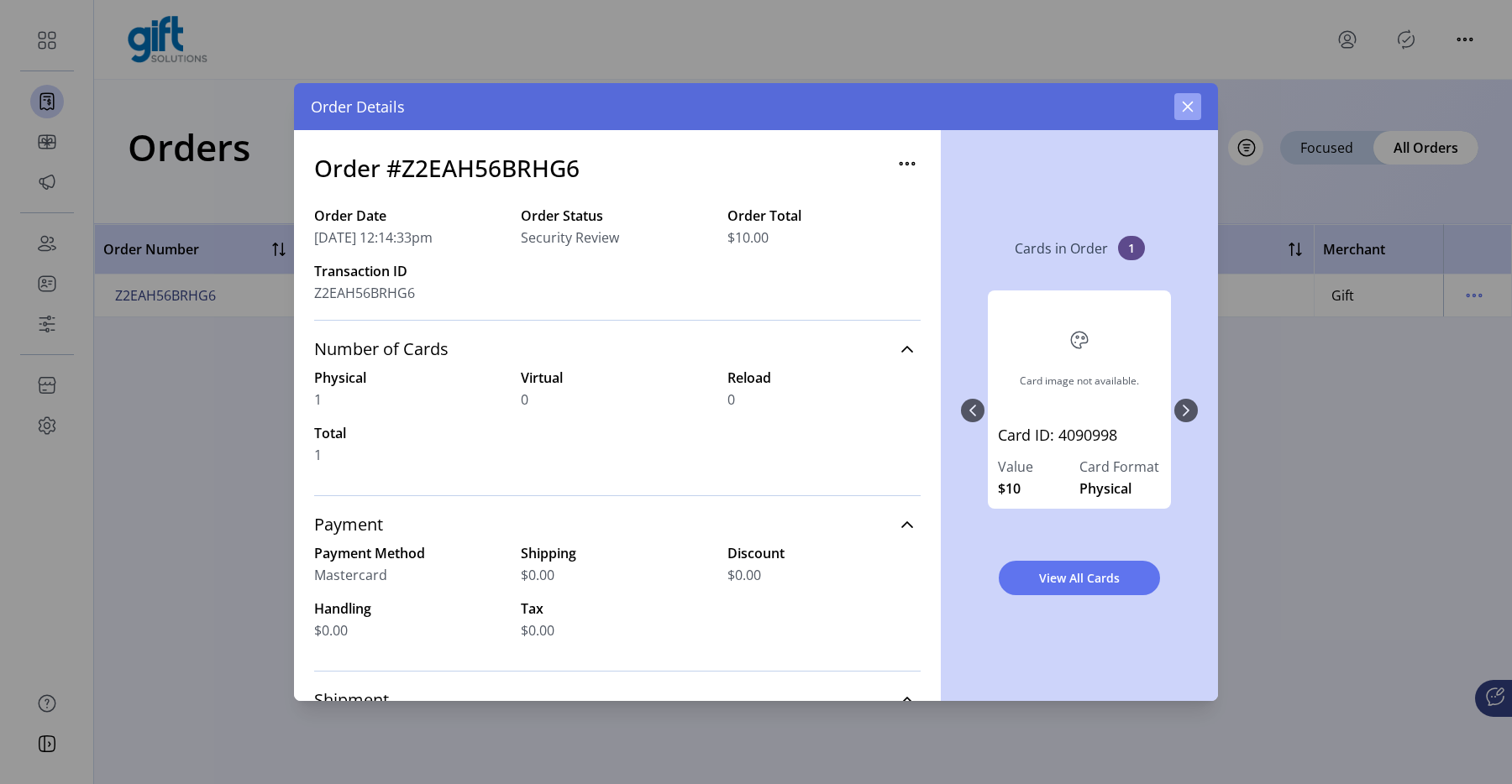
click at [1190, 105] on icon "button" at bounding box center [1189, 107] width 11 height 11
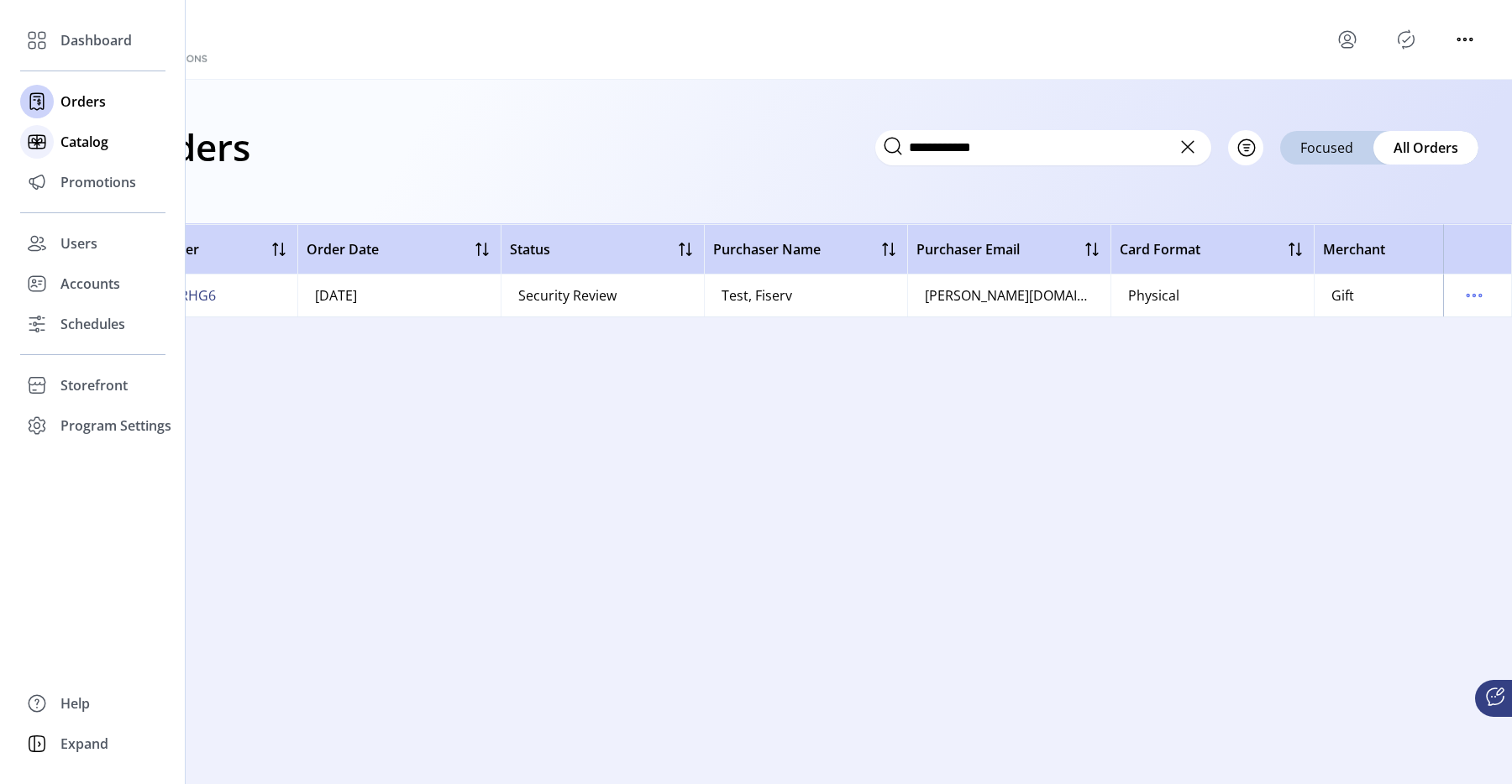
click at [69, 128] on div "Catalog" at bounding box center [93, 142] width 145 height 41
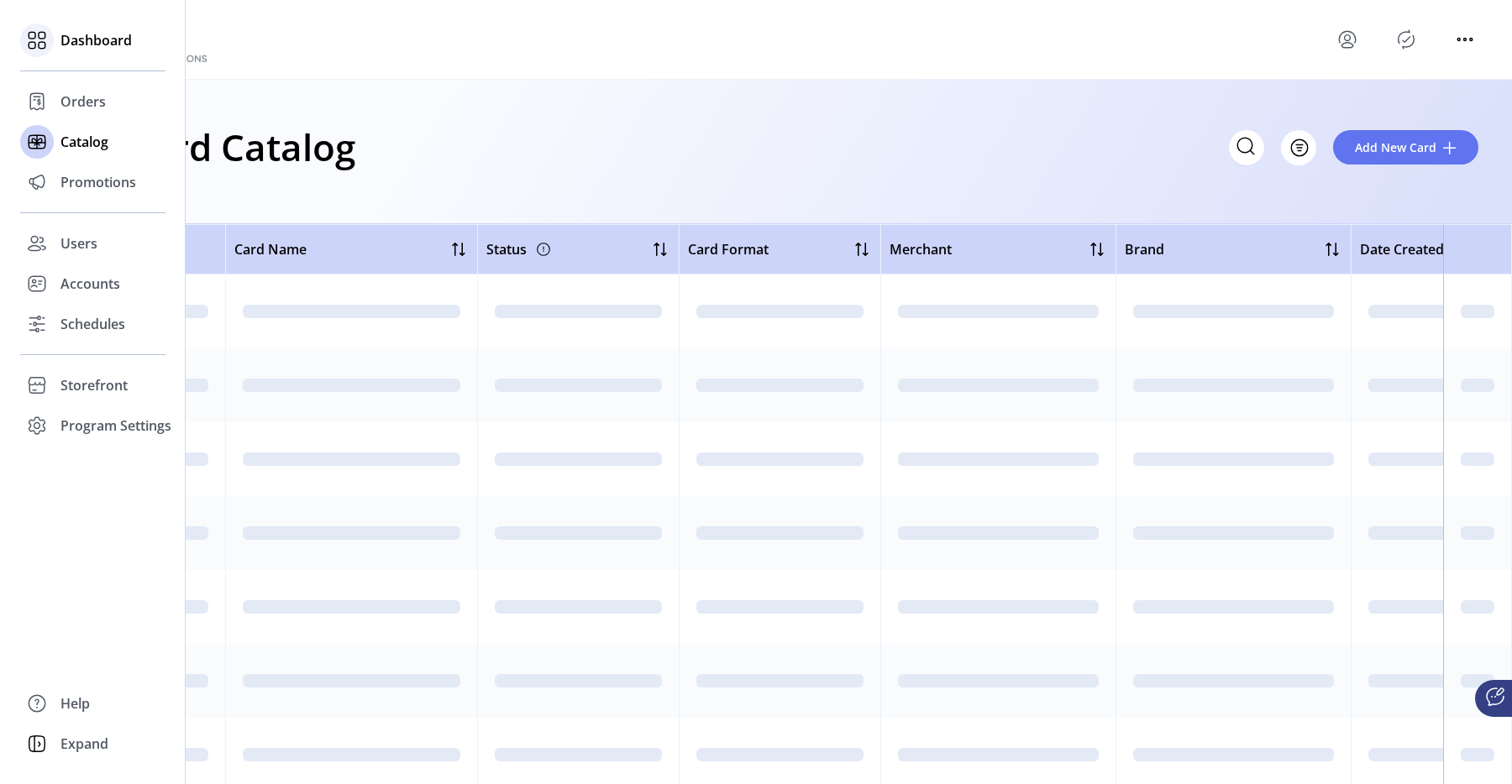
click at [88, 37] on span "Dashboard" at bounding box center [96, 40] width 72 height 20
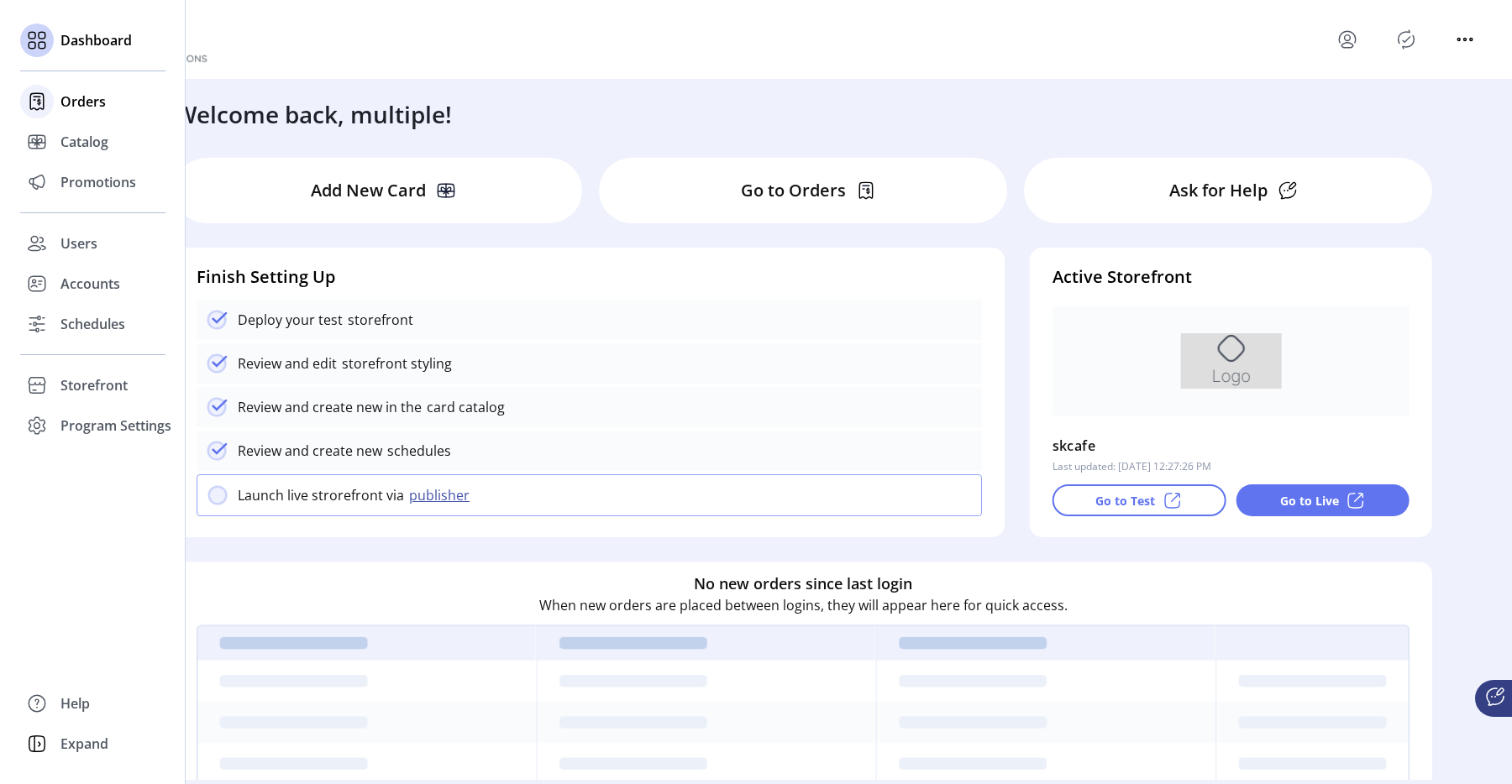
click at [89, 118] on div "Orders" at bounding box center [93, 102] width 145 height 41
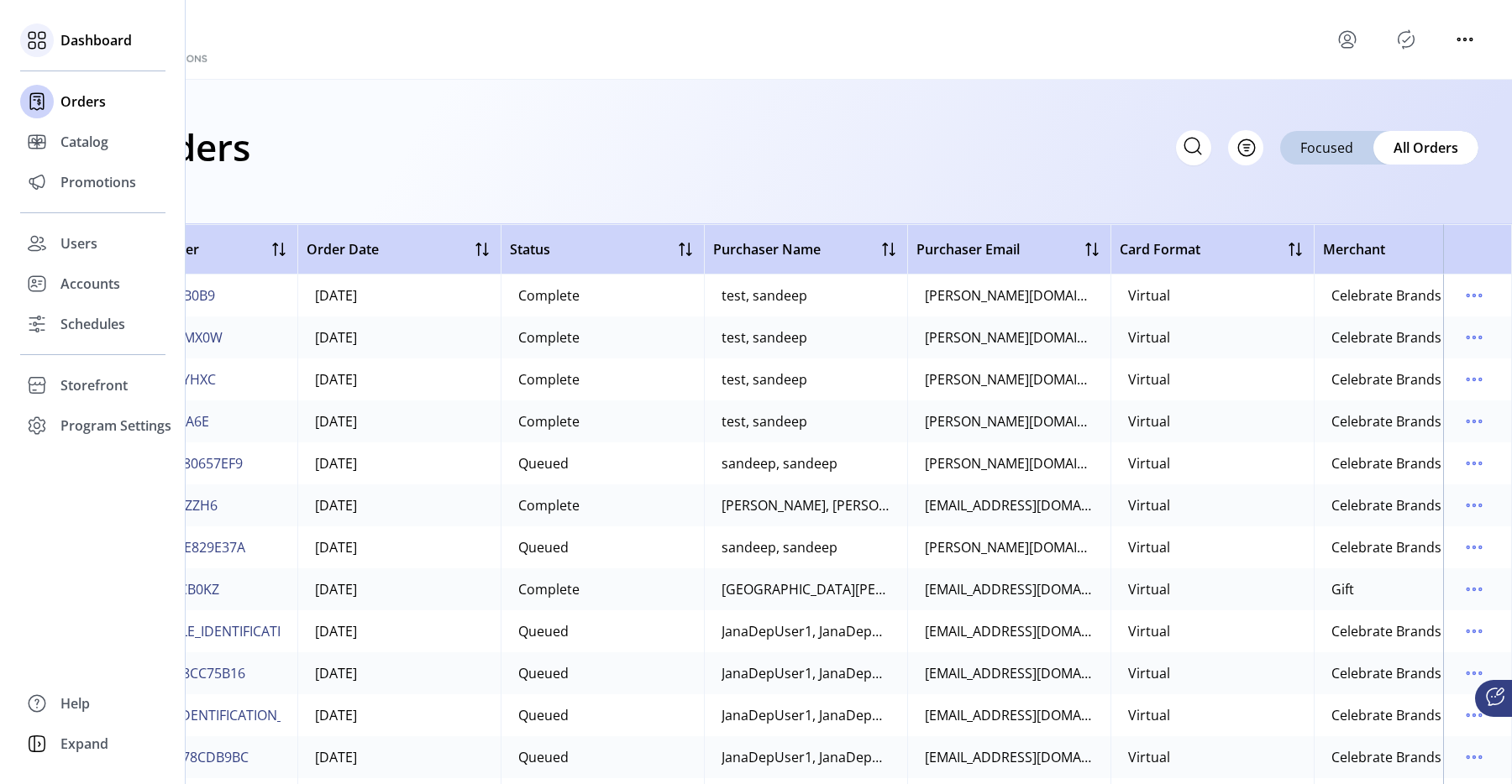
click at [55, 32] on div "Dashboard" at bounding box center [93, 41] width 145 height 41
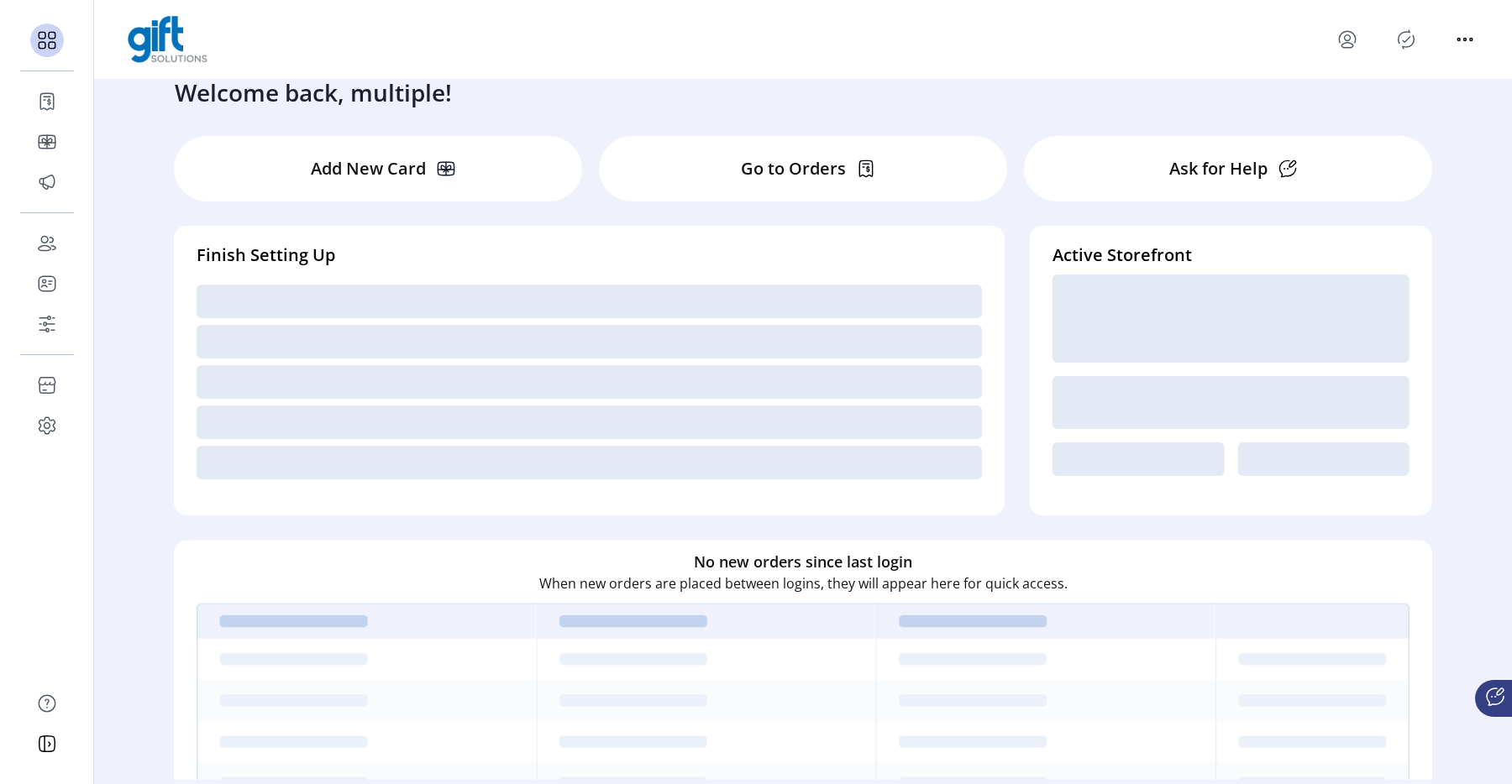
scroll to position [54, 0]
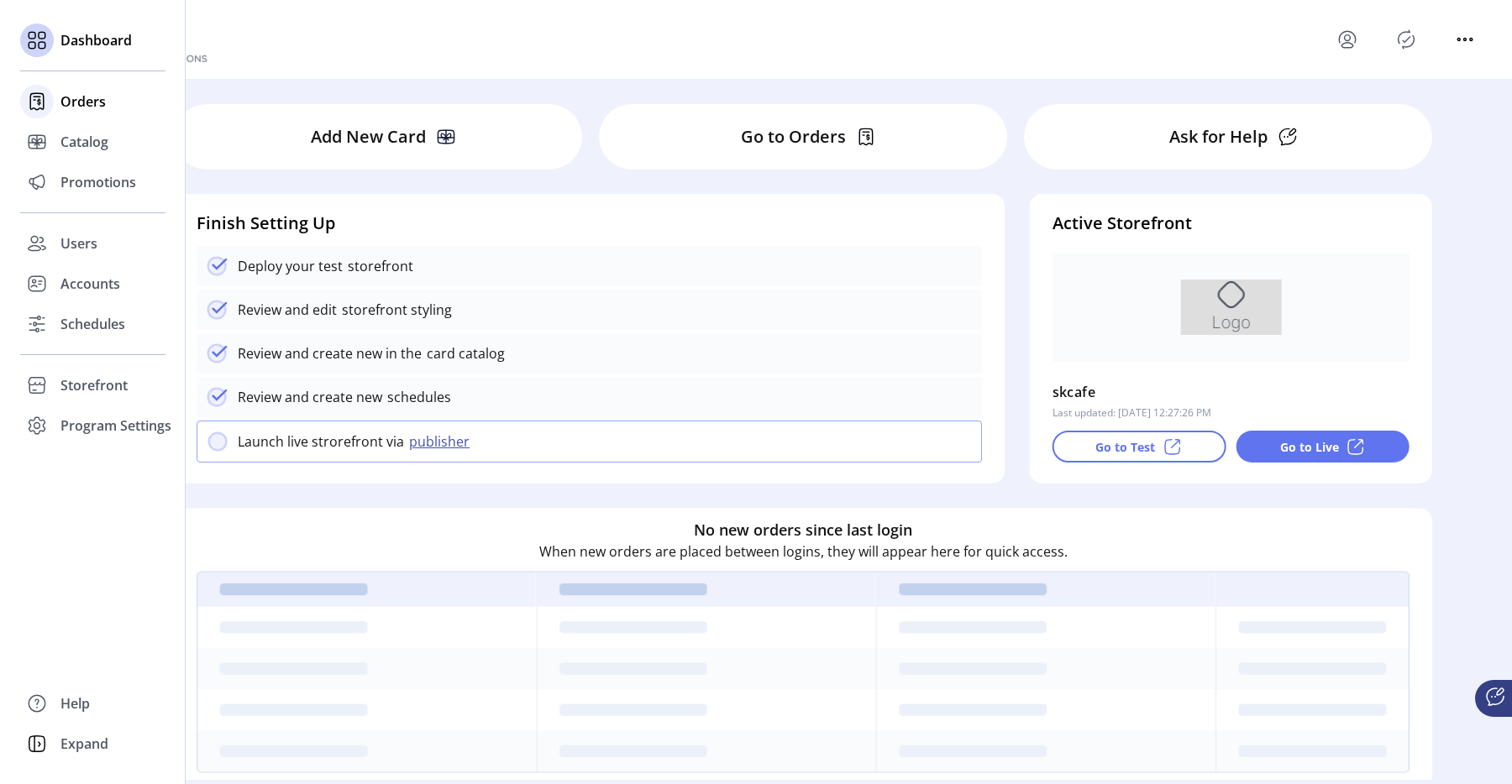
click at [51, 104] on div at bounding box center [37, 102] width 34 height 34
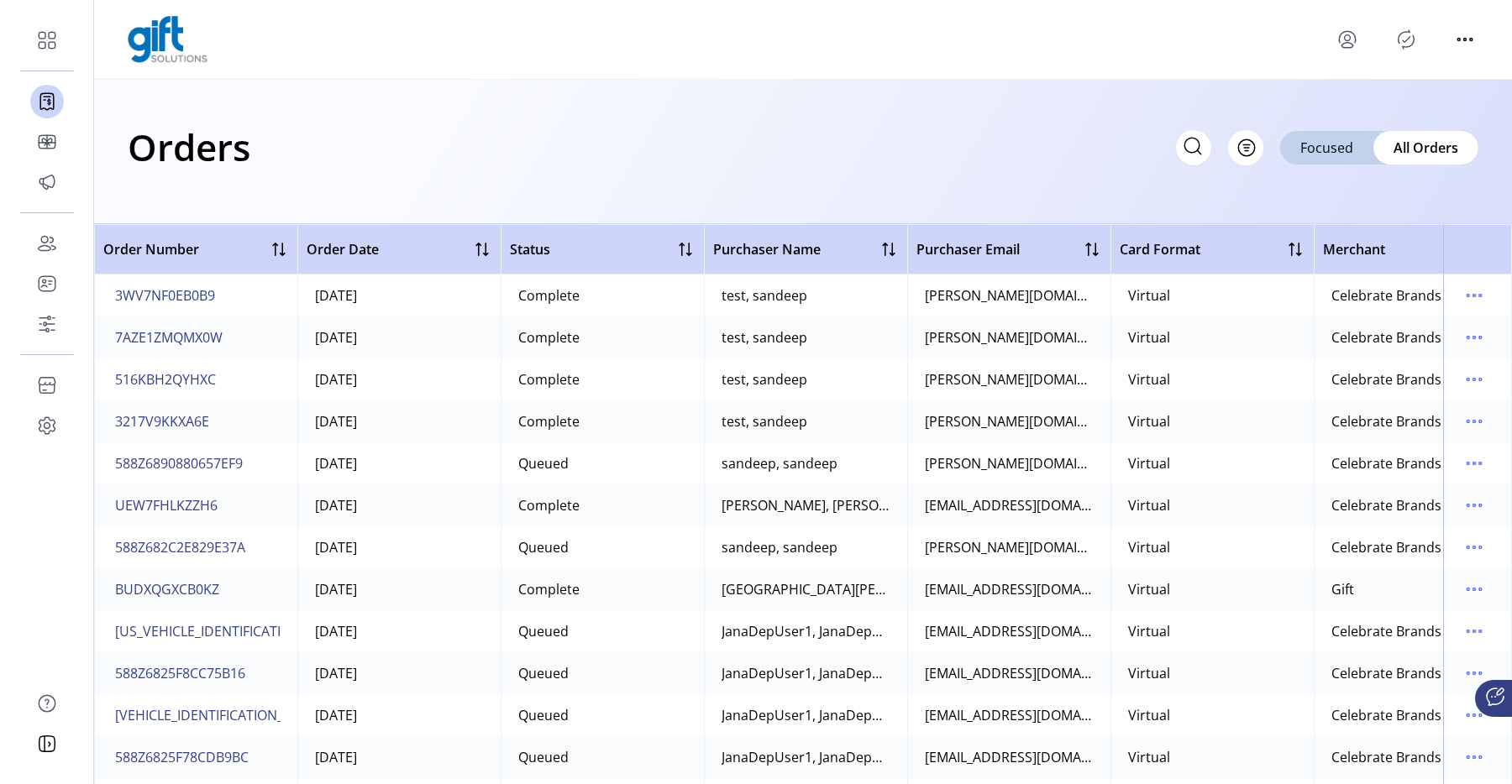
click at [1187, 150] on icon at bounding box center [1193, 144] width 15 height 15
click at [1155, 142] on input "text" at bounding box center [1043, 148] width 336 height 35
paste input "**********"
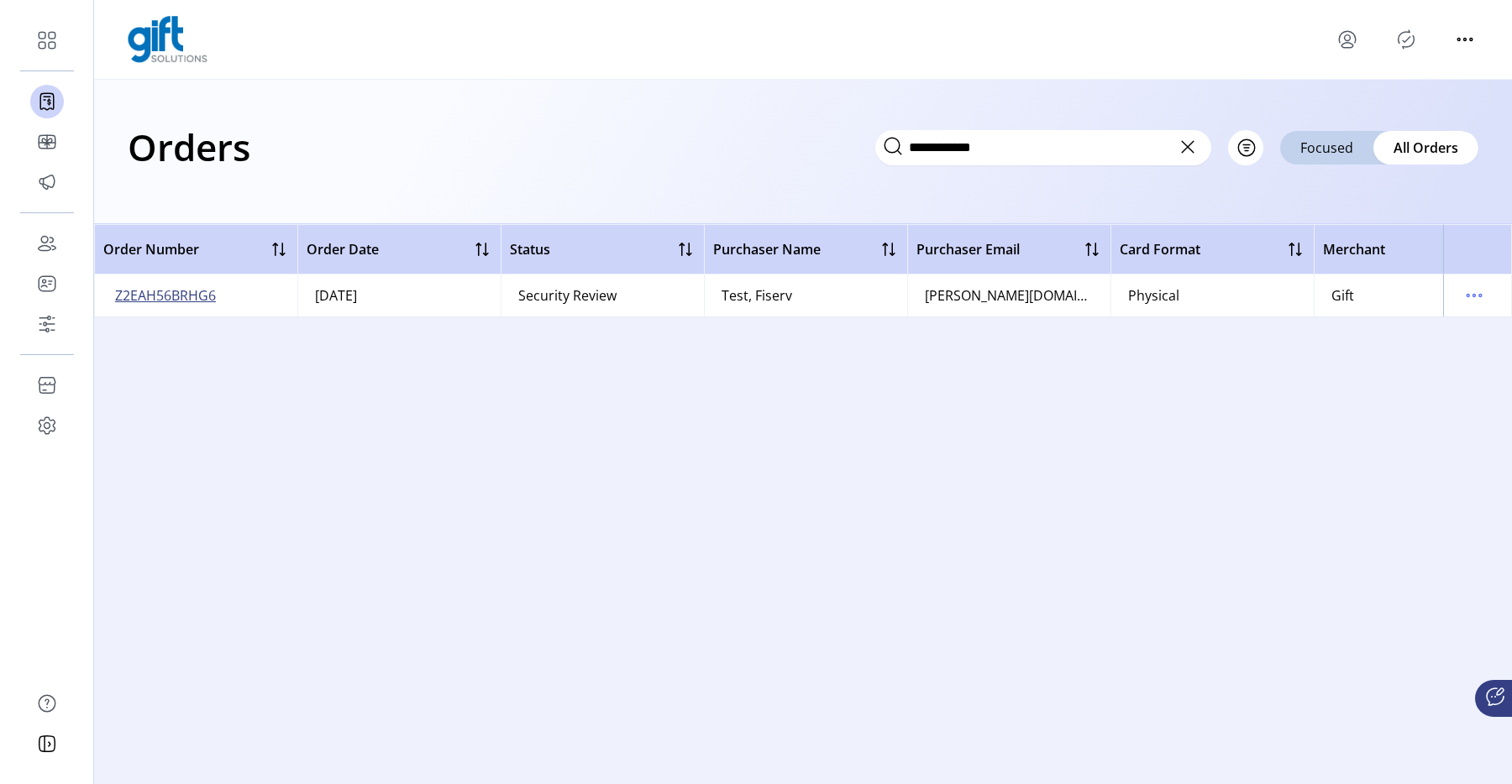
click at [186, 299] on span "Z2EAH56BRHG6" at bounding box center [166, 295] width 101 height 20
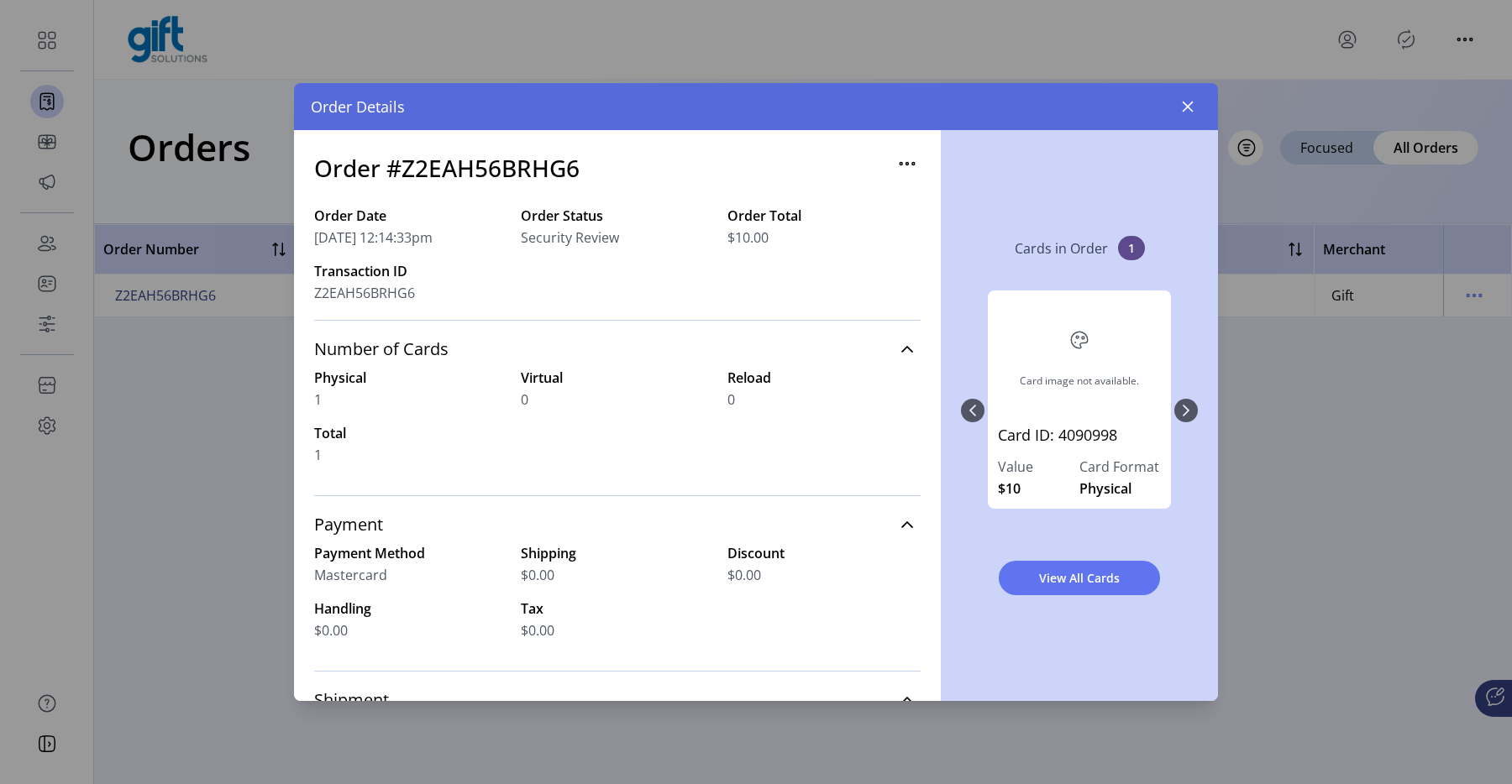
click at [894, 175] on p-button at bounding box center [908, 167] width 27 height 19
click at [894, 171] on icon "button" at bounding box center [908, 164] width 27 height 27
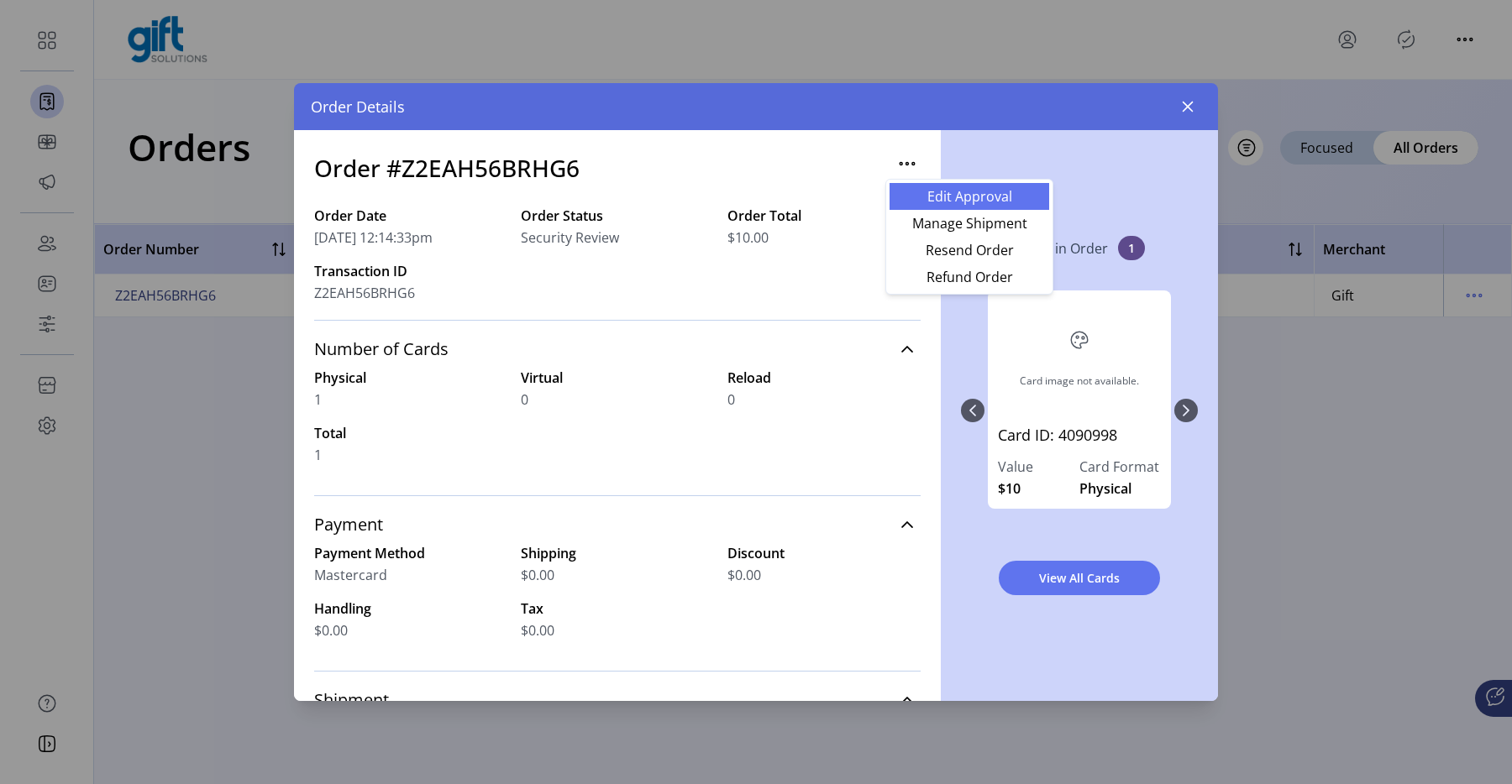
click at [923, 201] on span "Edit Approval" at bounding box center [969, 196] width 139 height 13
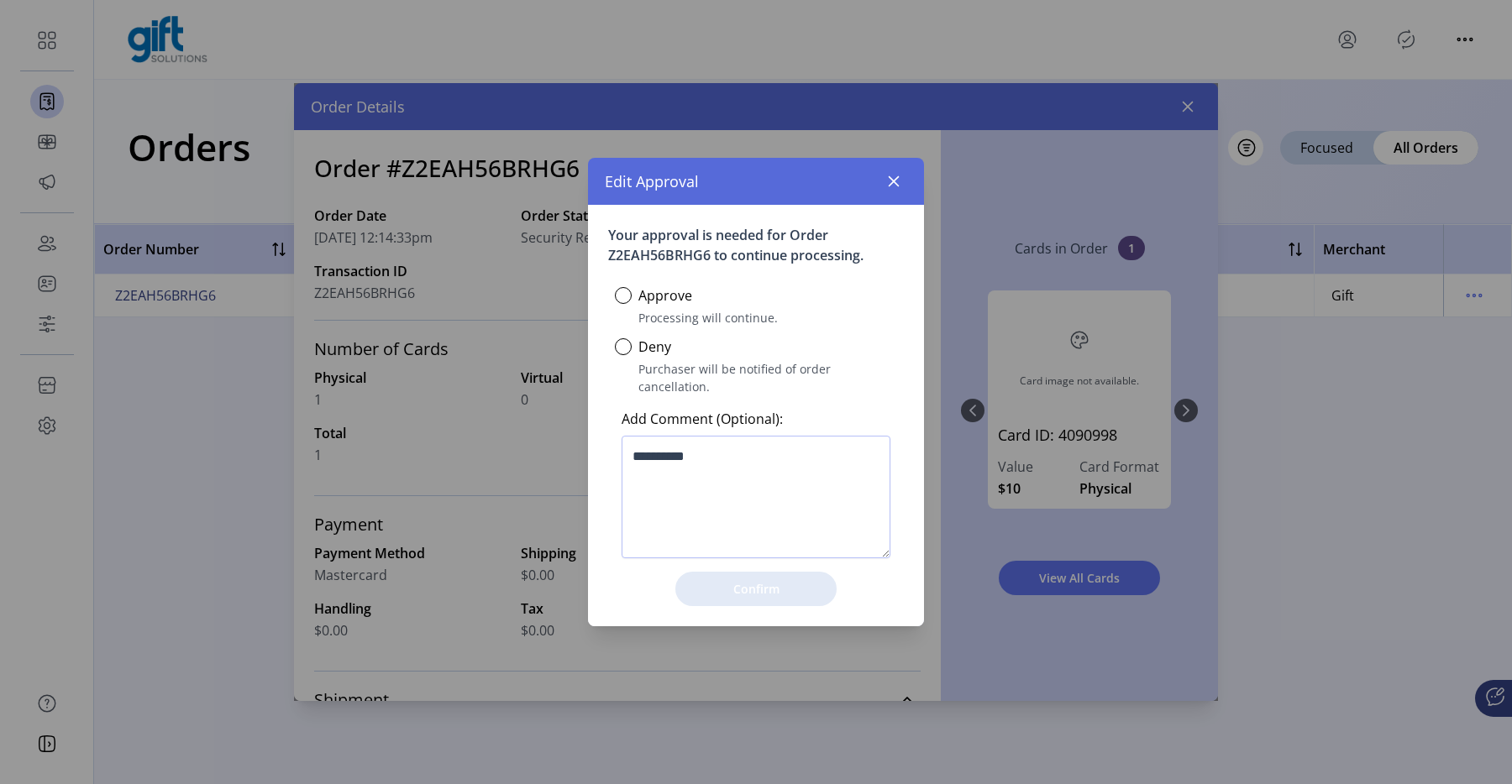
scroll to position [9, 5]
click at [633, 304] on div "Approve" at bounding box center [653, 295] width 77 height 20
click at [624, 304] on div at bounding box center [623, 295] width 17 height 17
click at [692, 572] on button "Confirm" at bounding box center [756, 589] width 161 height 35
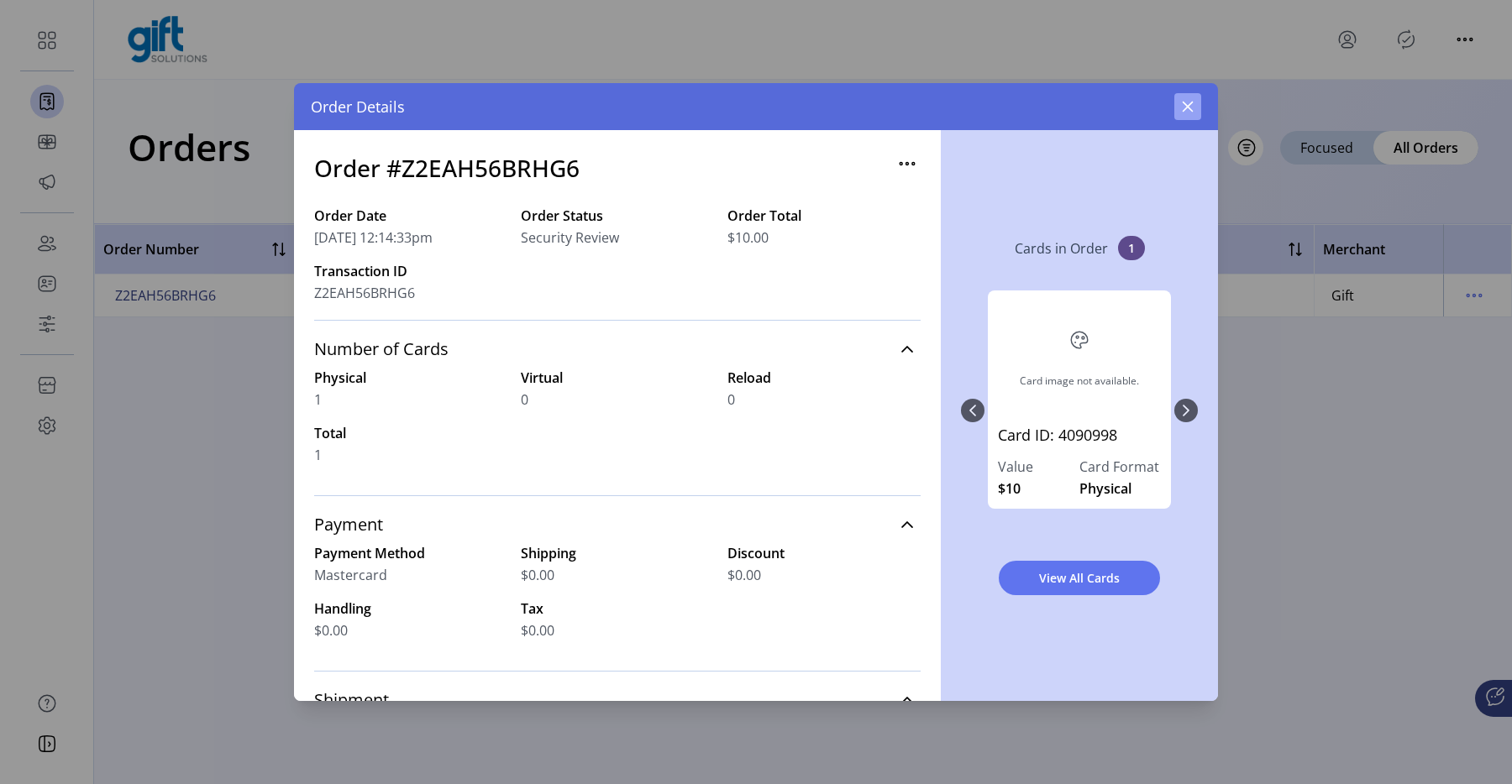
click at [1174, 96] on button "button" at bounding box center [1188, 106] width 27 height 27
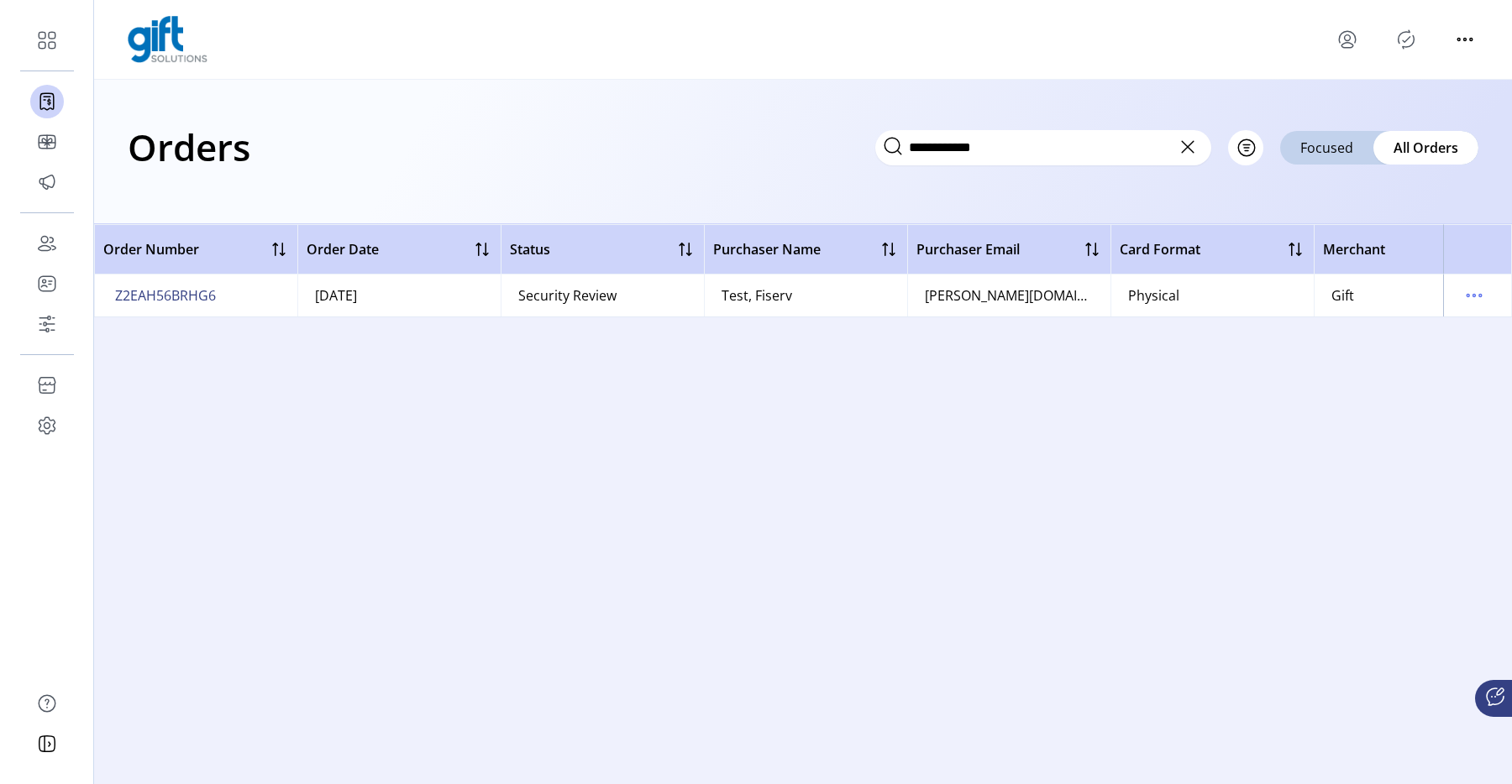
click at [205, 279] on td "Z2EAH56BRHG6" at bounding box center [195, 295] width 203 height 42
click at [201, 285] on span "Z2EAH56BRHG6" at bounding box center [166, 295] width 101 height 20
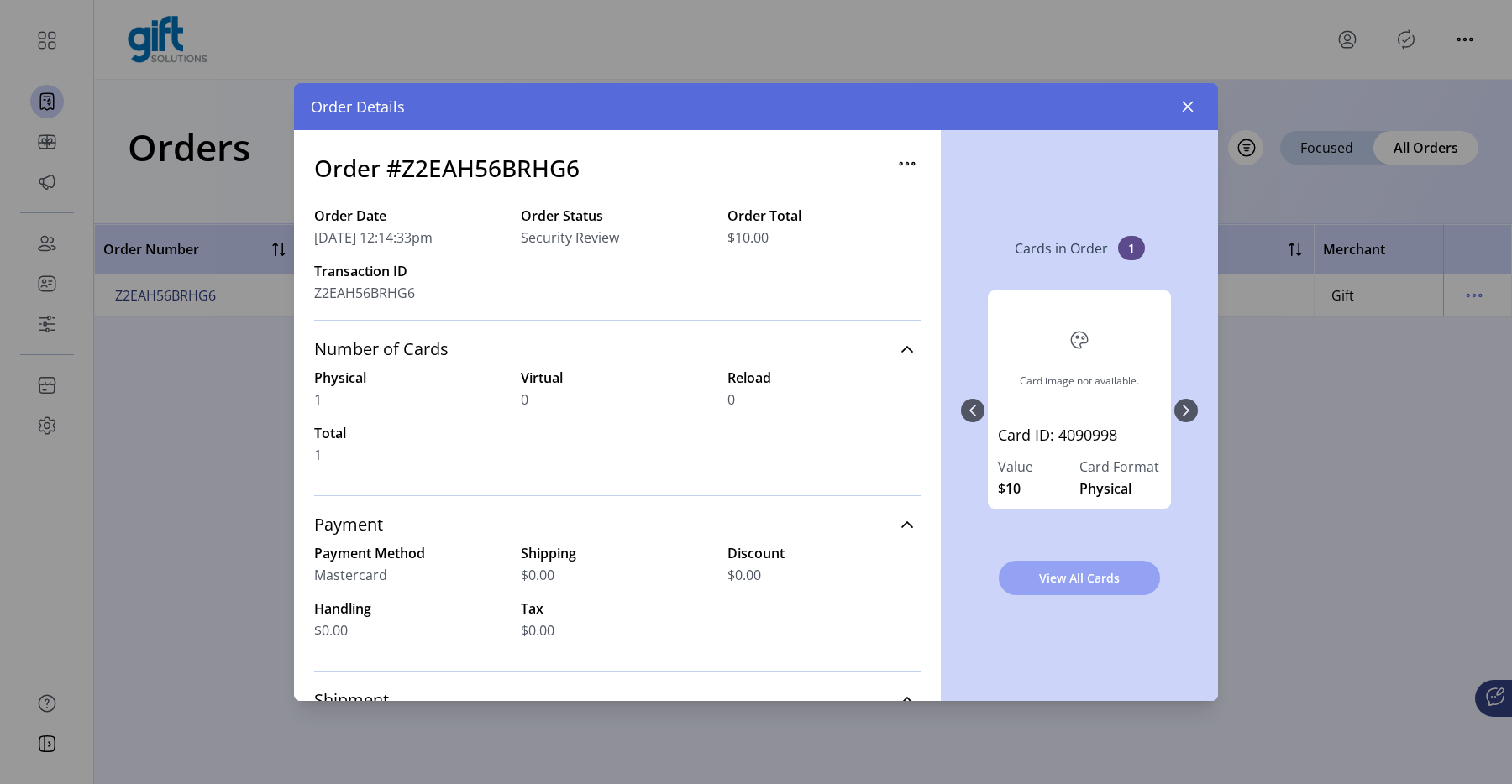
click at [1027, 574] on span "View All Cards" at bounding box center [1079, 578] width 118 height 18
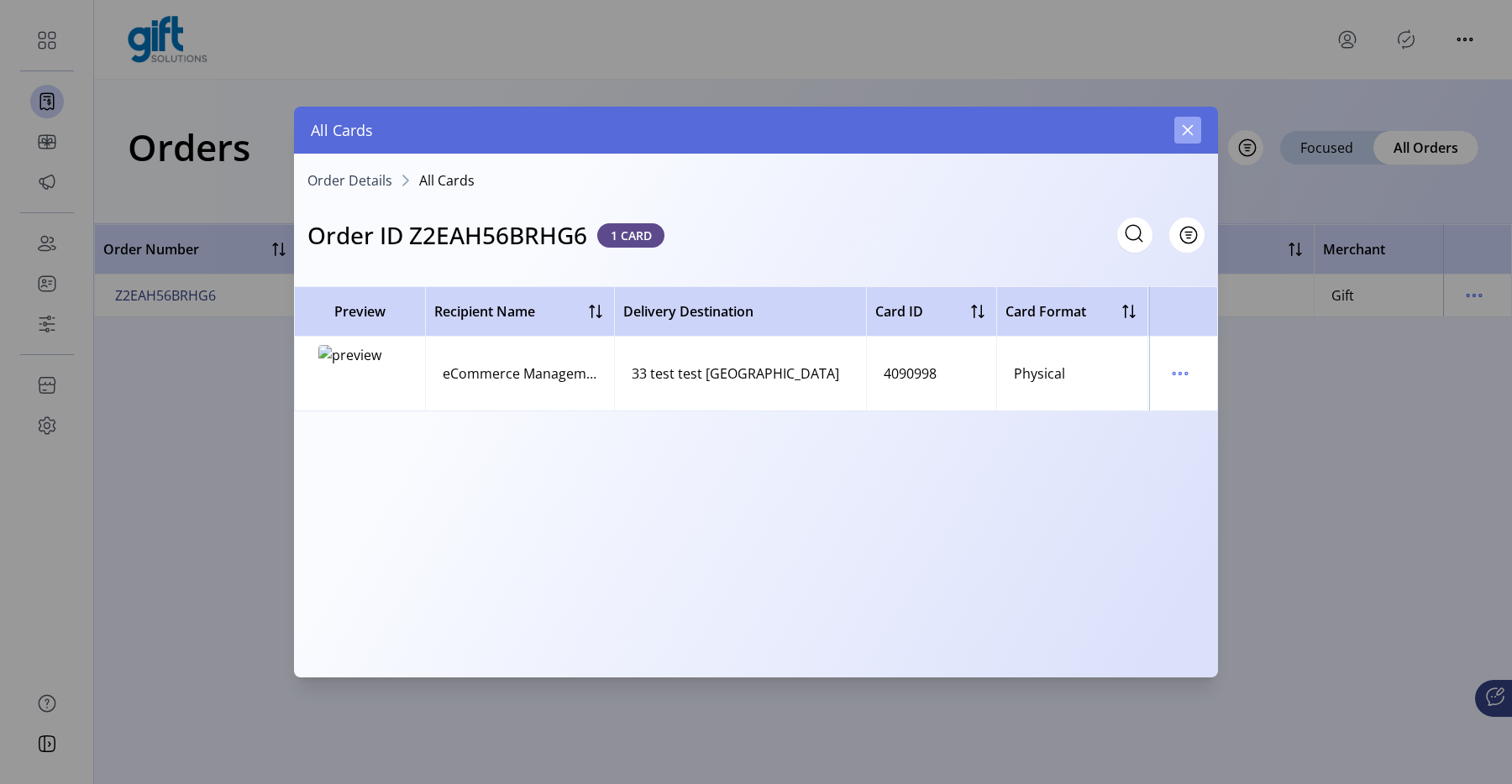
click at [1189, 130] on icon "button" at bounding box center [1189, 130] width 11 height 11
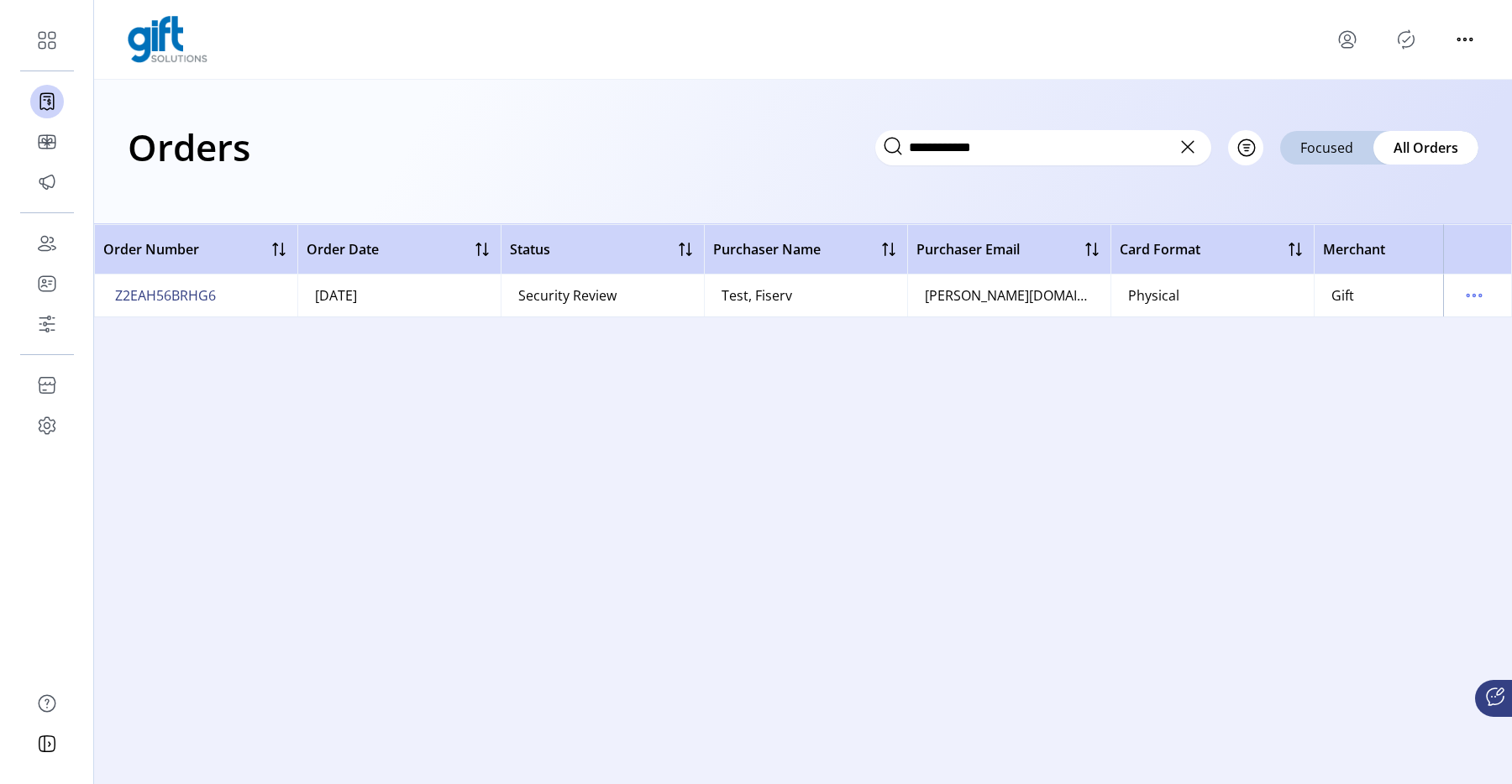
click at [1016, 172] on div "**********" at bounding box center [803, 147] width 1351 height 58
click at [1027, 161] on input "**********" at bounding box center [1043, 148] width 336 height 35
click at [203, 296] on span "Z2EAH56BRHG6" at bounding box center [166, 295] width 101 height 20
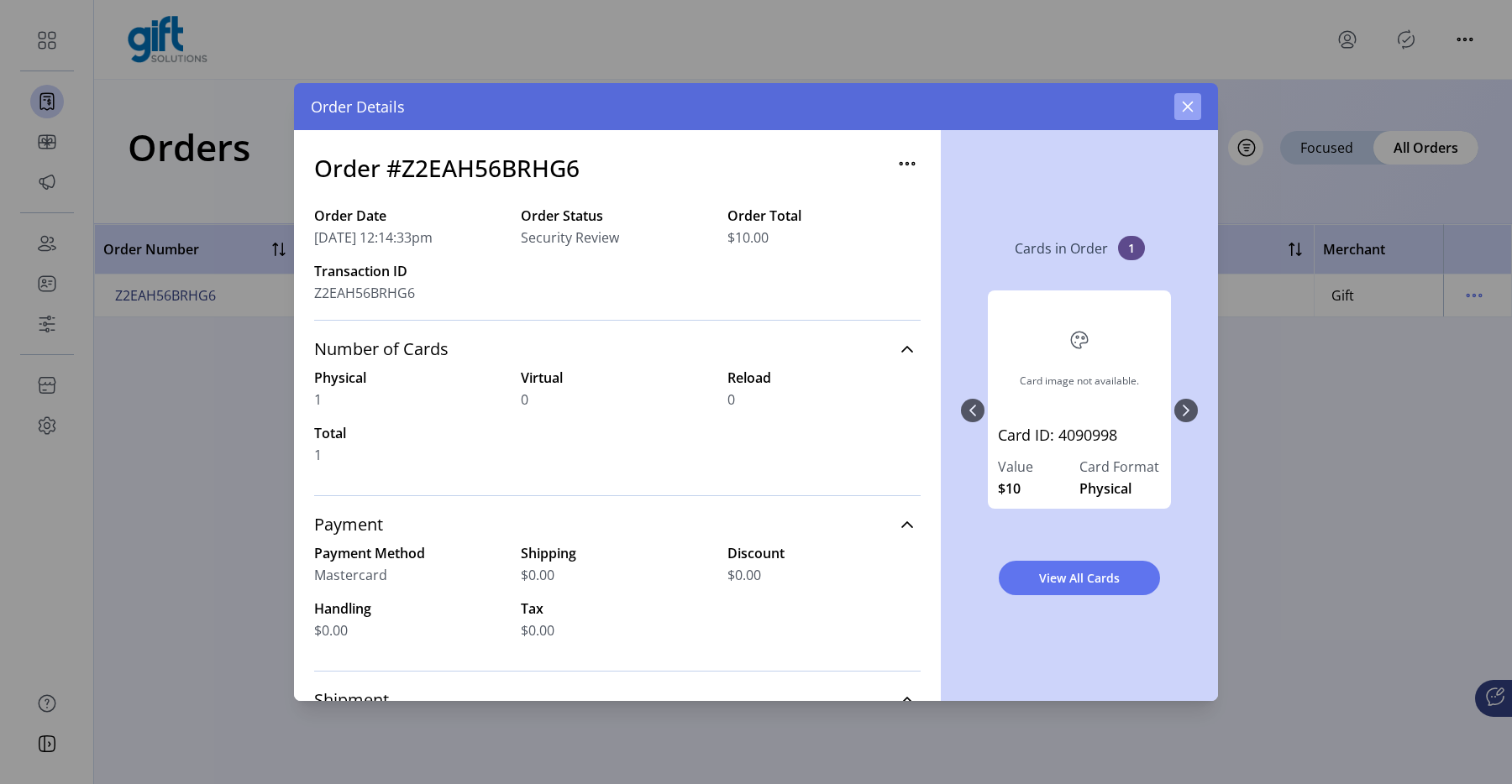
click at [1199, 108] on button "button" at bounding box center [1188, 106] width 27 height 27
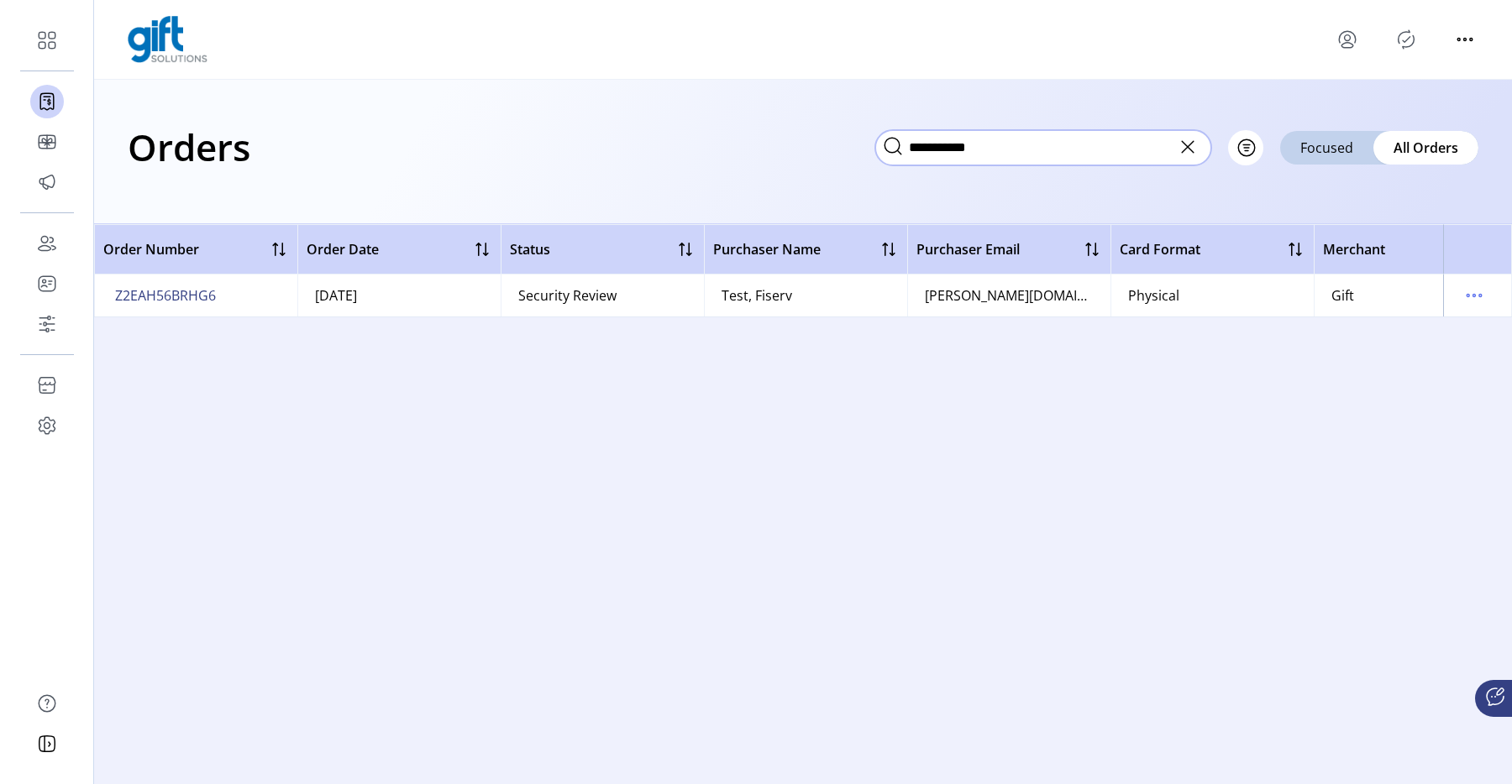
click at [1132, 154] on input "**********" at bounding box center [1043, 148] width 336 height 35
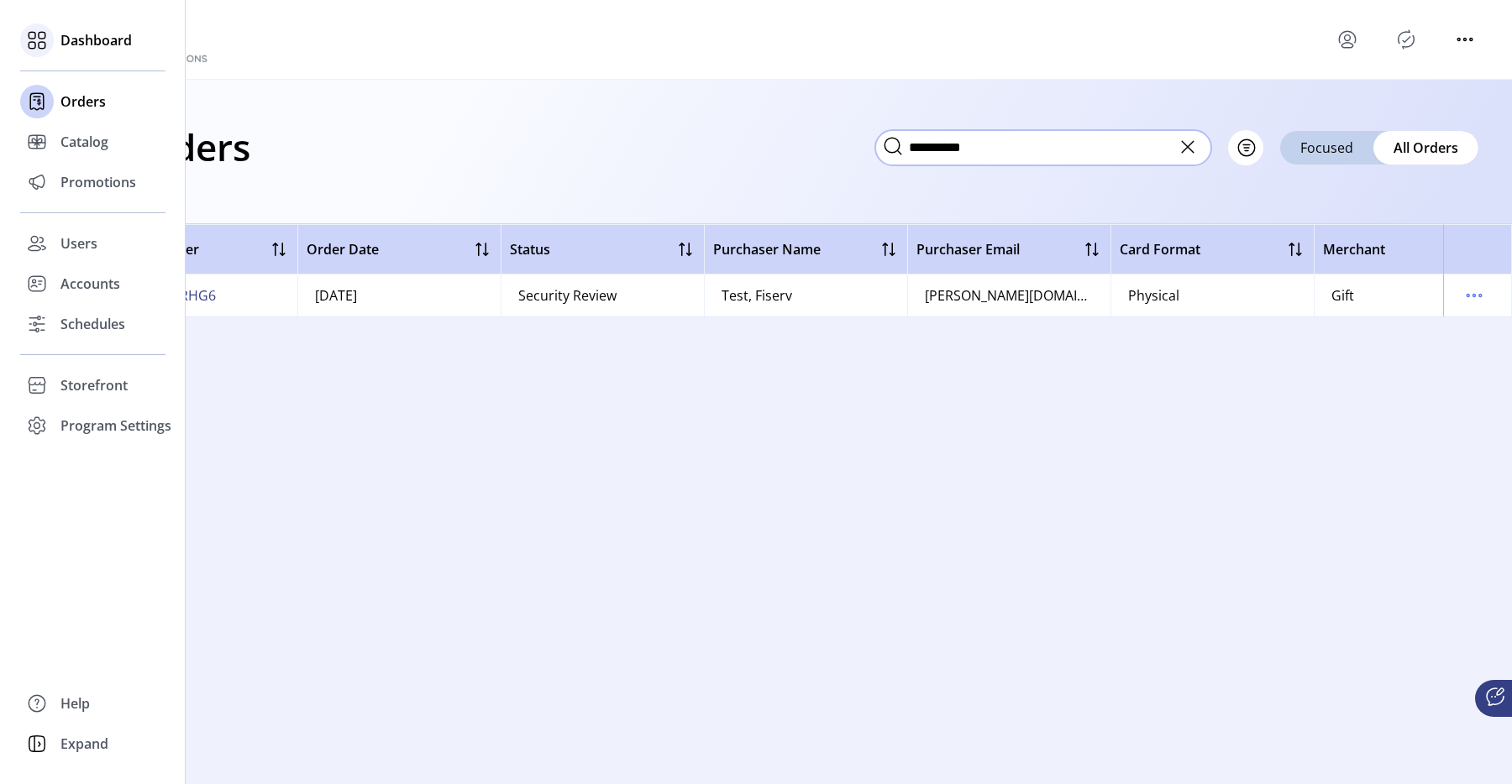
type input "**********"
click at [42, 54] on div at bounding box center [37, 41] width 34 height 34
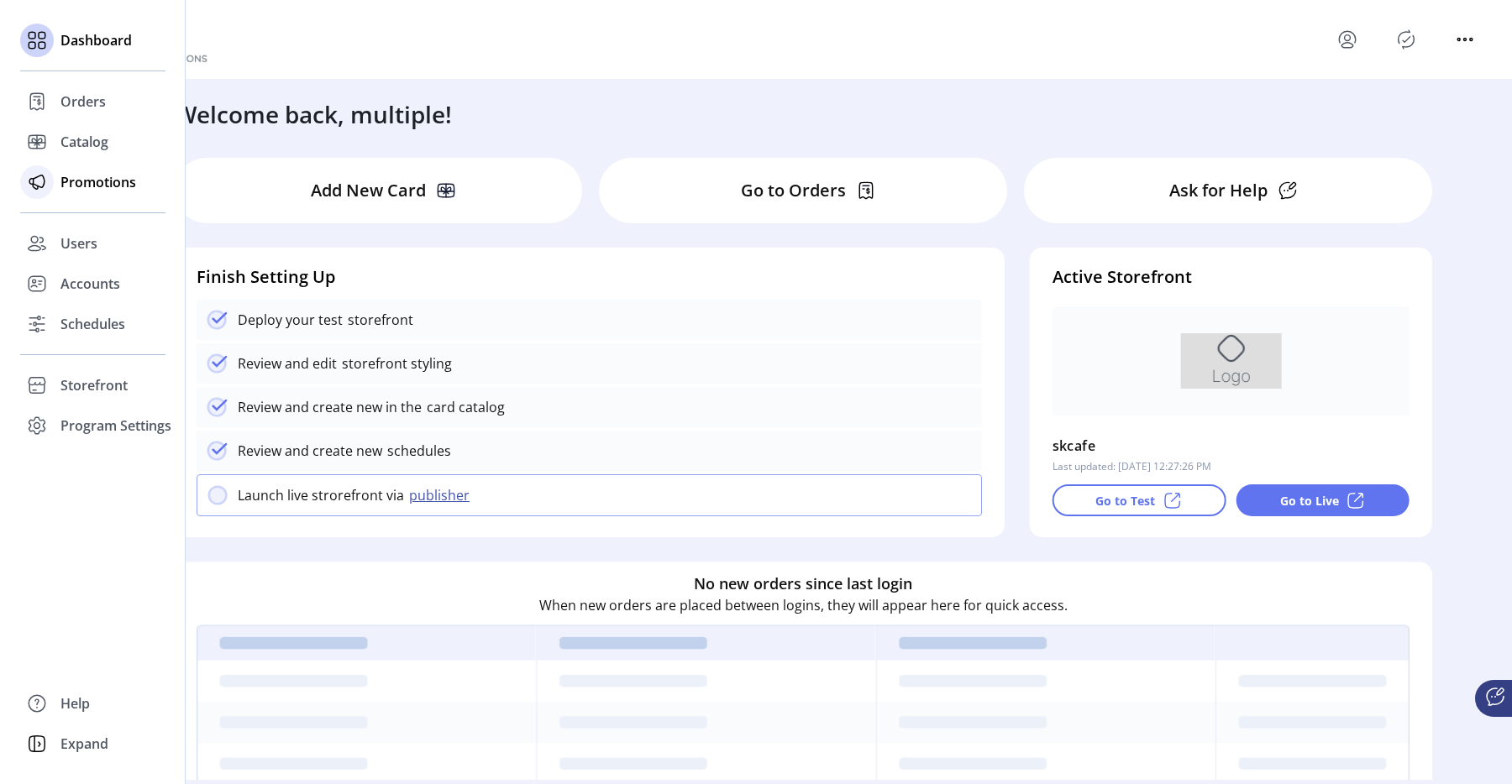
click at [58, 182] on div "Promotions" at bounding box center [93, 182] width 145 height 41
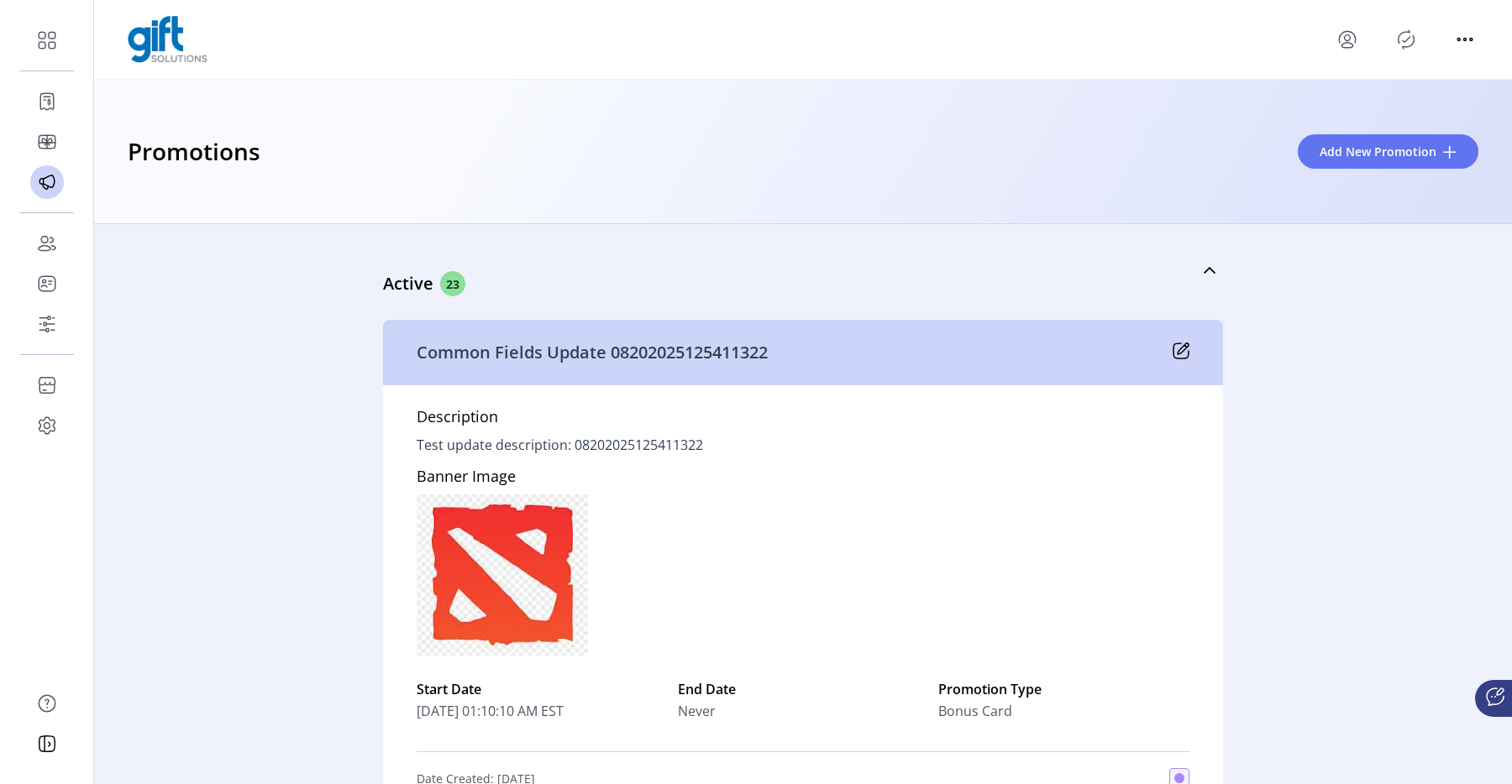
click at [312, 467] on div "Active 23 Common Fields Update 08202025125411322 Description Test update descri…" at bounding box center [803, 504] width 1418 height 560
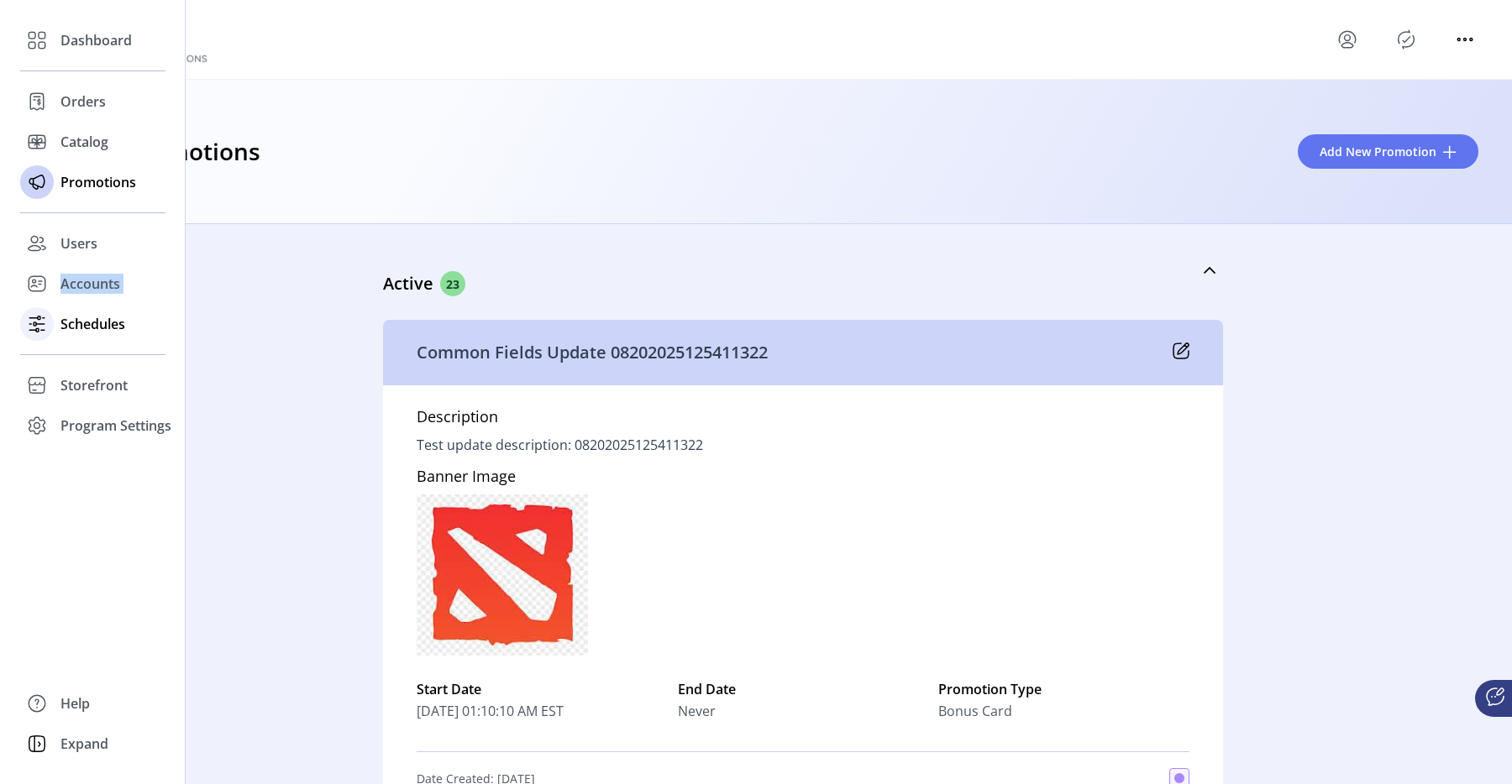
drag, startPoint x: 8, startPoint y: 297, endPoint x: 48, endPoint y: 322, distance: 47.2
click at [54, 318] on div "Dashboard Orders Catalog Promotions Users Accounts Schedules Storefront Configu…" at bounding box center [93, 392] width 186 height 784
click at [58, 349] on div "Dashboard Orders Catalog Promotions Users Accounts Schedules Storefront Configu…" at bounding box center [93, 233] width 145 height 426
drag, startPoint x: 80, startPoint y: 341, endPoint x: 109, endPoint y: 342, distance: 29.0
click at [82, 342] on div "Schedules" at bounding box center [93, 324] width 145 height 41
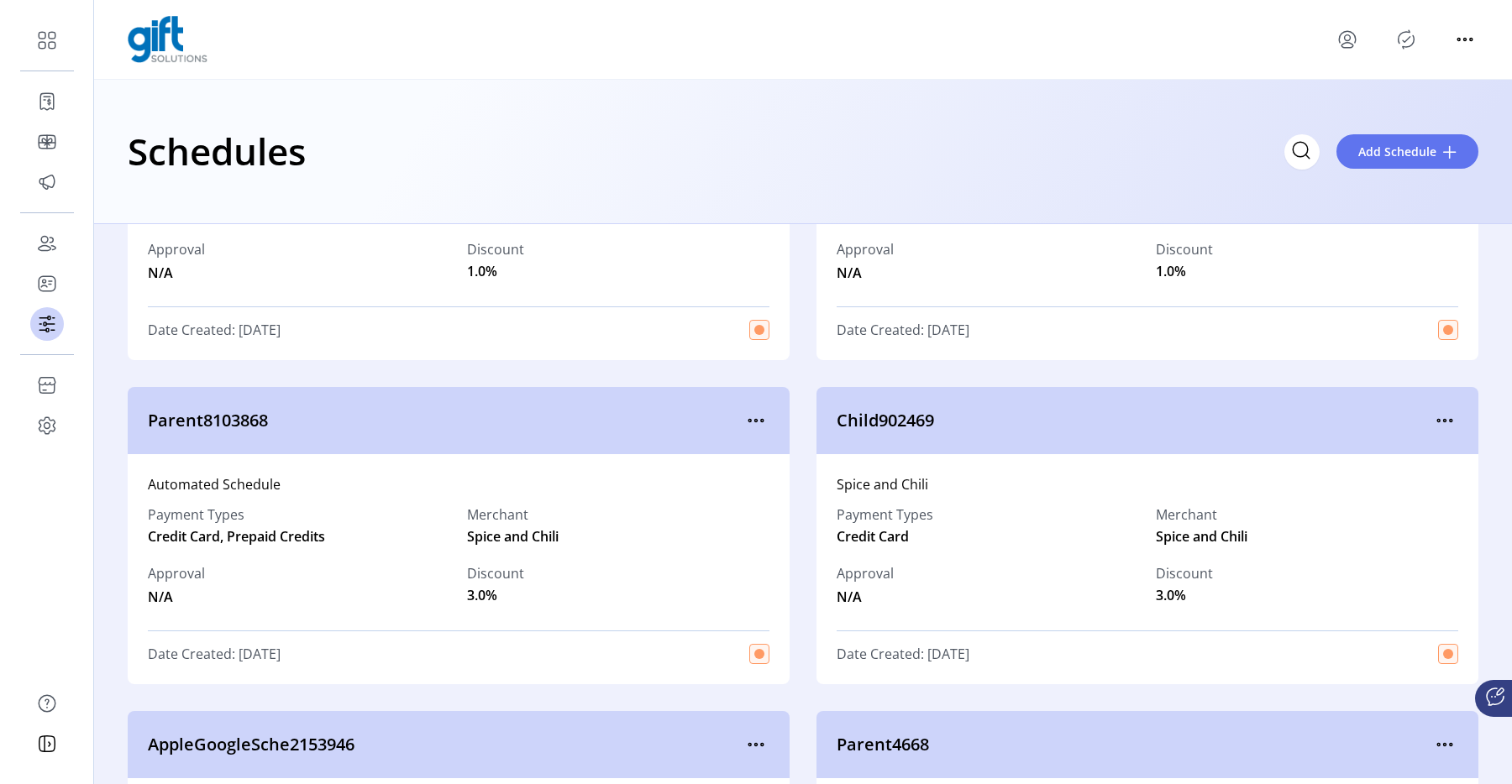
scroll to position [503, 0]
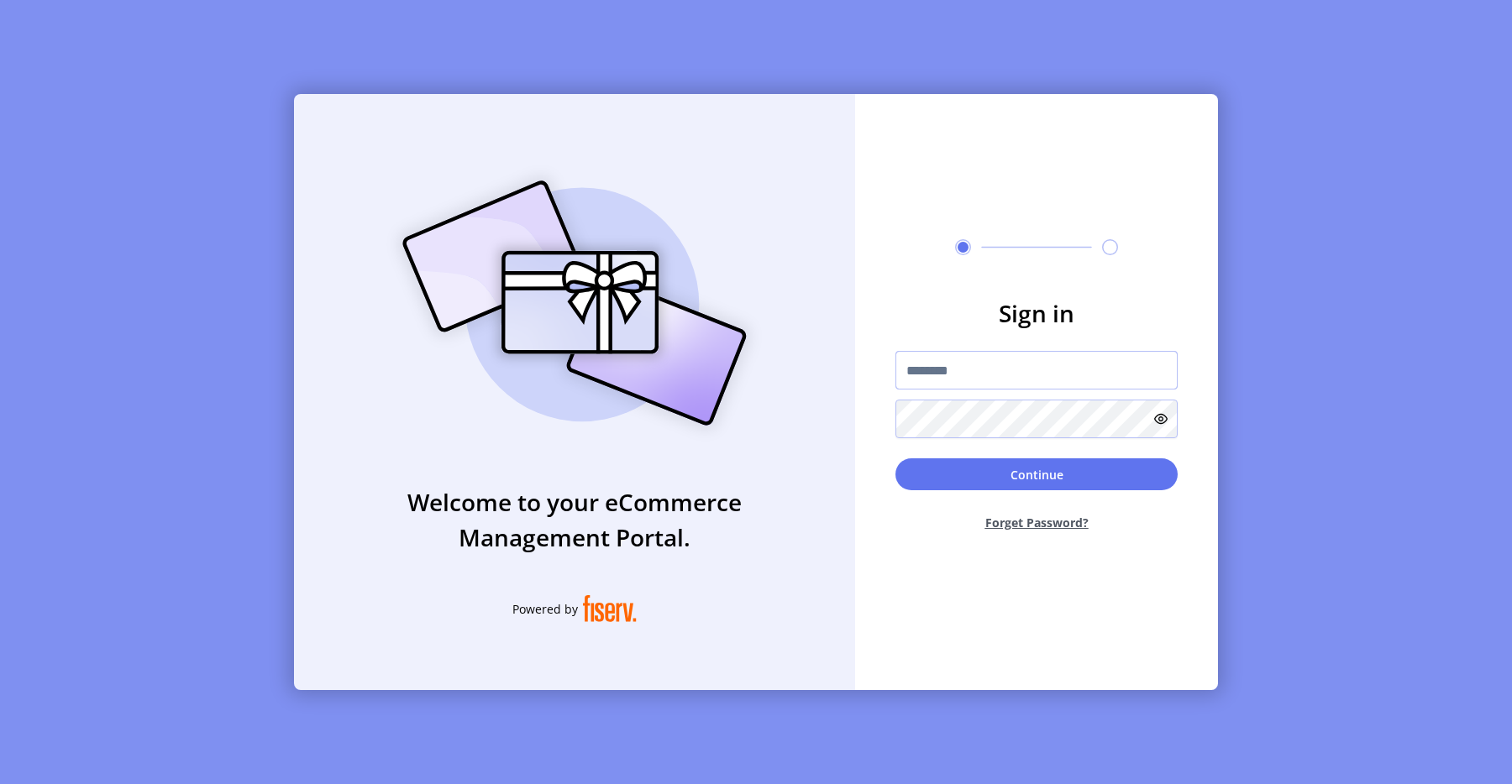
click at [986, 376] on input "text" at bounding box center [1037, 370] width 283 height 39
type input "**********"
click at [1115, 477] on button "Continue" at bounding box center [1037, 475] width 283 height 32
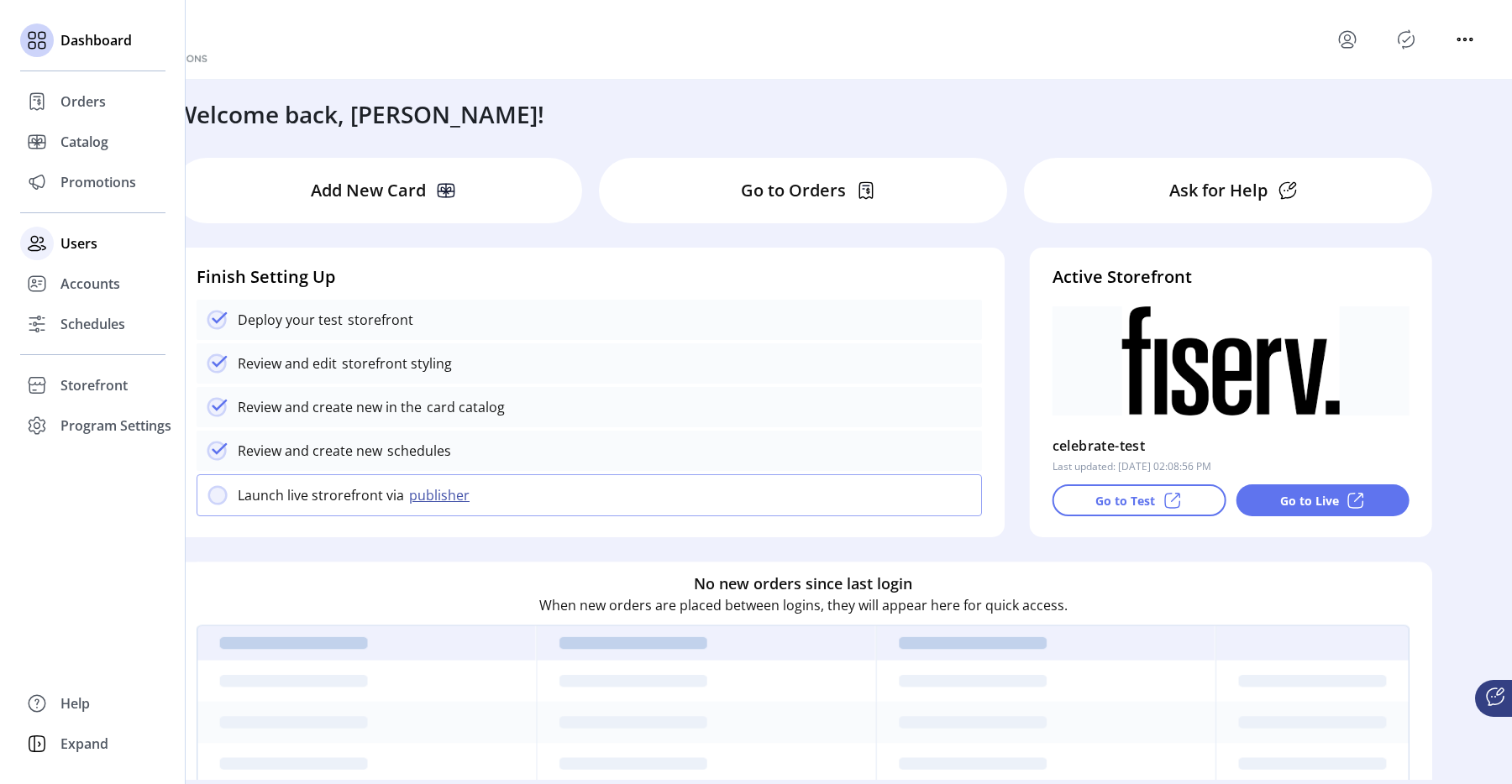
click at [45, 255] on icon at bounding box center [37, 244] width 27 height 27
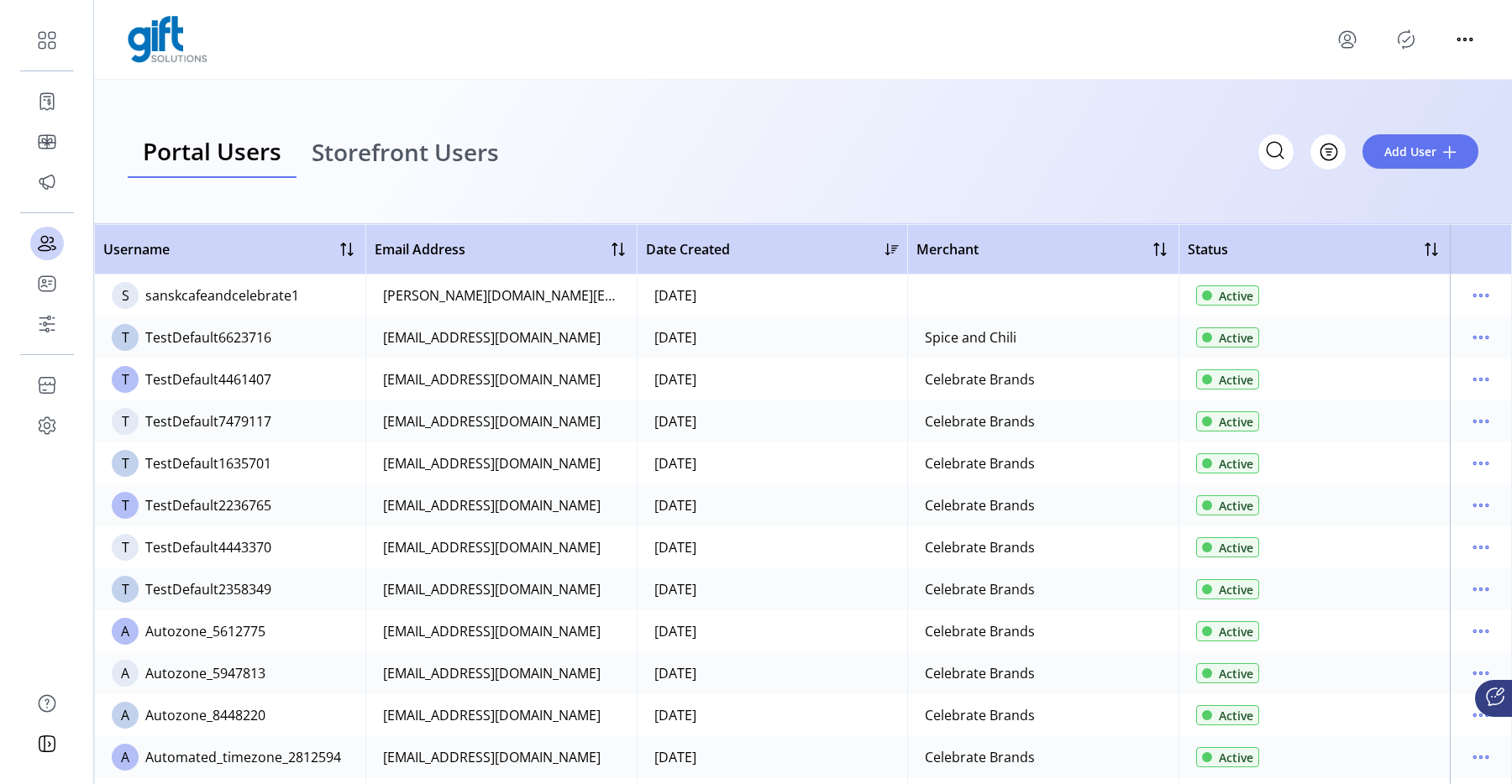
click at [358, 161] on span "Storefront Users" at bounding box center [405, 151] width 187 height 24
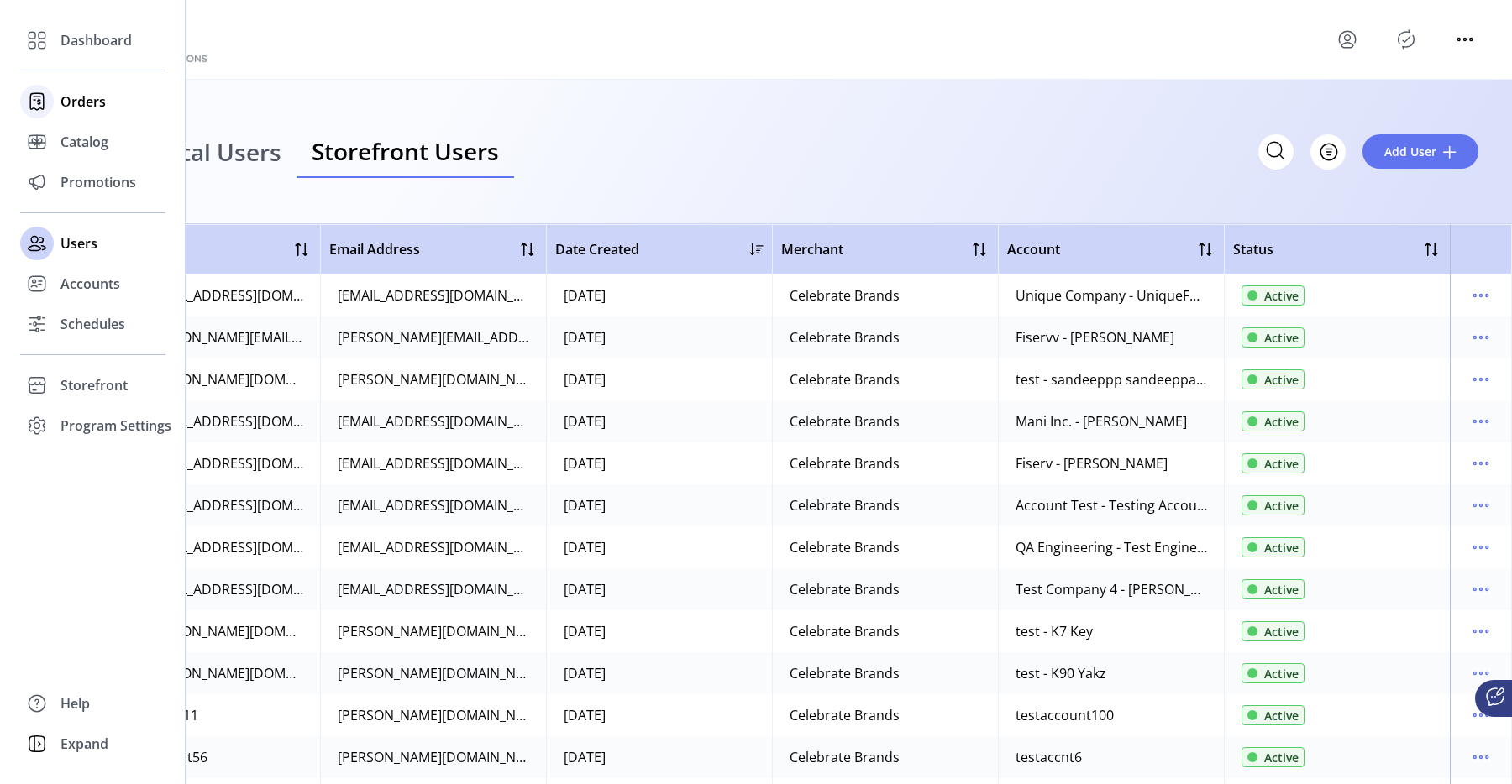
click at [49, 98] on icon at bounding box center [37, 102] width 27 height 27
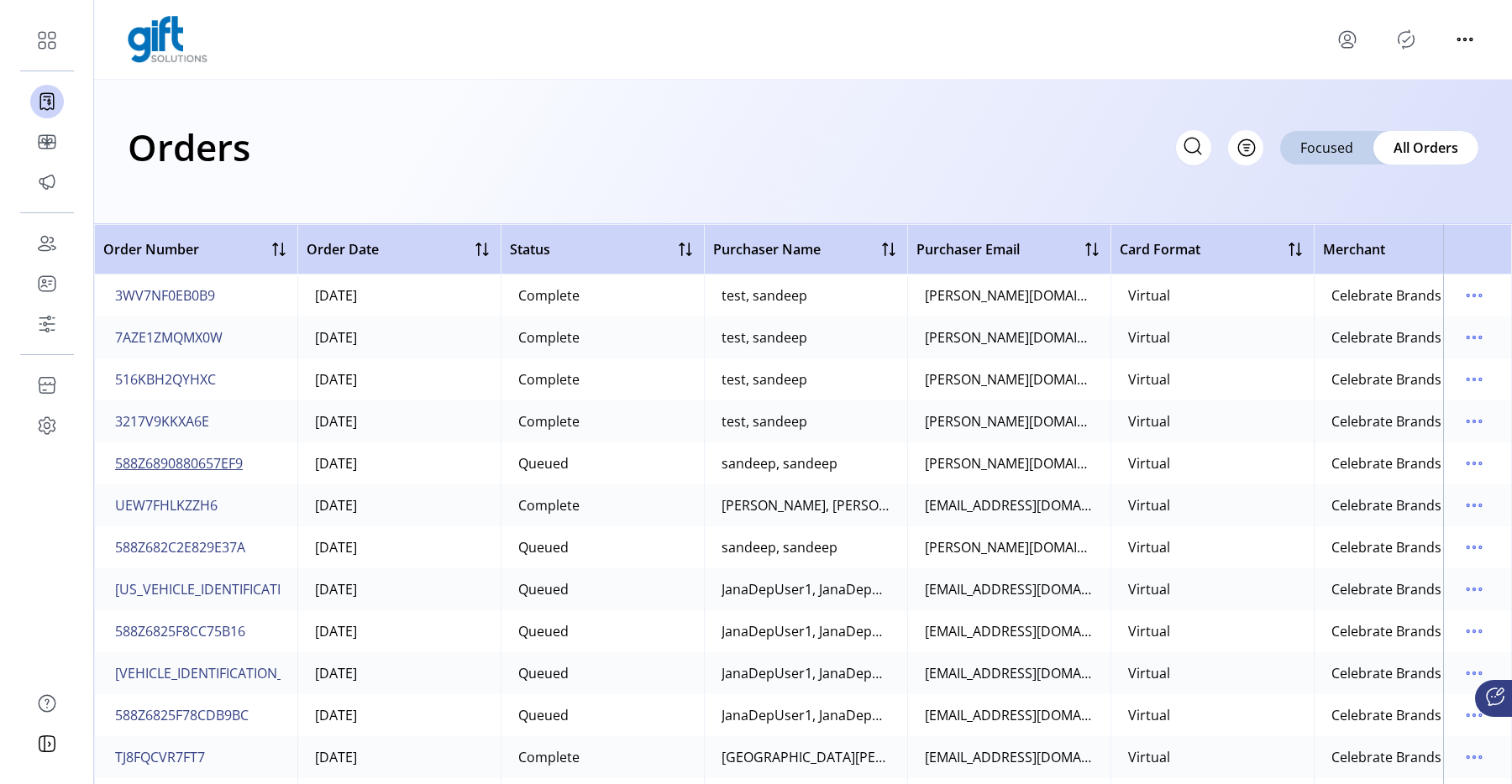
click at [213, 473] on span "588Z6890880657EF9" at bounding box center [179, 463] width 128 height 20
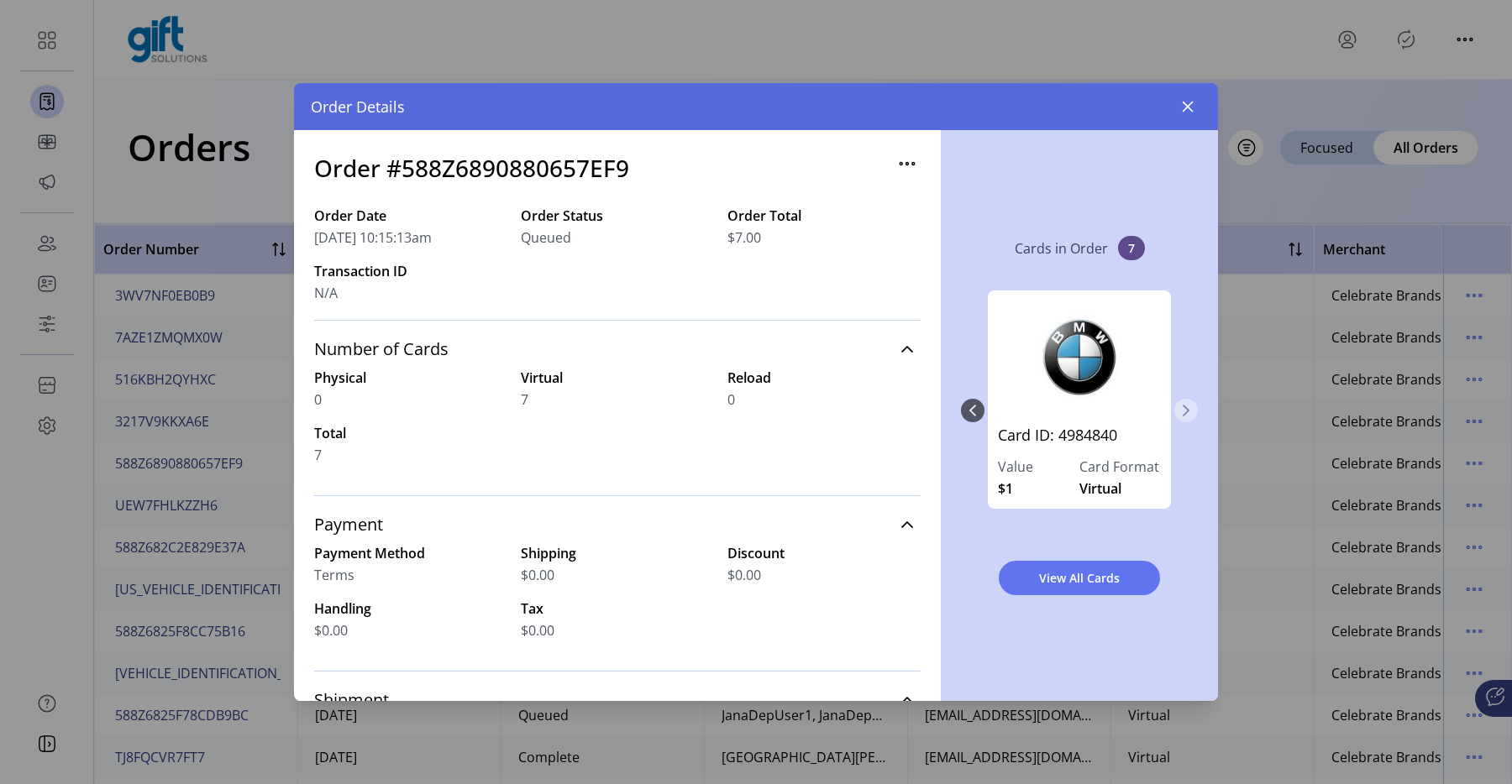
click at [1186, 413] on icon "Next Page" at bounding box center [1187, 410] width 7 height 12
click at [1189, 415] on icon "Next Page" at bounding box center [1186, 410] width 13 height 13
click at [1189, 415] on icon "Next Page" at bounding box center [1186, 410] width 13 height 13
click at [1182, 113] on button "button" at bounding box center [1188, 106] width 27 height 27
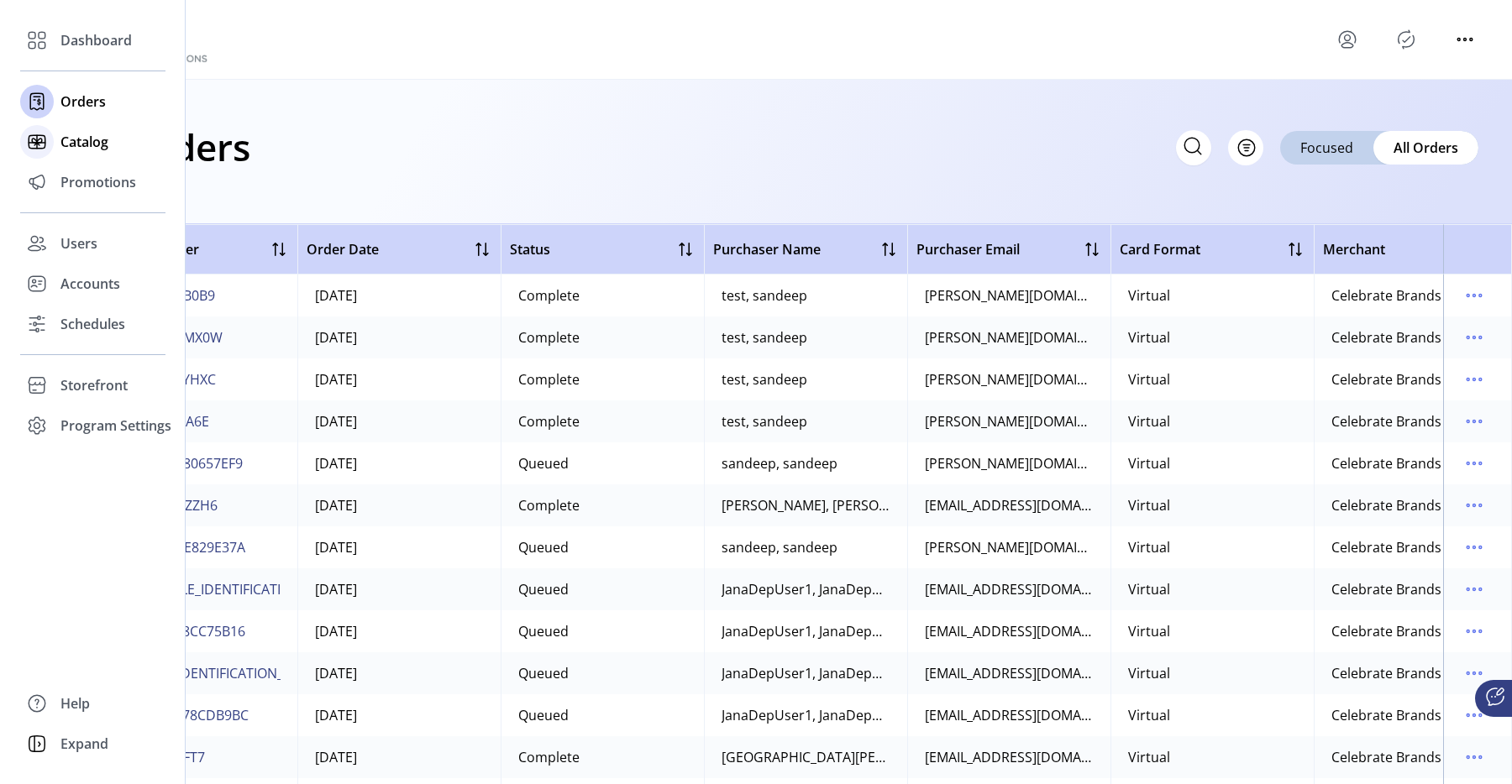
click at [45, 148] on icon at bounding box center [37, 142] width 27 height 27
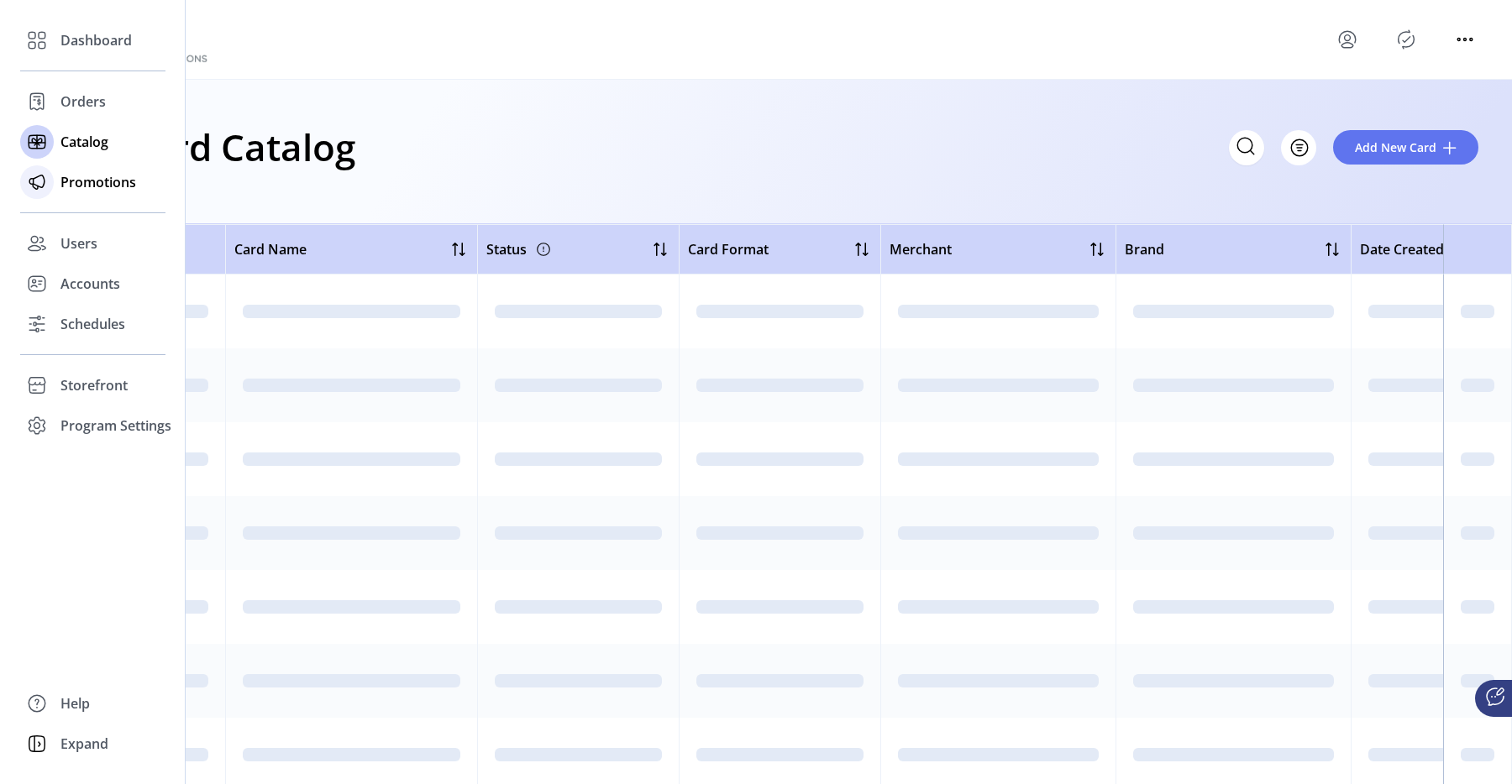
click at [102, 179] on span "Promotions" at bounding box center [97, 182] width 75 height 20
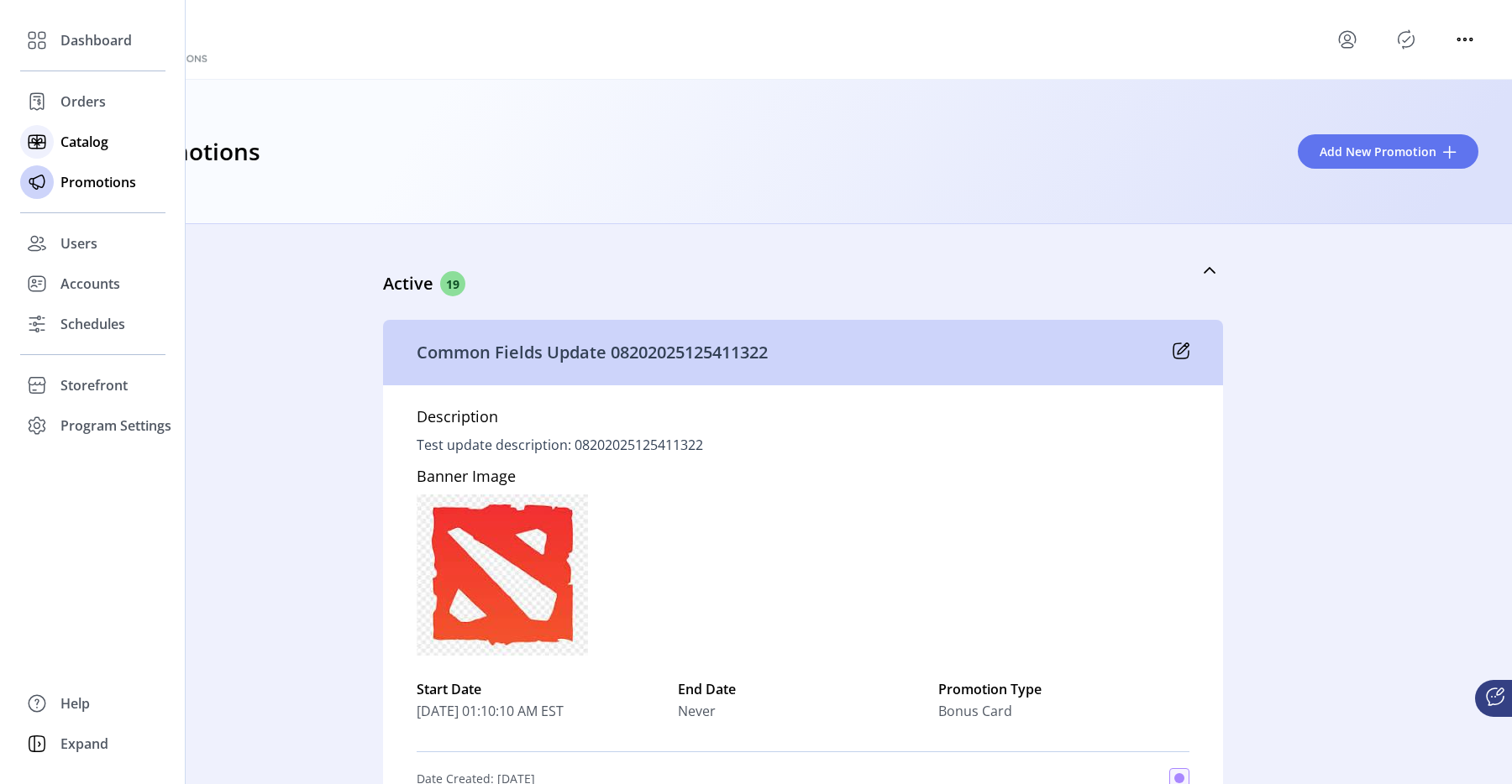
click at [20, 124] on div at bounding box center [37, 142] width 34 height 41
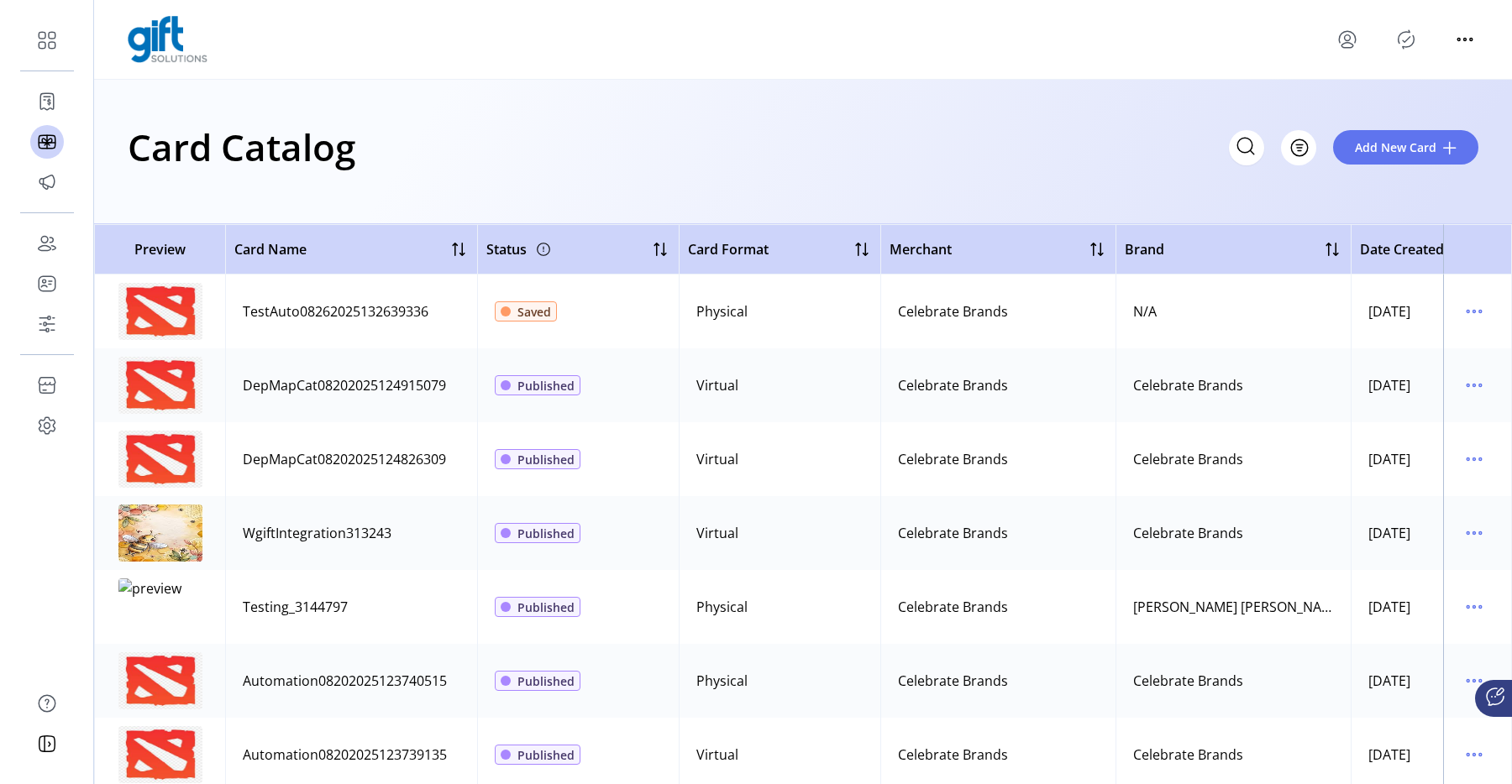
click at [544, 405] on td "Published" at bounding box center [578, 384] width 202 height 74
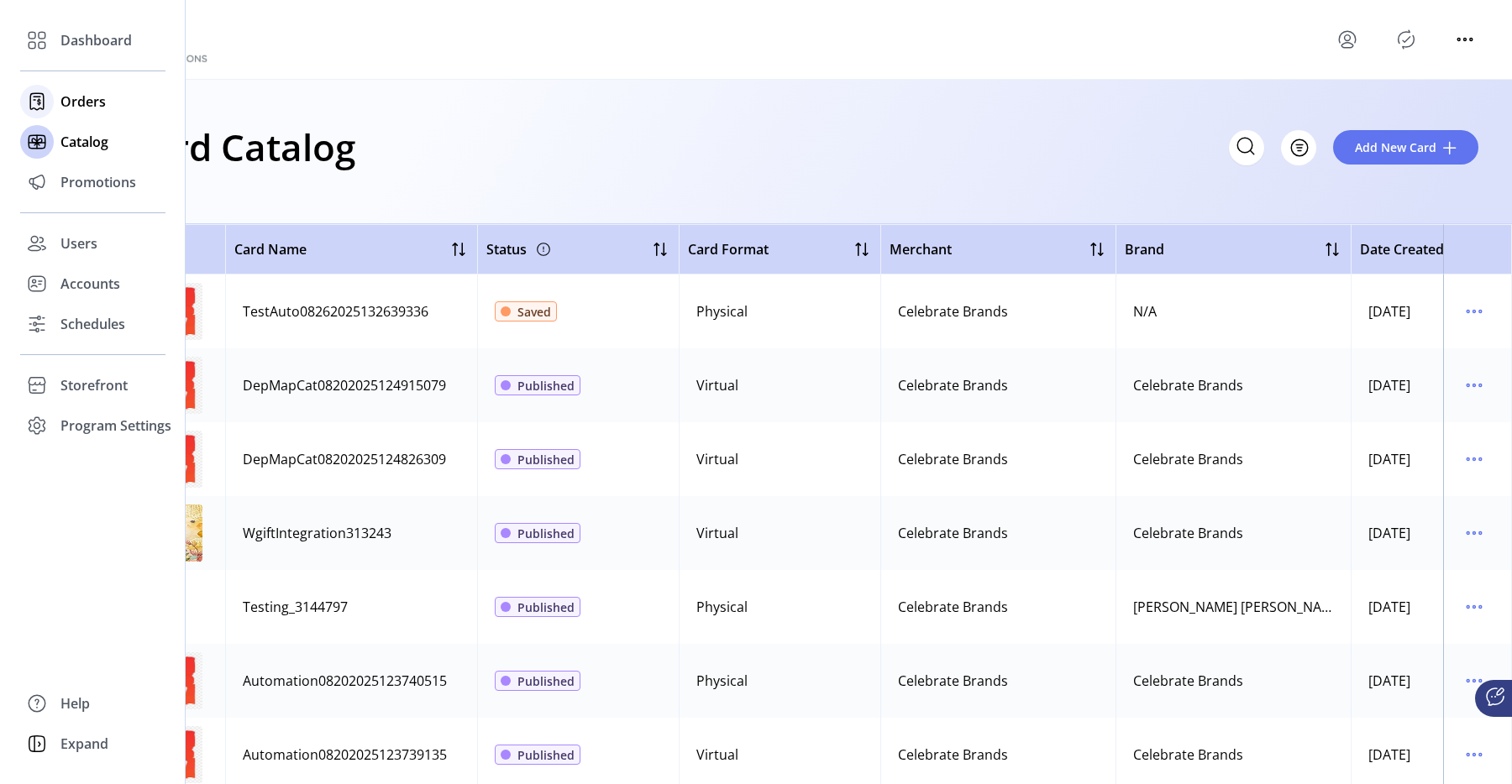
click at [72, 105] on span "Orders" at bounding box center [82, 101] width 45 height 20
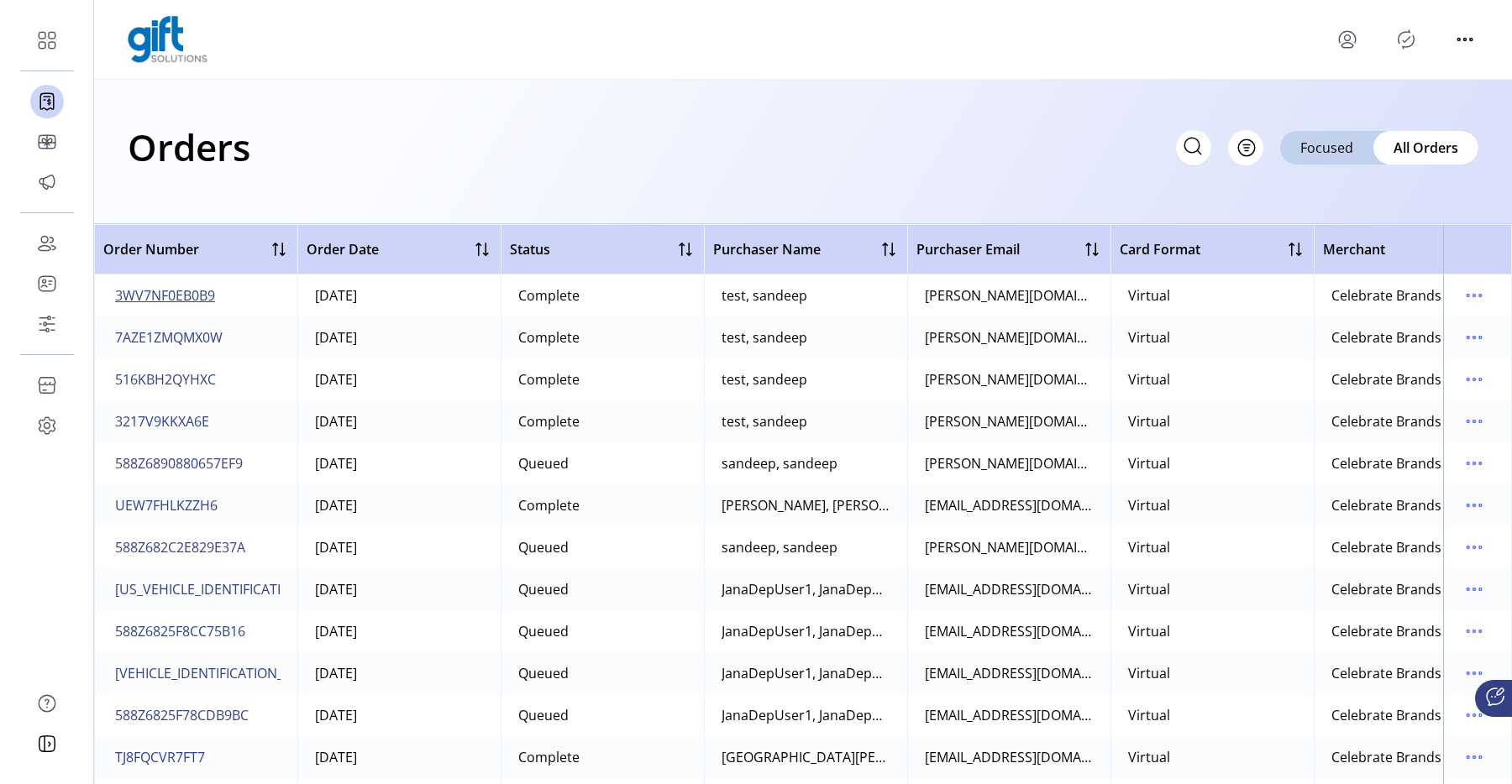
click at [195, 288] on span "3WV7NF0EB0B9" at bounding box center [165, 295] width 100 height 20
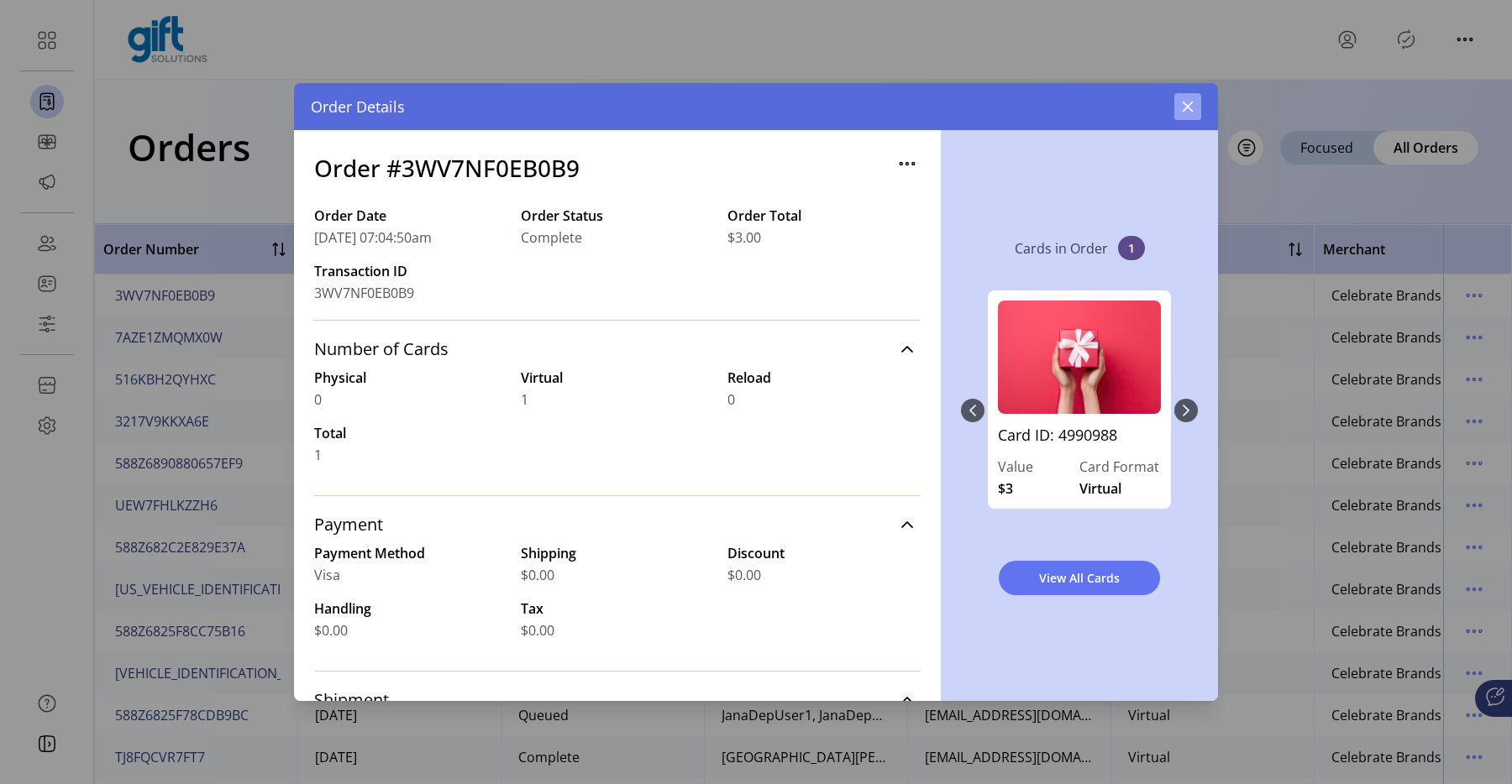
click at [1197, 101] on button "button" at bounding box center [1188, 106] width 27 height 27
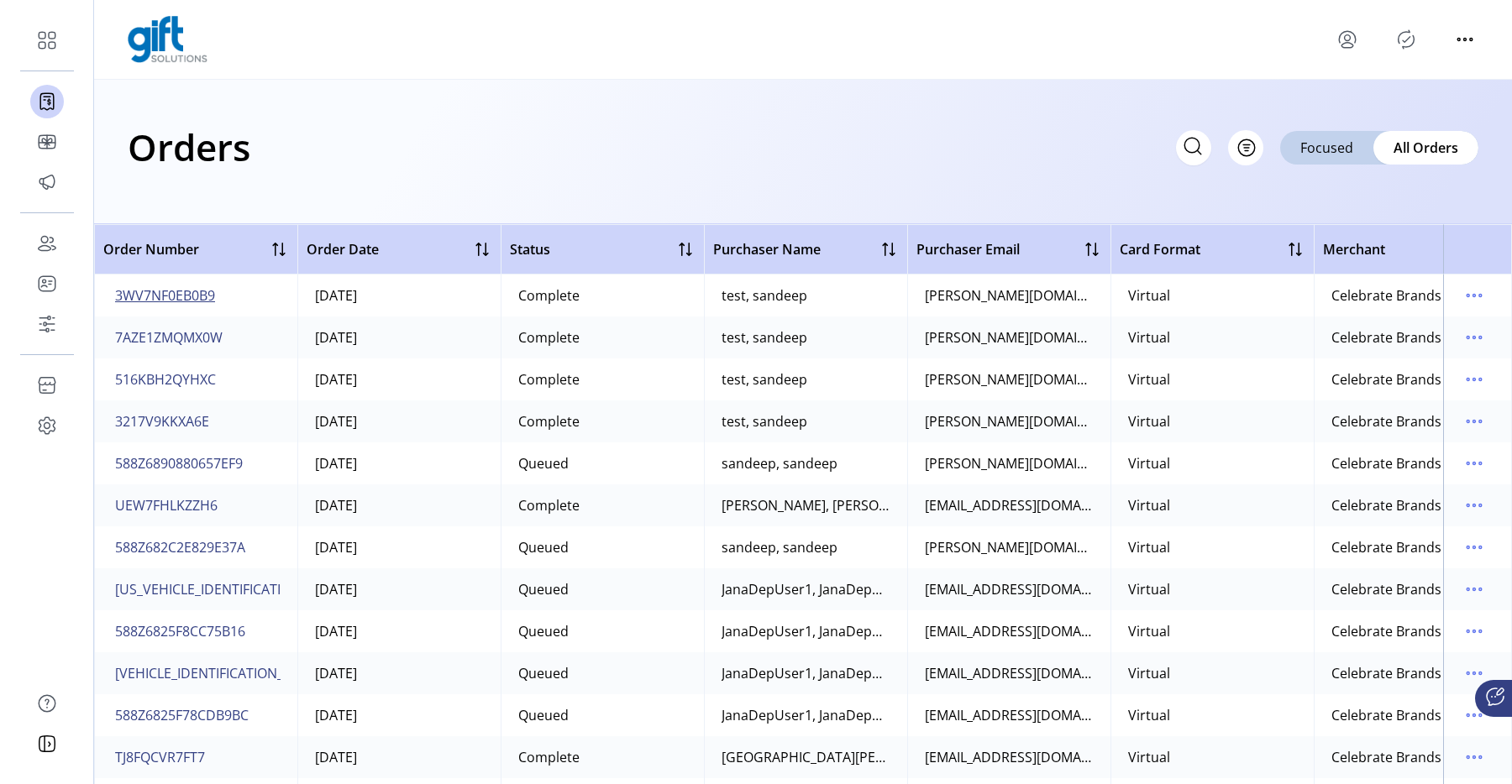
click at [173, 293] on span "3WV7NF0EB0B9" at bounding box center [165, 295] width 100 height 20
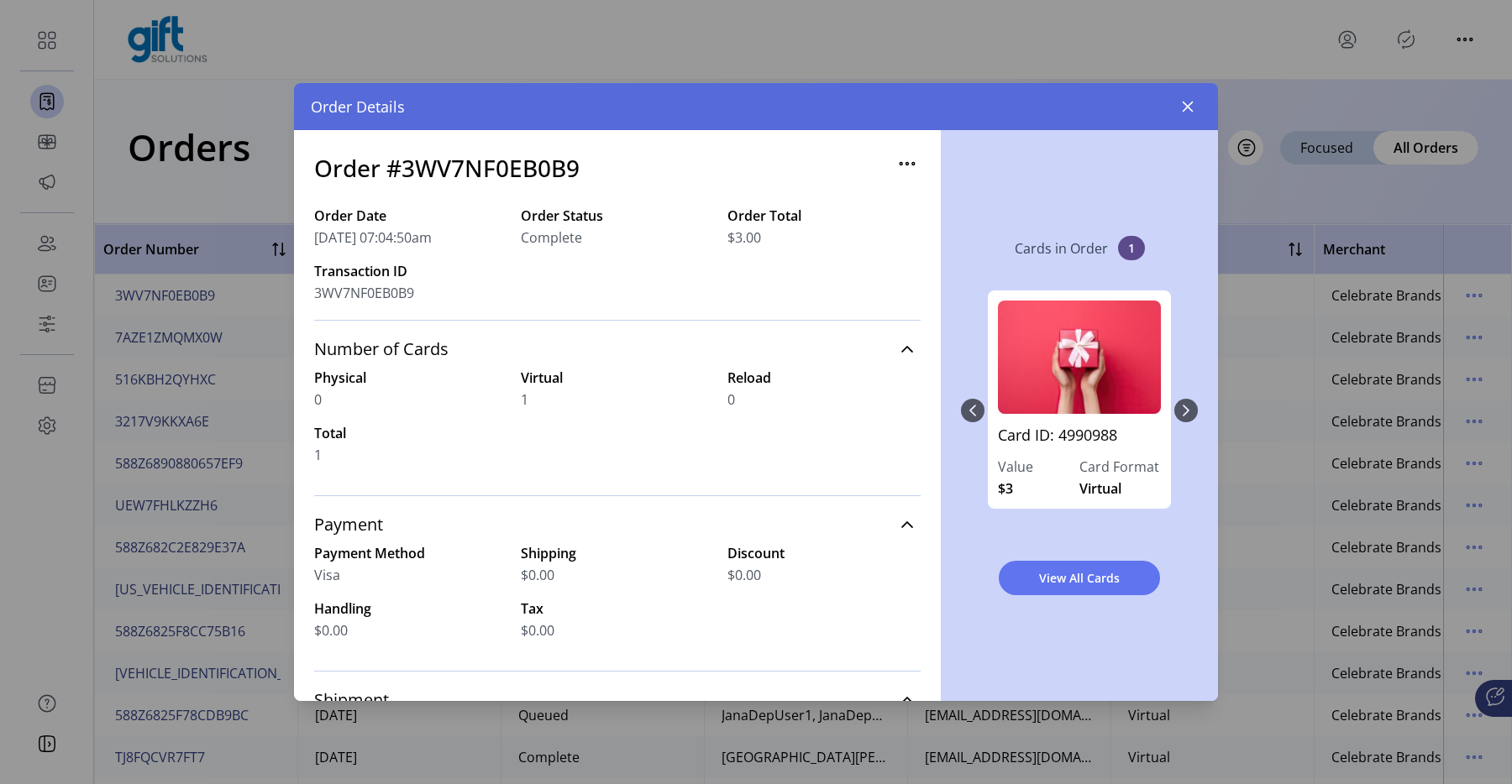
click at [401, 289] on span "3WV7NF0EB0B9" at bounding box center [364, 292] width 100 height 20
click at [490, 283] on div "3WV7NF0EB0B9" at bounding box center [411, 292] width 193 height 20
click at [1187, 105] on icon "button" at bounding box center [1189, 107] width 11 height 11
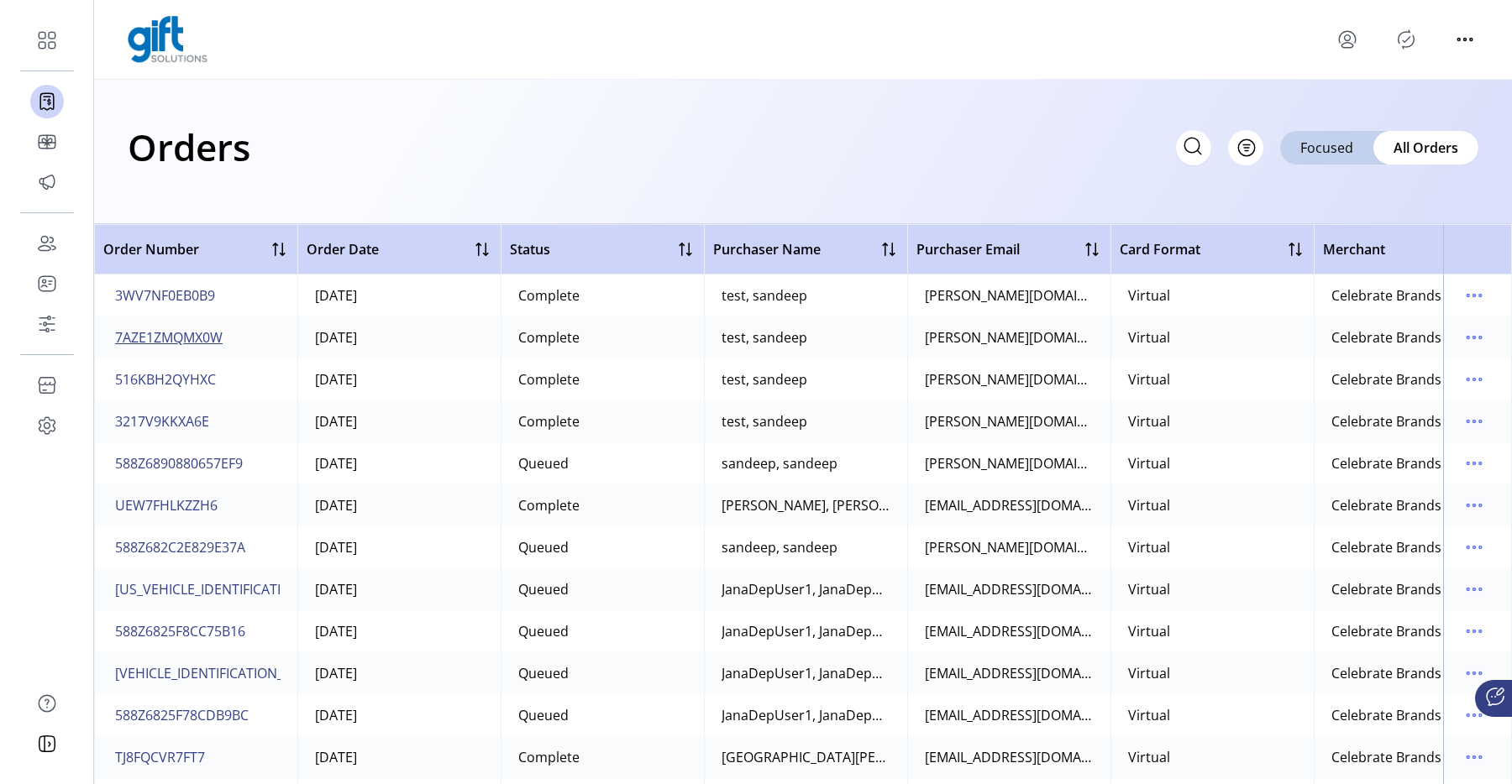
click at [159, 334] on span "7AZE1ZMQMX0W" at bounding box center [168, 338] width 107 height 20
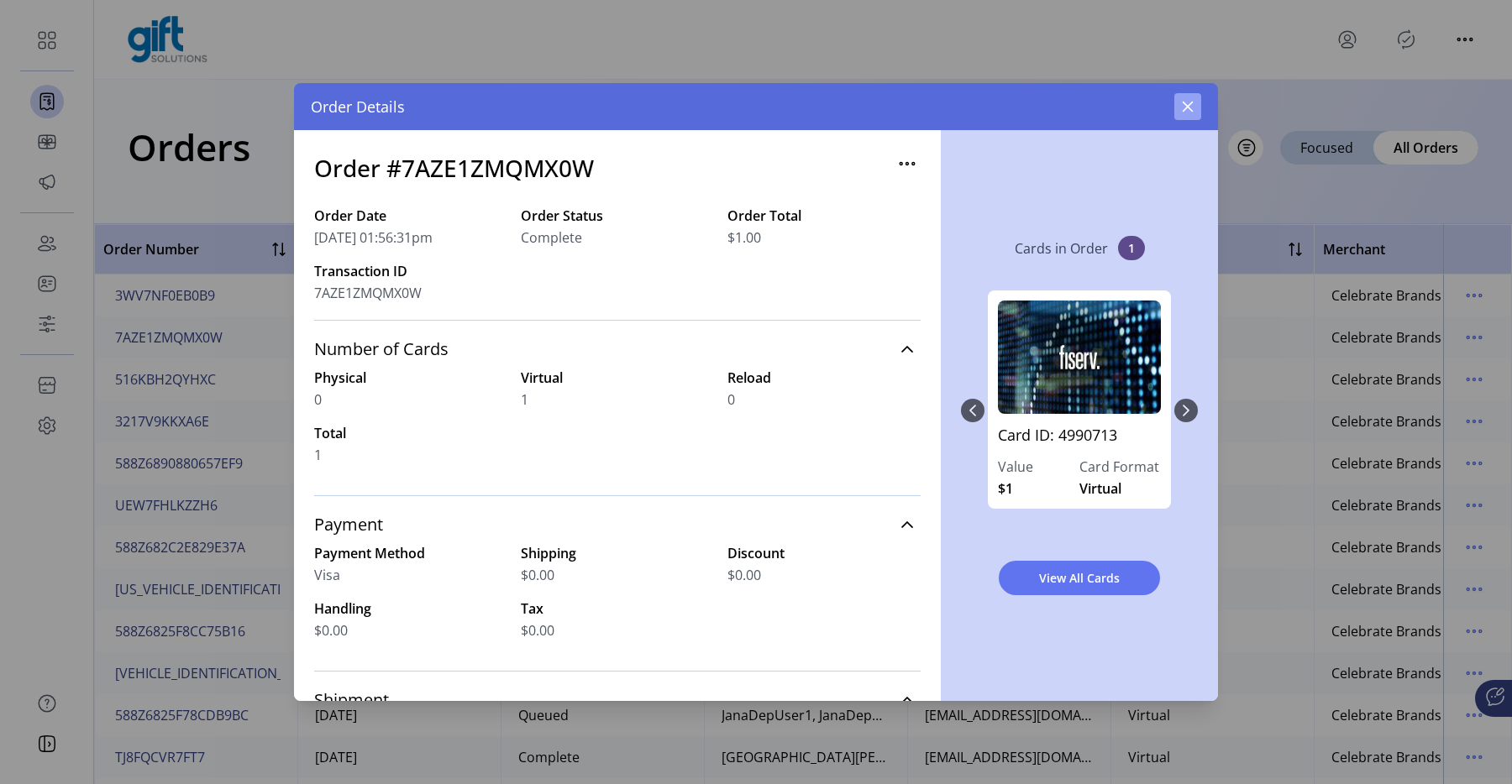
click at [1189, 116] on button "button" at bounding box center [1188, 106] width 27 height 27
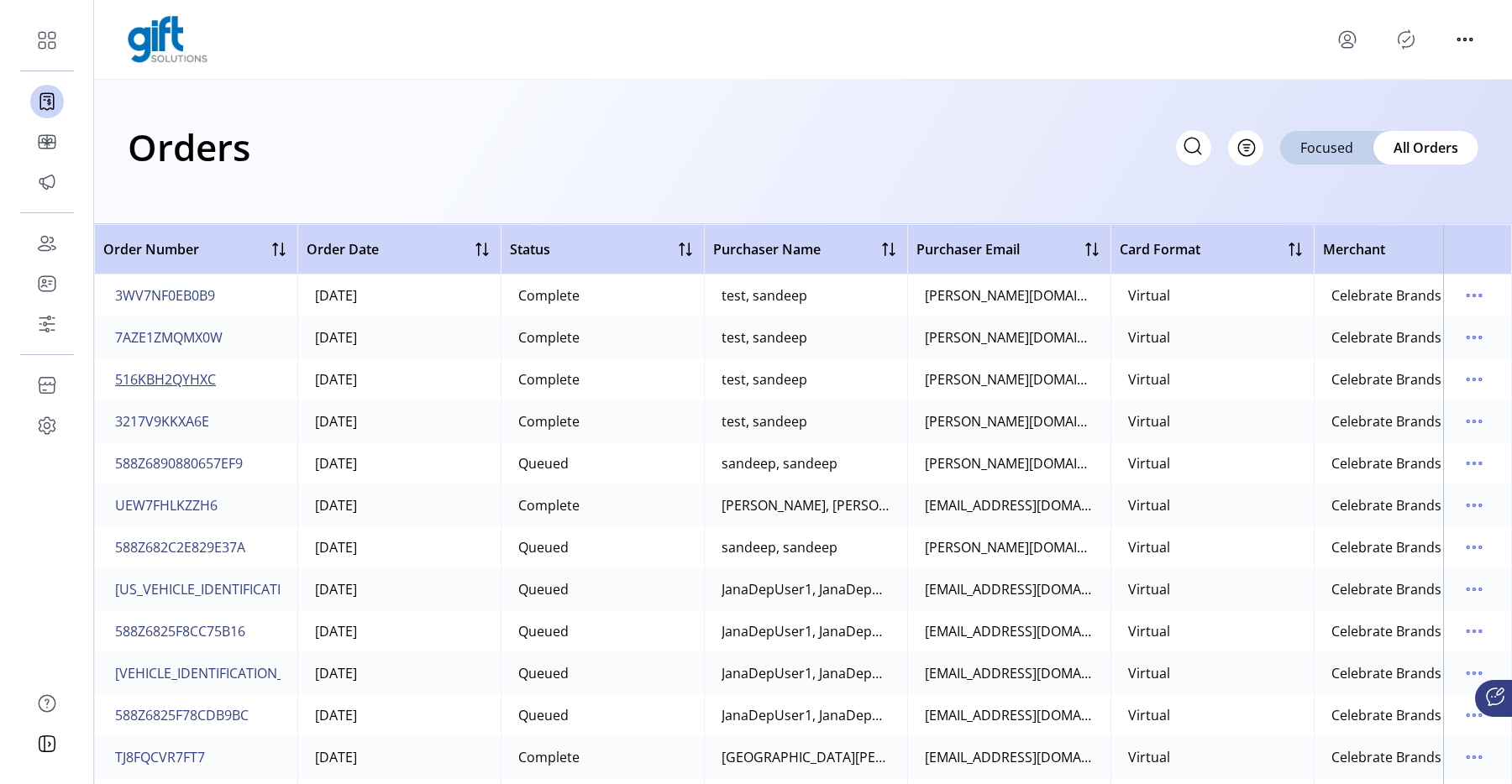
click at [184, 368] on button "516KBH2QYHXC" at bounding box center [165, 379] width 107 height 27
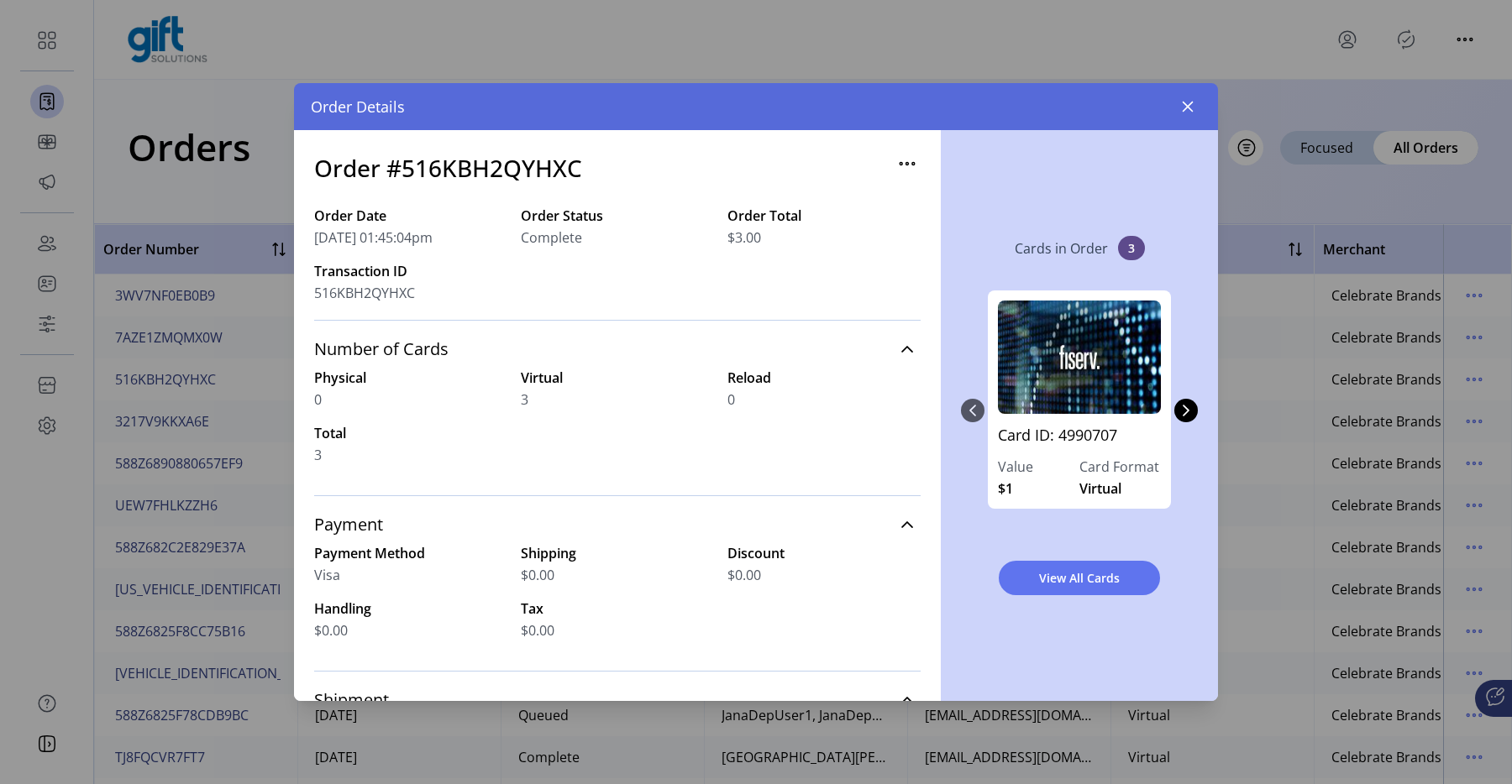
click at [1190, 126] on div "Order Details" at bounding box center [756, 106] width 924 height 47
click at [1192, 109] on icon "button" at bounding box center [1188, 106] width 13 height 13
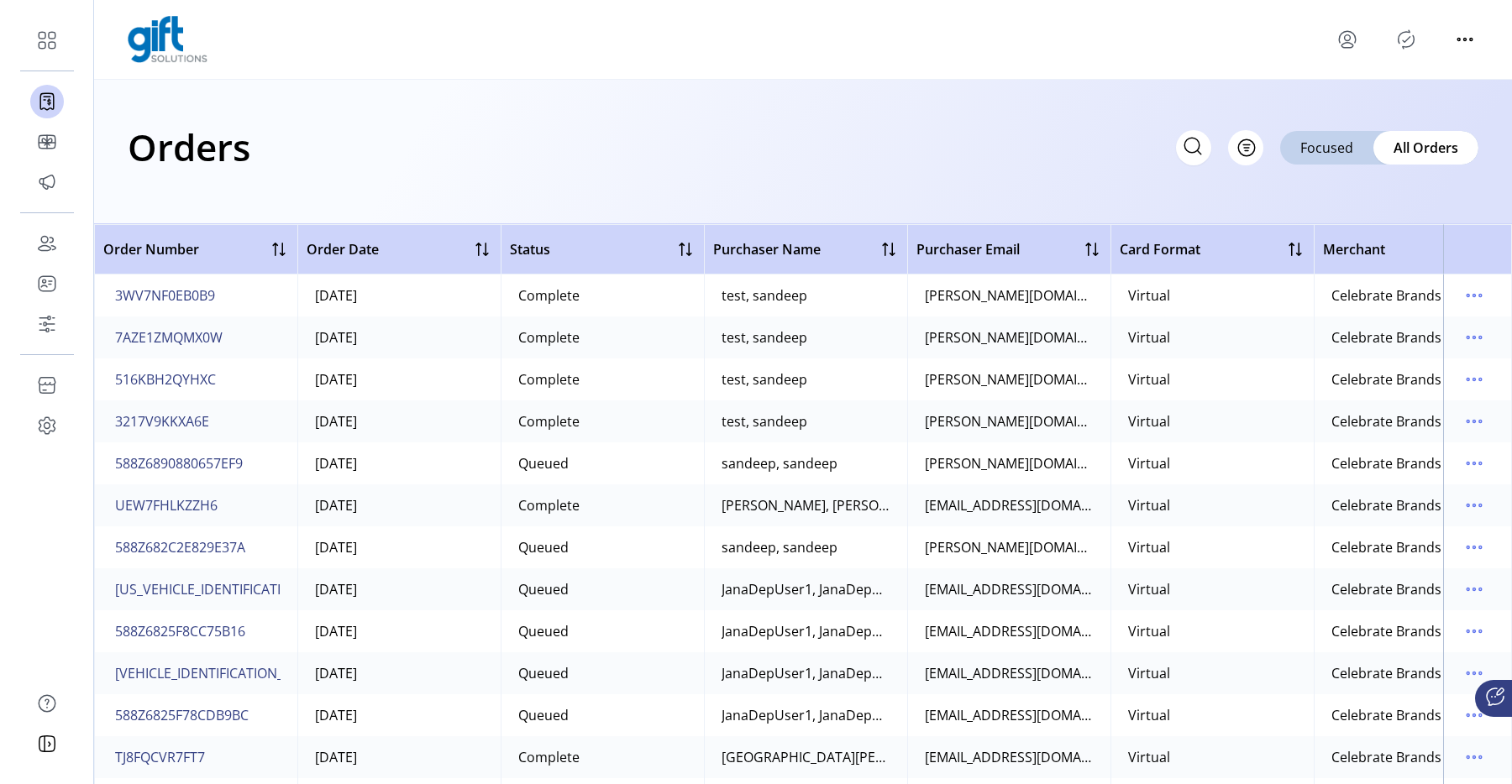
click at [1194, 144] on icon at bounding box center [1193, 146] width 27 height 27
paste input "**********"
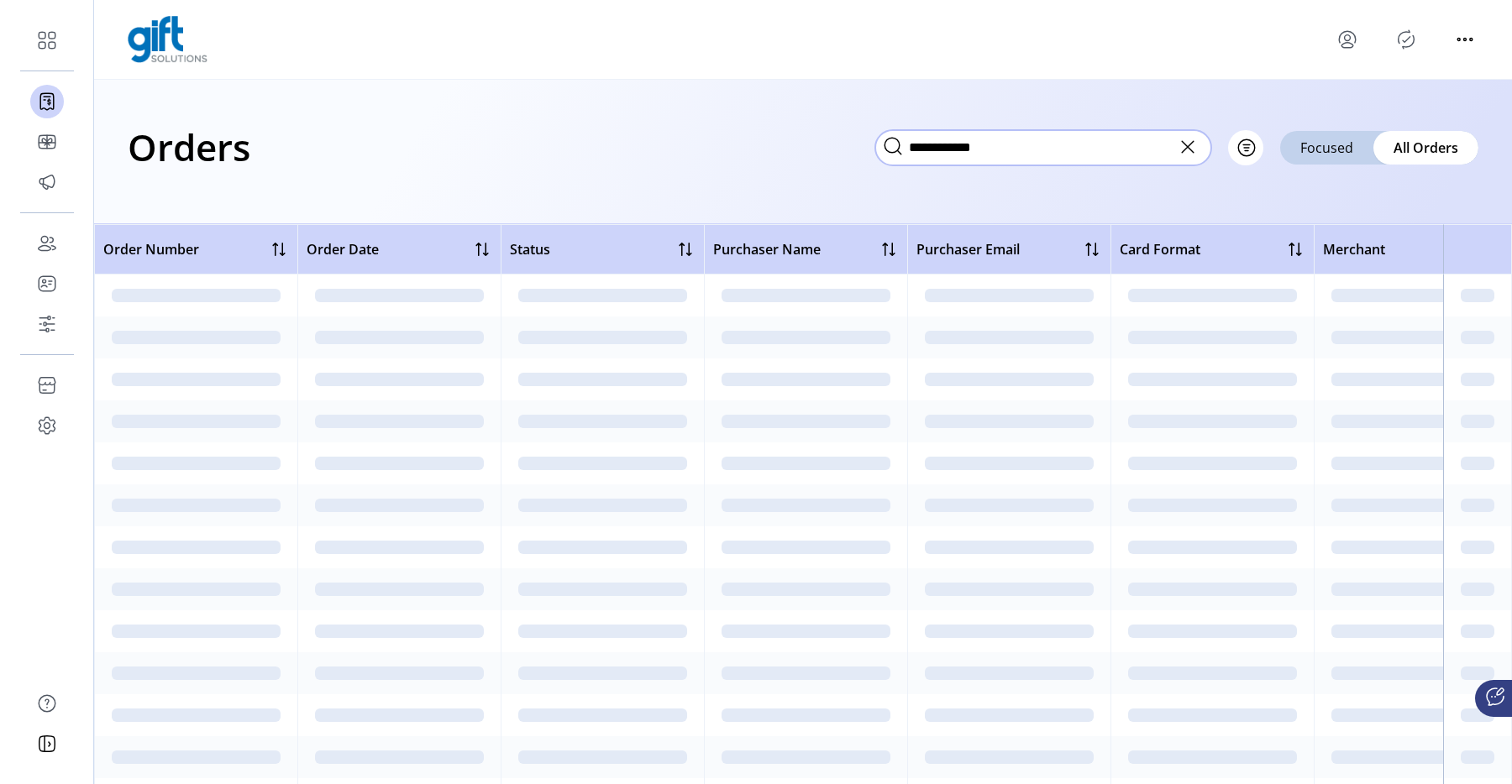
type input "**********"
click at [1335, 40] on icon "menu" at bounding box center [1347, 39] width 27 height 27
click at [1379, 98] on link "Sign Out" at bounding box center [1407, 105] width 146 height 27
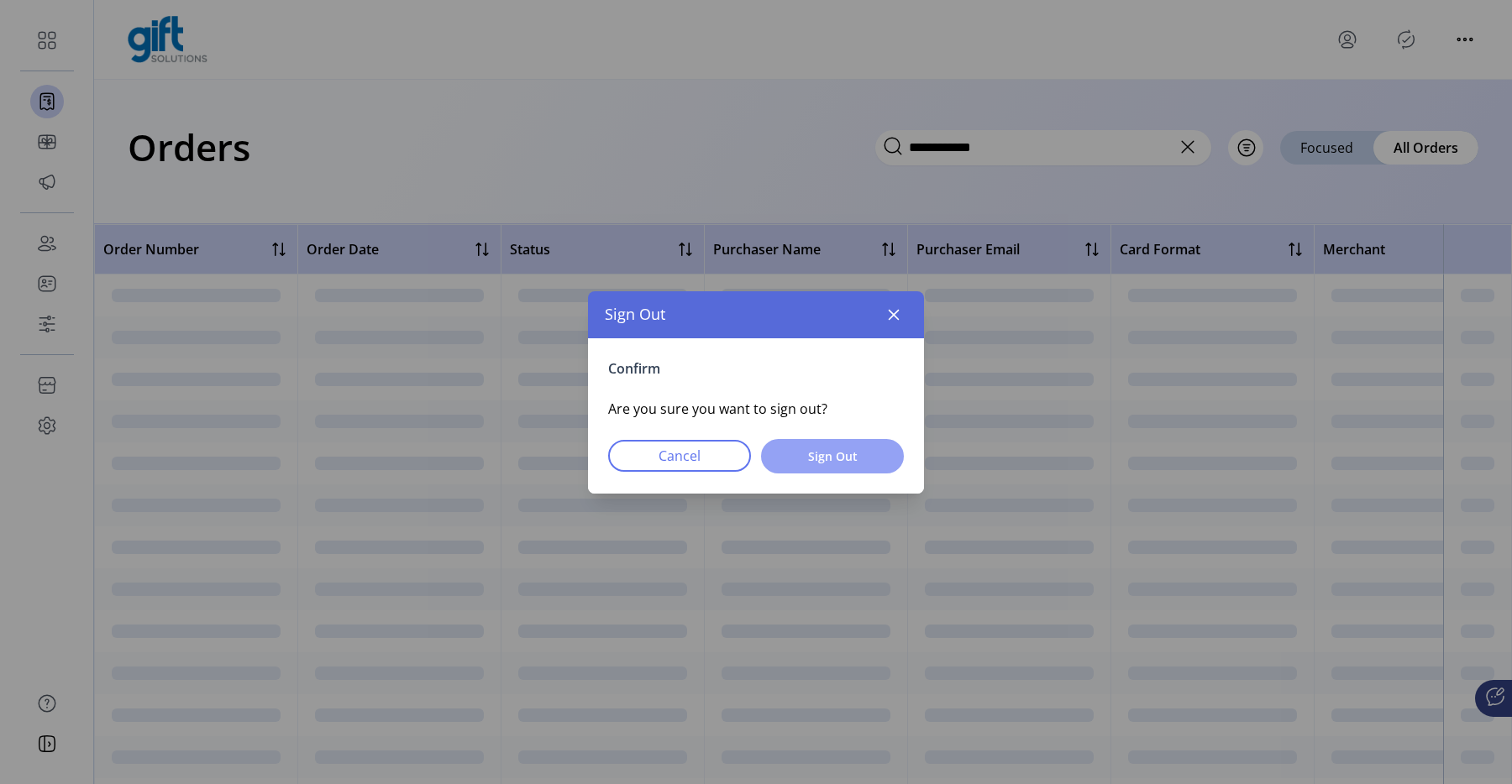
click at [821, 470] on button "Sign Out" at bounding box center [832, 456] width 143 height 35
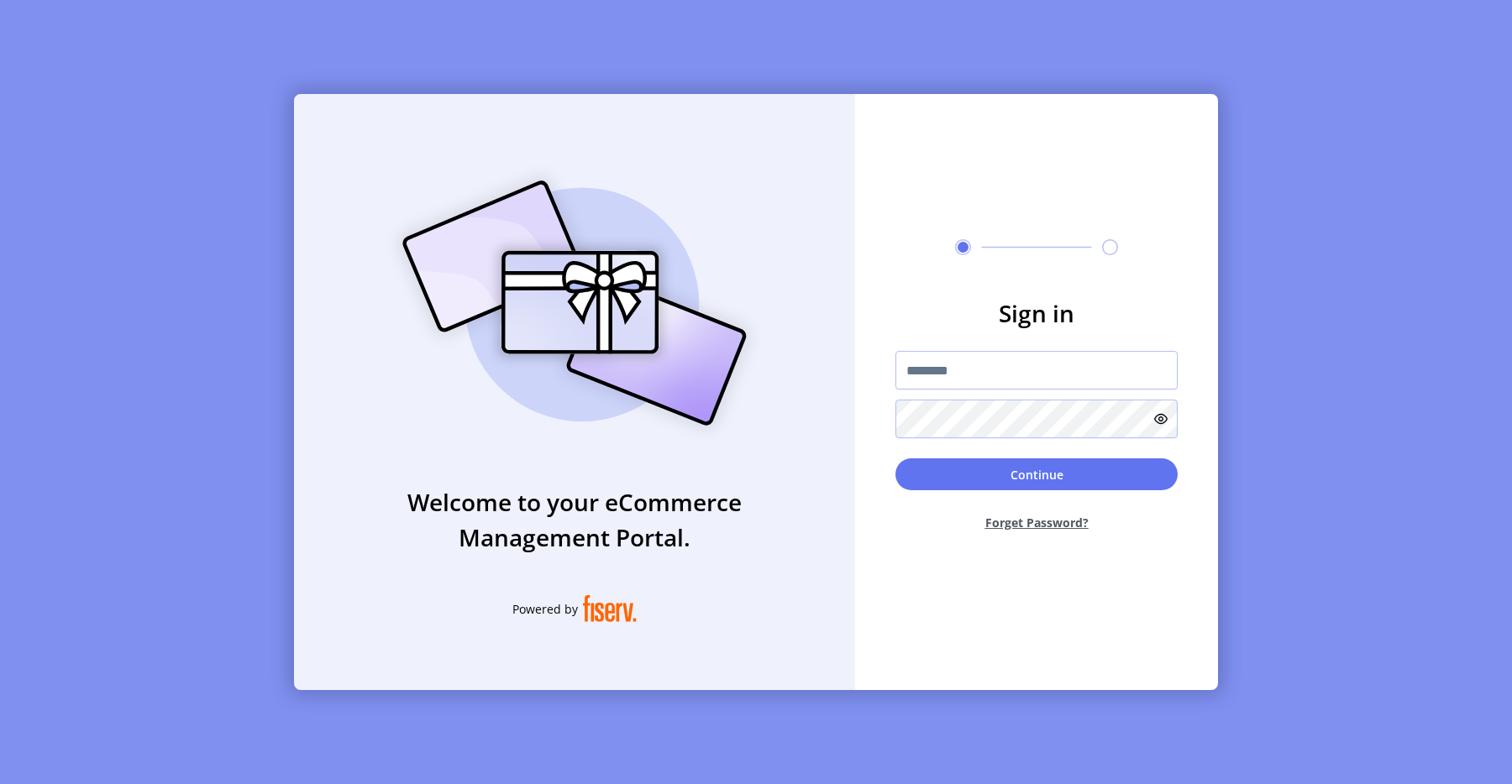
click at [1142, 73] on div "Welcome to your eCommerce Management Portal. Powered by Sign in Continue Forget…" at bounding box center [756, 392] width 1512 height 784
click at [983, 364] on input "text" at bounding box center [1037, 370] width 283 height 39
type input "**********"
click at [972, 476] on button "Continue" at bounding box center [1037, 475] width 283 height 32
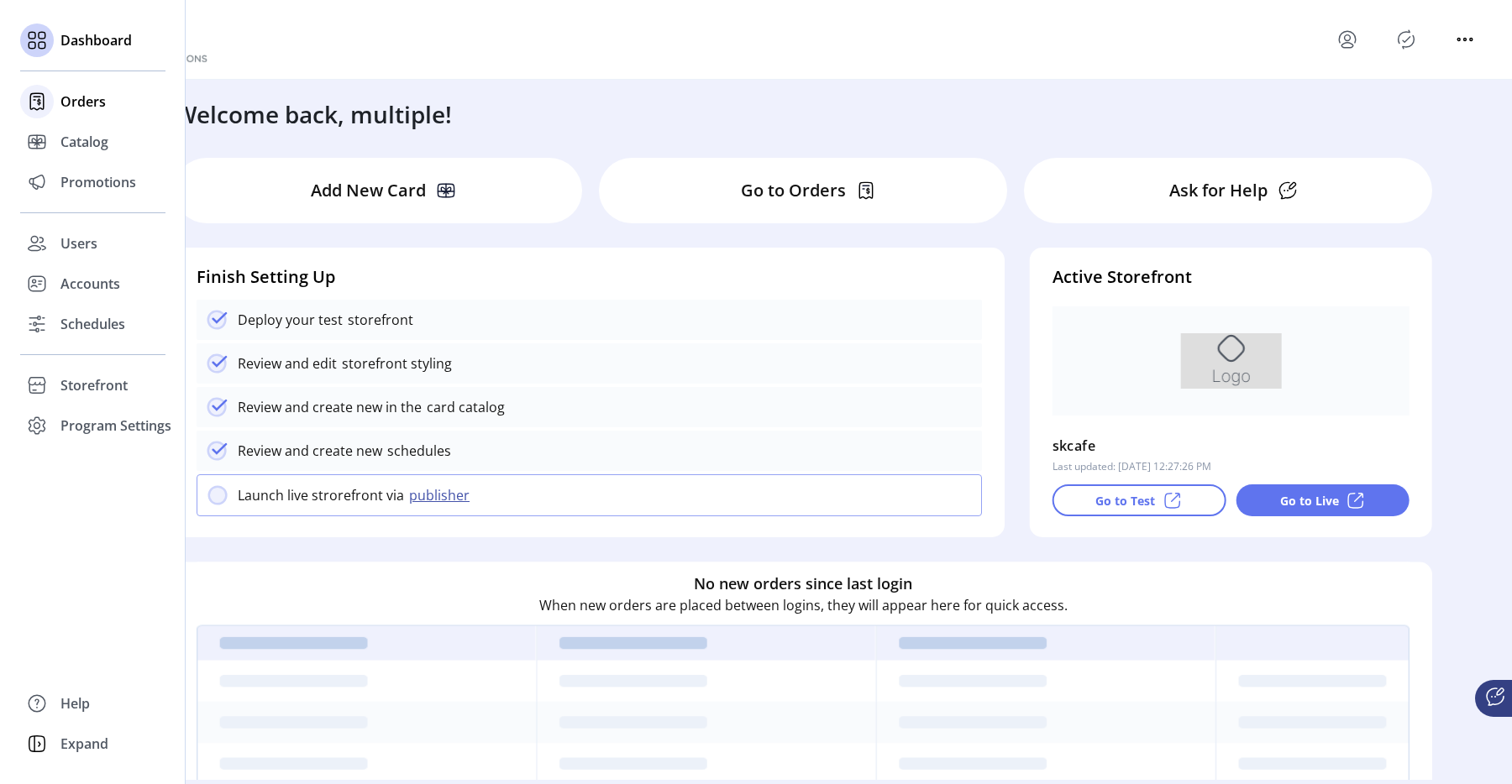
click at [48, 103] on icon at bounding box center [37, 102] width 27 height 27
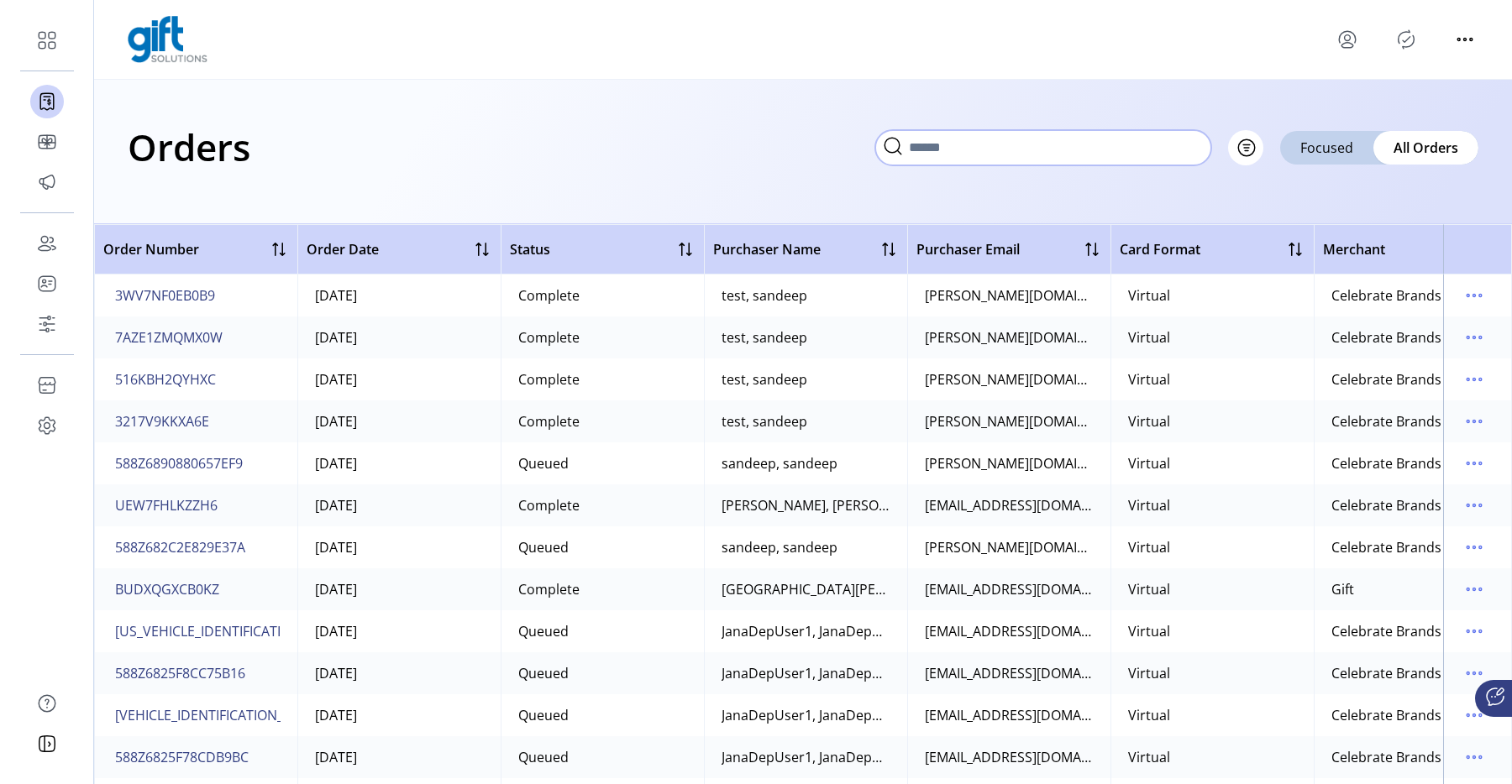
click at [1179, 138] on input "text" at bounding box center [1043, 148] width 336 height 35
click at [1101, 145] on input "text" at bounding box center [1043, 148] width 336 height 35
paste input "**********"
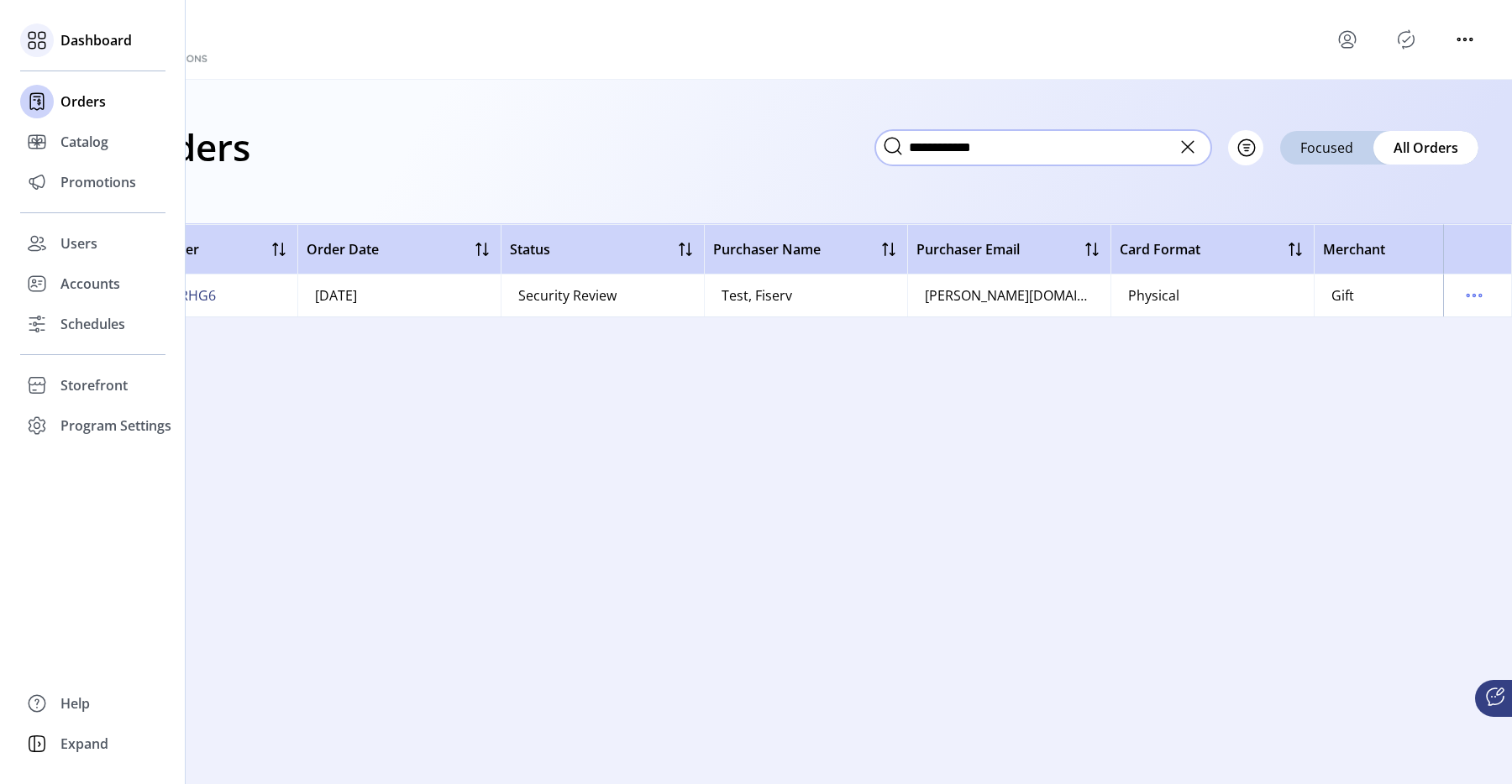
type input "**********"
click at [31, 35] on icon at bounding box center [37, 40] width 27 height 27
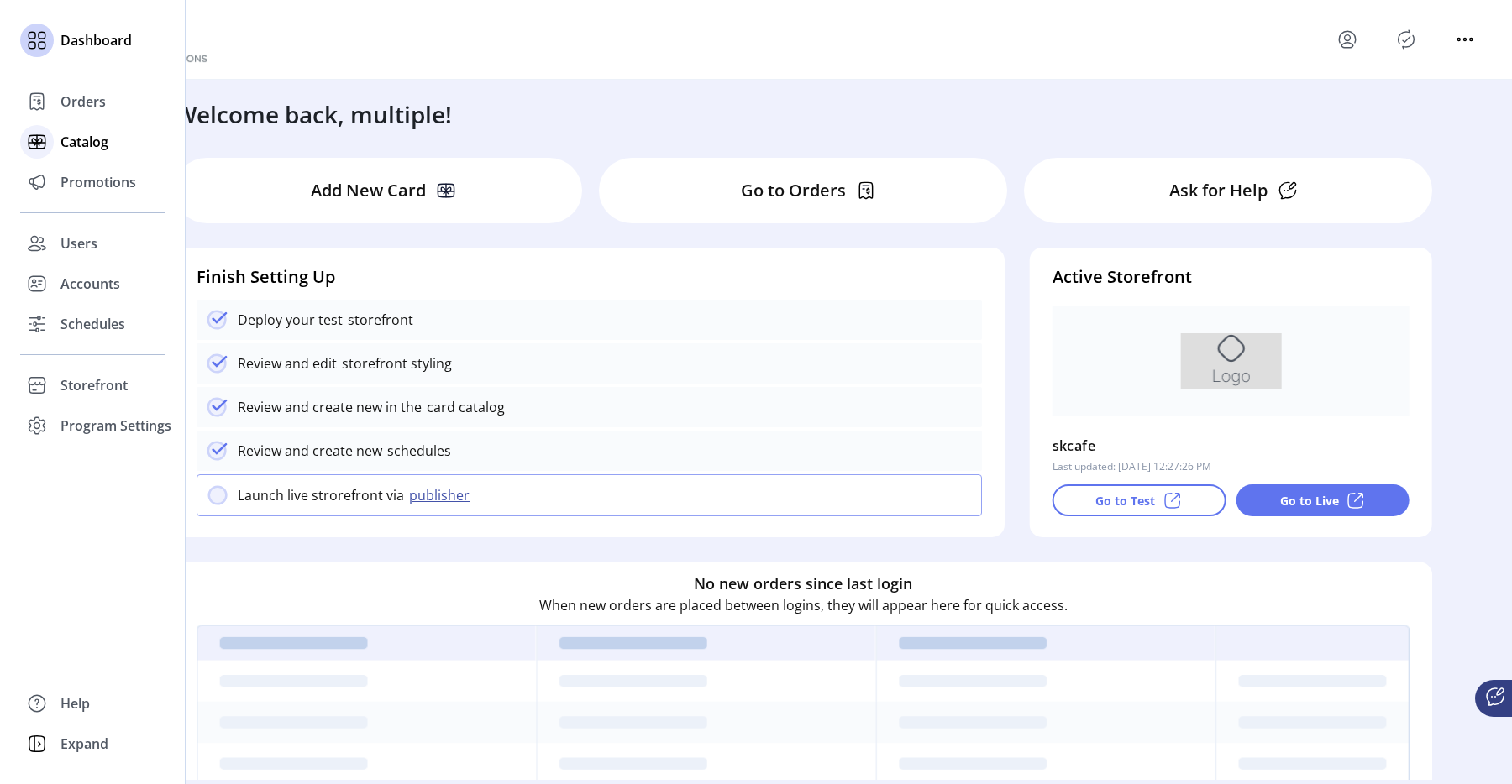
click at [80, 146] on span "Catalog" at bounding box center [84, 142] width 48 height 20
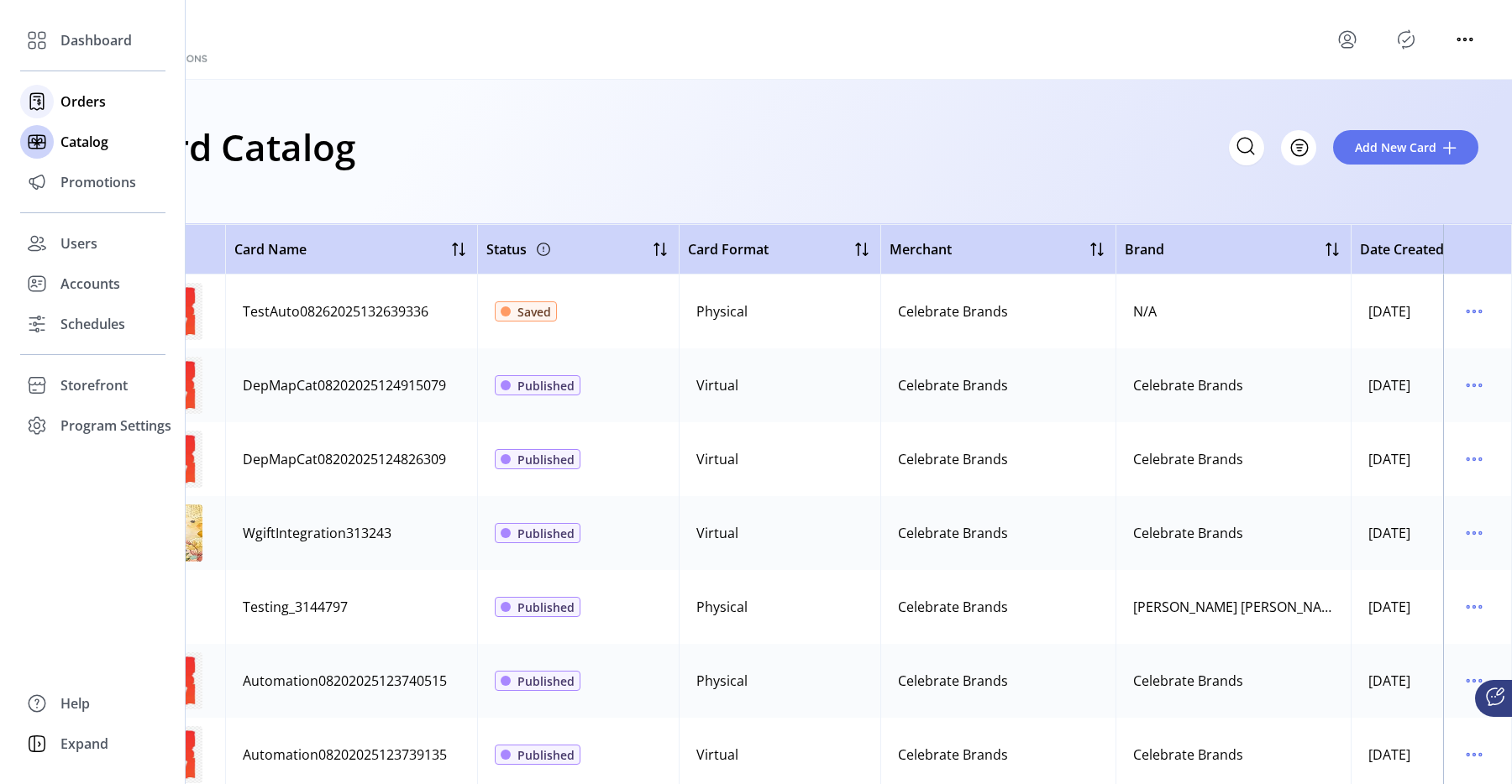
click at [60, 95] on span "Orders" at bounding box center [82, 101] width 45 height 20
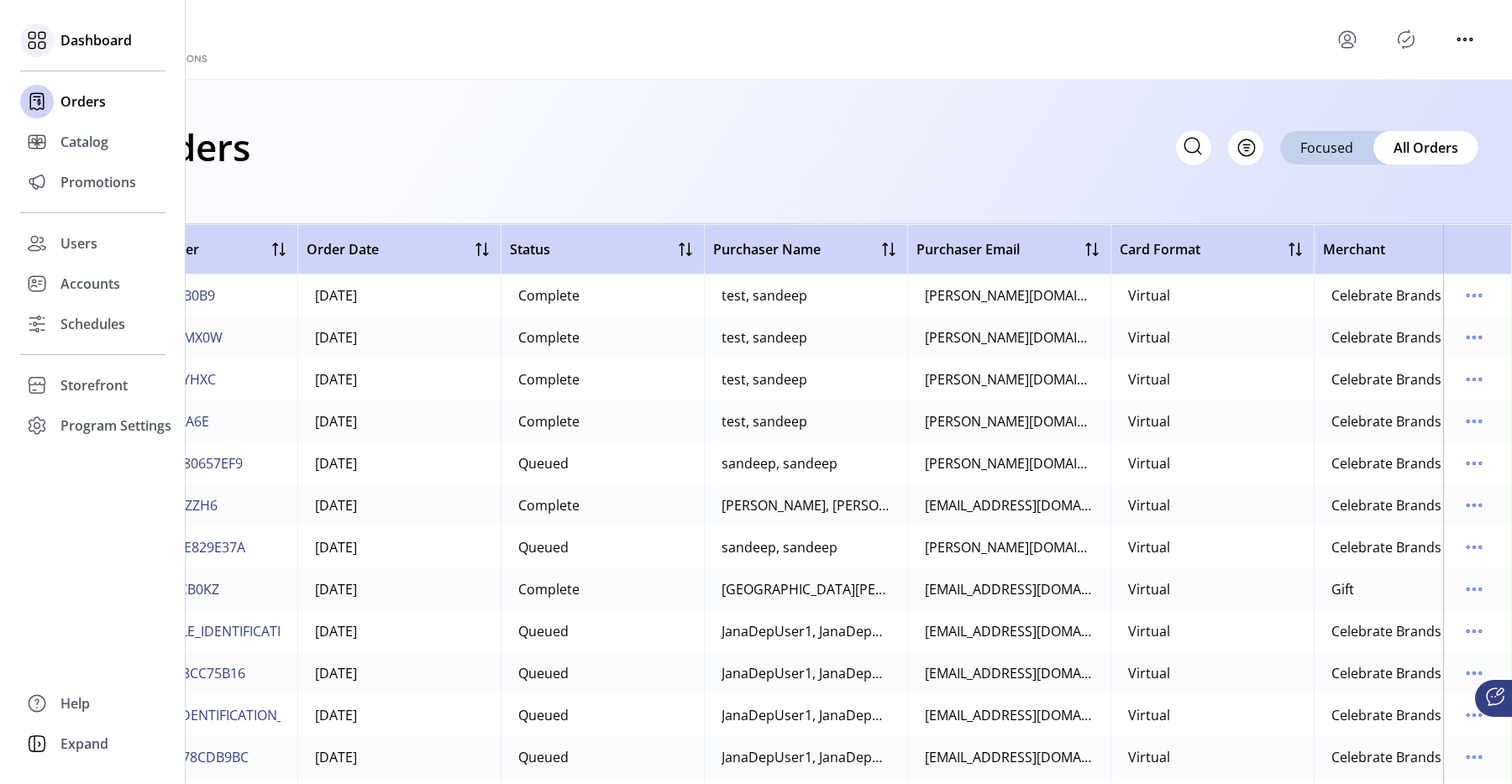
click at [70, 35] on span "Dashboard" at bounding box center [96, 40] width 72 height 20
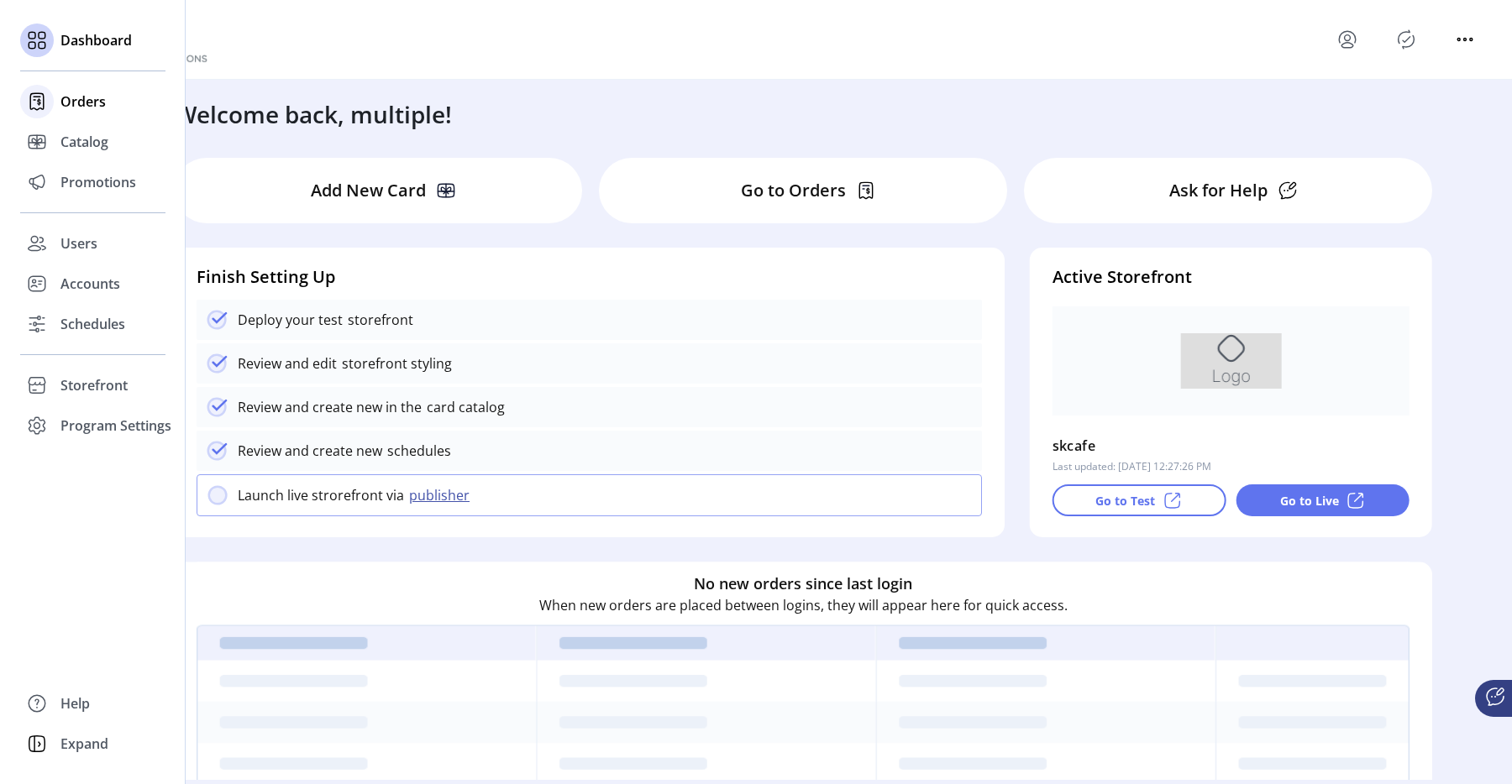
click at [58, 113] on div "Orders" at bounding box center [93, 102] width 145 height 41
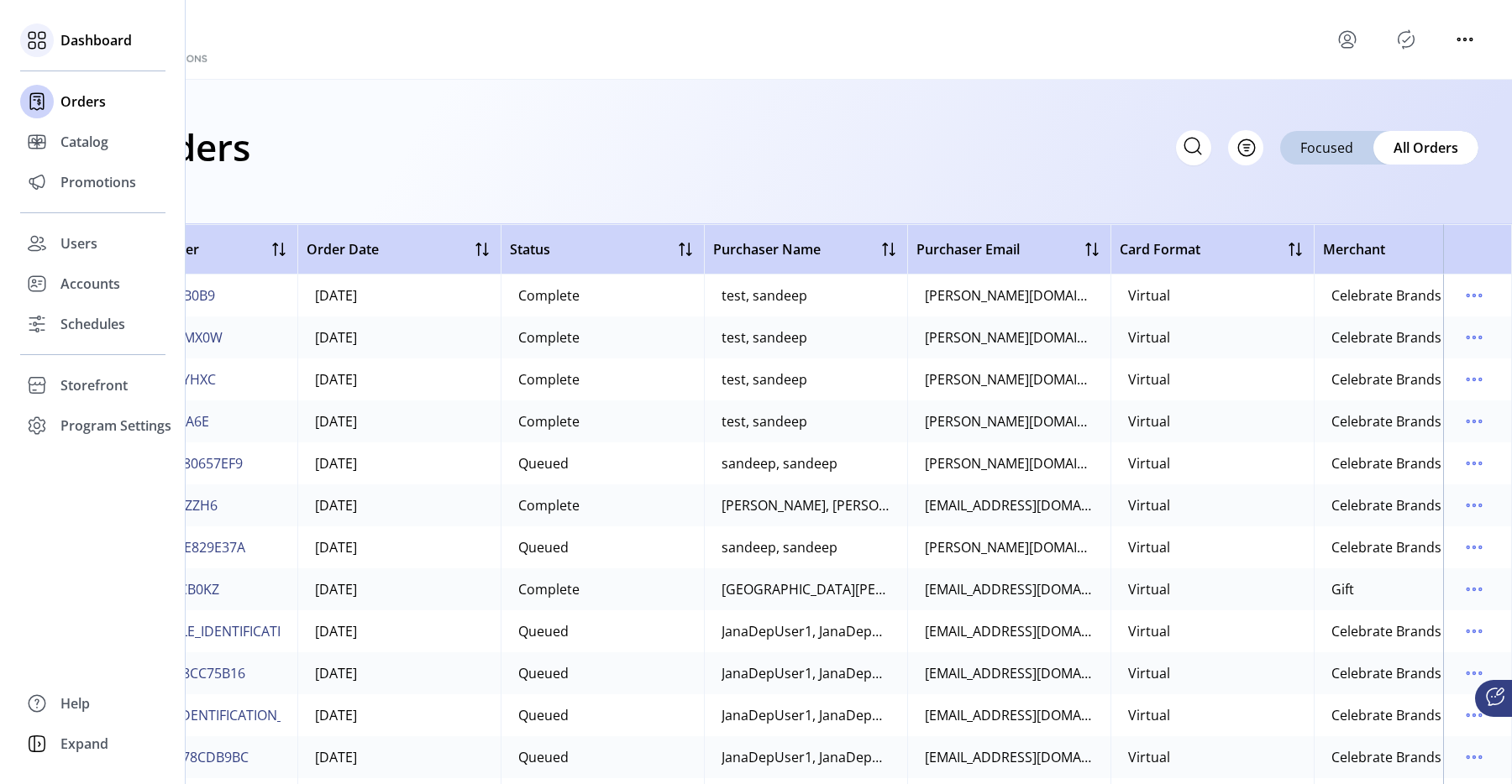
click at [82, 53] on div "Dashboard" at bounding box center [93, 41] width 145 height 41
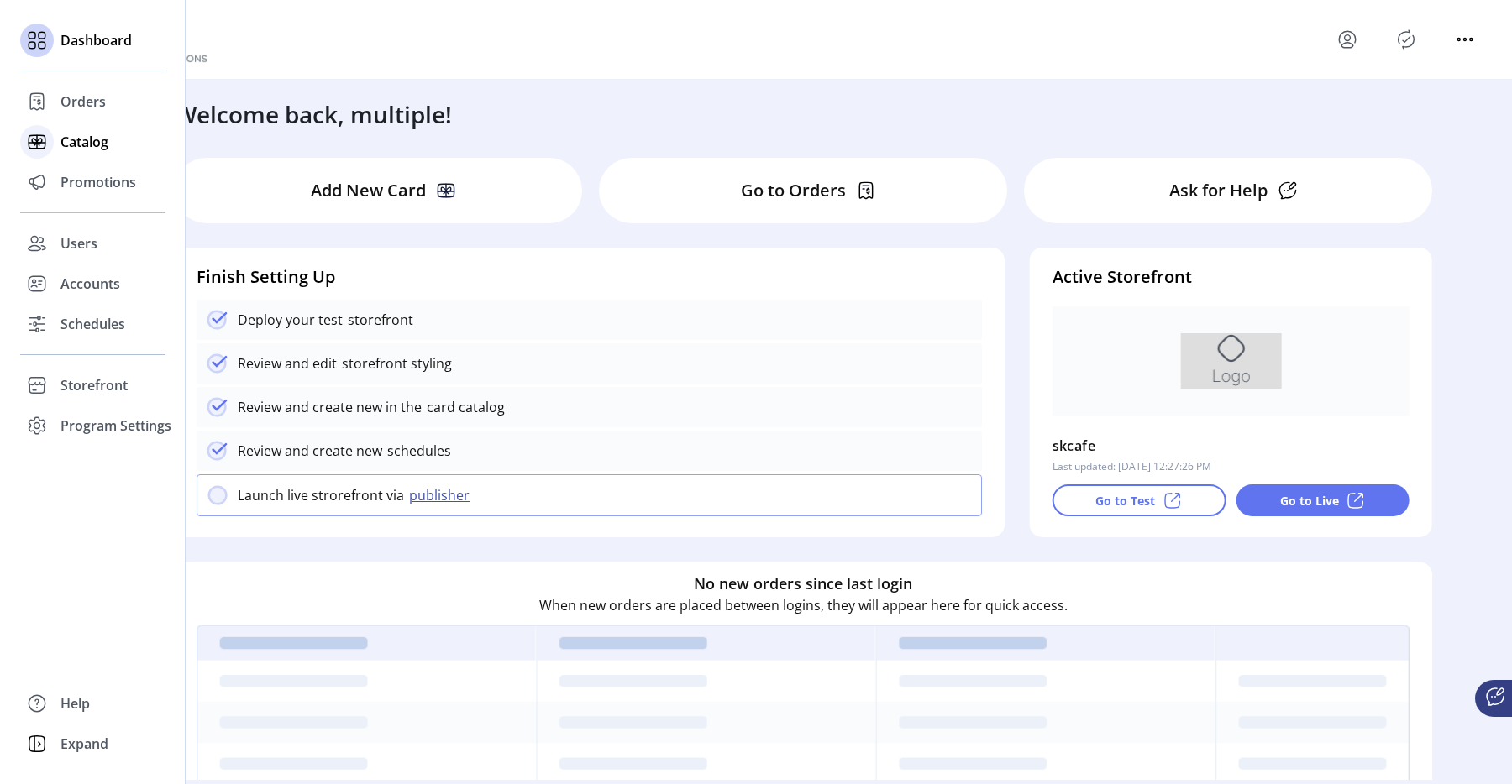
click at [78, 132] on span "Catalog" at bounding box center [84, 142] width 48 height 20
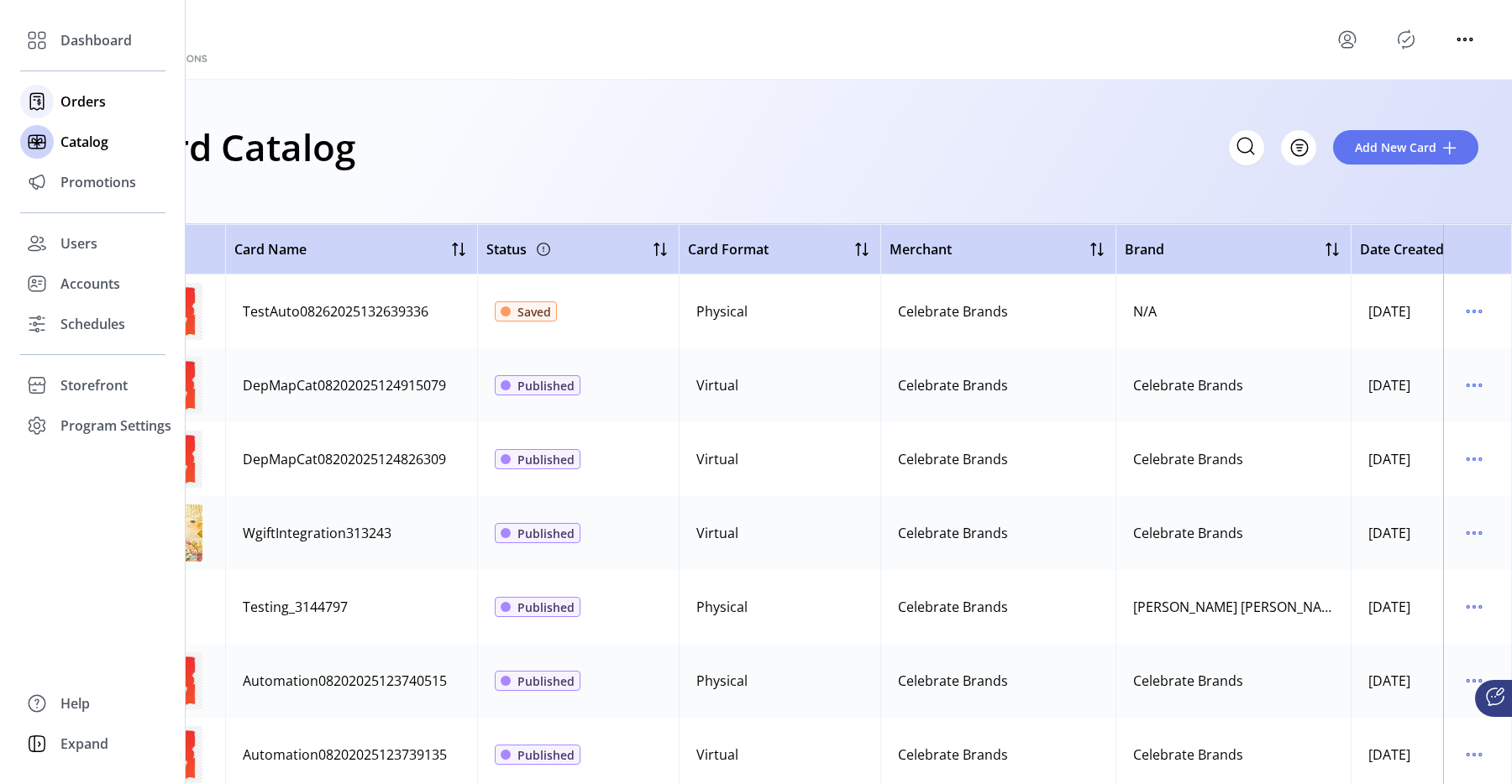
click at [65, 101] on span "Orders" at bounding box center [82, 101] width 45 height 20
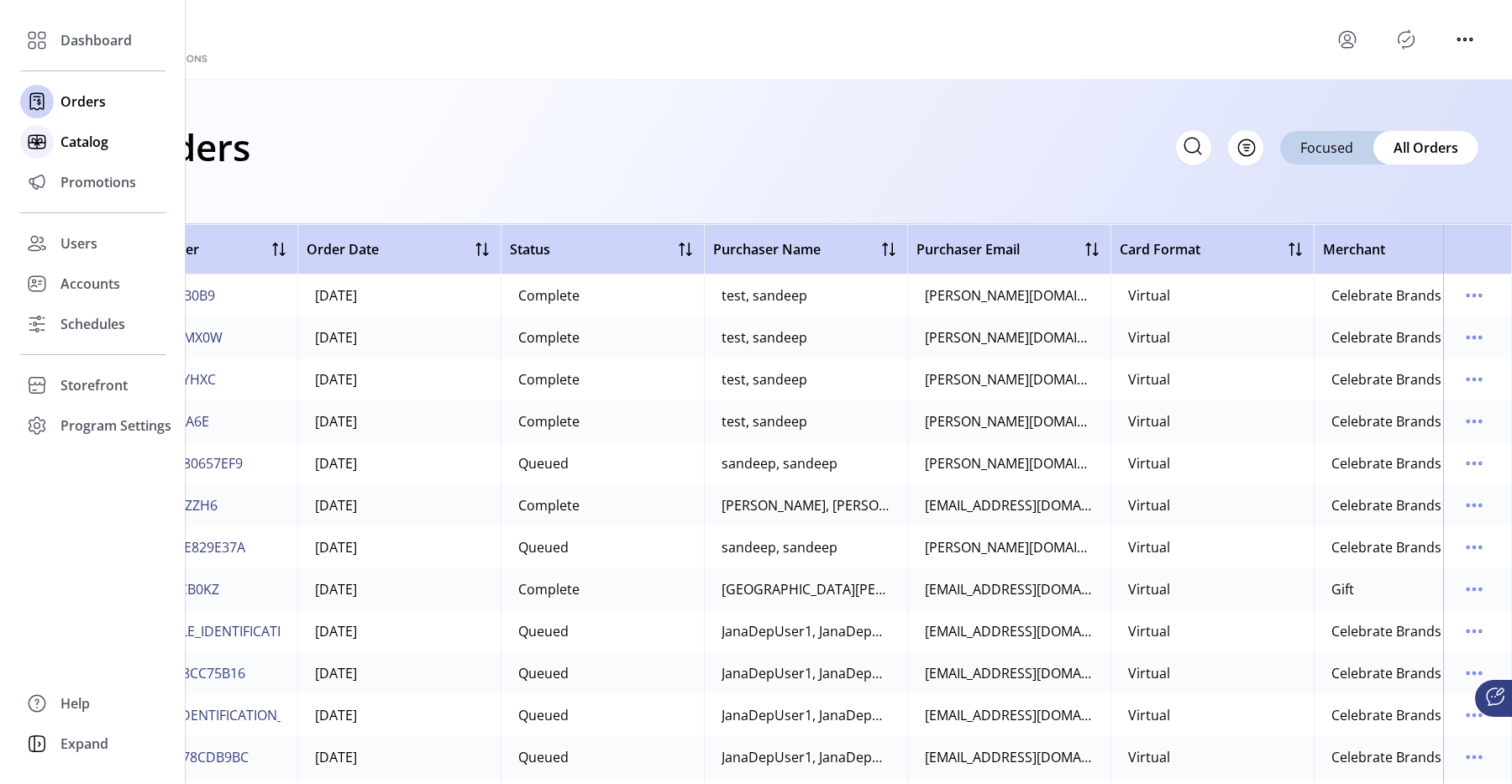
click at [91, 143] on span "Catalog" at bounding box center [84, 142] width 48 height 20
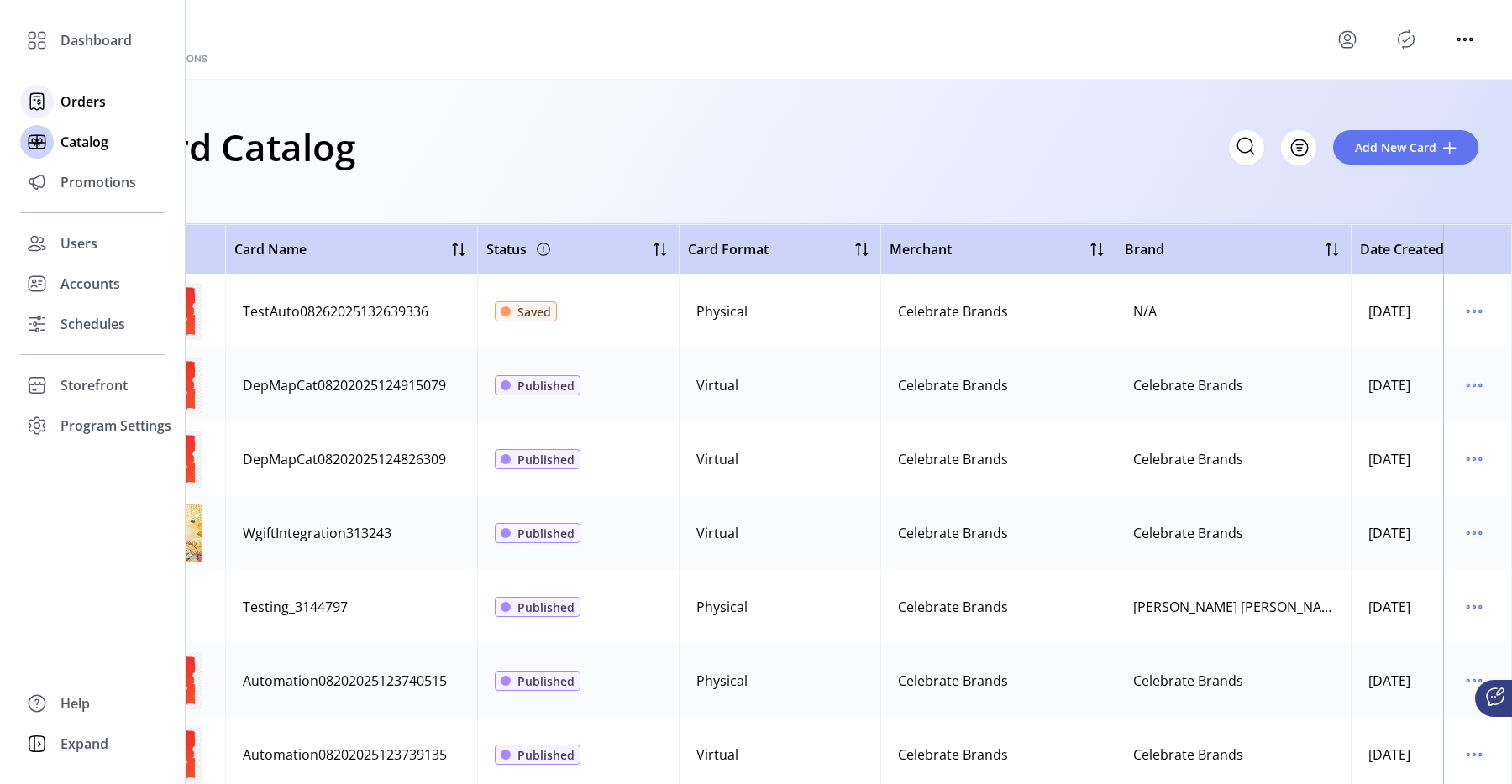
click at [74, 89] on div "Orders" at bounding box center [93, 102] width 145 height 41
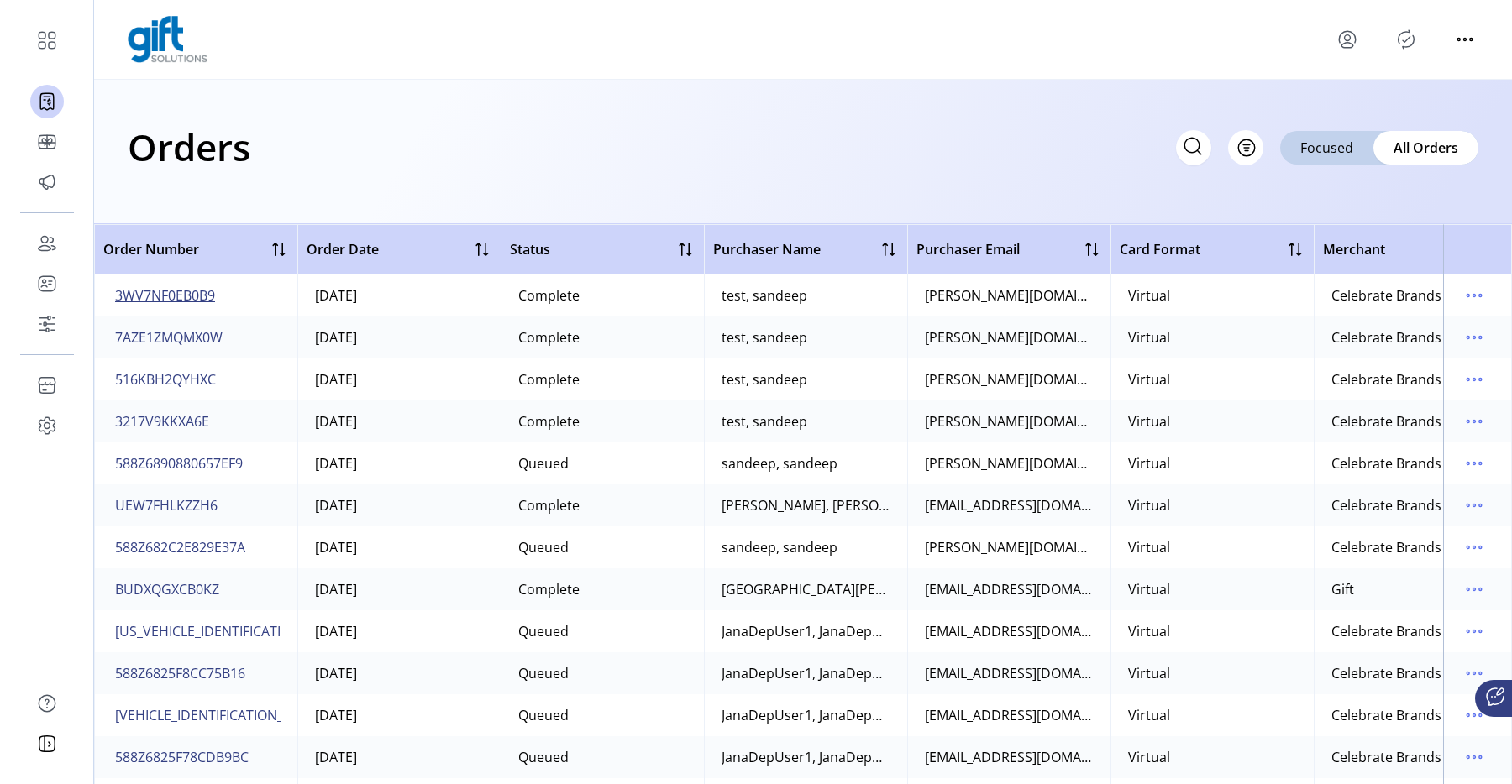
click at [200, 295] on span "3WV7NF0EB0B9" at bounding box center [165, 295] width 100 height 20
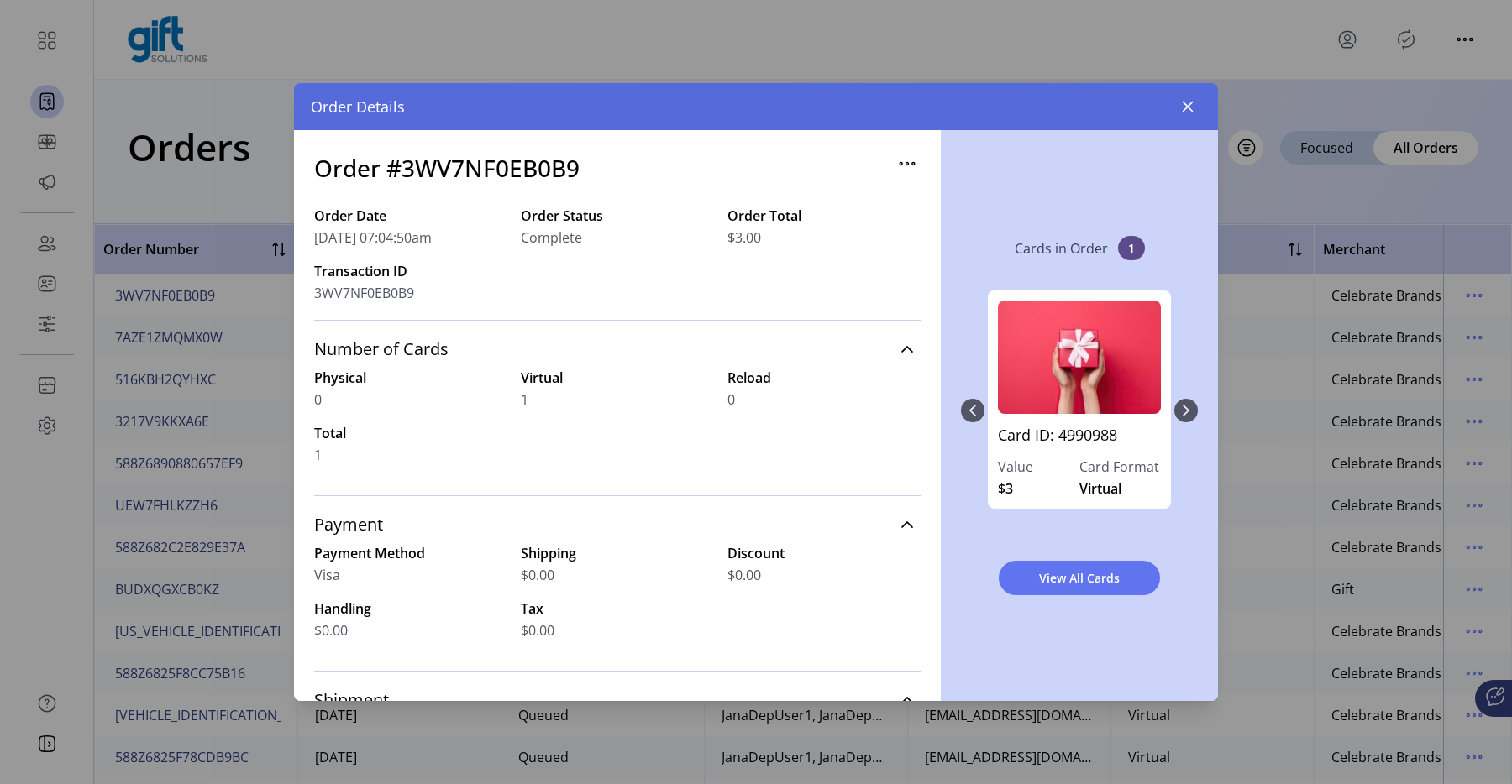
click at [1173, 398] on app-cards "Card ID: 4990988 Value $3 Card Format Virtual" at bounding box center [1079, 410] width 190 height 240
click at [1189, 117] on button "button" at bounding box center [1188, 106] width 27 height 27
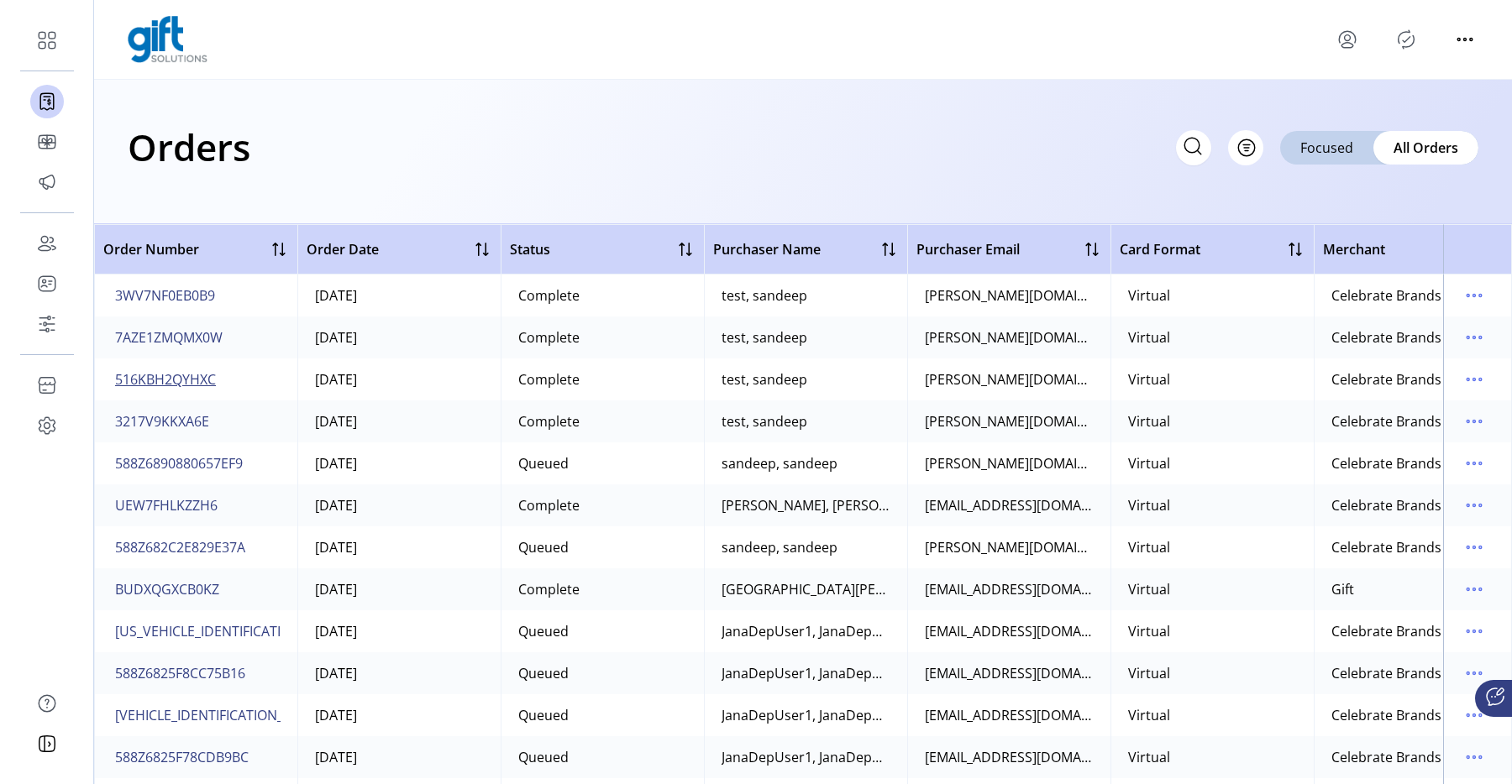
click at [169, 381] on span "516KBH2QYHXC" at bounding box center [166, 379] width 101 height 20
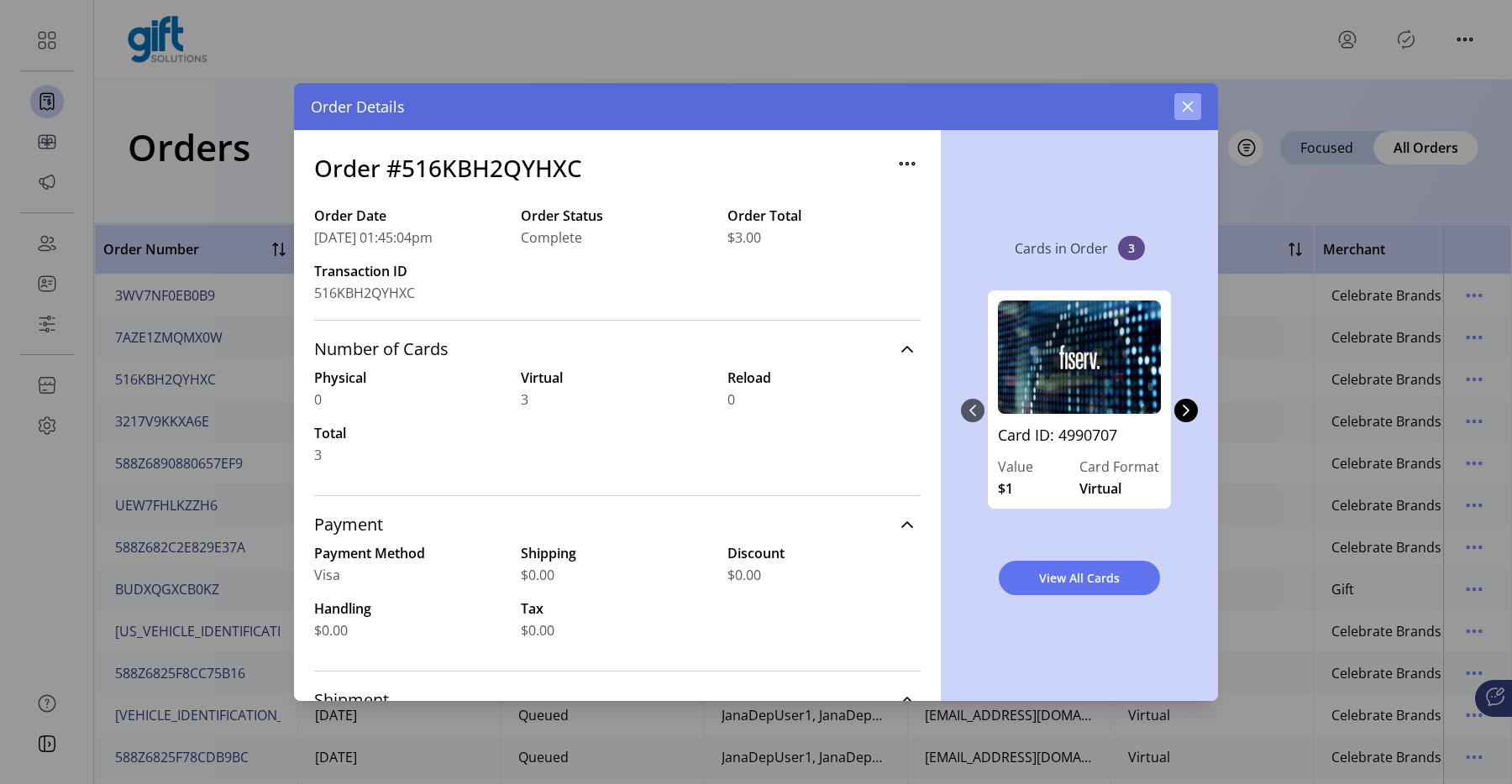
click at [1186, 106] on icon "button" at bounding box center [1188, 106] width 13 height 13
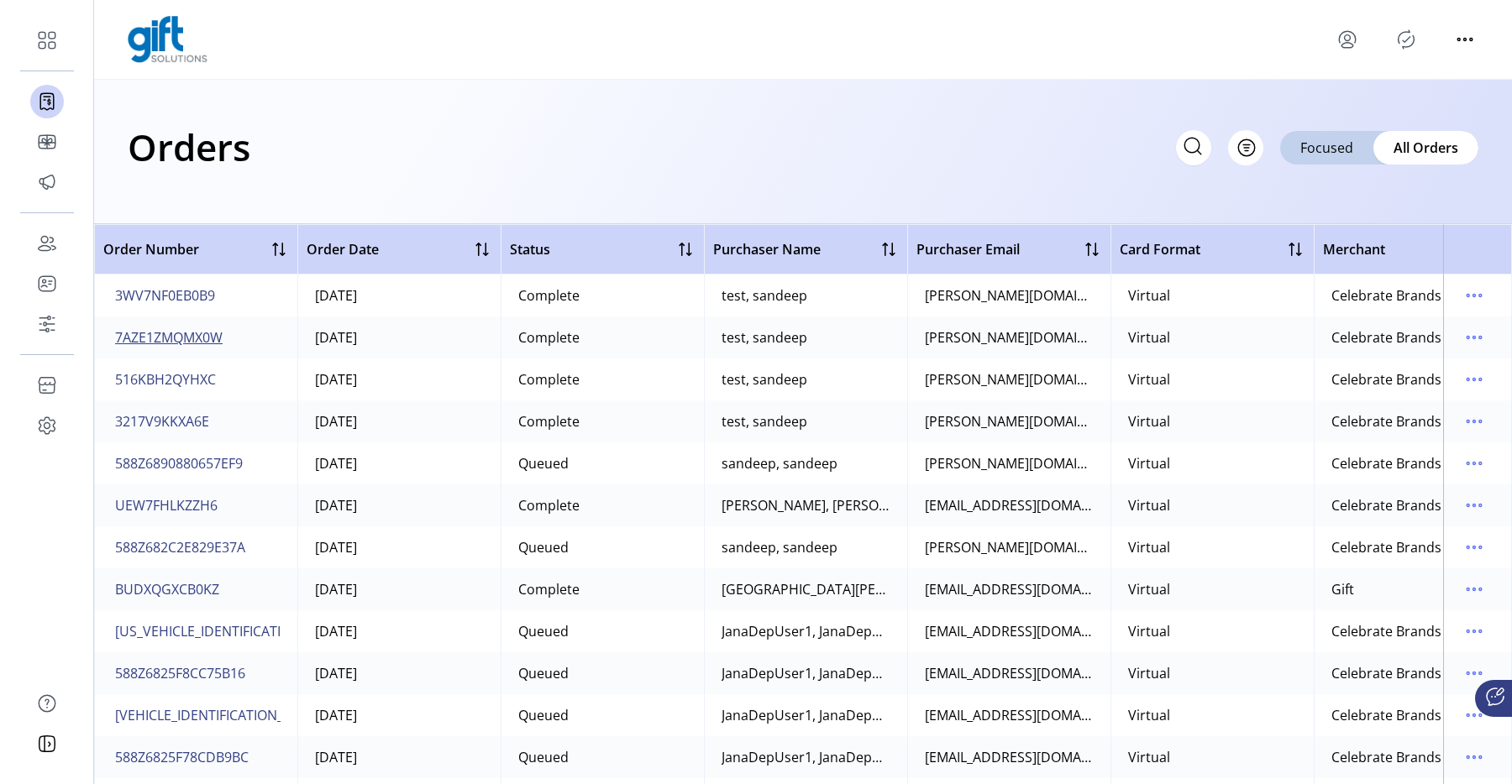
click at [205, 337] on span "7AZE1ZMQMX0W" at bounding box center [168, 338] width 107 height 20
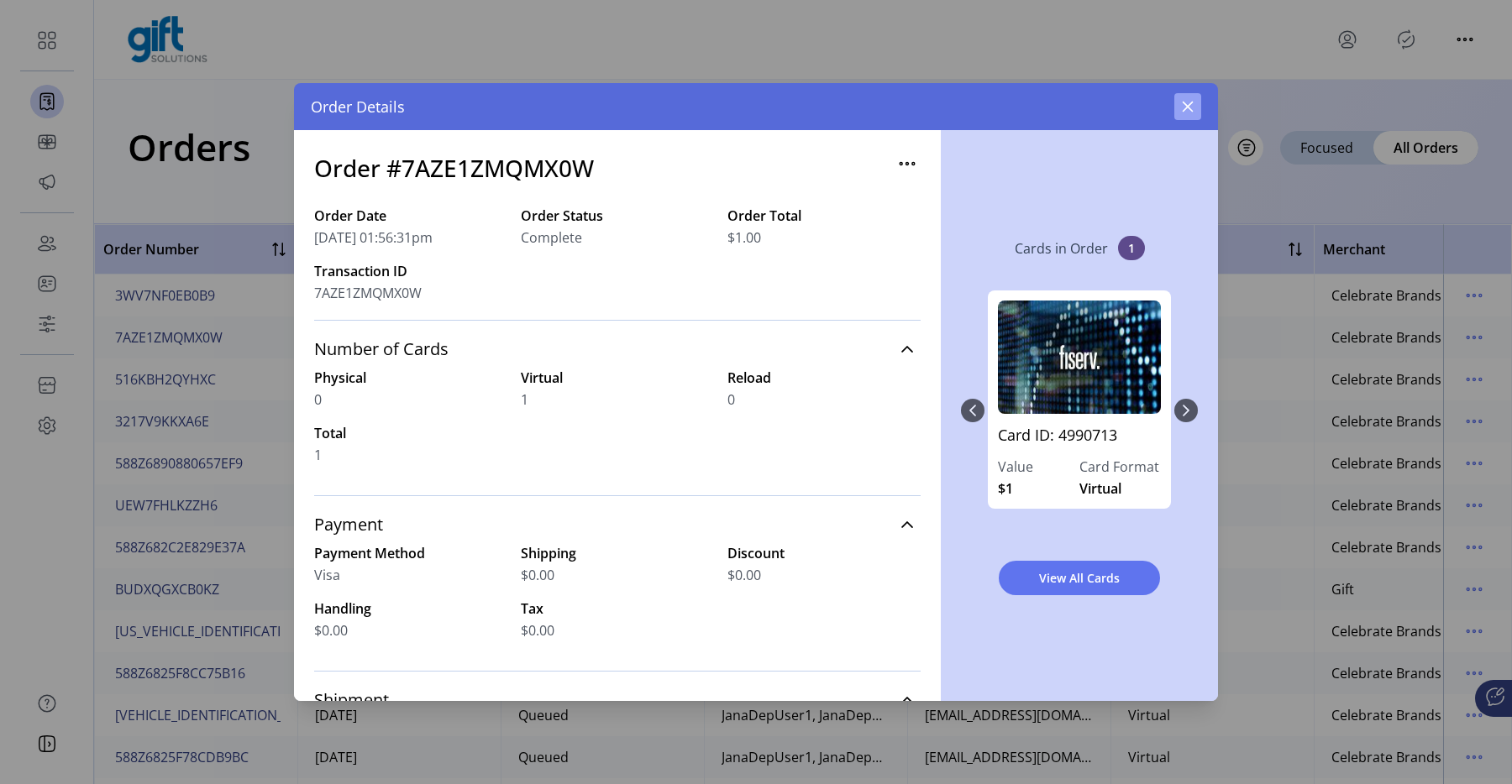
click at [1185, 97] on button "button" at bounding box center [1188, 106] width 27 height 27
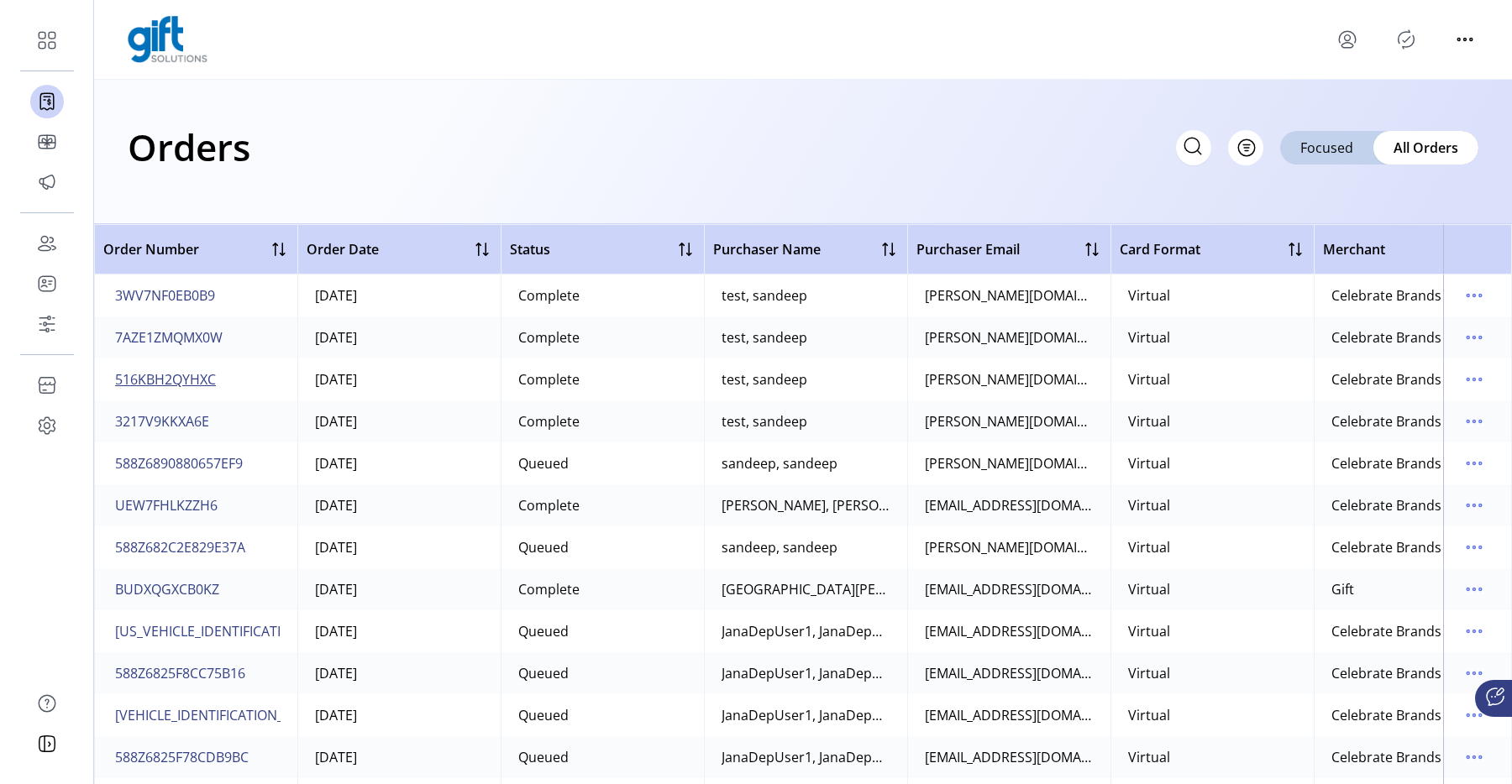
click at [186, 391] on button "516KBH2QYHXC" at bounding box center [165, 379] width 107 height 27
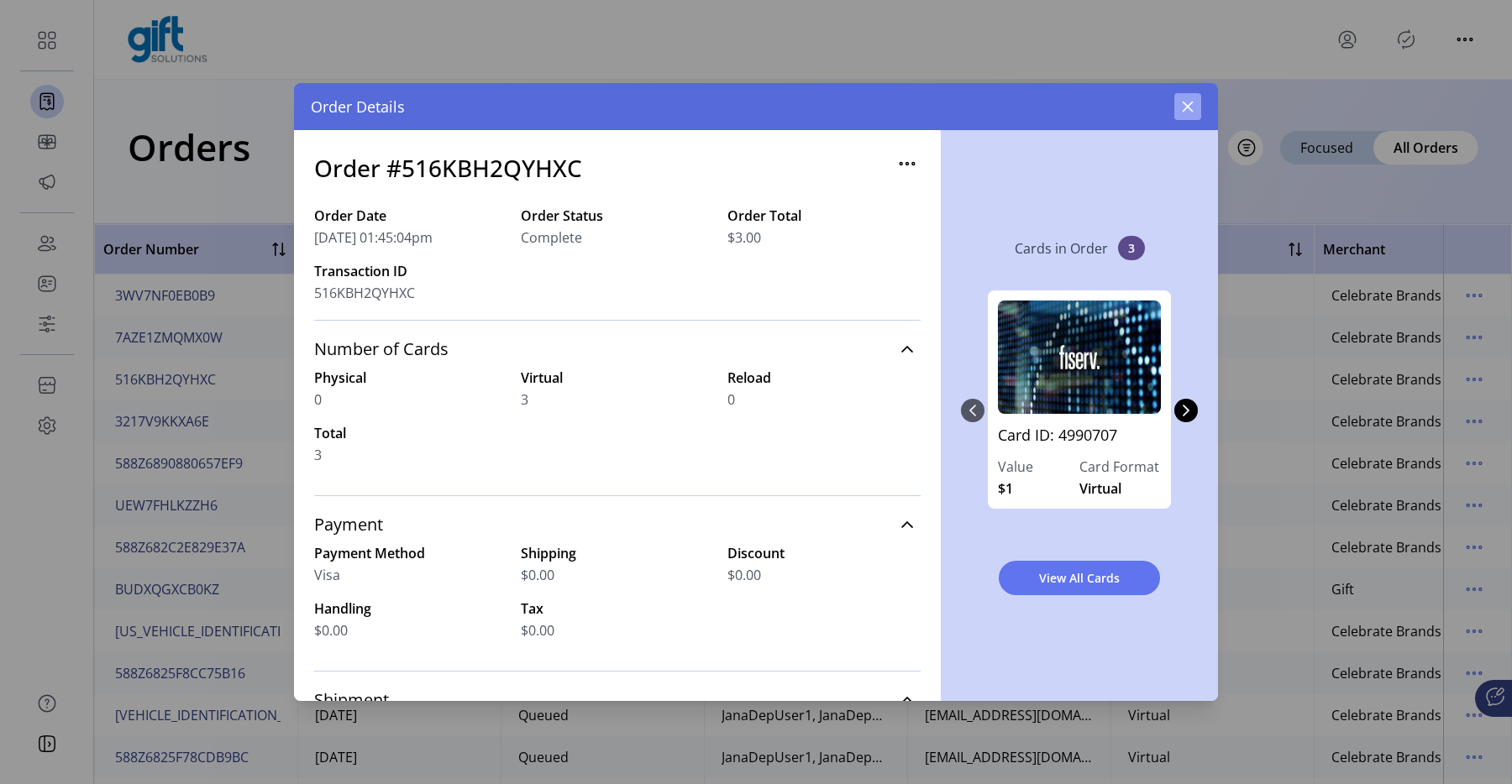
click at [1191, 112] on icon "button" at bounding box center [1188, 106] width 13 height 13
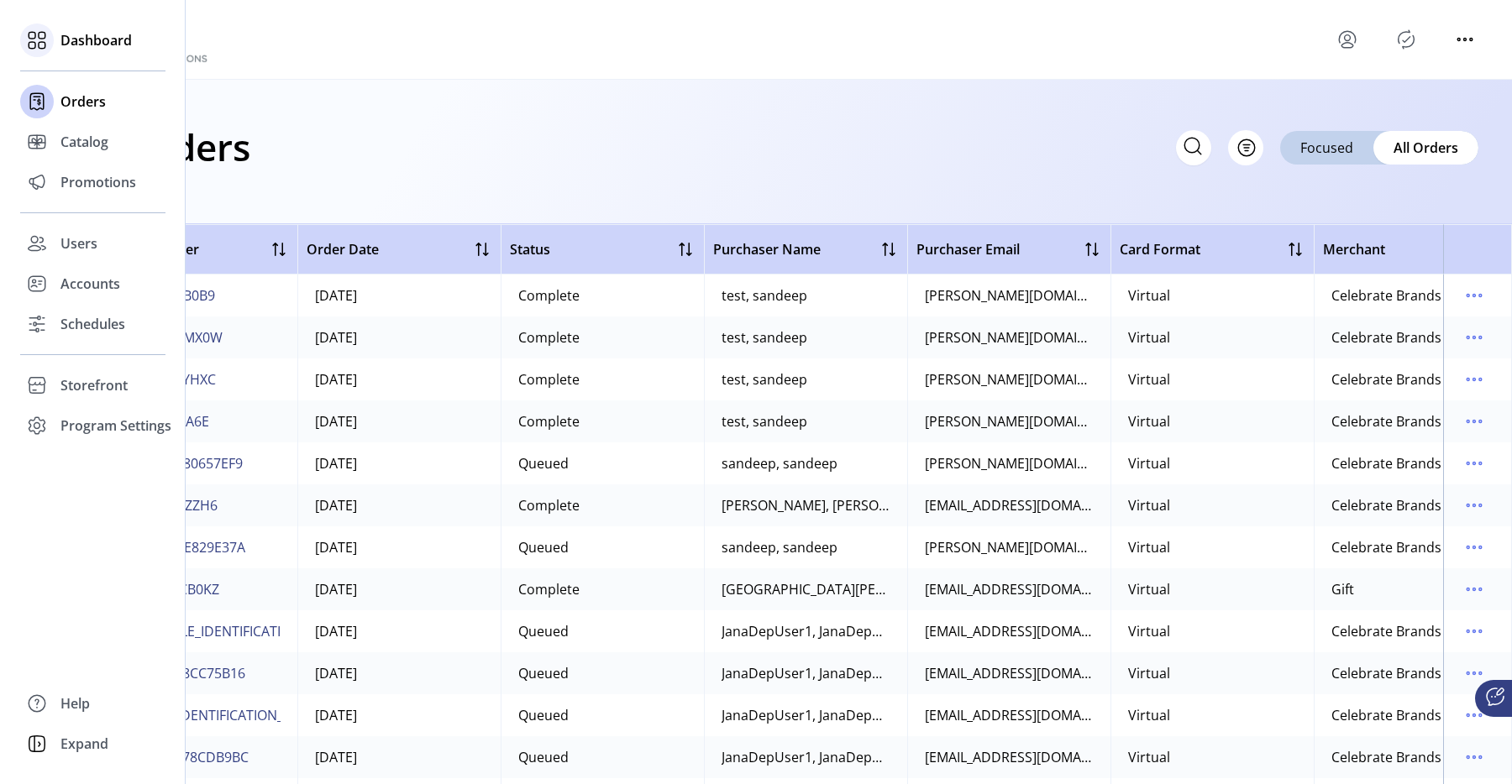
click at [60, 56] on div "Dashboard" at bounding box center [93, 41] width 145 height 41
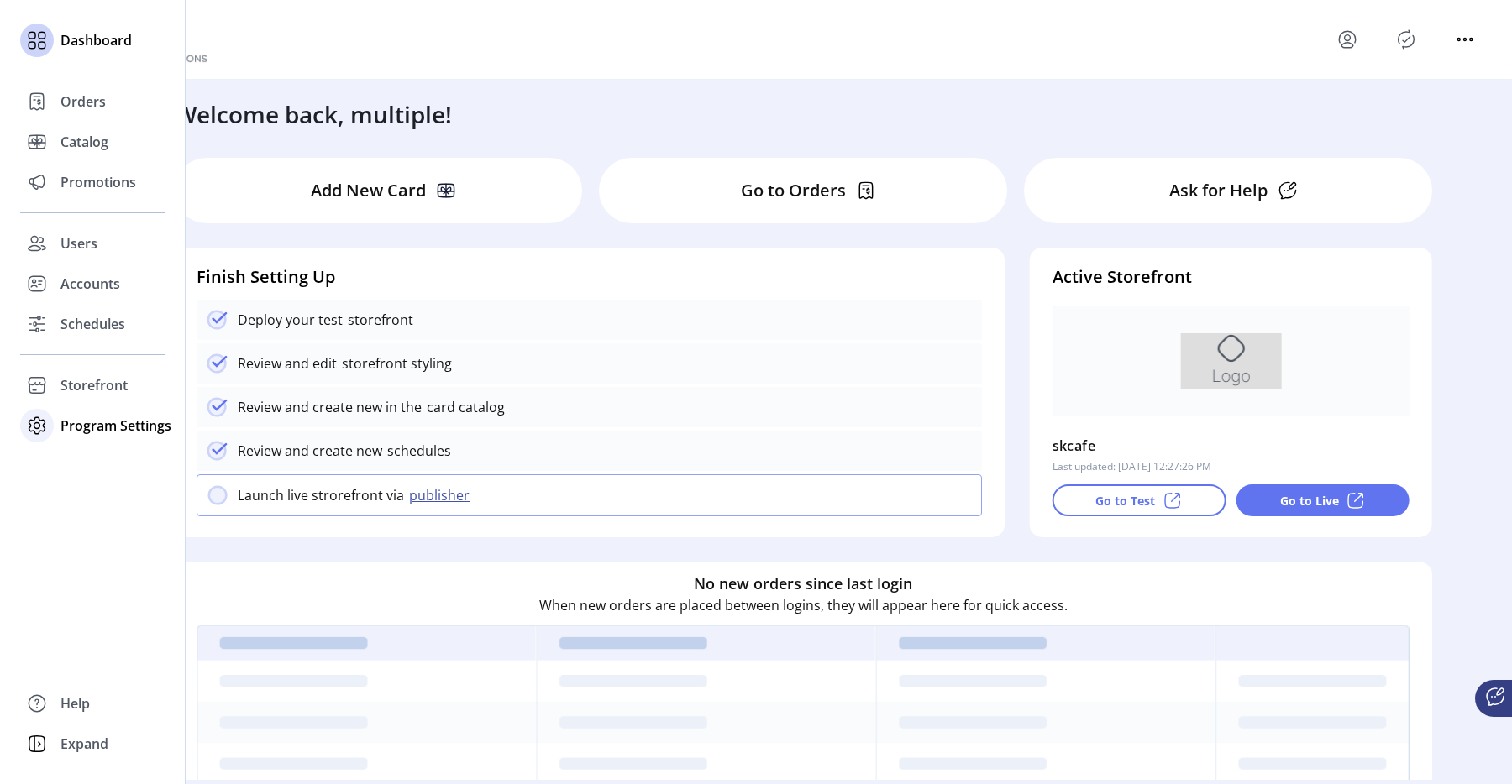
click at [76, 412] on div "Program Settings" at bounding box center [93, 426] width 145 height 41
click at [106, 440] on div "Program Settings" at bounding box center [93, 426] width 145 height 41
click at [129, 432] on span "Program Settings" at bounding box center [115, 425] width 111 height 20
click at [118, 461] on span "Templates" at bounding box center [93, 459] width 66 height 20
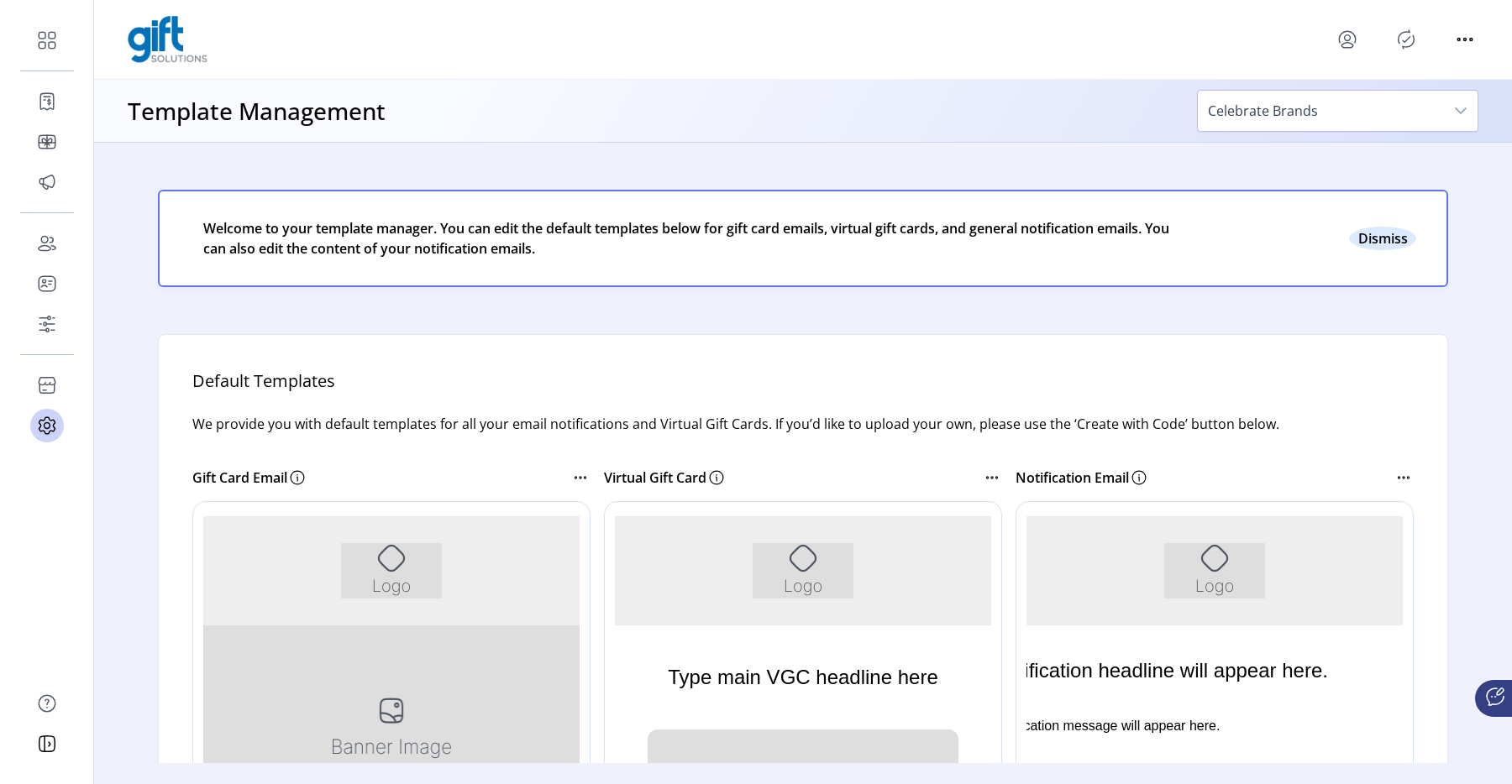
click at [1361, 237] on button "Close" at bounding box center [1383, 238] width 67 height 24
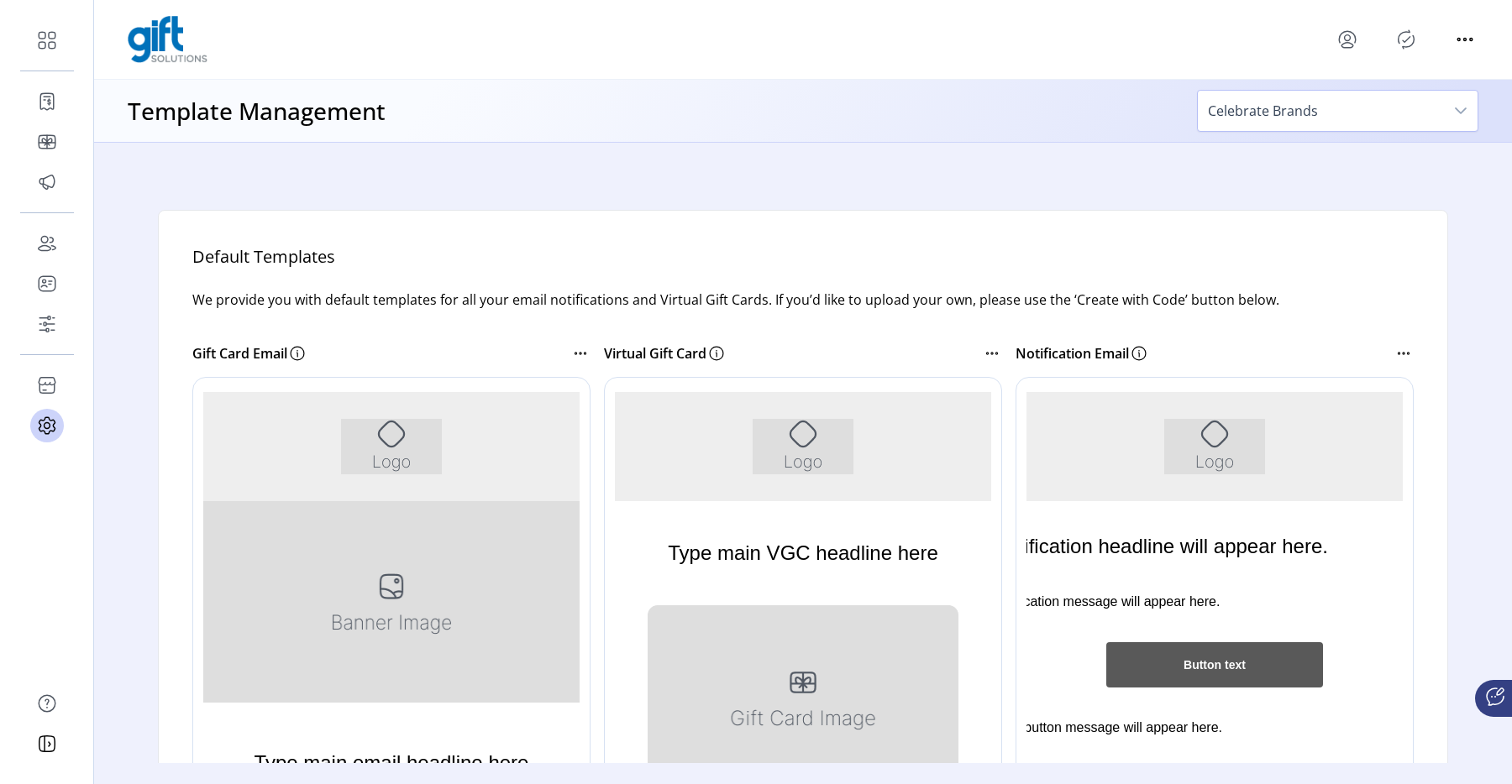
click at [1337, 95] on span "Celebrate Brands" at bounding box center [1321, 111] width 246 height 41
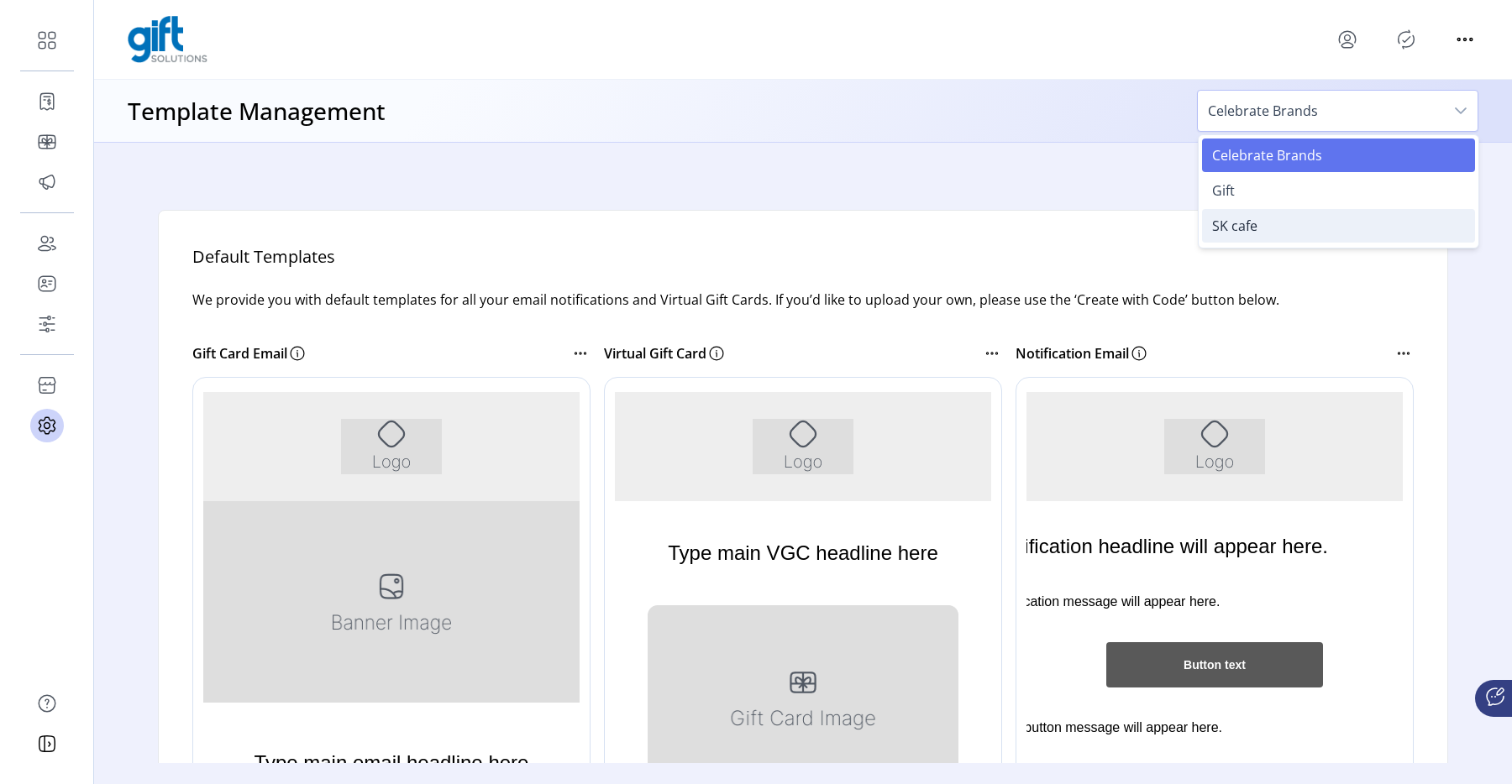
click at [1236, 215] on li "SK cafe" at bounding box center [1339, 226] width 273 height 34
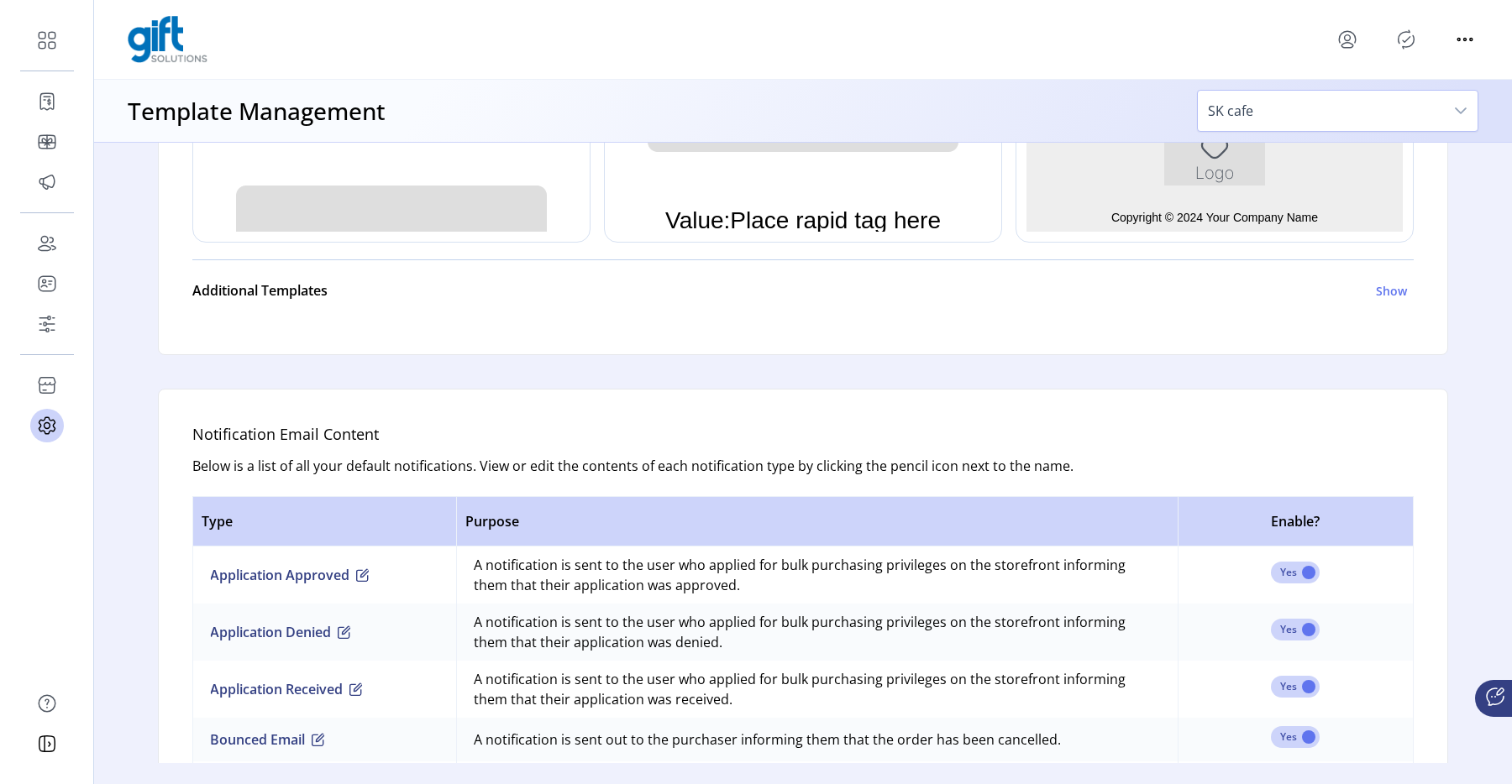
scroll to position [619, 0]
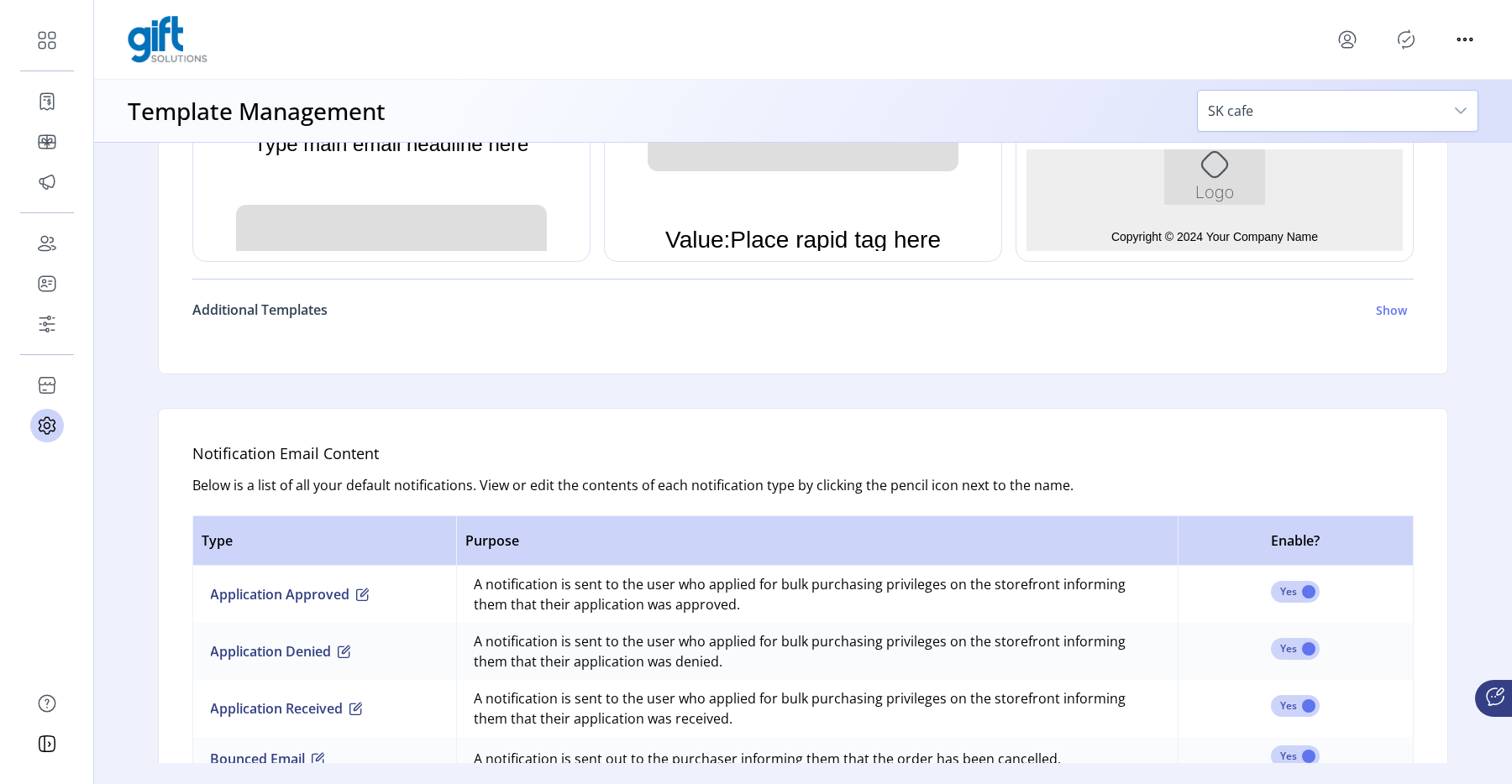
click at [304, 303] on h6 "Additional Templates" at bounding box center [260, 309] width 136 height 20
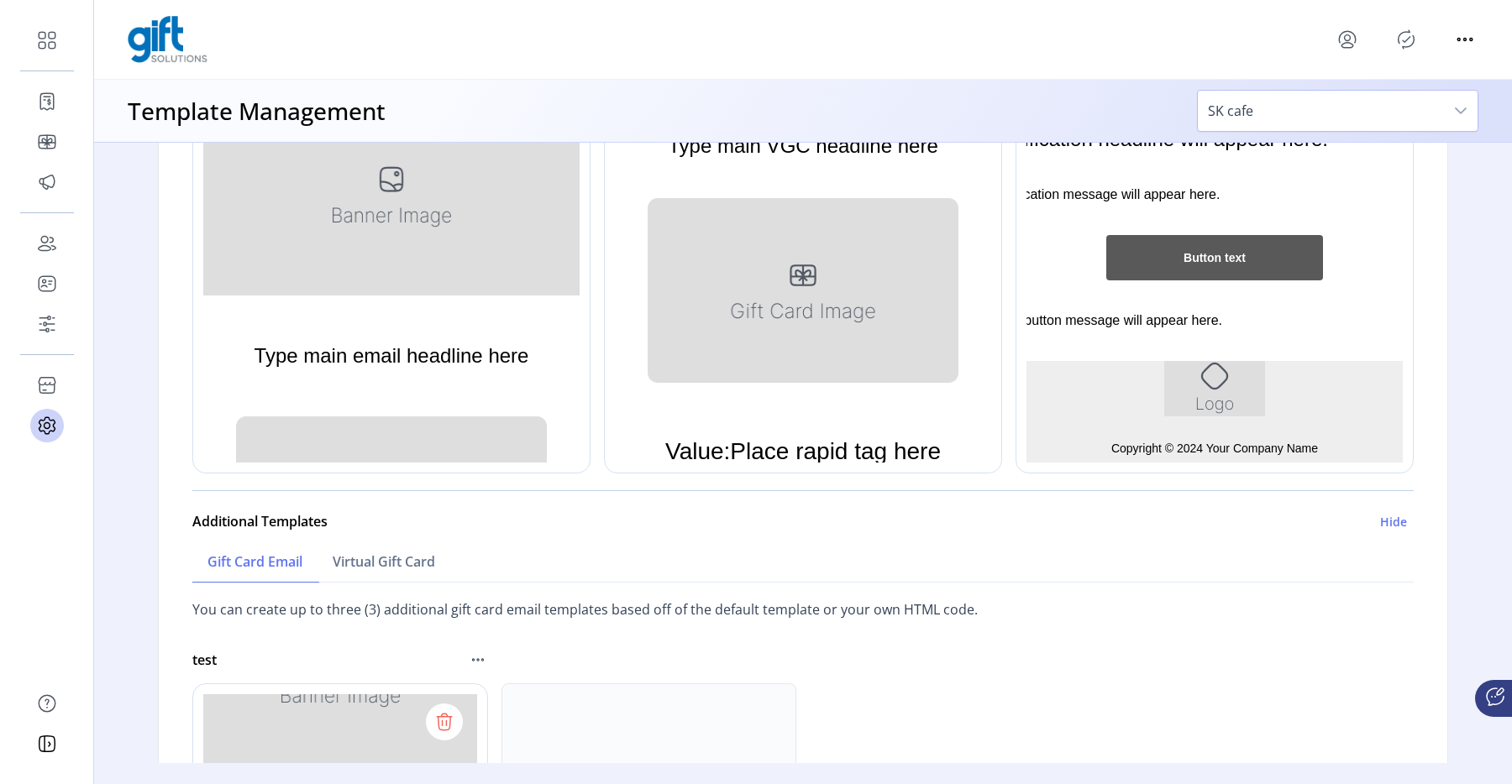
scroll to position [402, 0]
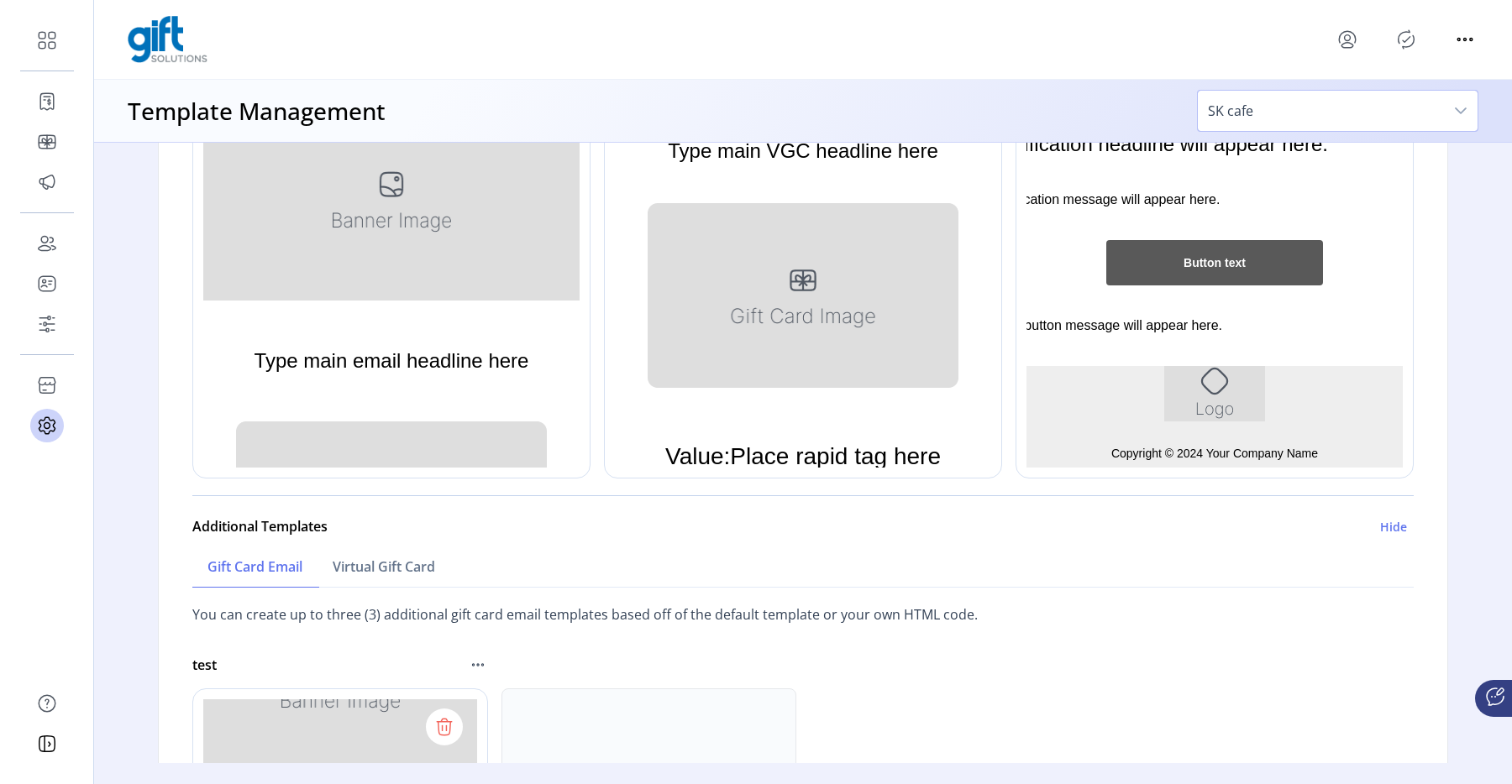
click at [1213, 113] on span "SK cafe" at bounding box center [1321, 111] width 246 height 41
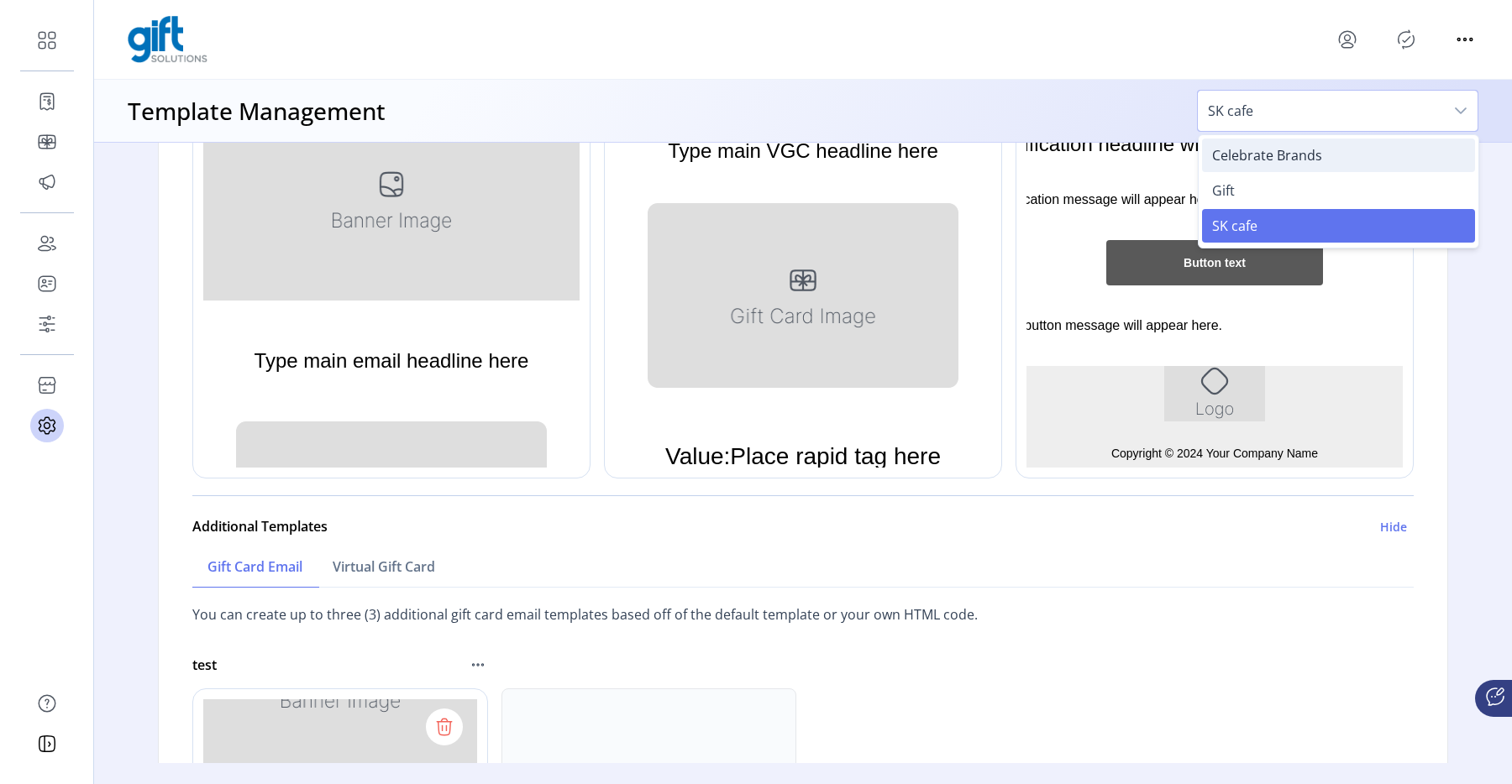
click at [1219, 167] on li "Celebrate Brands" at bounding box center [1339, 155] width 273 height 34
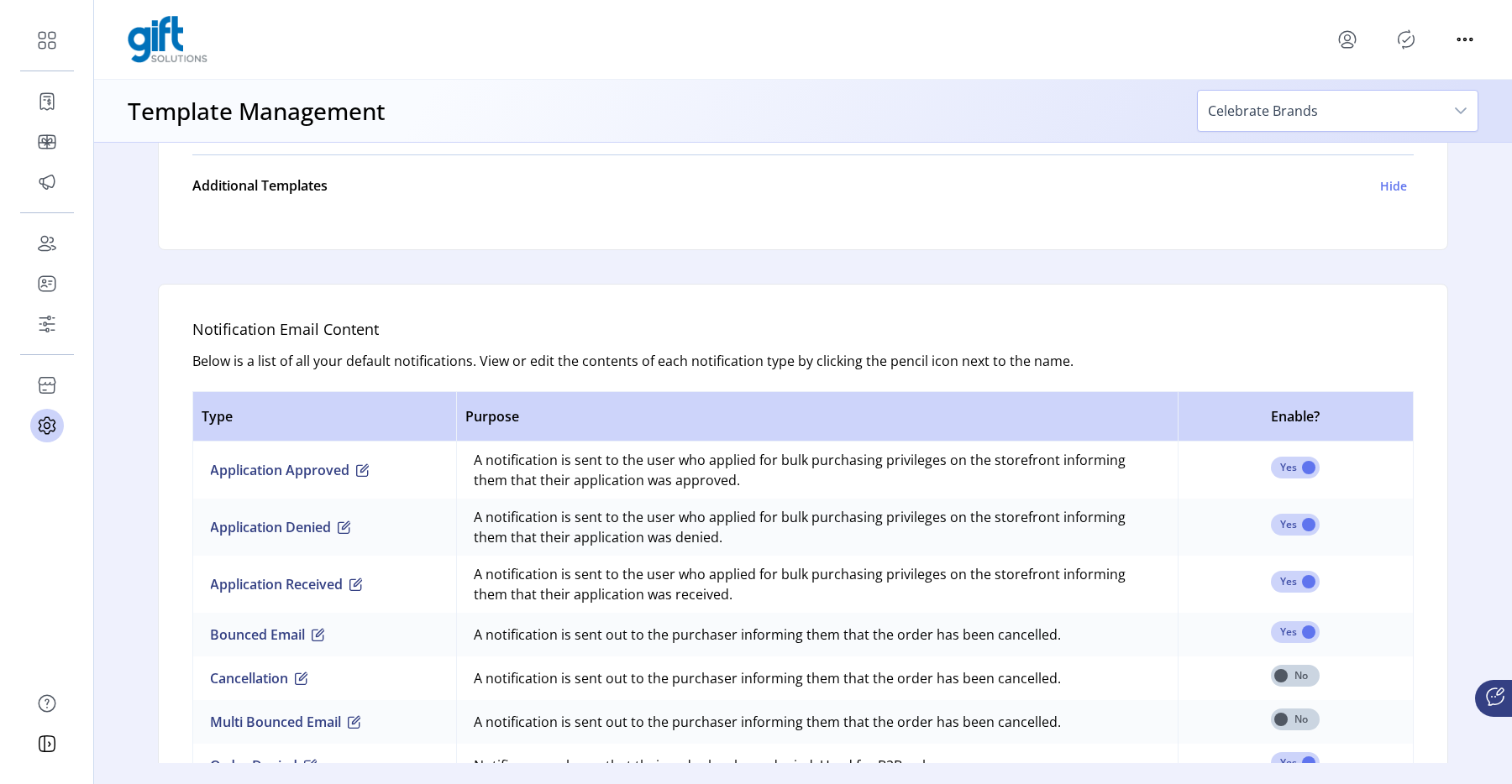
scroll to position [699, 0]
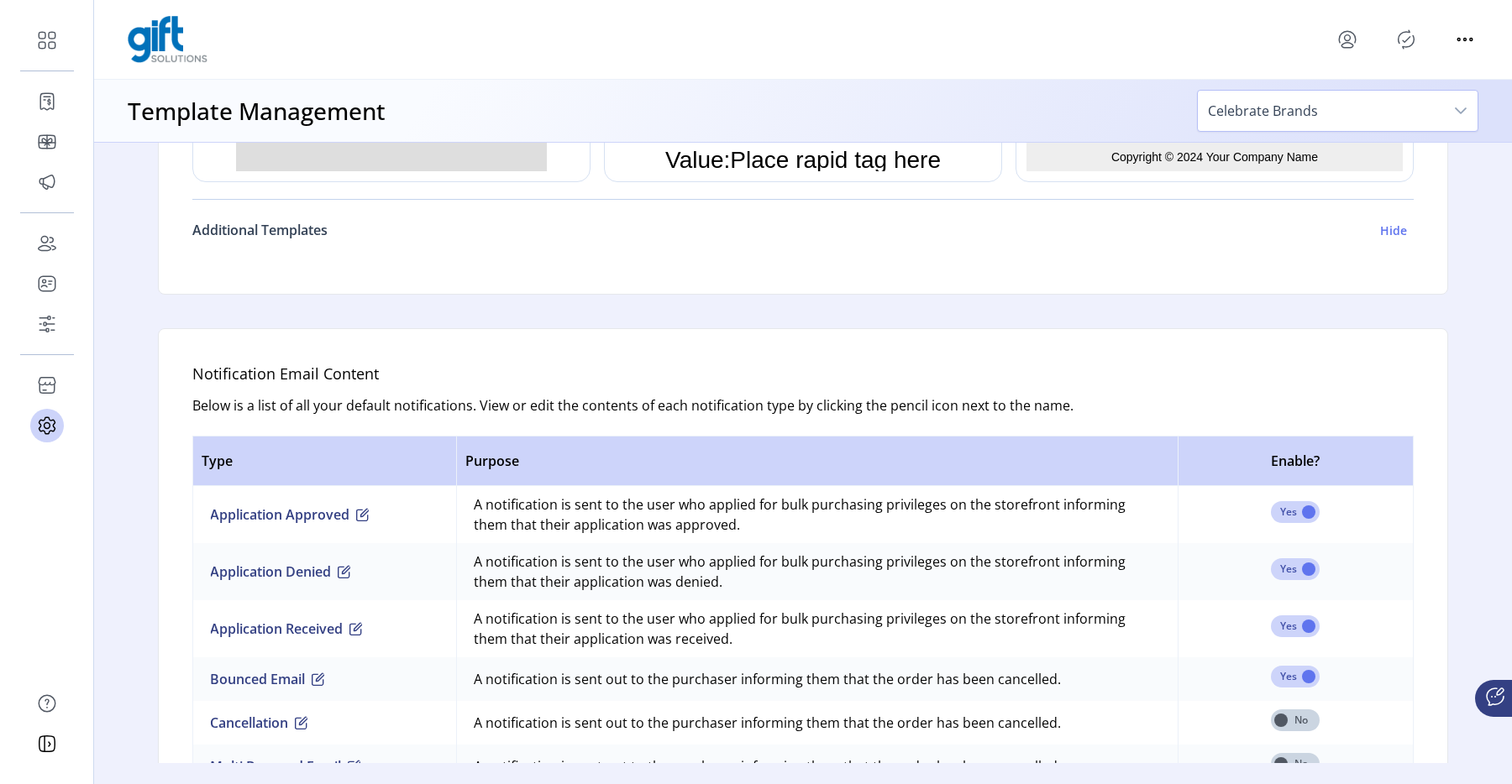
click at [314, 236] on h6 "Additional Templates" at bounding box center [260, 229] width 136 height 20
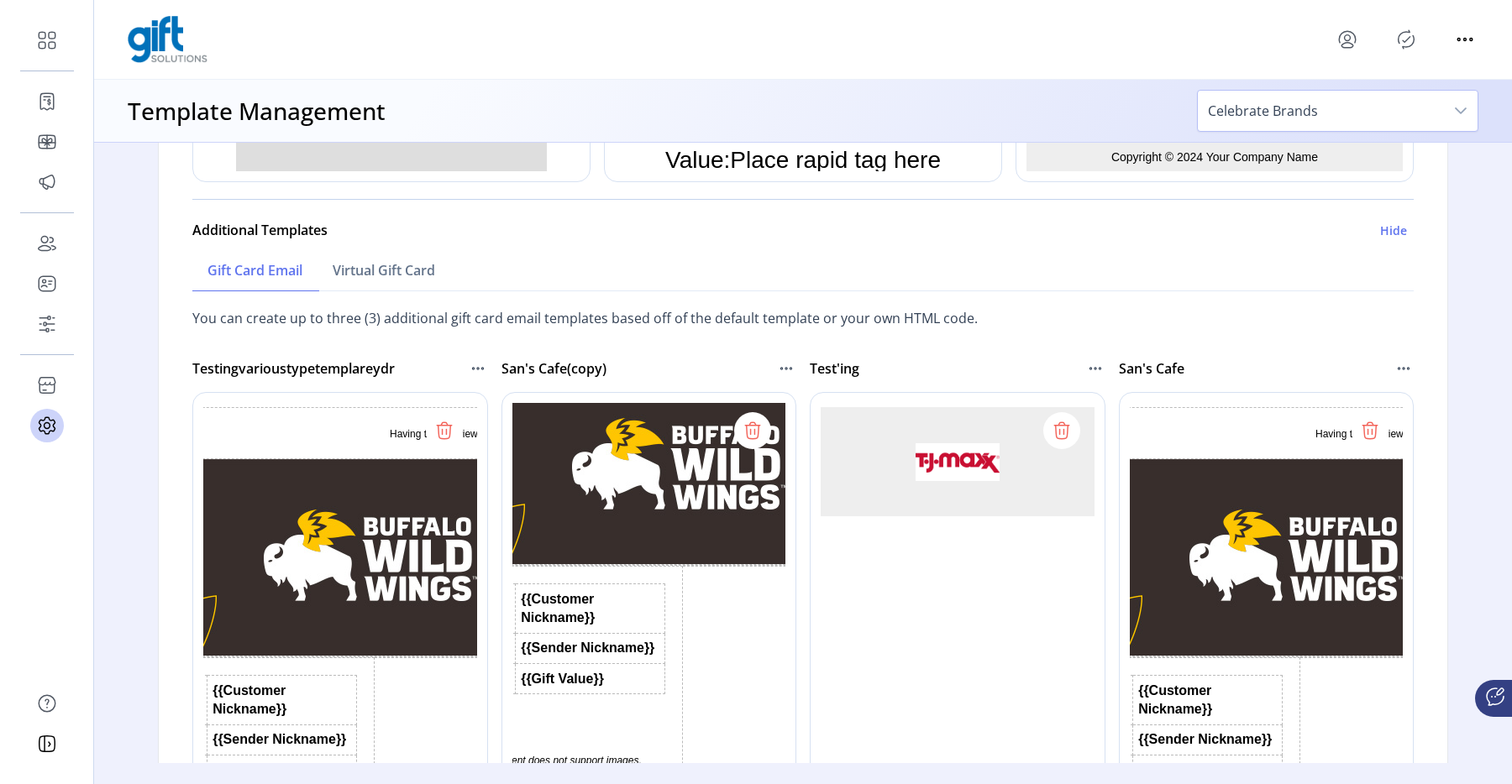
scroll to position [101, 0]
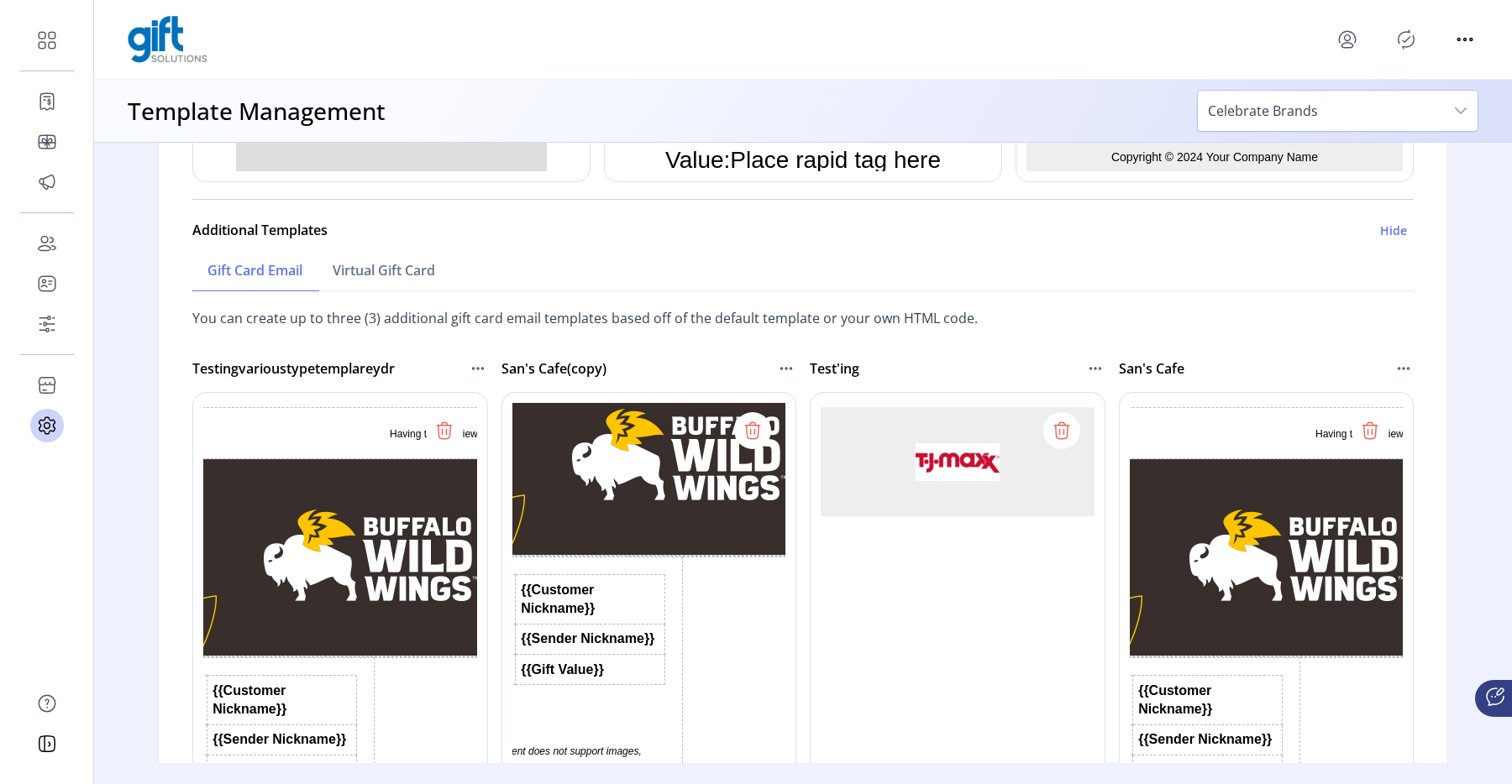
click at [1398, 50] on p-button at bounding box center [1407, 39] width 27 height 27
click at [1399, 48] on icon "Publisher Panel" at bounding box center [1407, 39] width 27 height 27
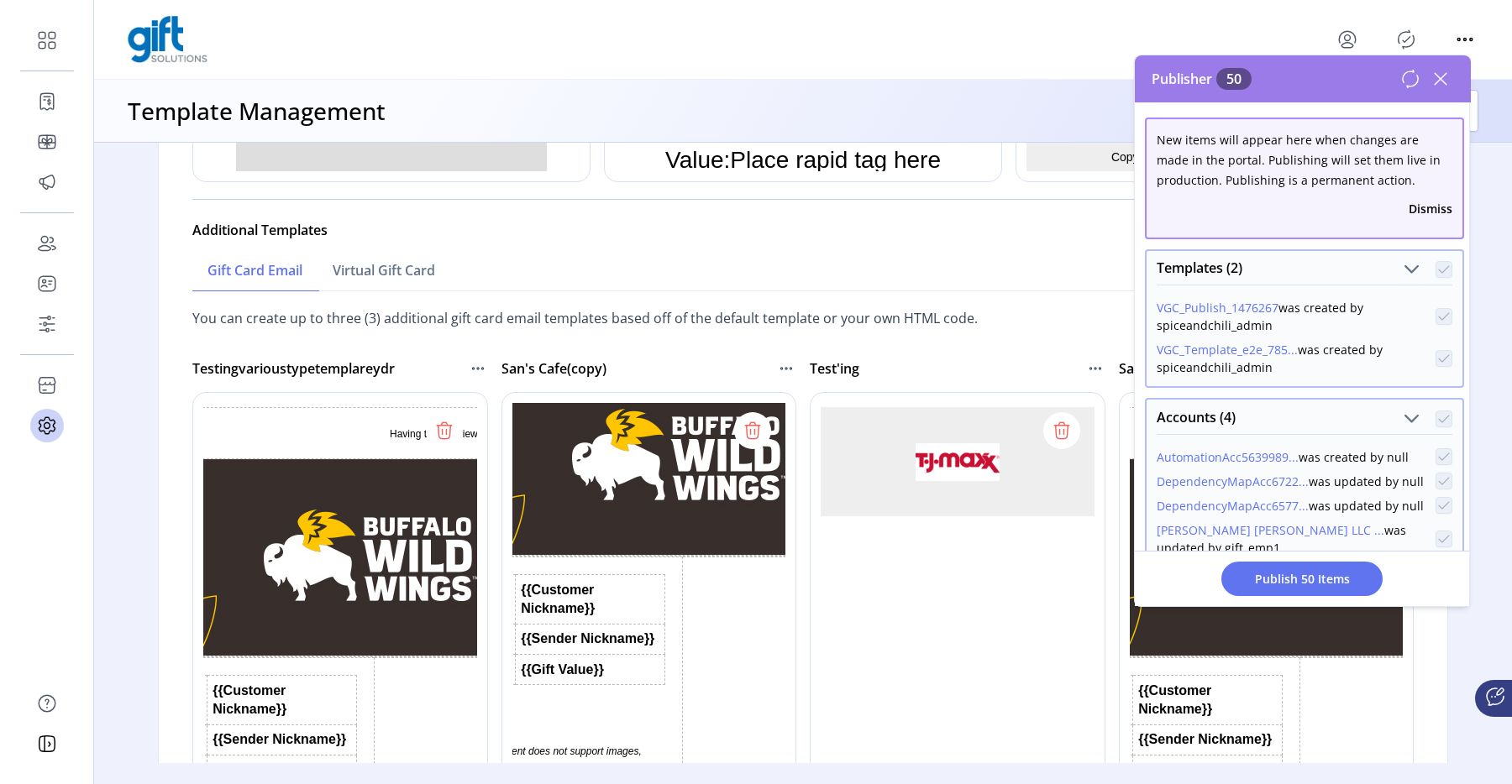
click at [1448, 79] on icon at bounding box center [1441, 79] width 27 height 27
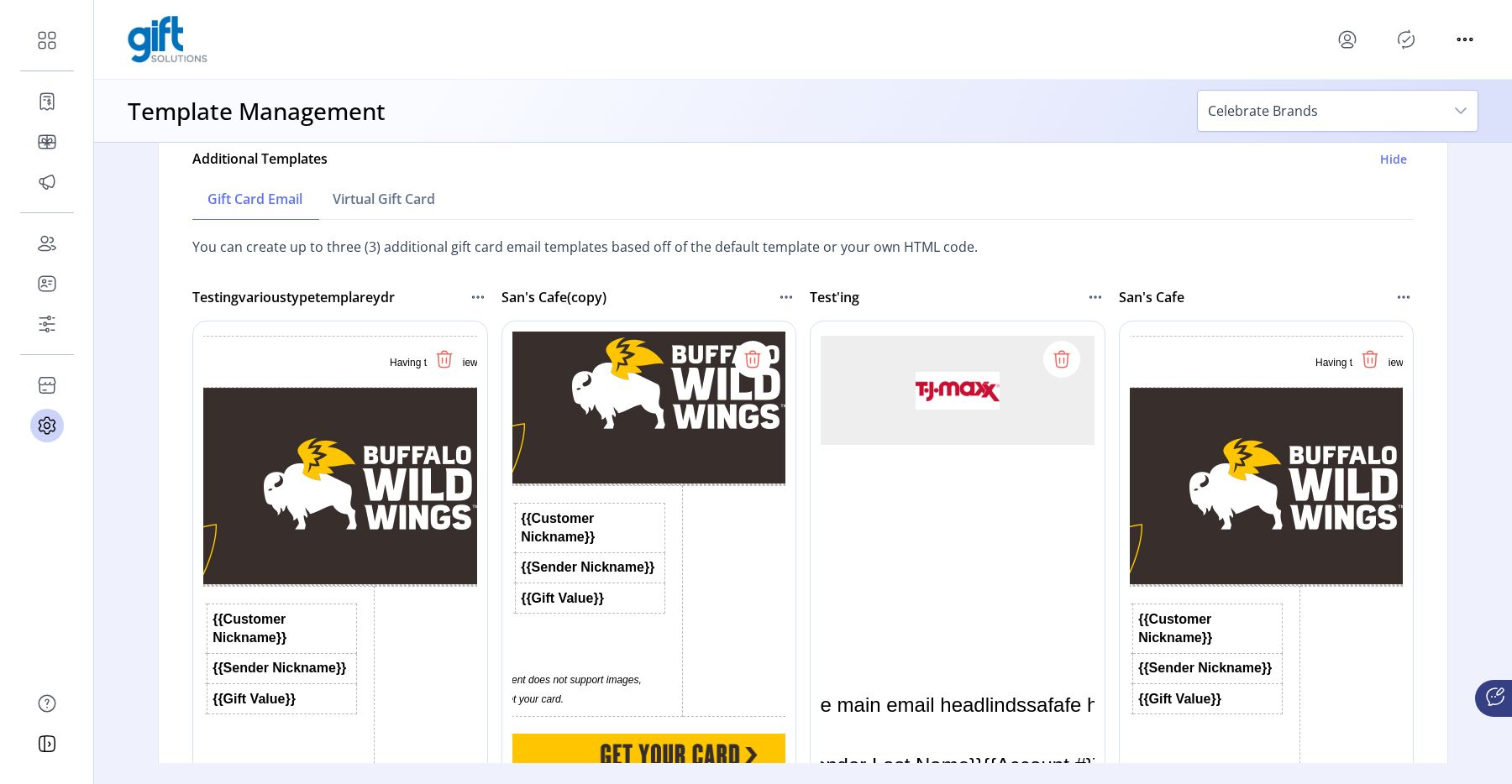
scroll to position [733, 0]
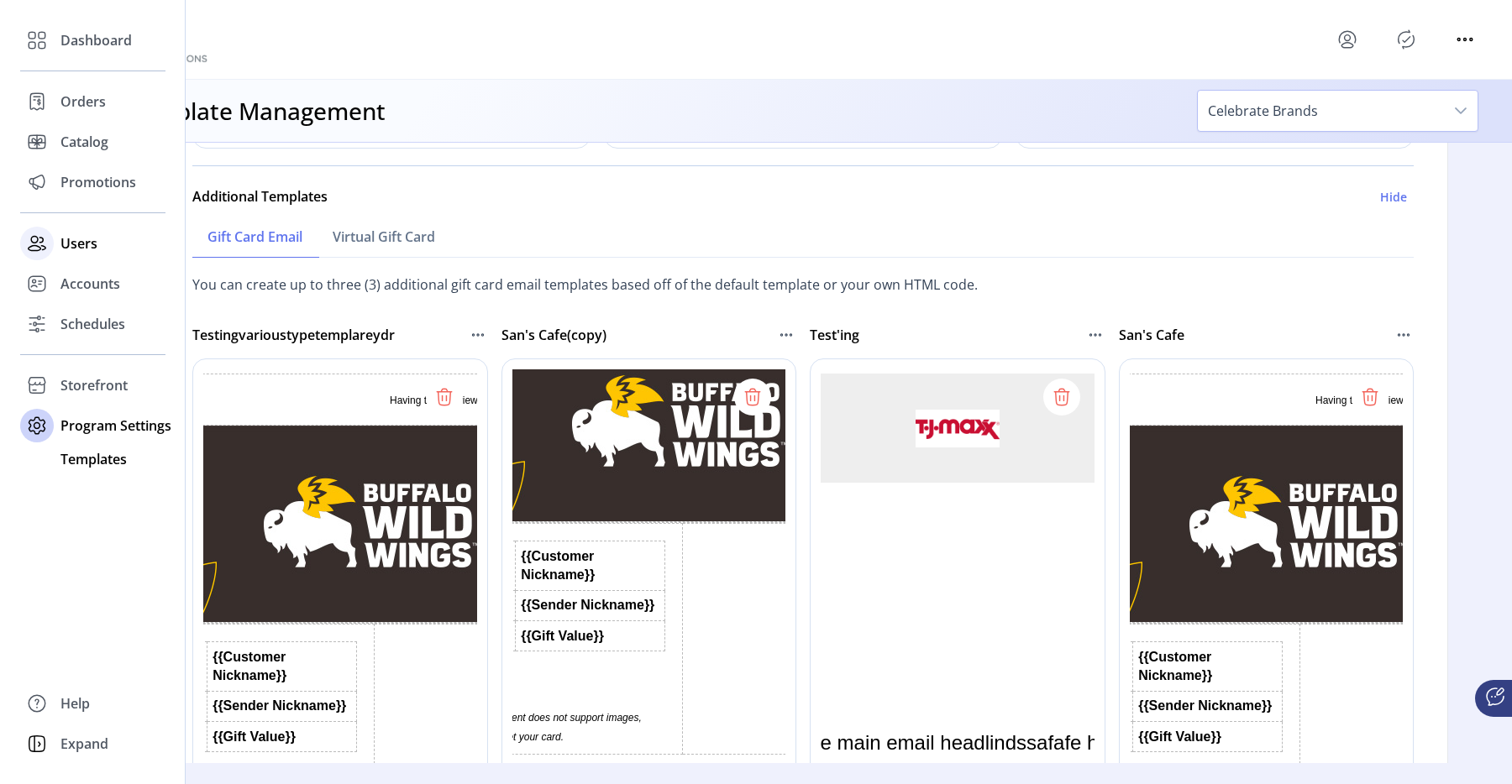
click at [58, 249] on div "Users" at bounding box center [93, 244] width 145 height 41
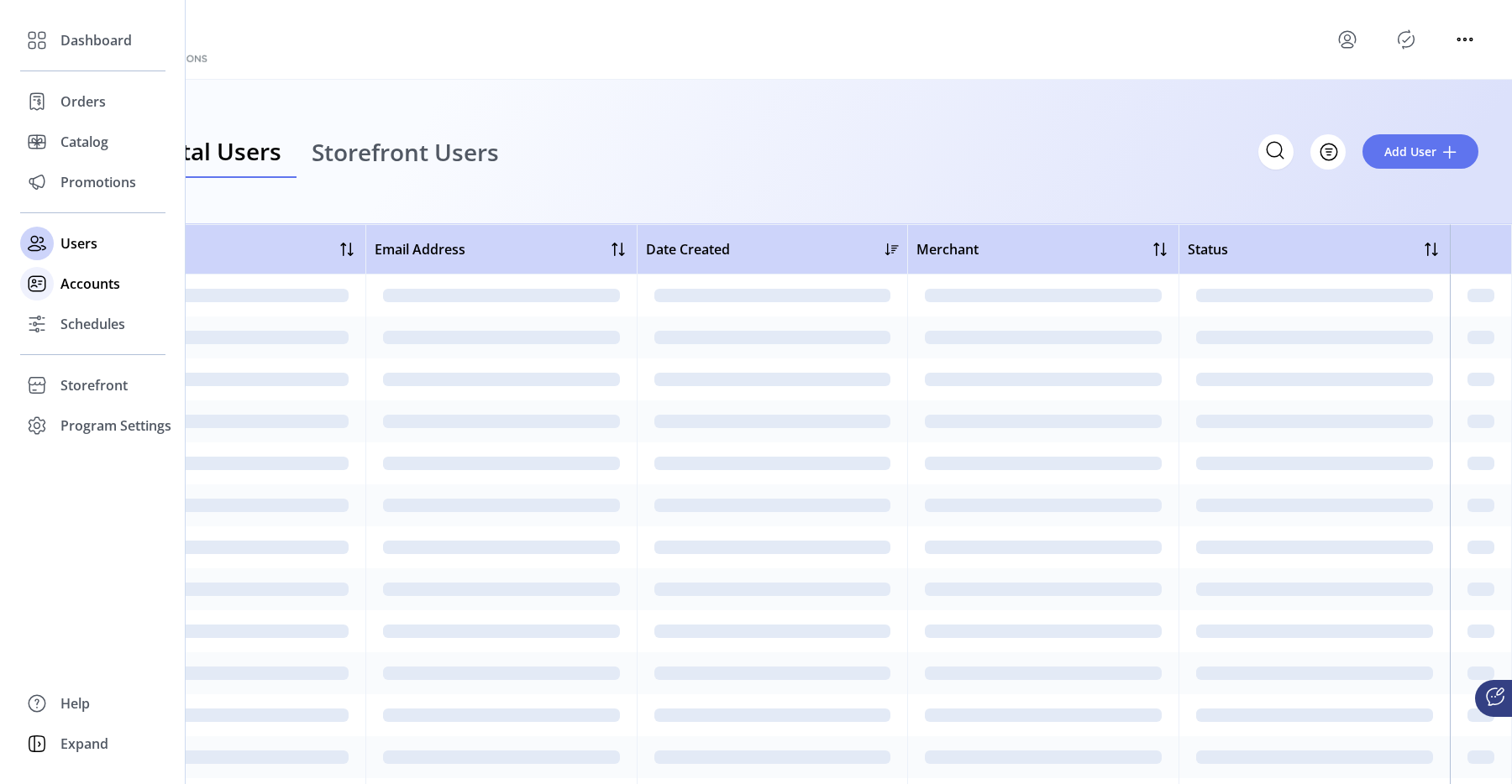
click at [58, 282] on div "Accounts" at bounding box center [93, 284] width 145 height 41
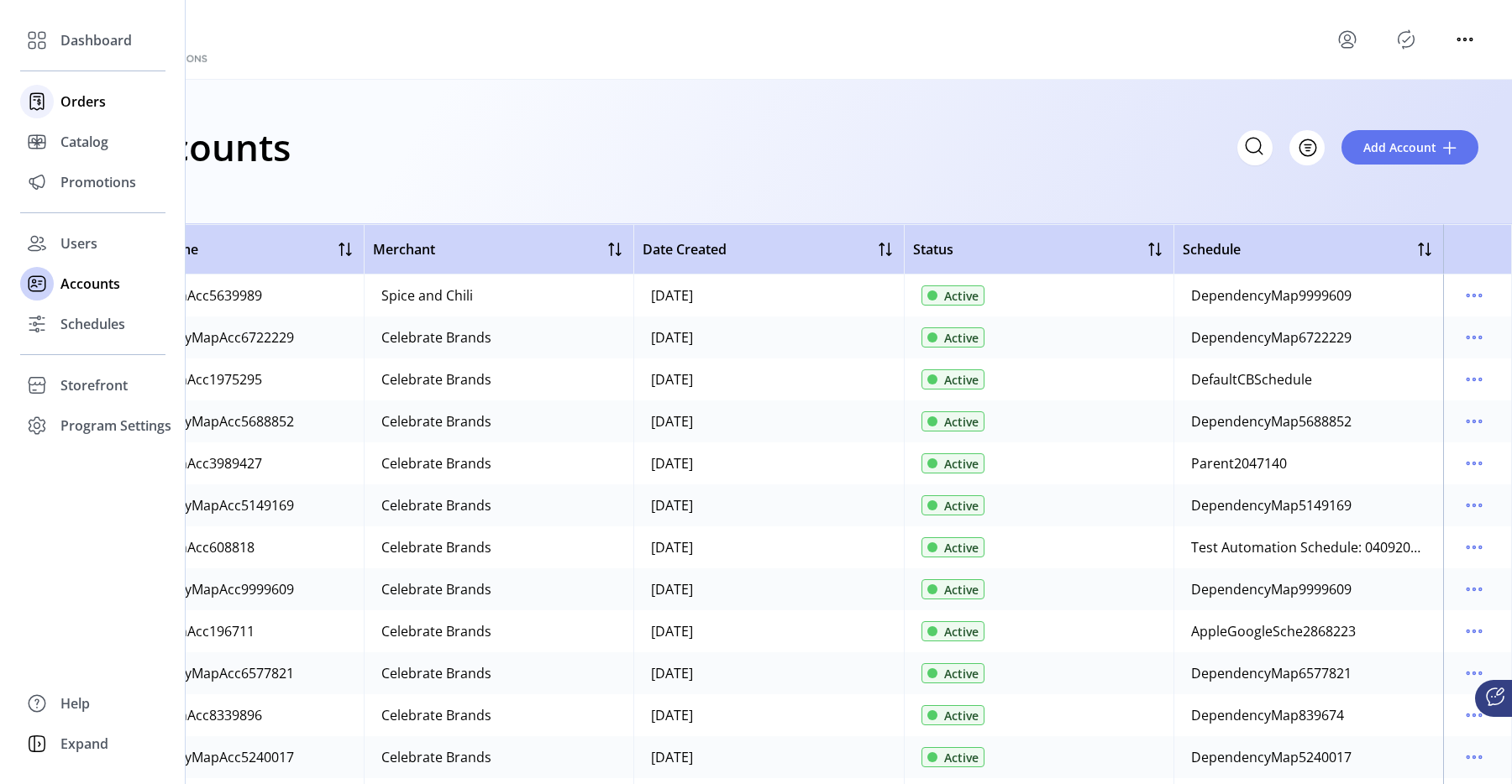
click at [73, 91] on span "Orders" at bounding box center [82, 101] width 45 height 20
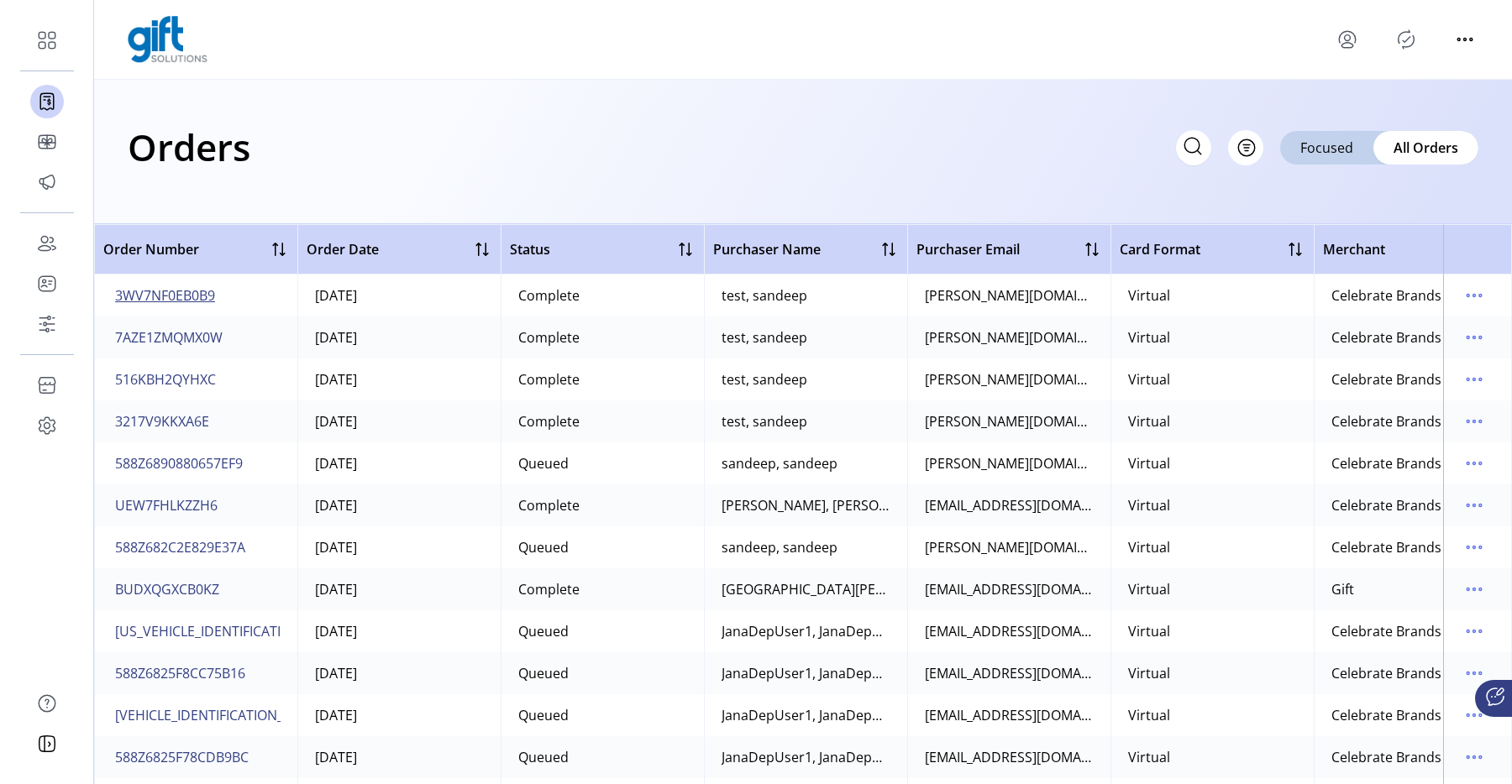
click at [166, 304] on span "3WV7NF0EB0B9" at bounding box center [165, 295] width 100 height 20
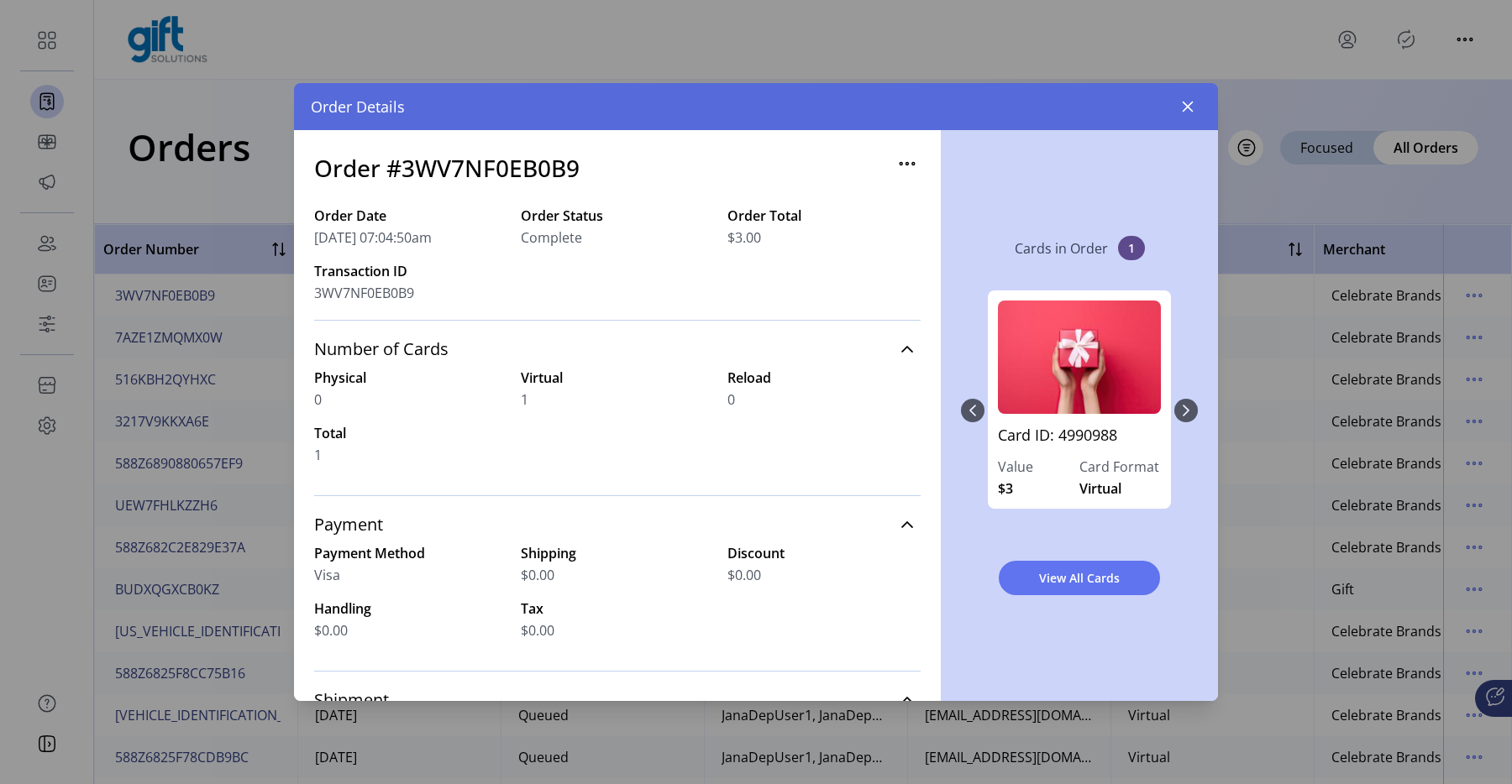
click at [1206, 97] on div "Order Details" at bounding box center [756, 106] width 924 height 47
click at [1188, 105] on icon "button" at bounding box center [1189, 107] width 11 height 11
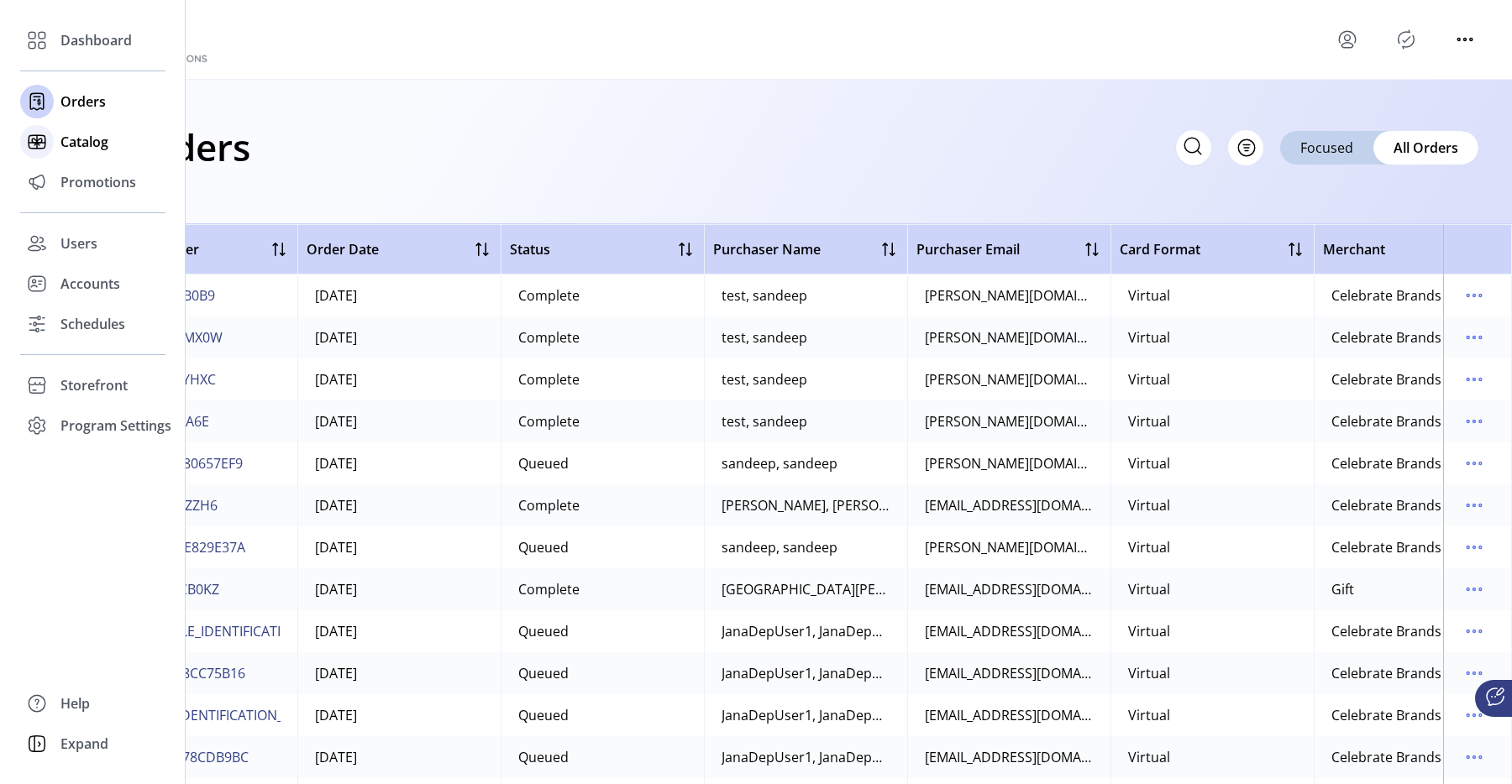
click at [64, 153] on div "Catalog" at bounding box center [93, 142] width 145 height 41
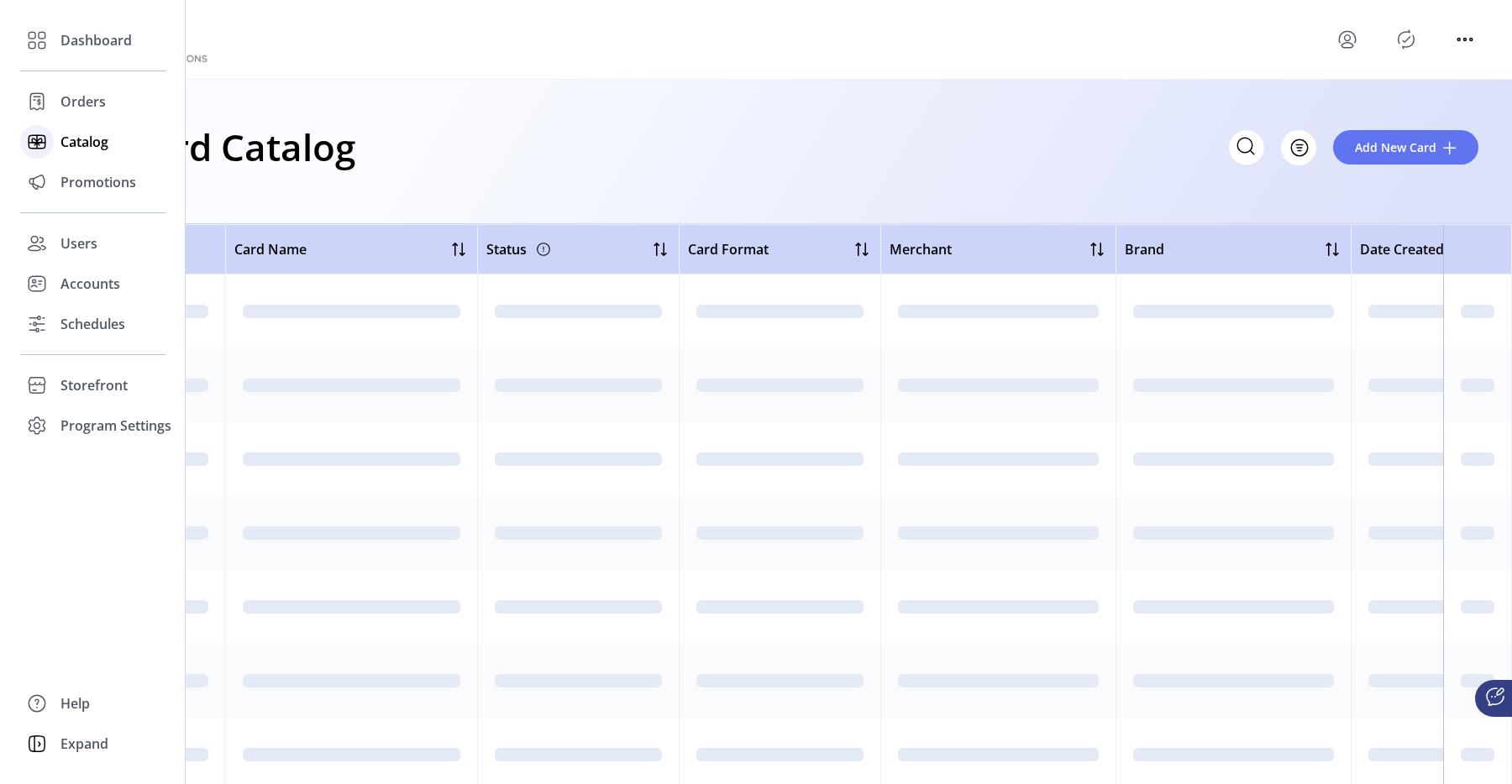
click at [64, 153] on div "Catalog" at bounding box center [93, 142] width 145 height 41
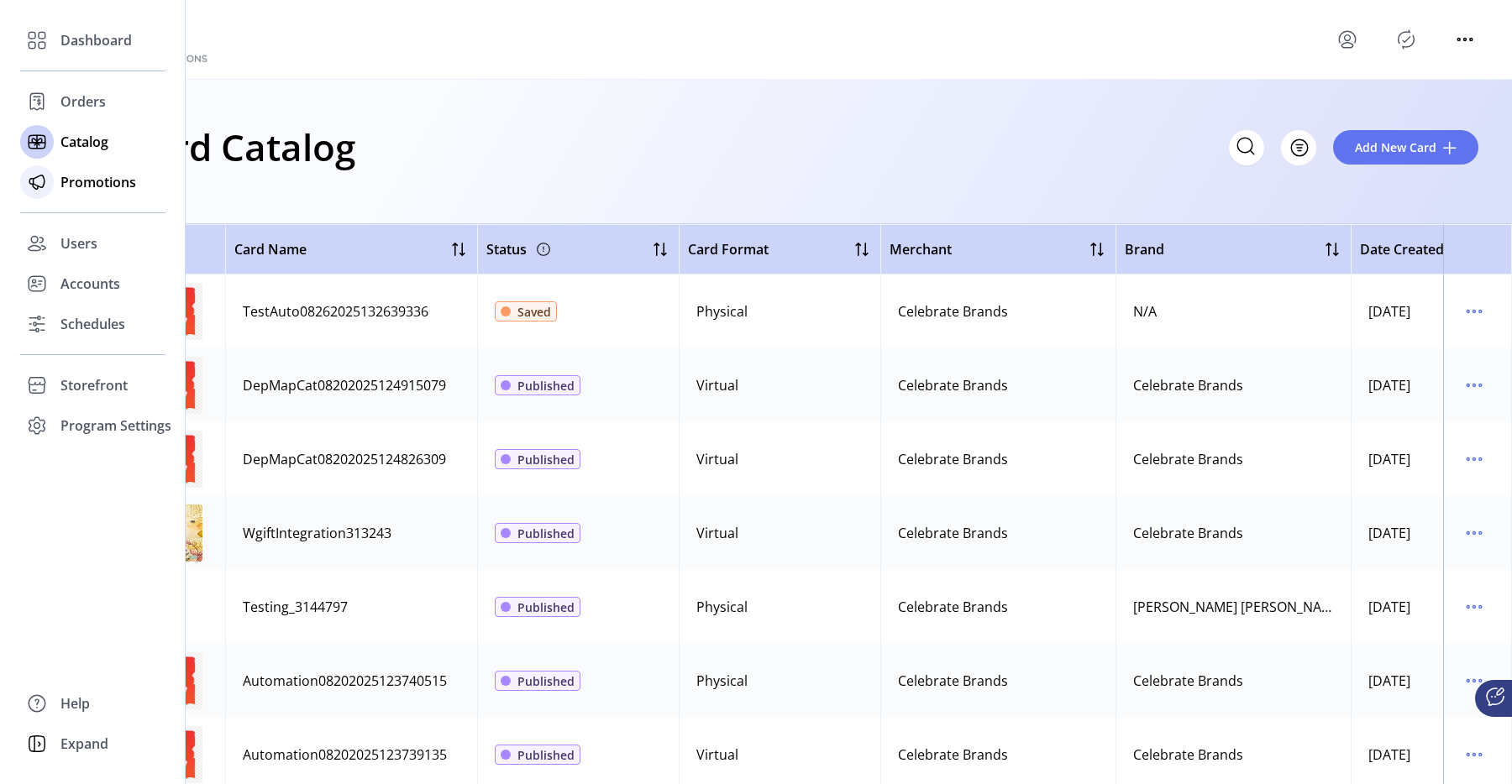
click at [73, 191] on span "Promotions" at bounding box center [97, 182] width 75 height 20
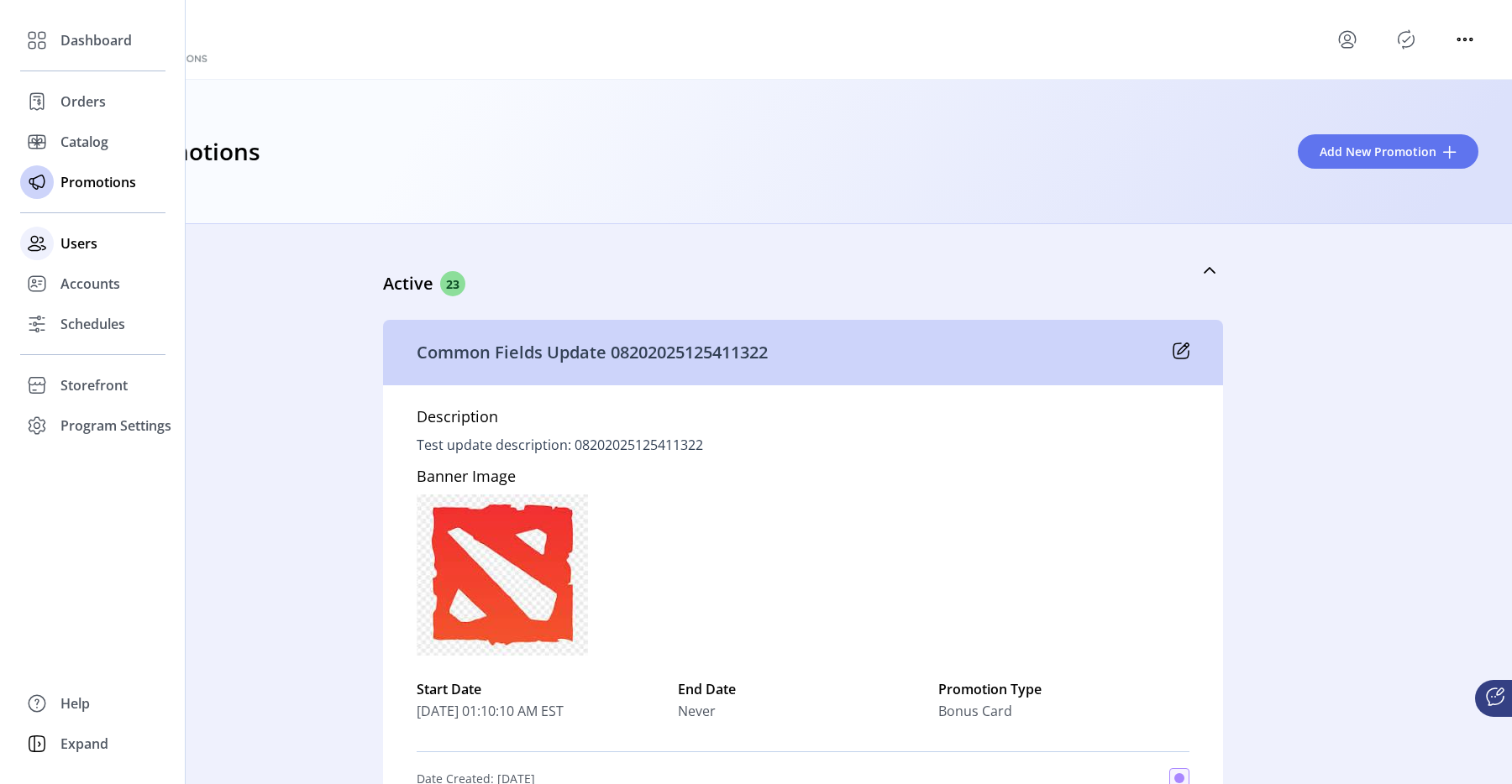
click at [56, 252] on div "Users" at bounding box center [93, 244] width 145 height 41
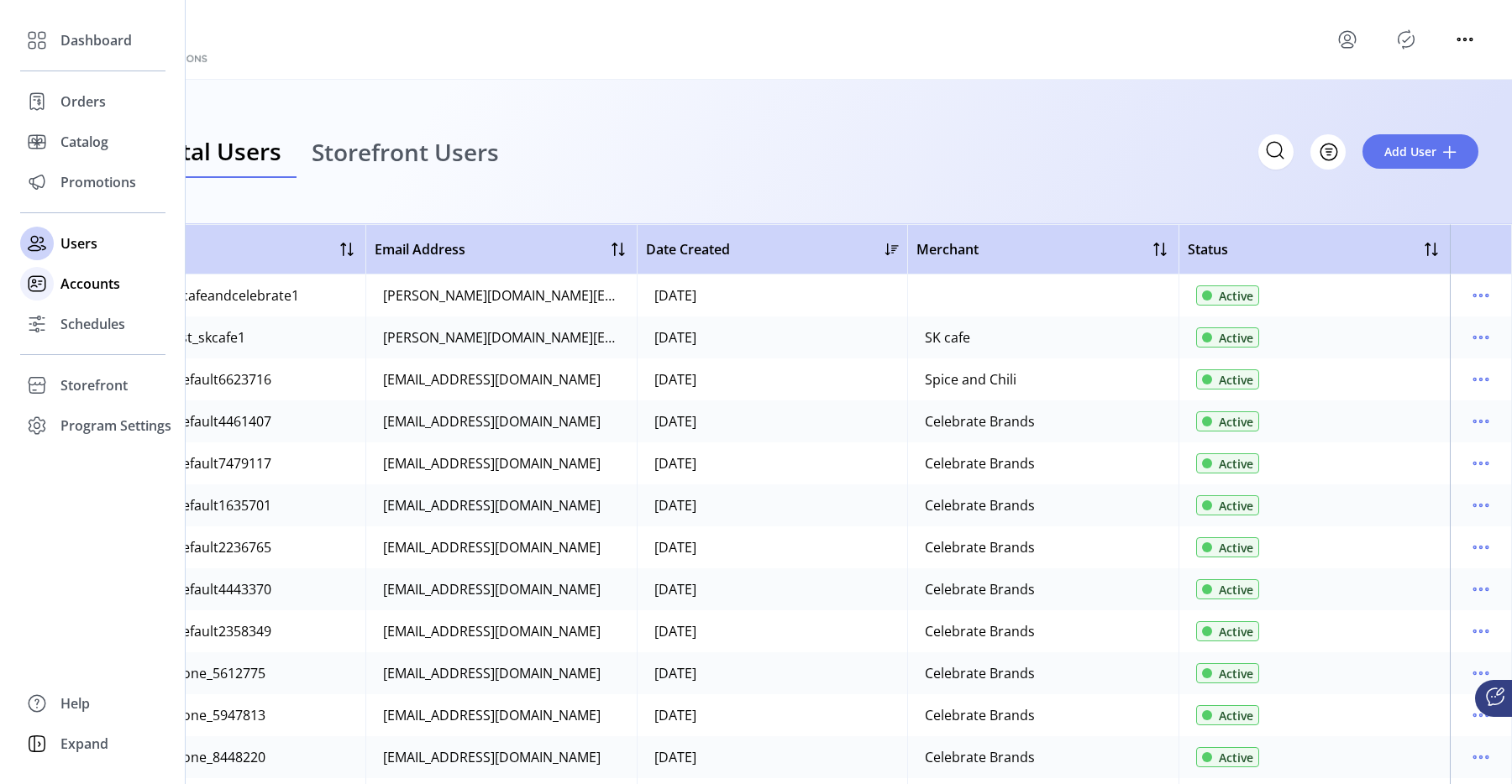
click at [72, 277] on span "Accounts" at bounding box center [90, 283] width 59 height 20
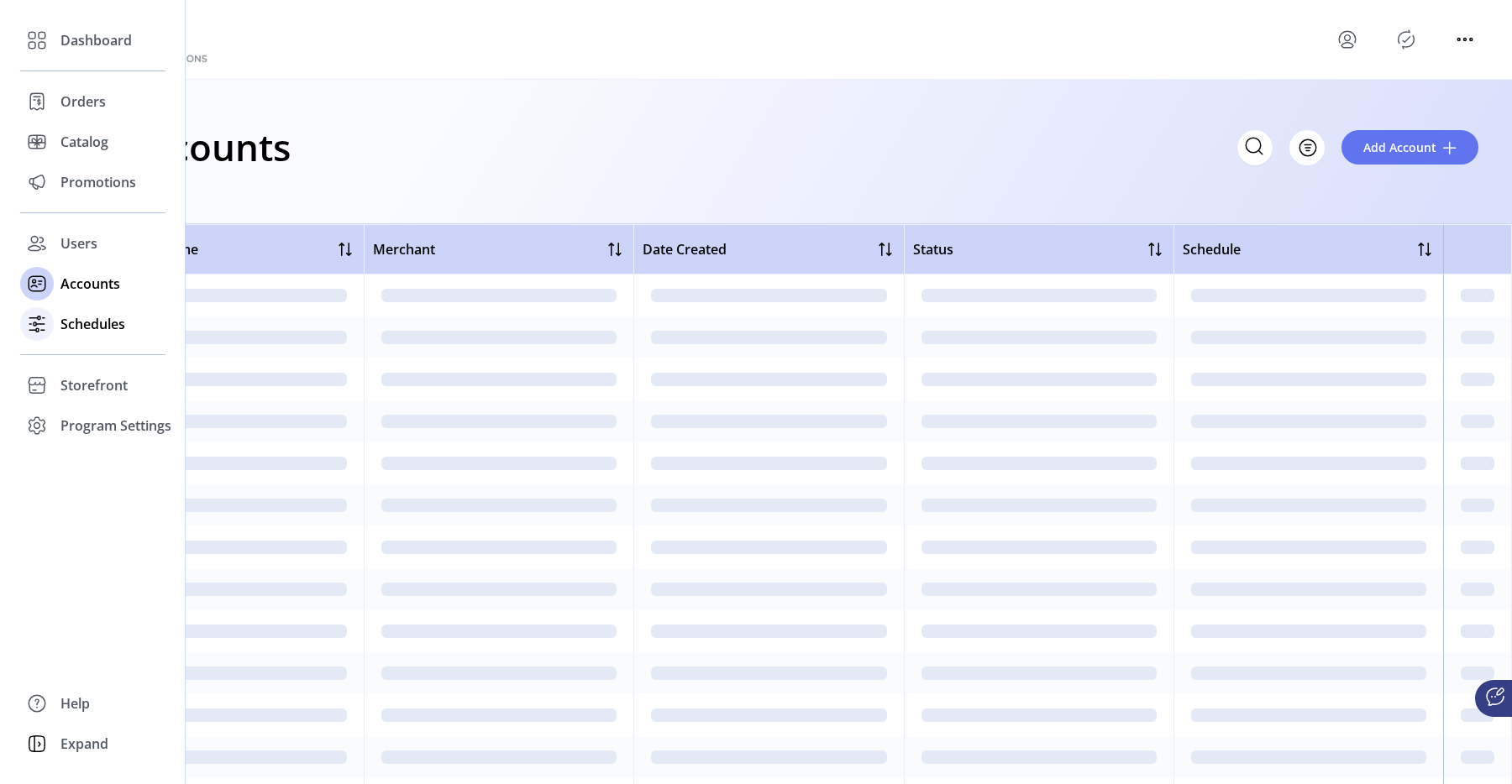
click at [80, 325] on span "Schedules" at bounding box center [92, 324] width 65 height 20
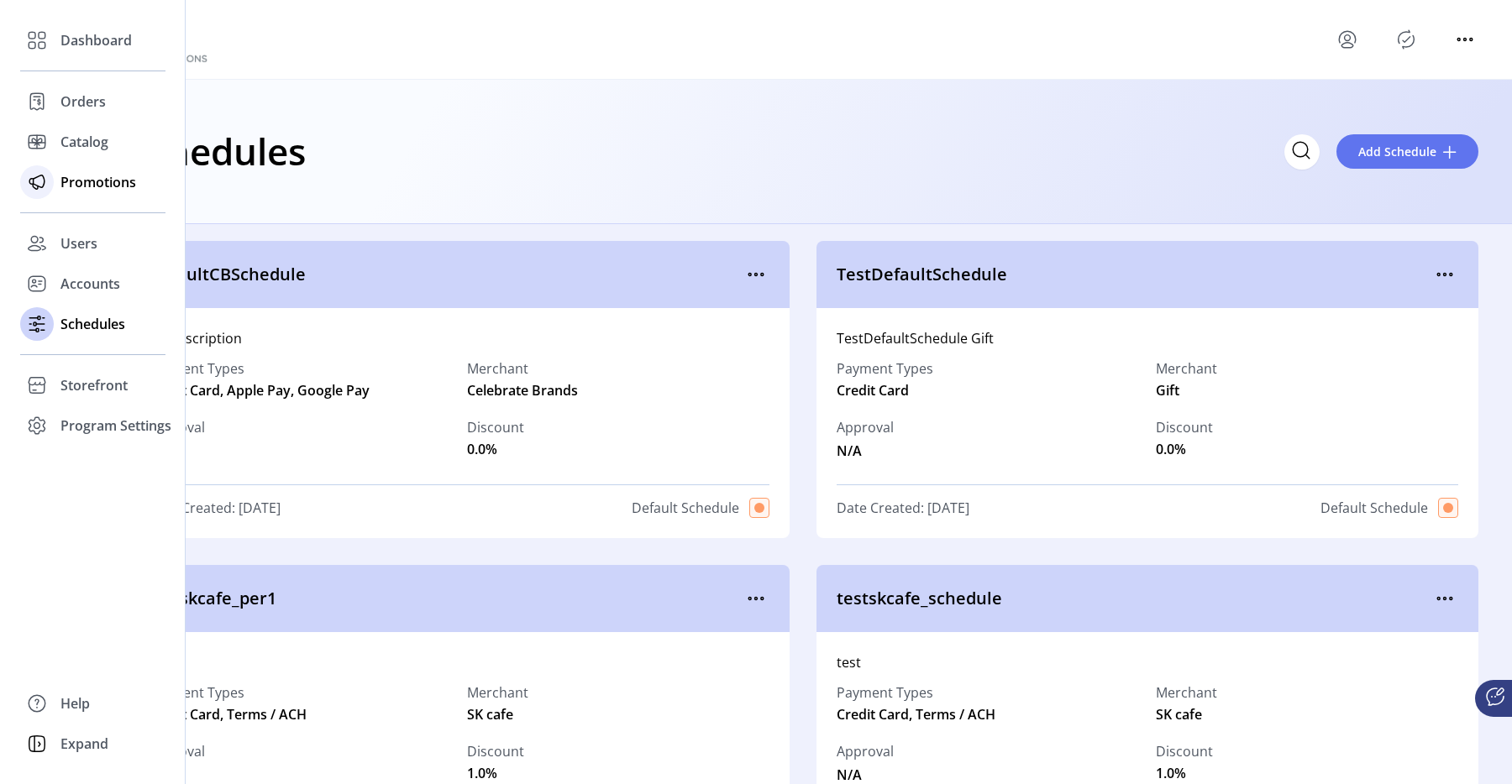
click at [100, 185] on span "Promotions" at bounding box center [97, 182] width 75 height 20
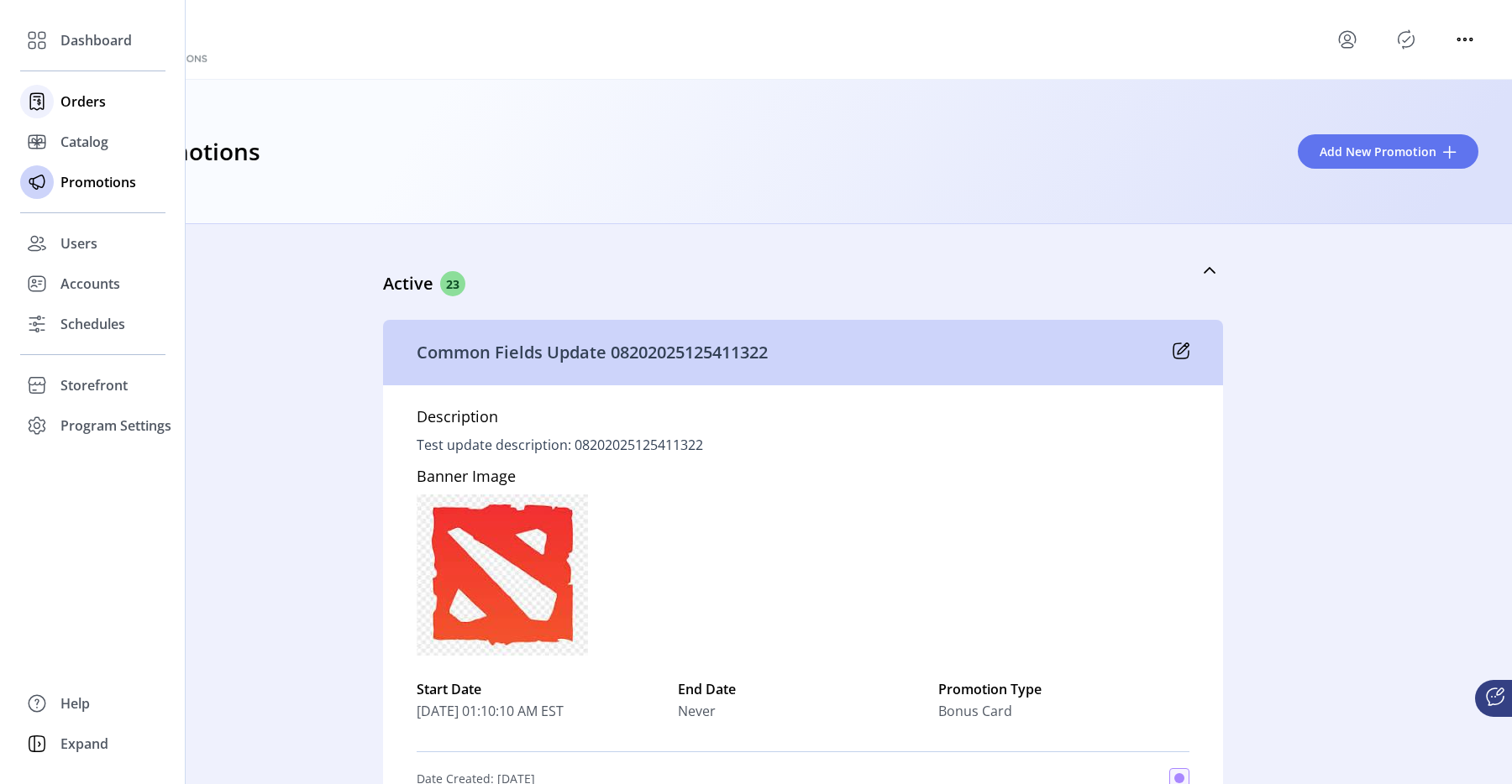
click at [58, 117] on div "Orders" at bounding box center [93, 102] width 145 height 41
